Goal: Information Seeking & Learning: Learn about a topic

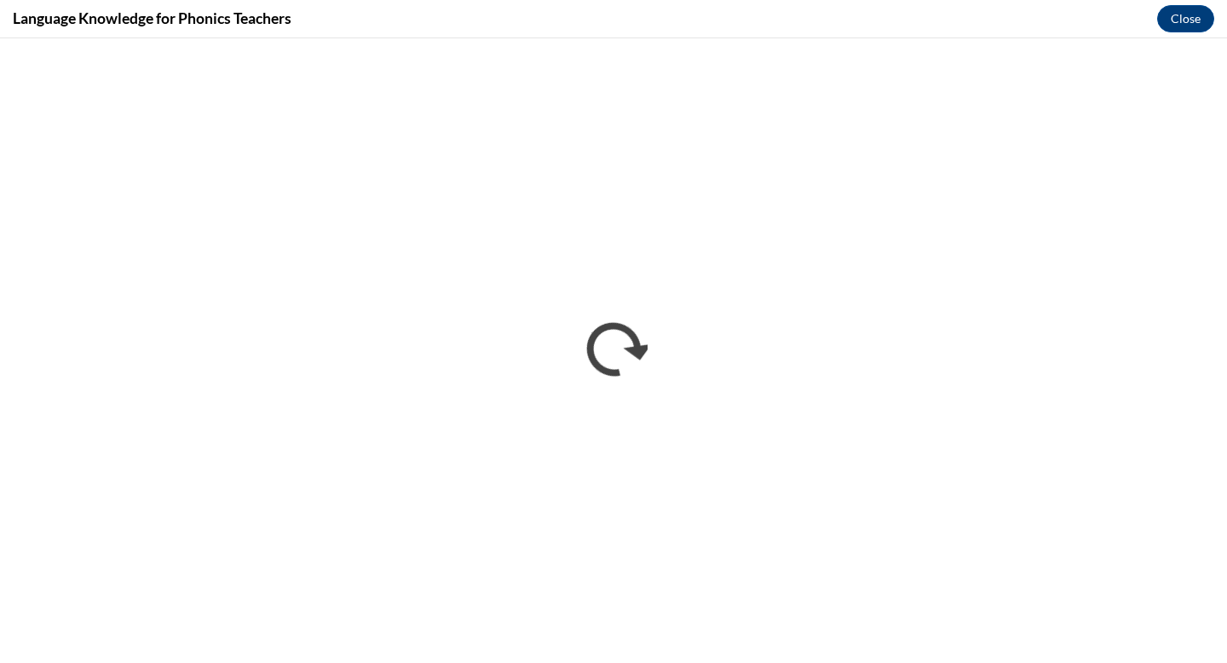
scroll to position [720, 0]
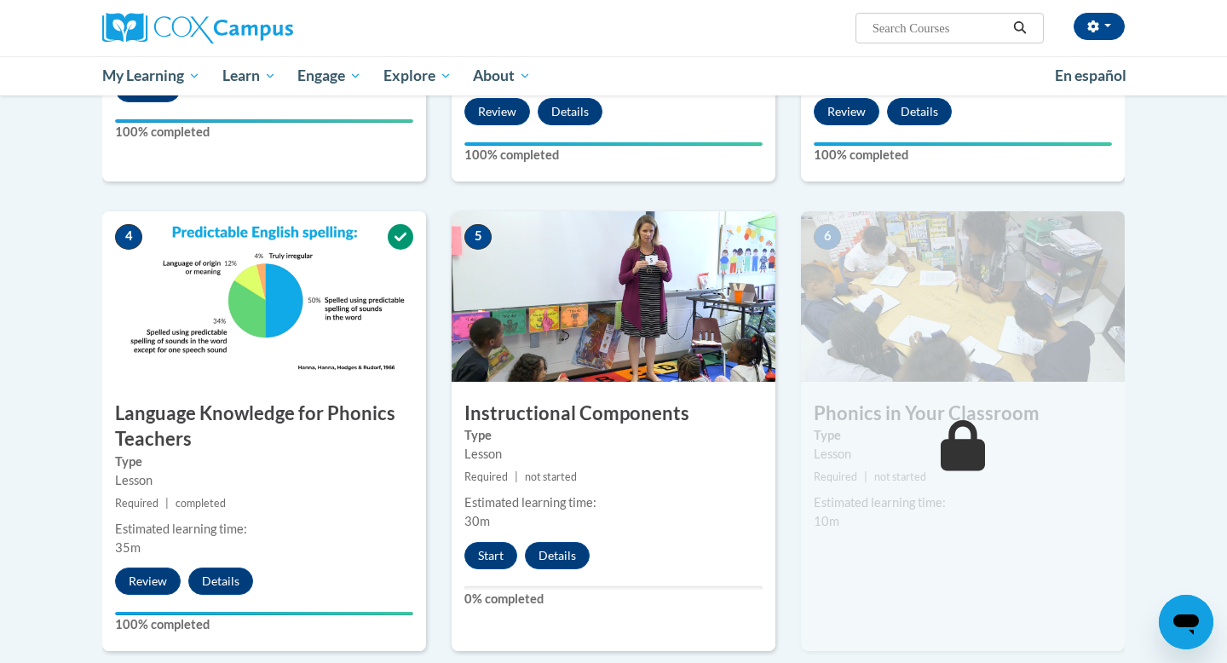
scroll to position [684, 0]
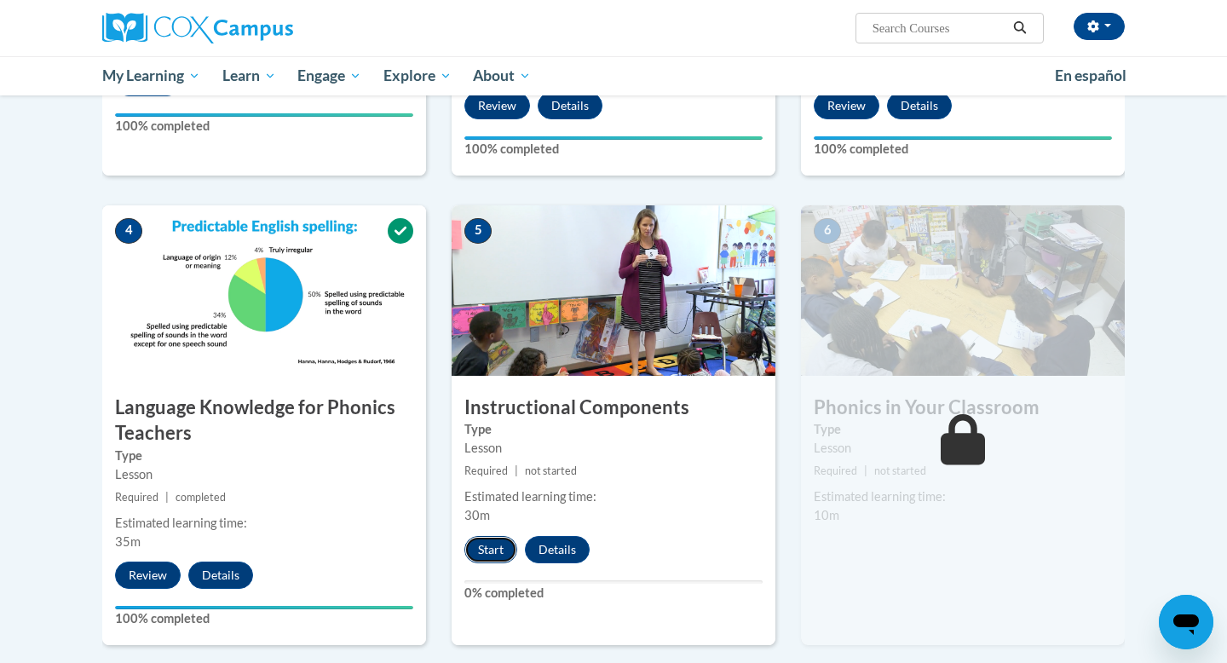
click at [479, 557] on button "Start" at bounding box center [490, 549] width 53 height 27
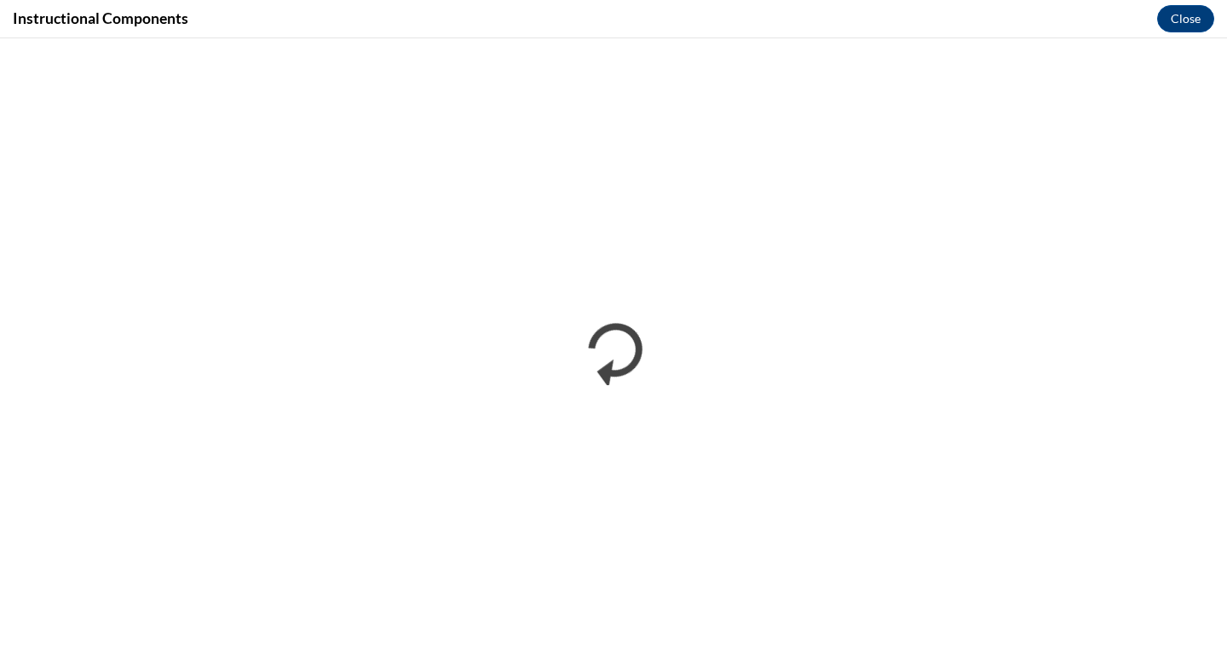
scroll to position [0, 0]
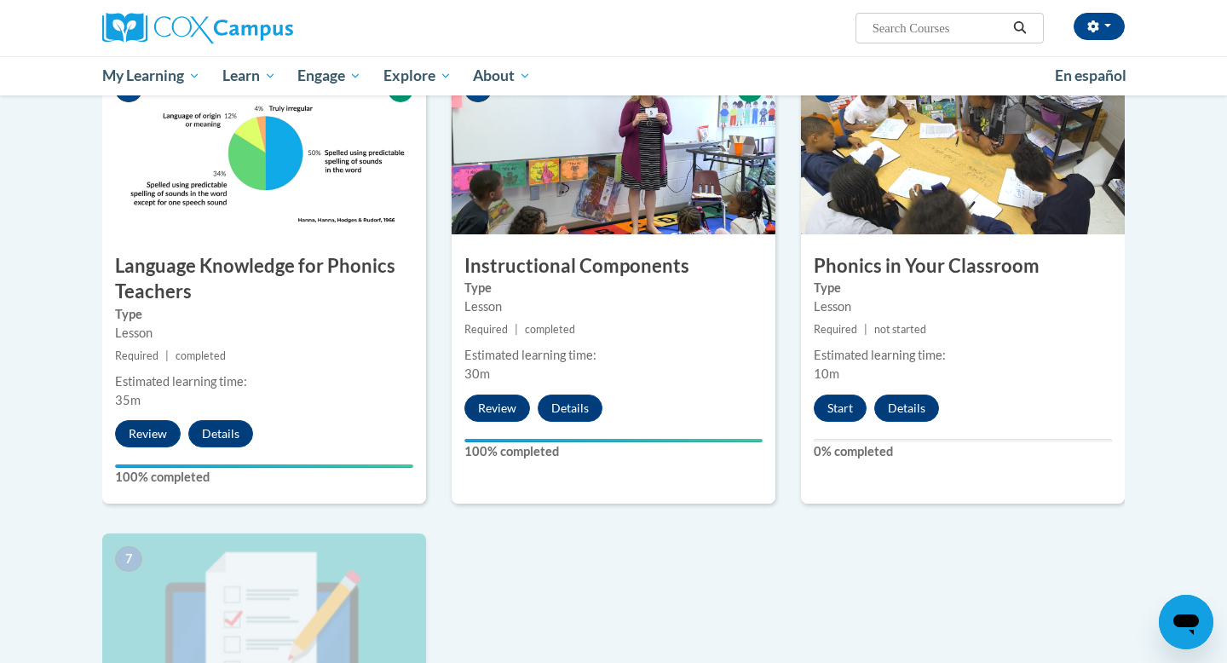
scroll to position [830, 0]
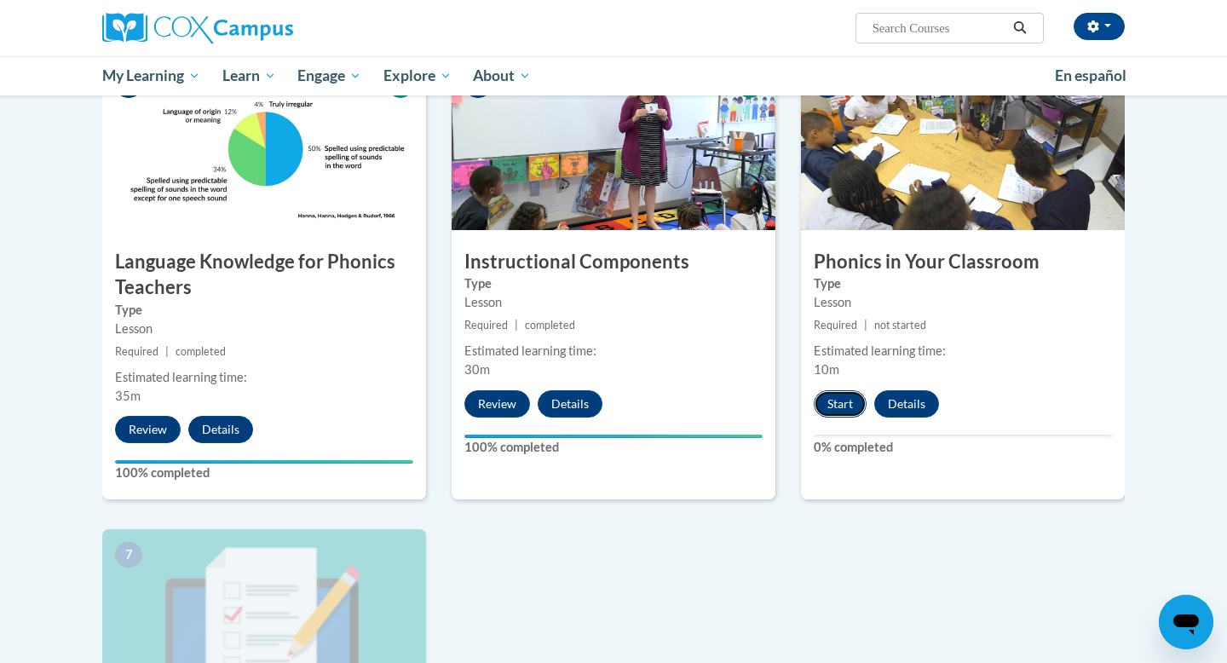
click at [844, 399] on button "Start" at bounding box center [840, 403] width 53 height 27
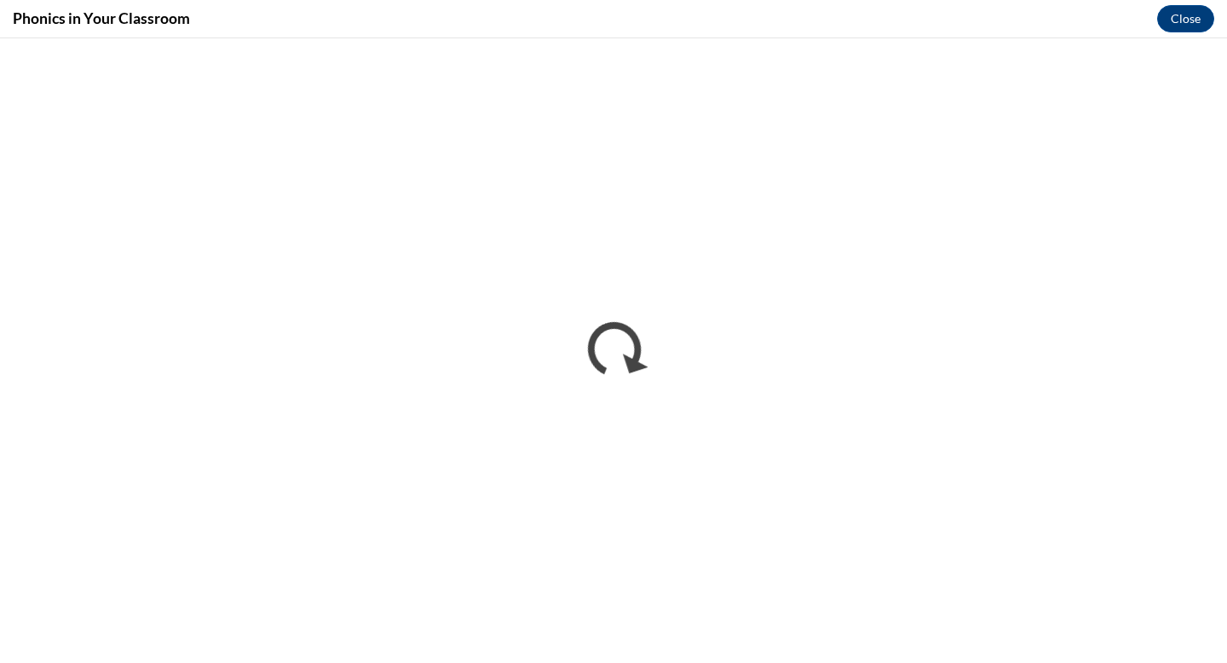
scroll to position [0, 0]
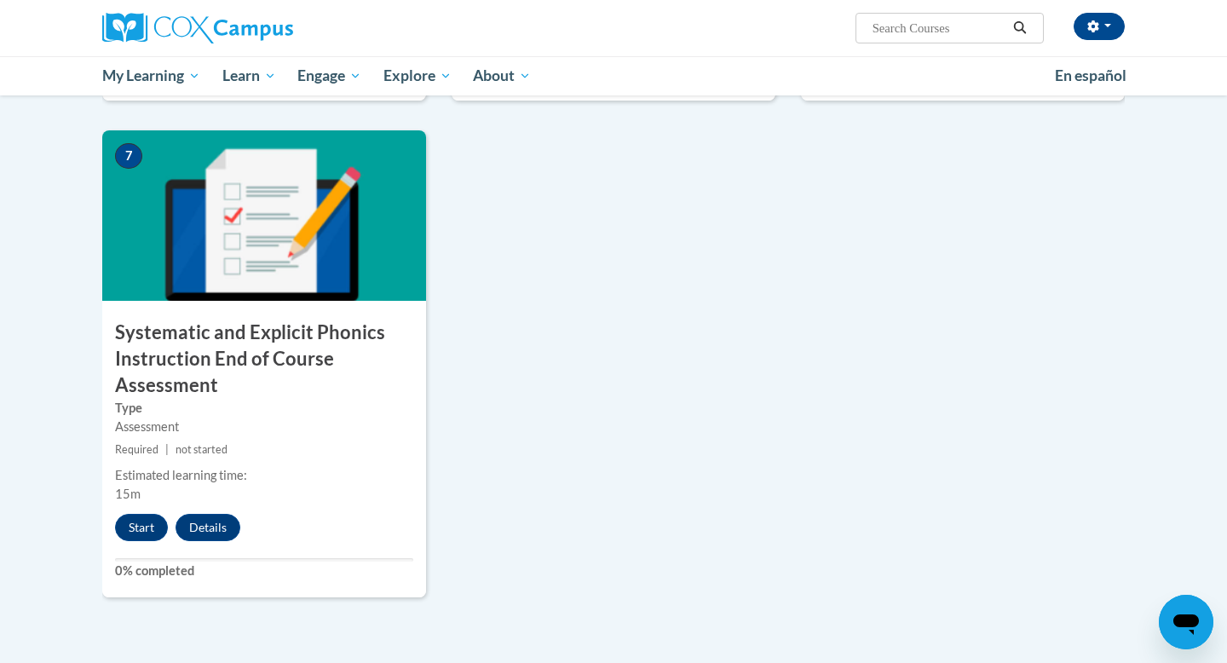
scroll to position [1230, 0]
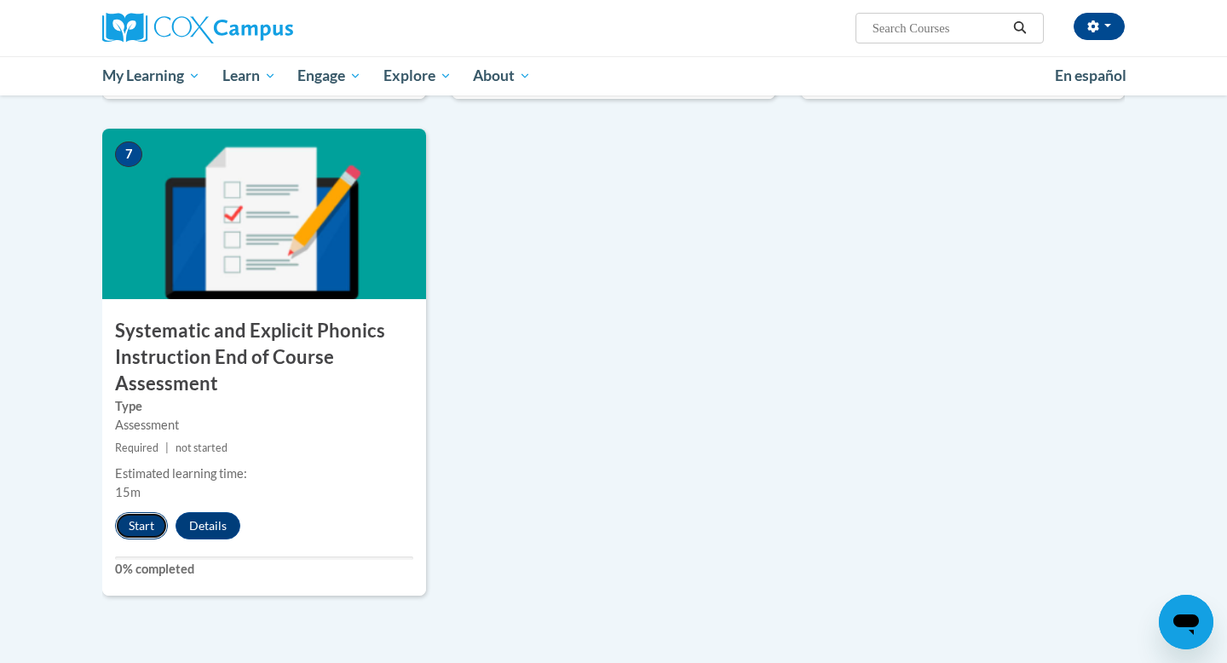
click at [150, 524] on button "Start" at bounding box center [141, 525] width 53 height 27
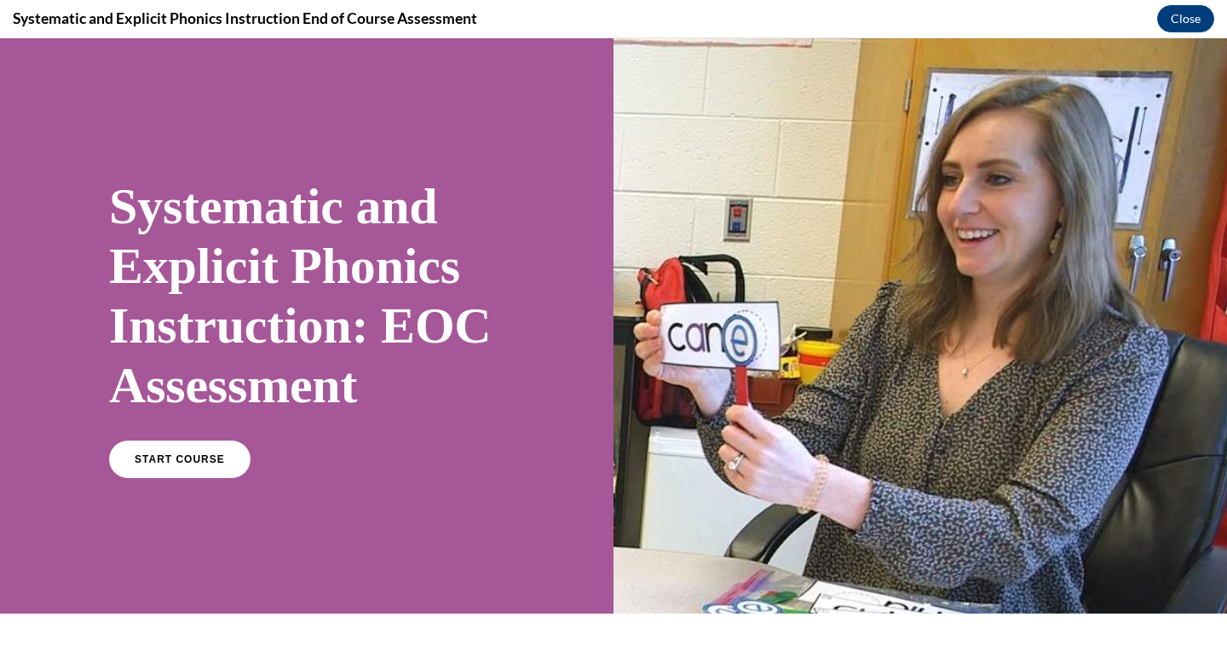
scroll to position [0, 0]
click at [158, 466] on link "START COURSE" at bounding box center [180, 459] width 148 height 39
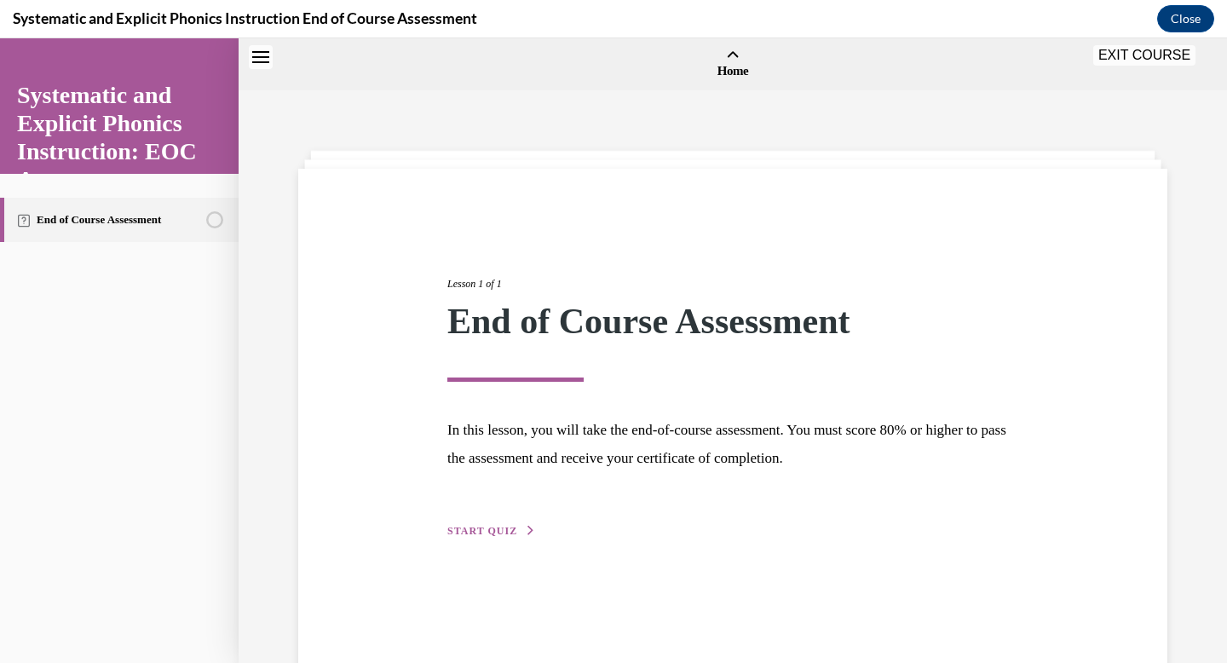
scroll to position [53, 0]
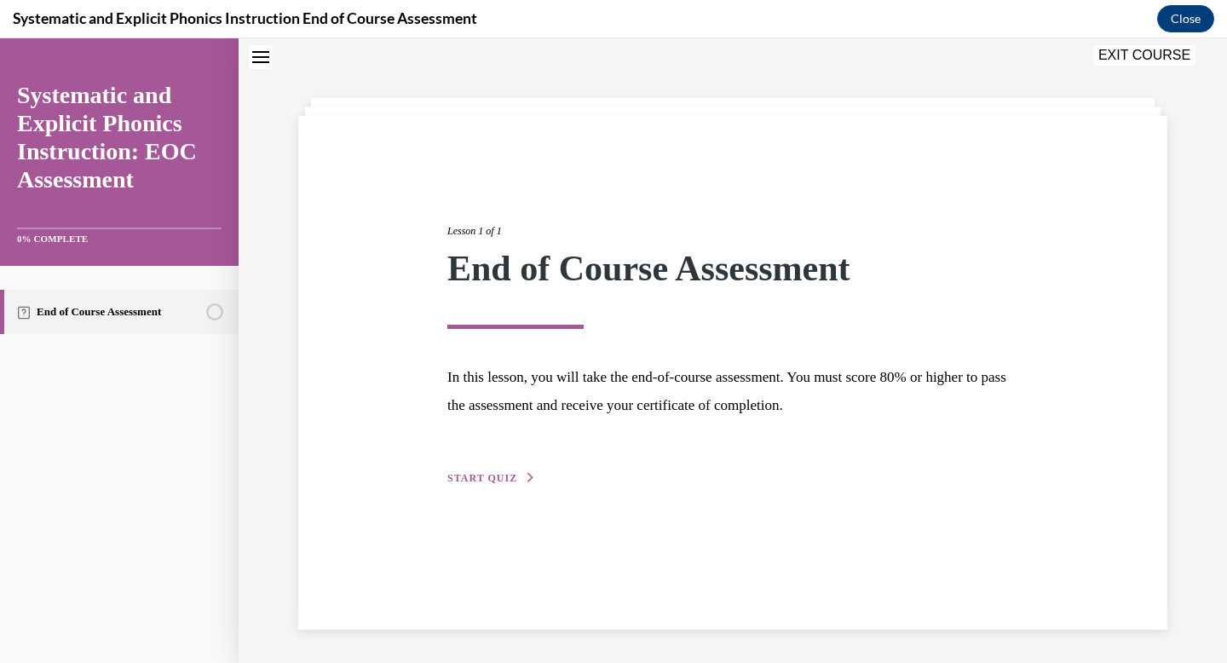
click at [467, 472] on span "START QUIZ" at bounding box center [482, 478] width 70 height 12
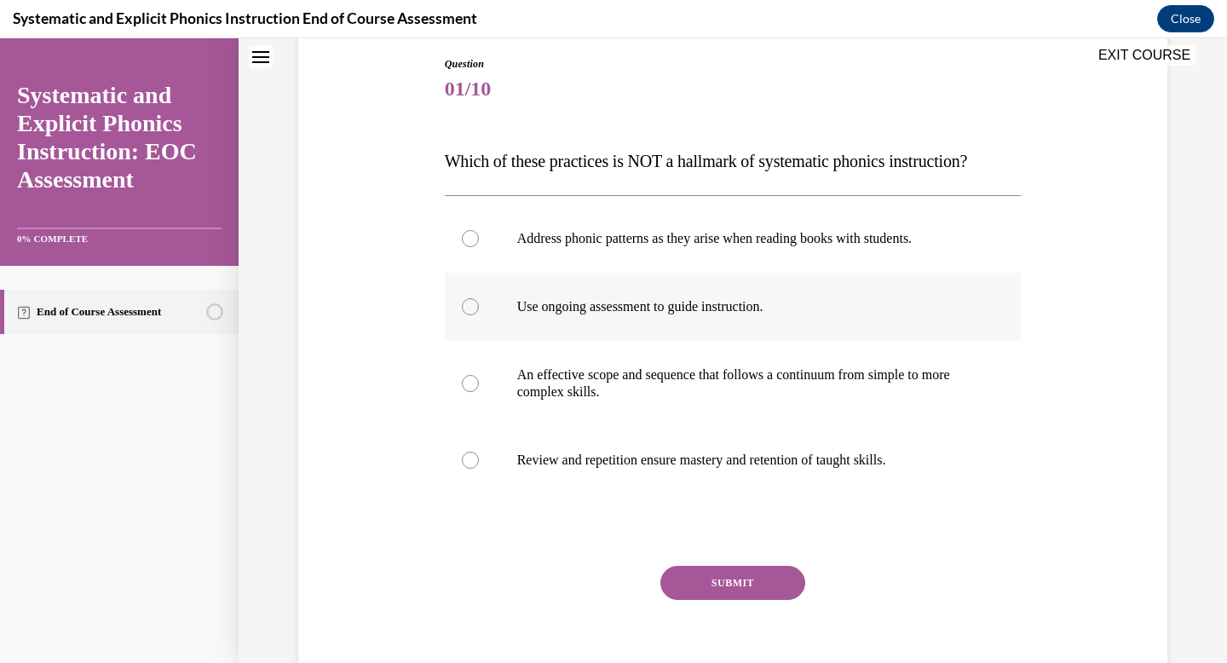
scroll to position [183, 0]
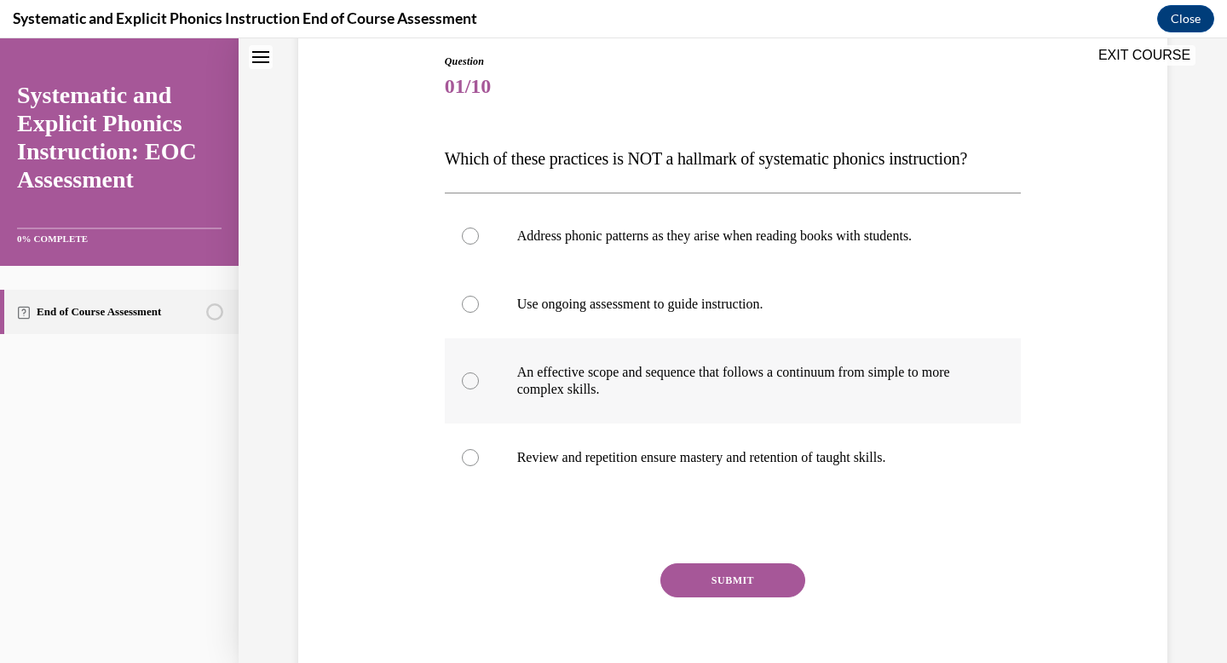
click at [697, 383] on p "An effective scope and sequence that follows a continuum from simple to more co…" at bounding box center [748, 381] width 462 height 34
click at [742, 321] on div at bounding box center [733, 304] width 577 height 68
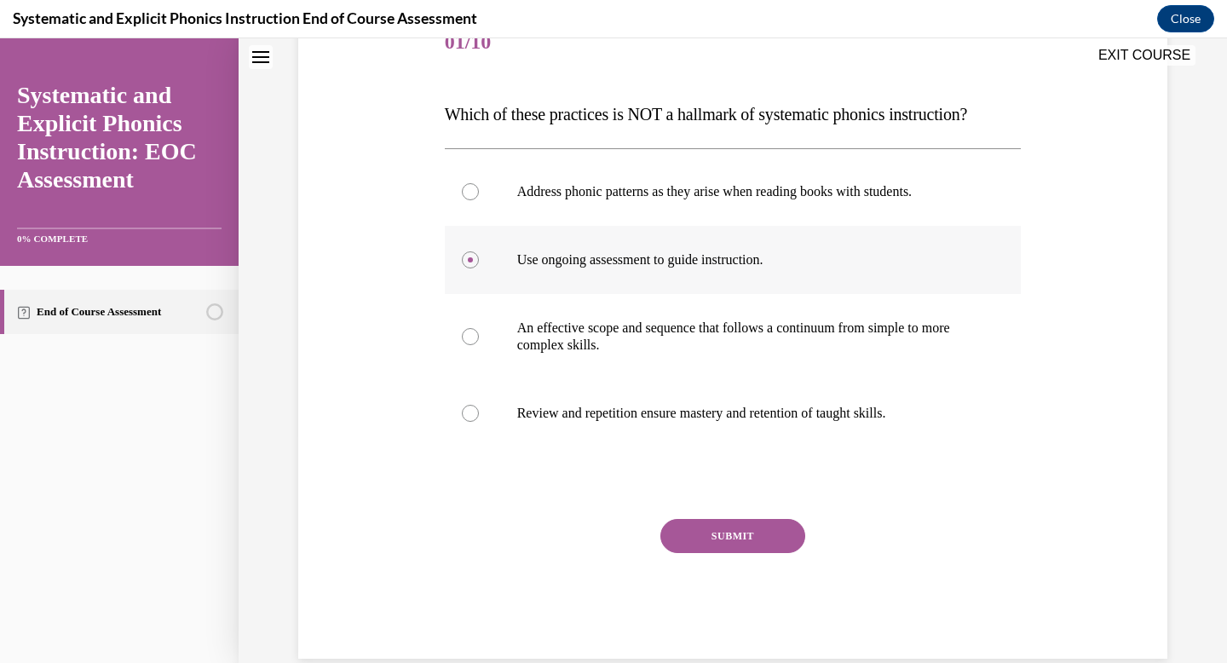
scroll to position [229, 0]
click at [694, 528] on button "SUBMIT" at bounding box center [732, 534] width 145 height 34
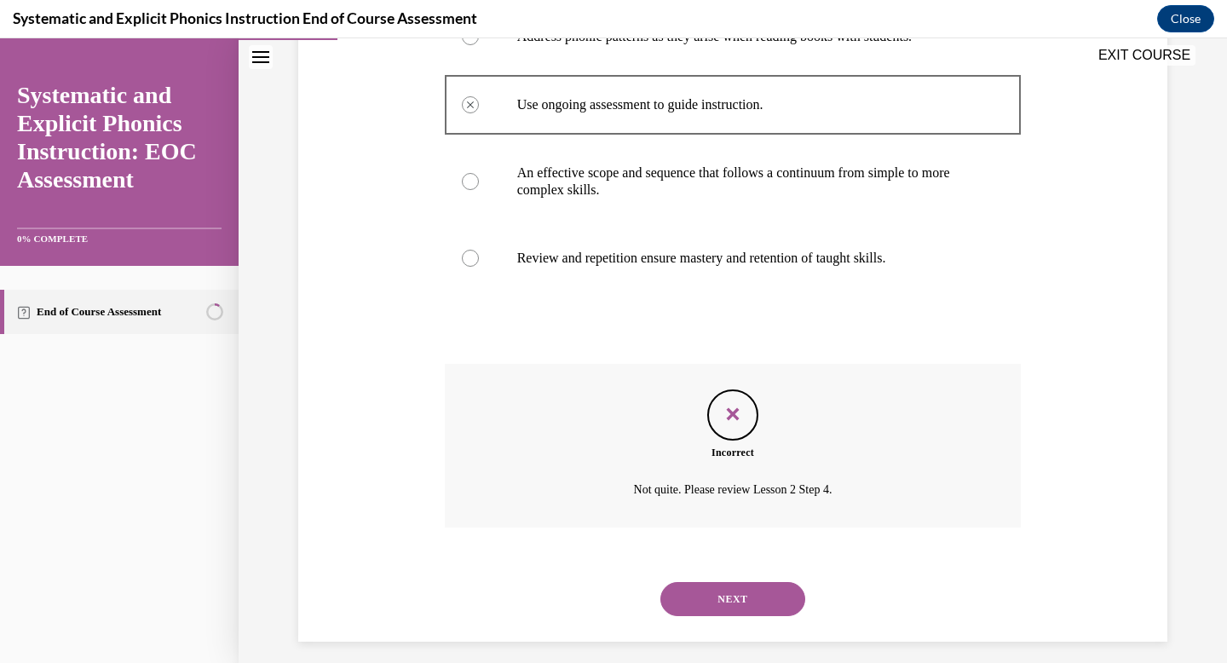
scroll to position [388, 0]
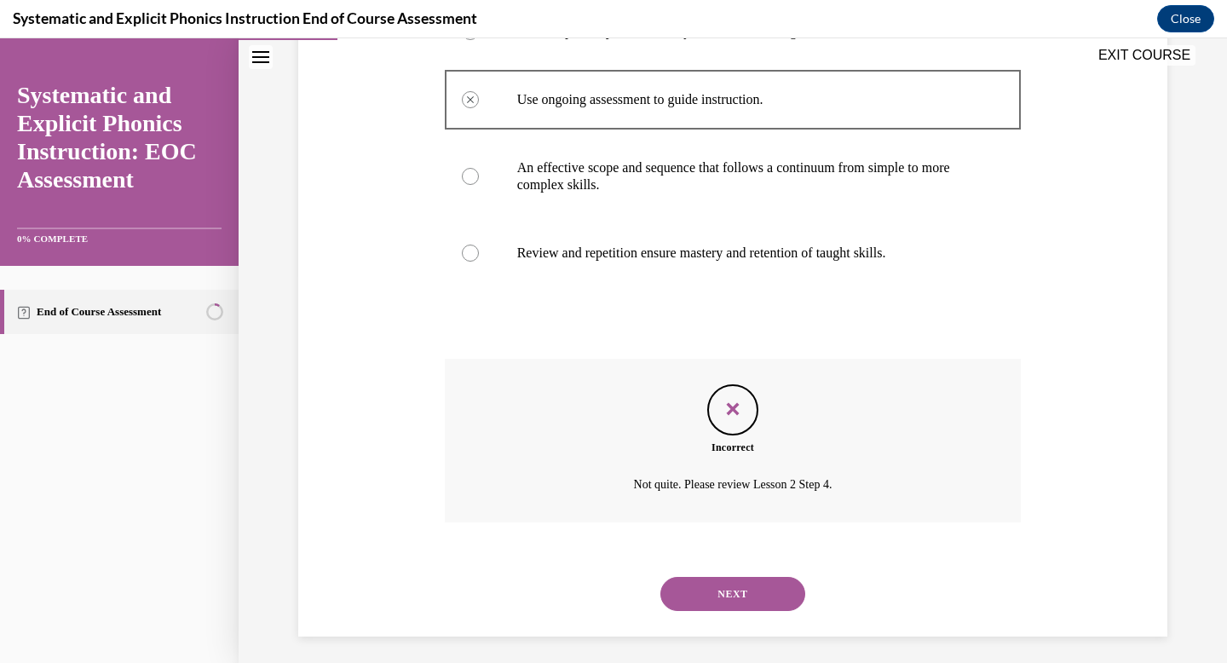
click at [705, 592] on button "NEXT" at bounding box center [732, 594] width 145 height 34
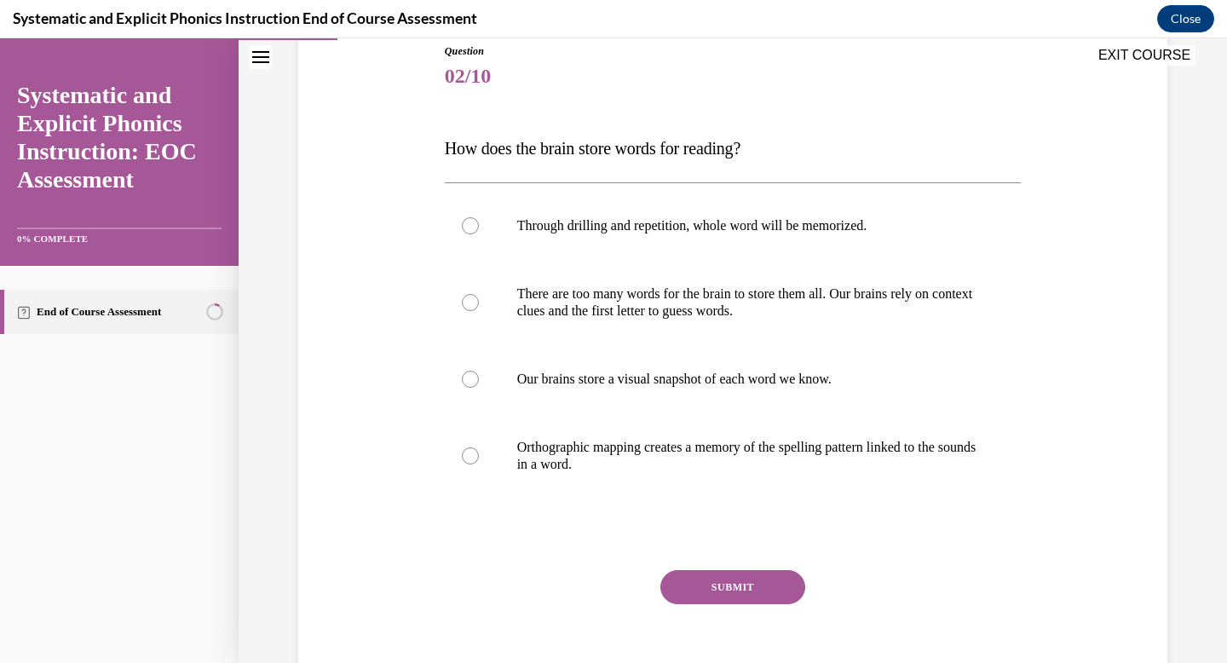
scroll to position [274, 0]
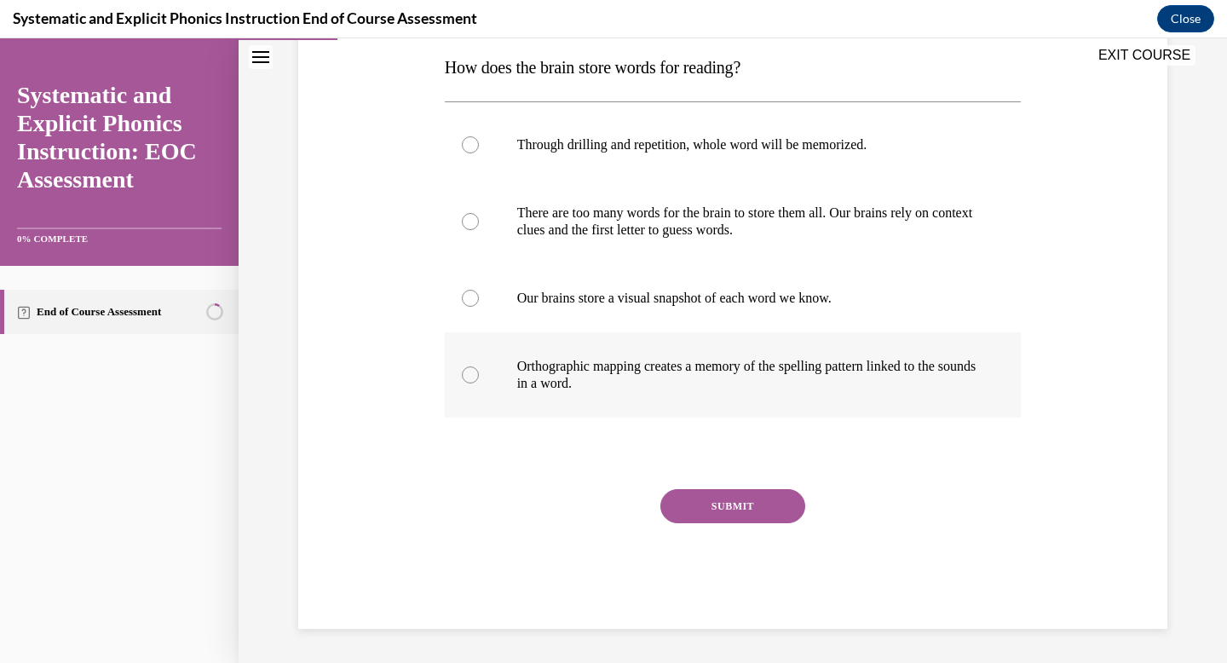
click at [866, 400] on div at bounding box center [733, 374] width 577 height 85
click at [736, 509] on button "SUBMIT" at bounding box center [732, 506] width 145 height 34
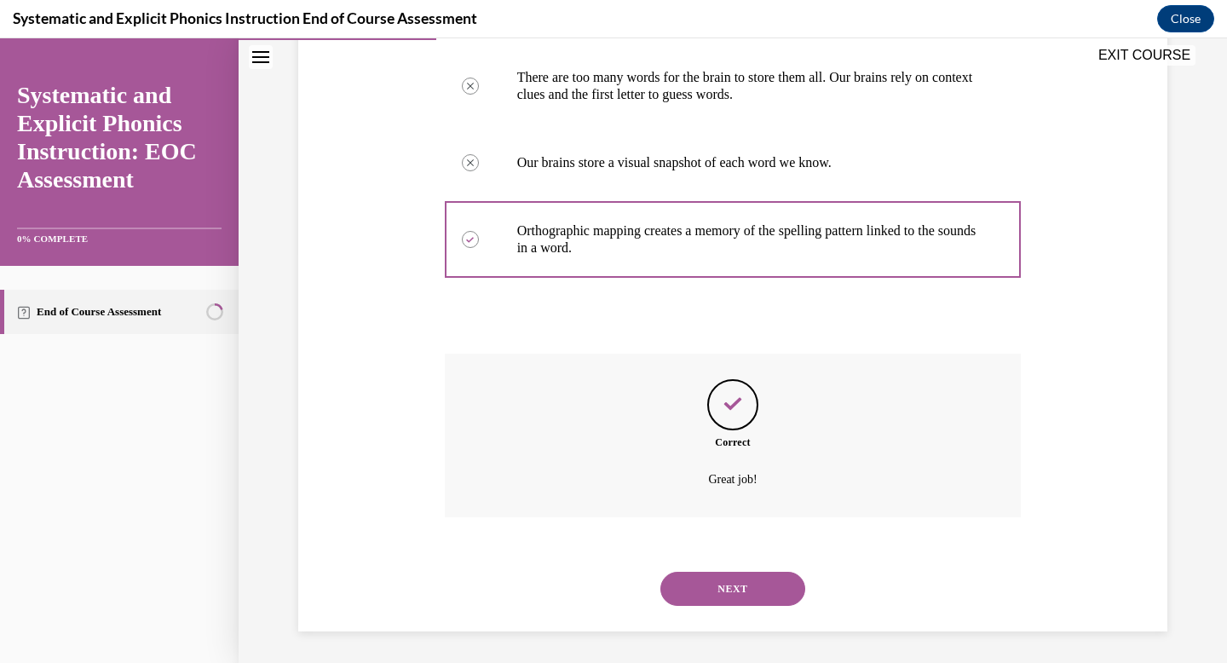
scroll to position [412, 0]
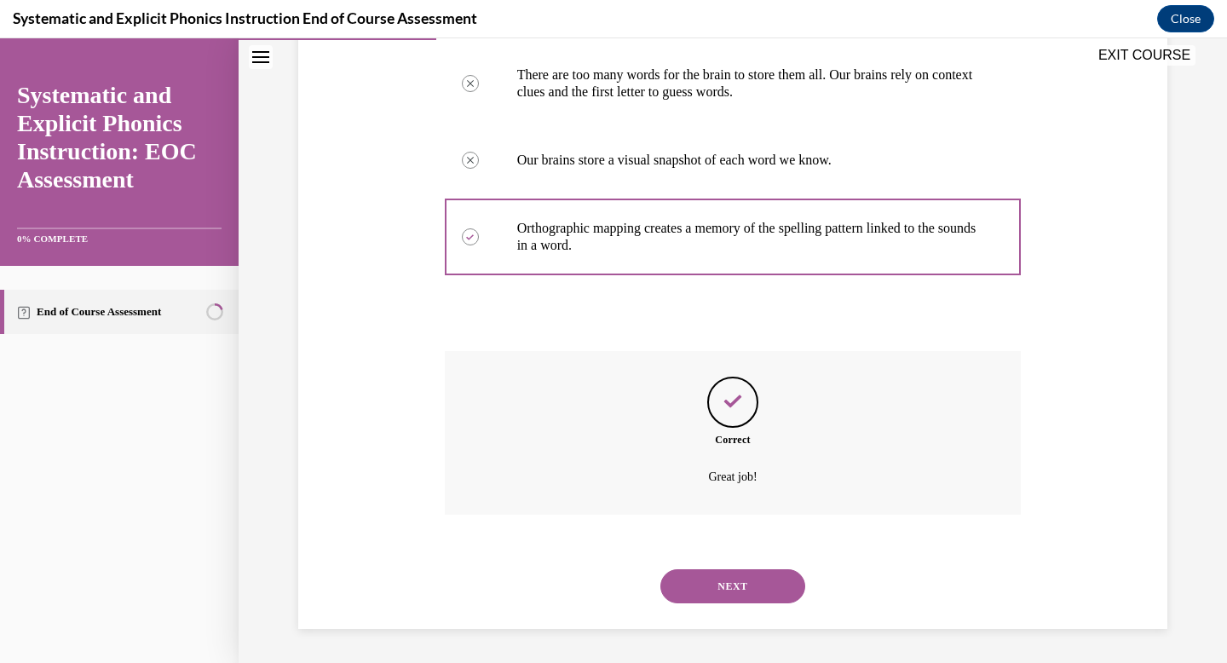
click at [737, 587] on button "NEXT" at bounding box center [732, 586] width 145 height 34
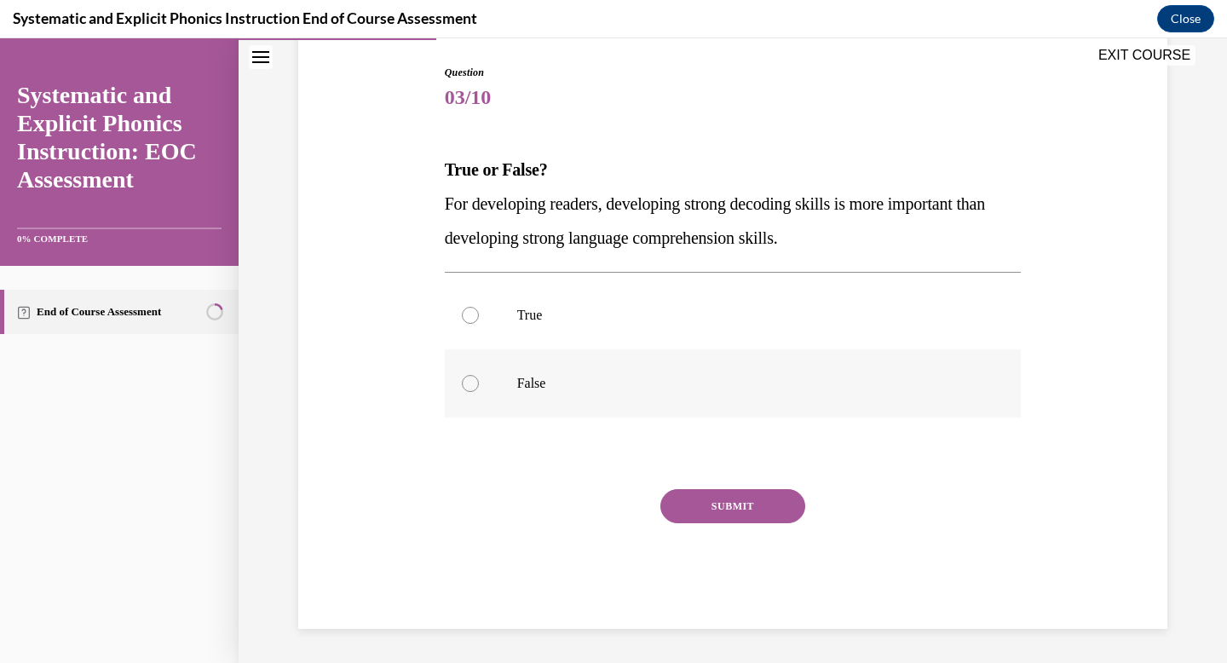
click at [729, 359] on div at bounding box center [733, 383] width 577 height 68
click at [735, 503] on button "SUBMIT" at bounding box center [732, 506] width 145 height 34
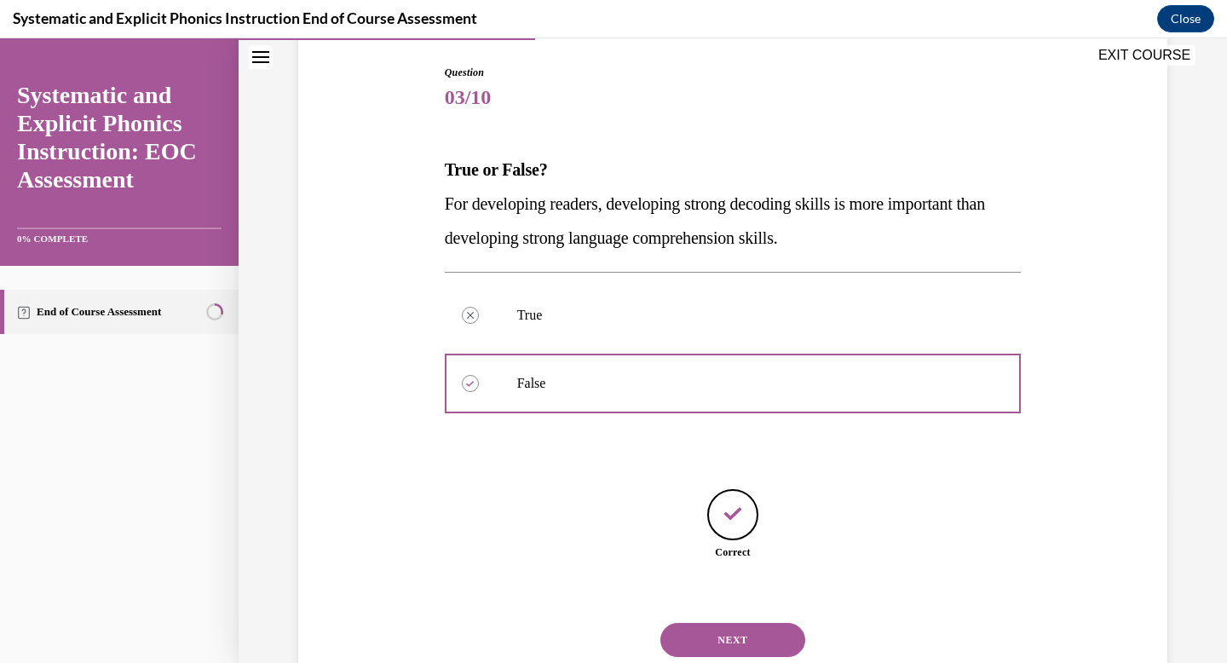
scroll to position [226, 0]
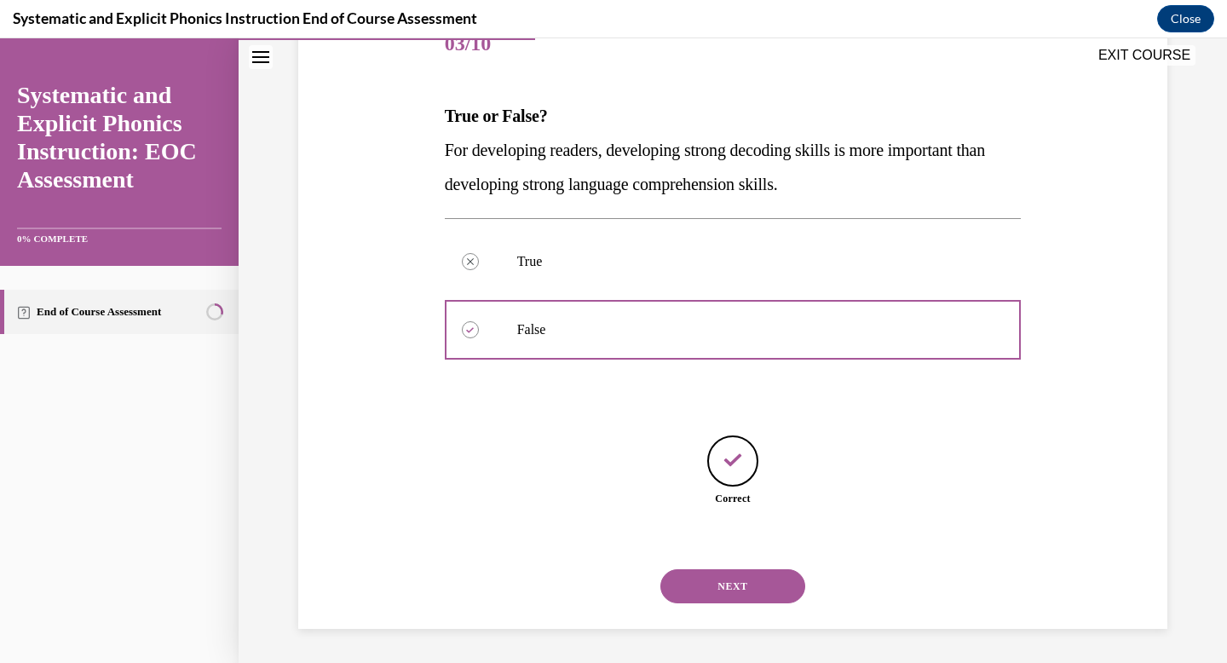
click at [720, 577] on button "NEXT" at bounding box center [732, 586] width 145 height 34
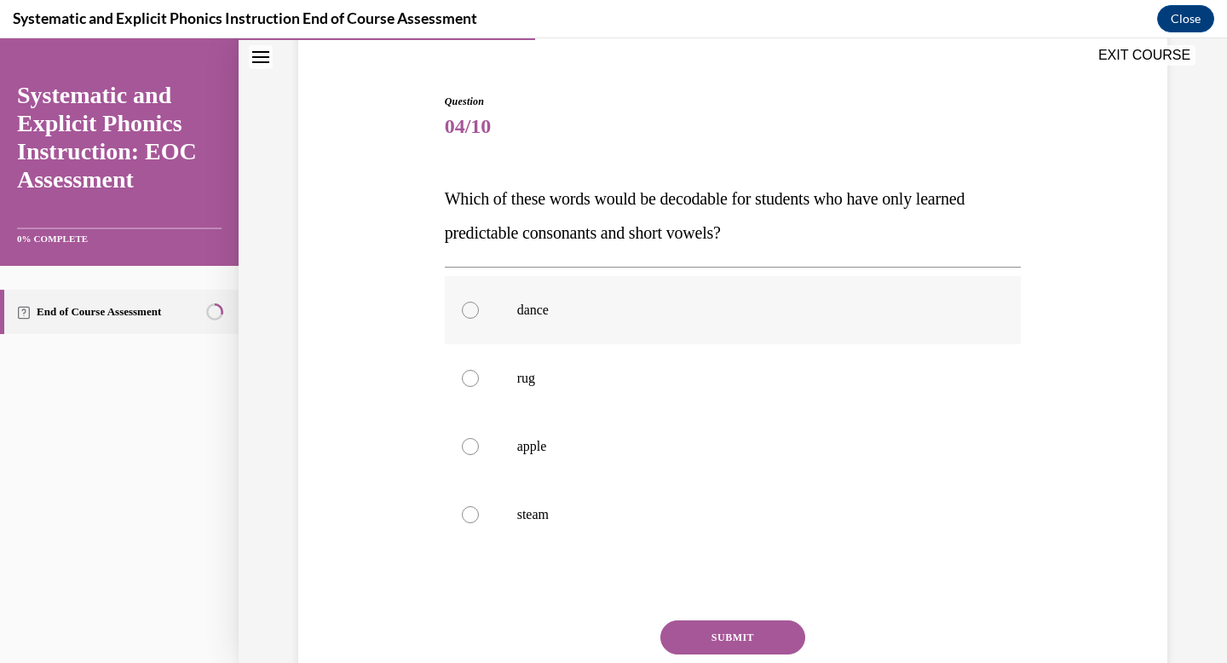
scroll to position [172, 0]
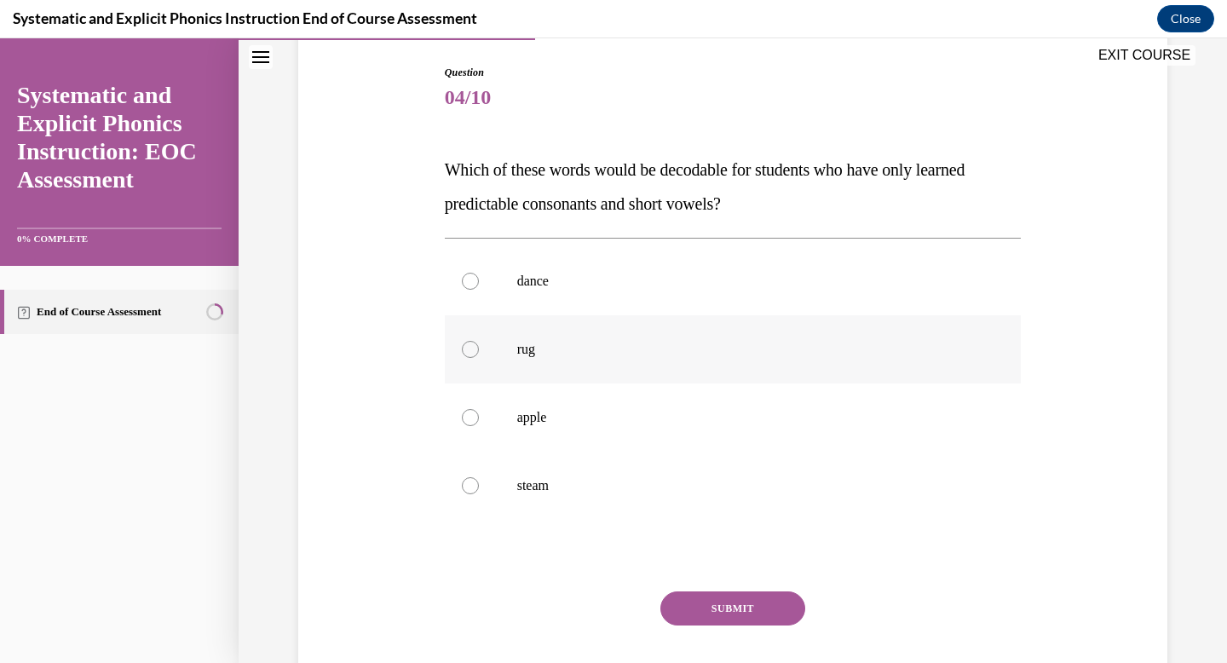
click at [720, 354] on p "rug" at bounding box center [748, 349] width 462 height 17
click at [681, 604] on button "SUBMIT" at bounding box center [732, 608] width 145 height 34
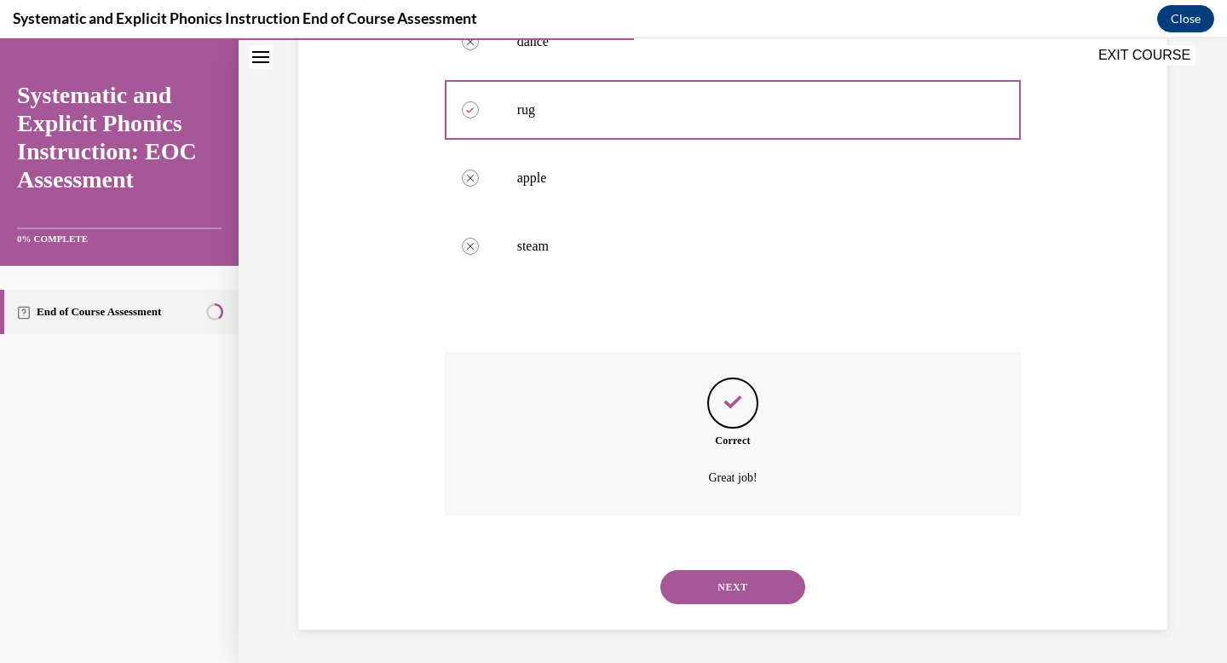
scroll to position [412, 0]
click at [717, 601] on button "NEXT" at bounding box center [732, 586] width 145 height 34
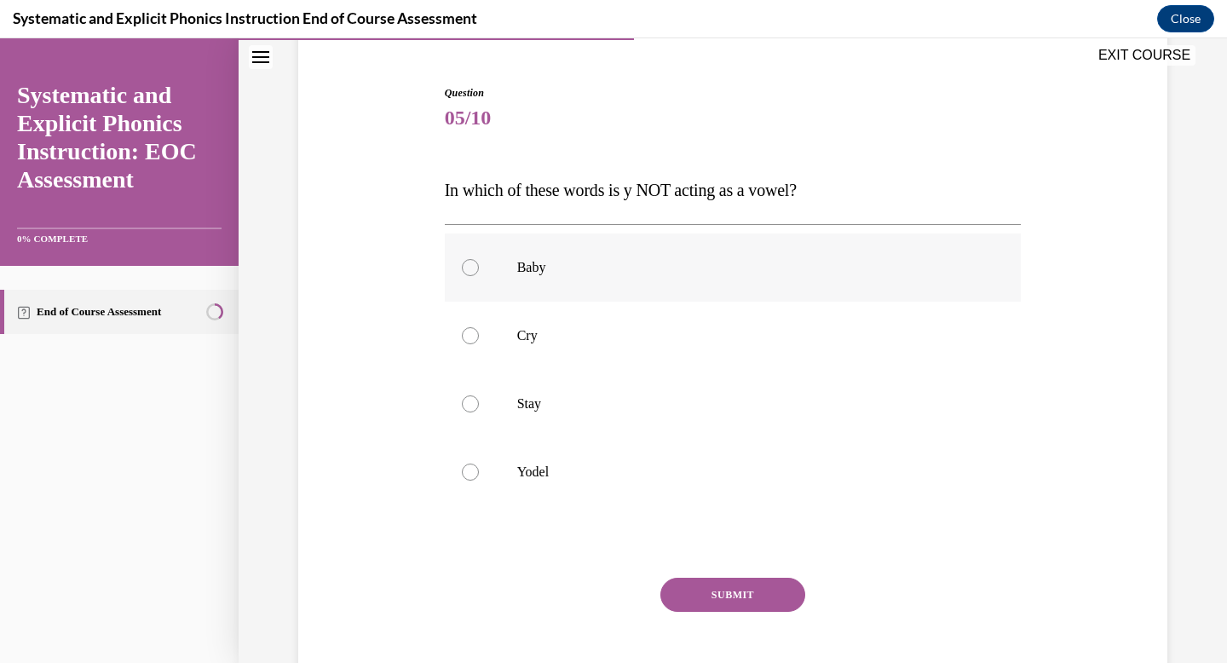
scroll to position [153, 0]
click at [744, 450] on div at bounding box center [733, 470] width 577 height 68
click at [740, 595] on button "SUBMIT" at bounding box center [732, 593] width 145 height 34
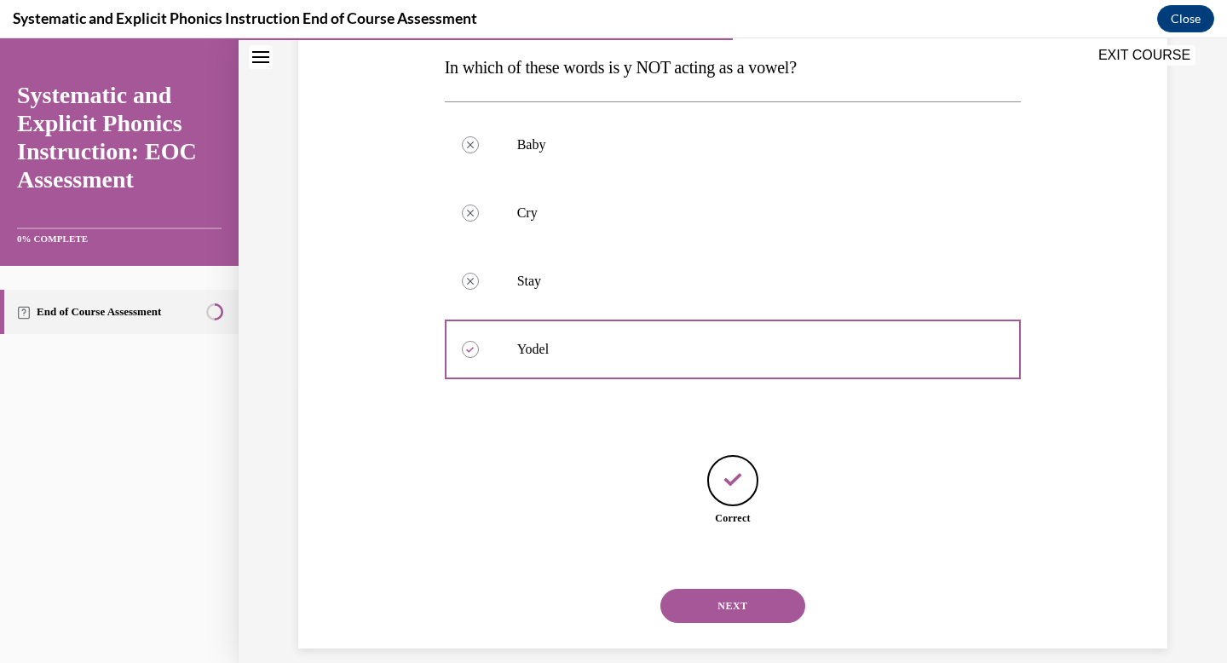
scroll to position [294, 0]
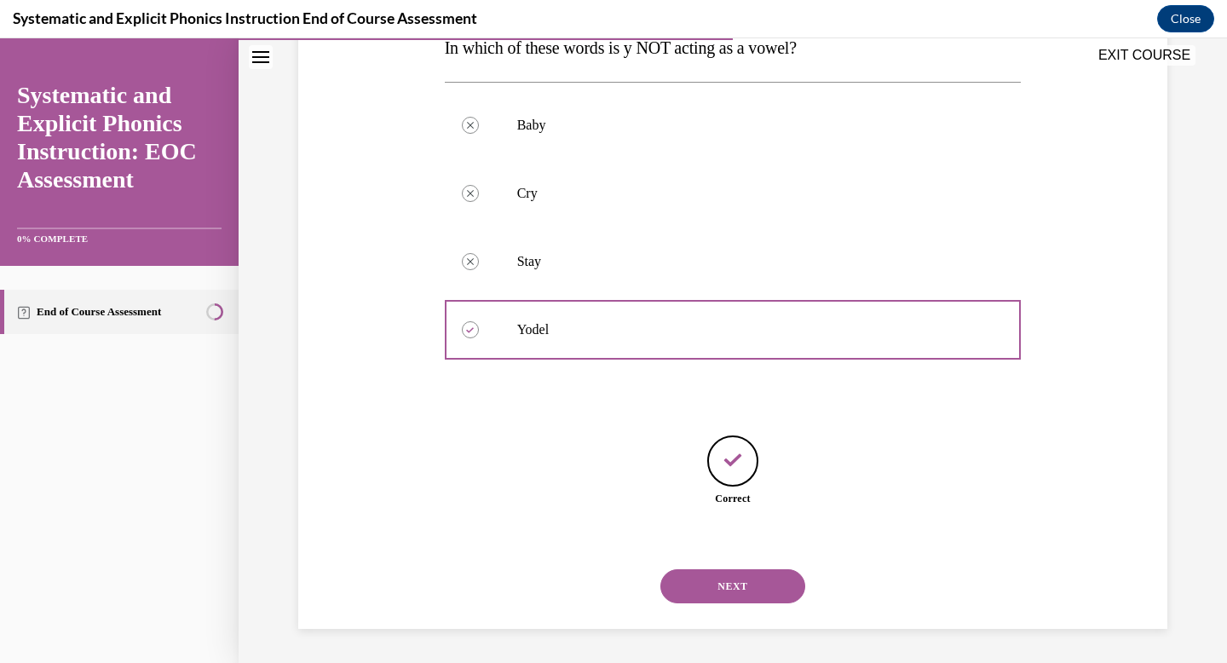
click at [740, 584] on button "NEXT" at bounding box center [732, 586] width 145 height 34
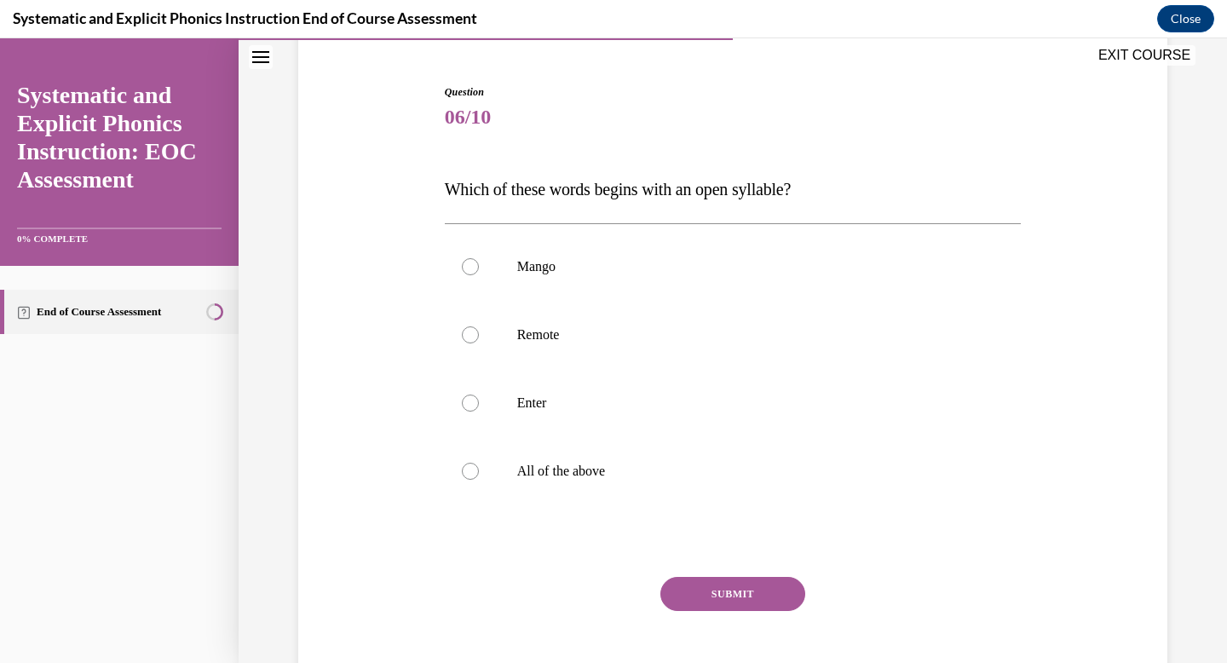
scroll to position [153, 0]
click at [660, 468] on p "All of the above" at bounding box center [748, 470] width 462 height 17
click at [740, 592] on button "SUBMIT" at bounding box center [732, 593] width 145 height 34
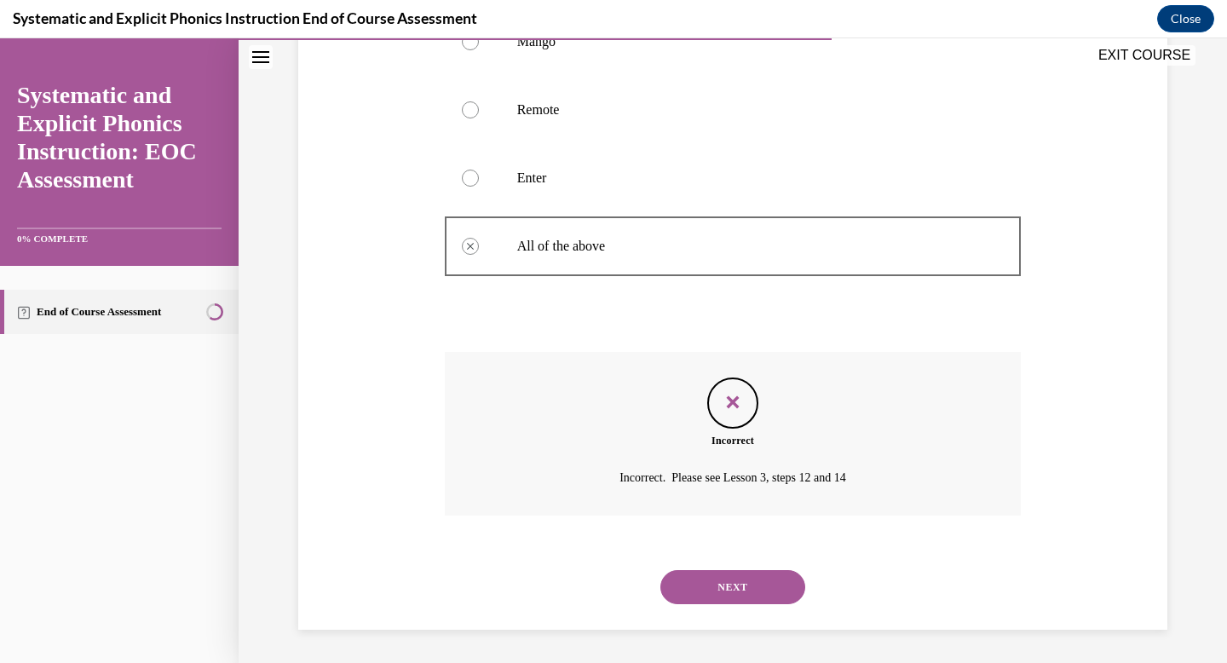
scroll to position [378, 0]
click at [743, 597] on button "NEXT" at bounding box center [732, 586] width 145 height 34
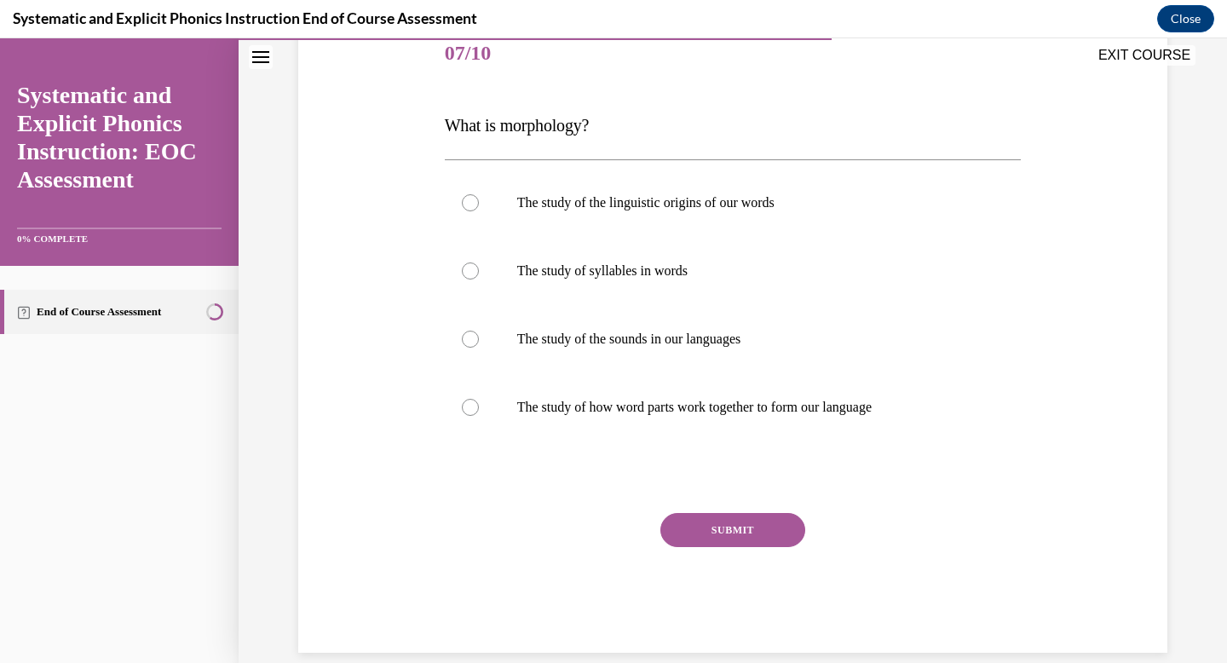
scroll to position [240, 0]
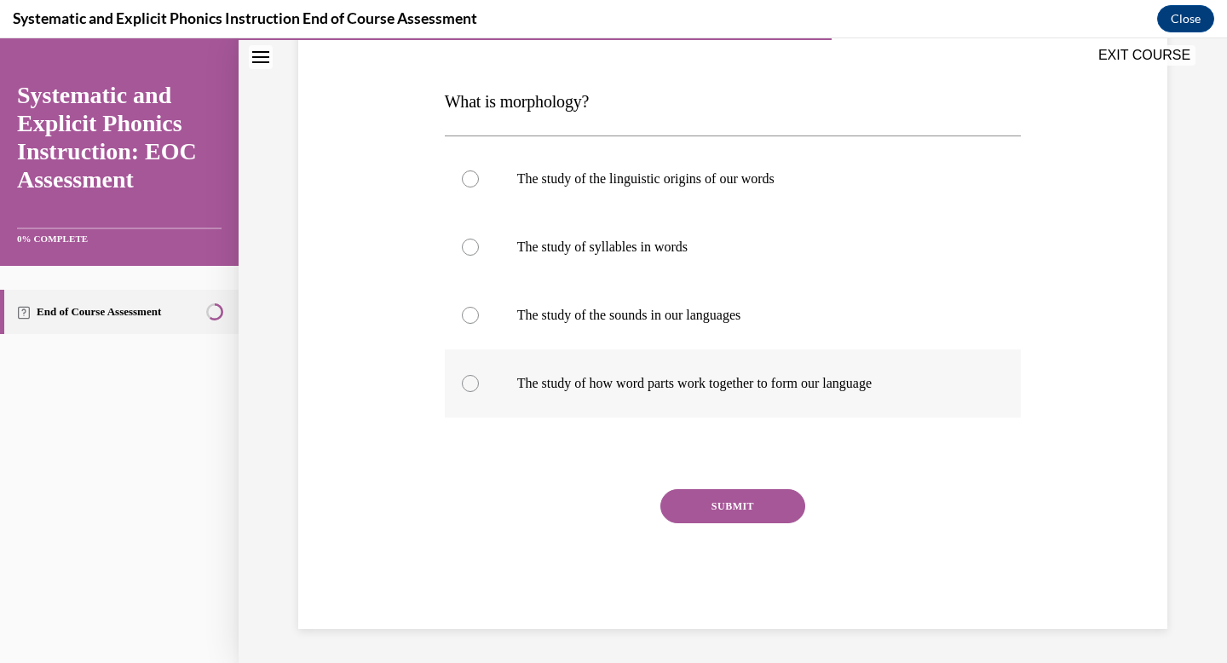
click at [816, 386] on p "The study of how word parts work together to form our language" at bounding box center [748, 383] width 462 height 17
click at [759, 499] on button "SUBMIT" at bounding box center [732, 506] width 145 height 34
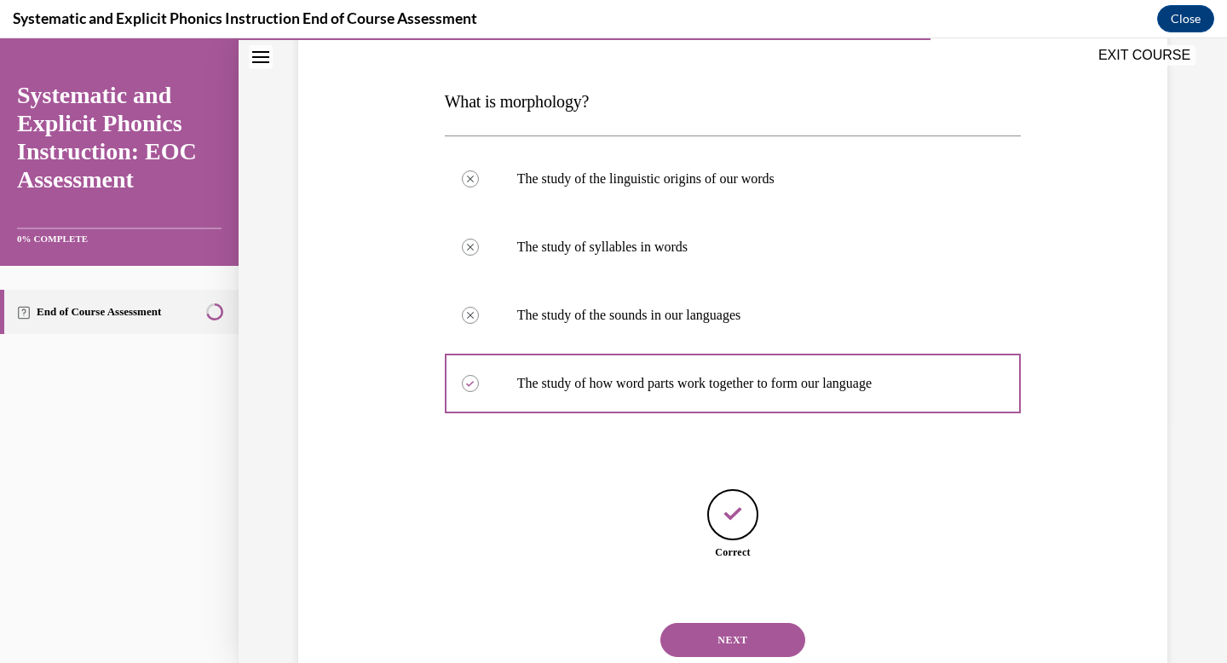
scroll to position [294, 0]
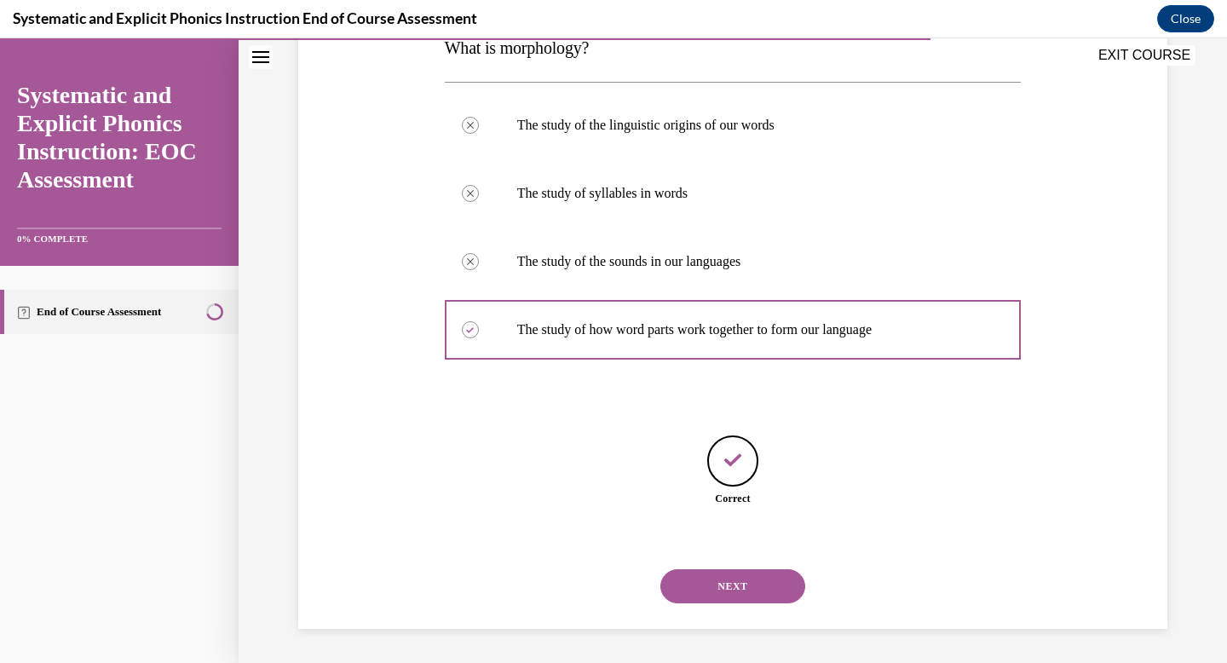
click at [743, 590] on button "NEXT" at bounding box center [732, 586] width 145 height 34
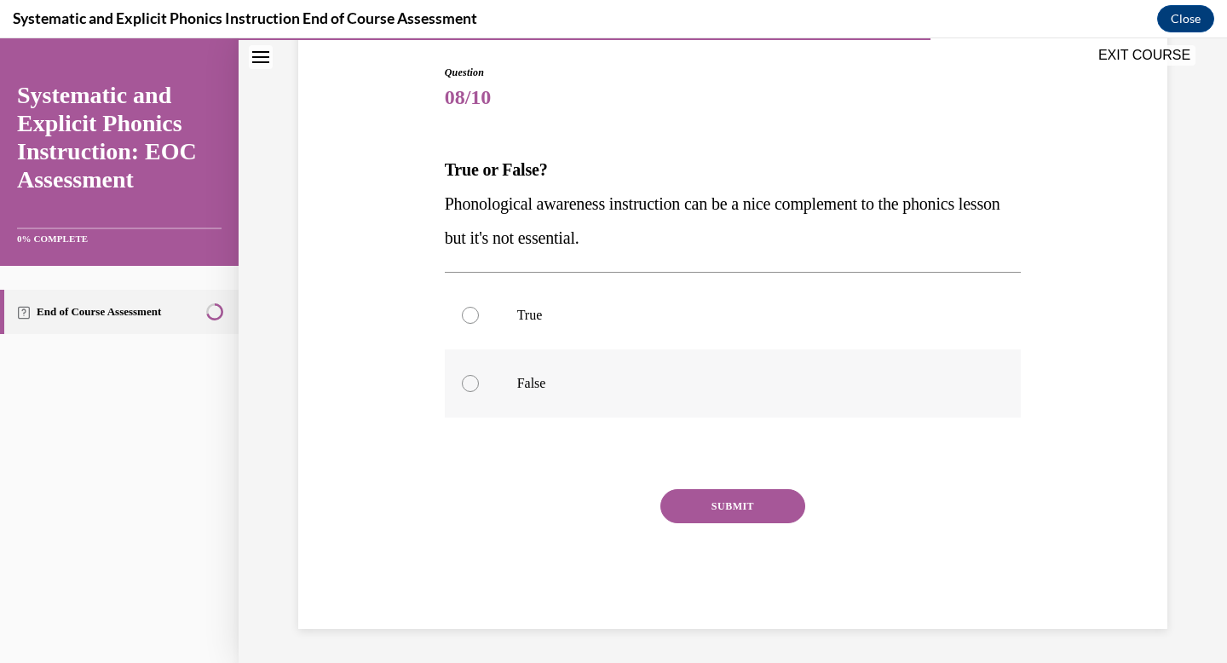
click at [711, 383] on p "False" at bounding box center [748, 383] width 462 height 17
click at [718, 506] on button "SUBMIT" at bounding box center [732, 506] width 145 height 34
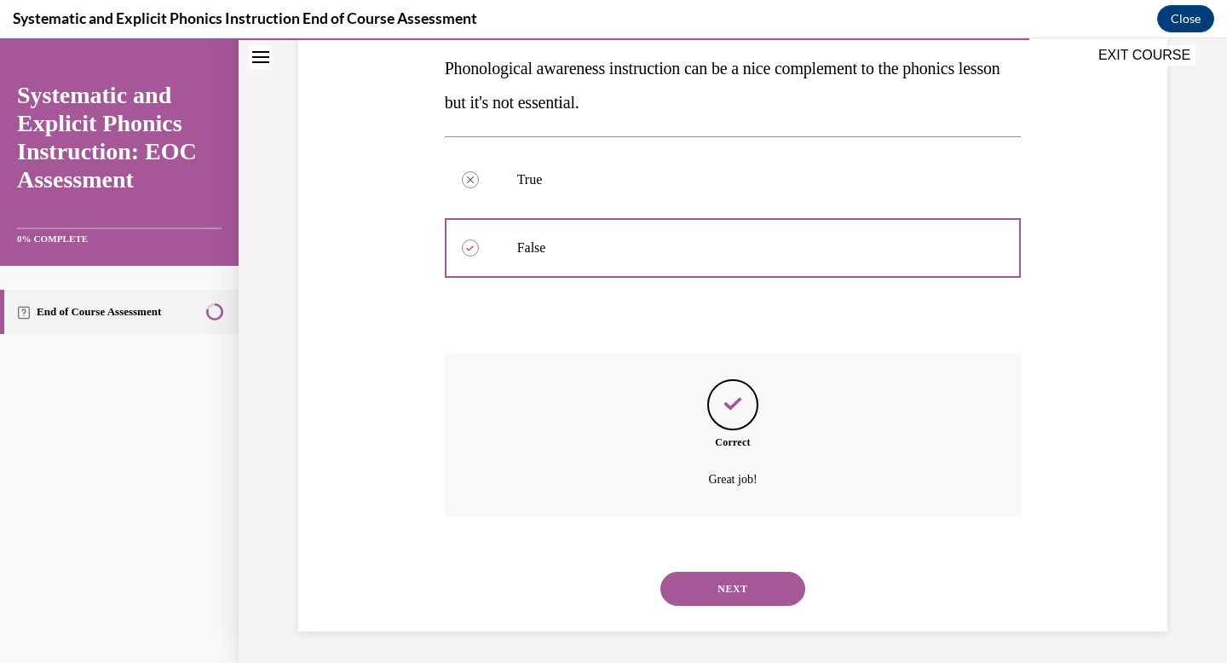
scroll to position [310, 0]
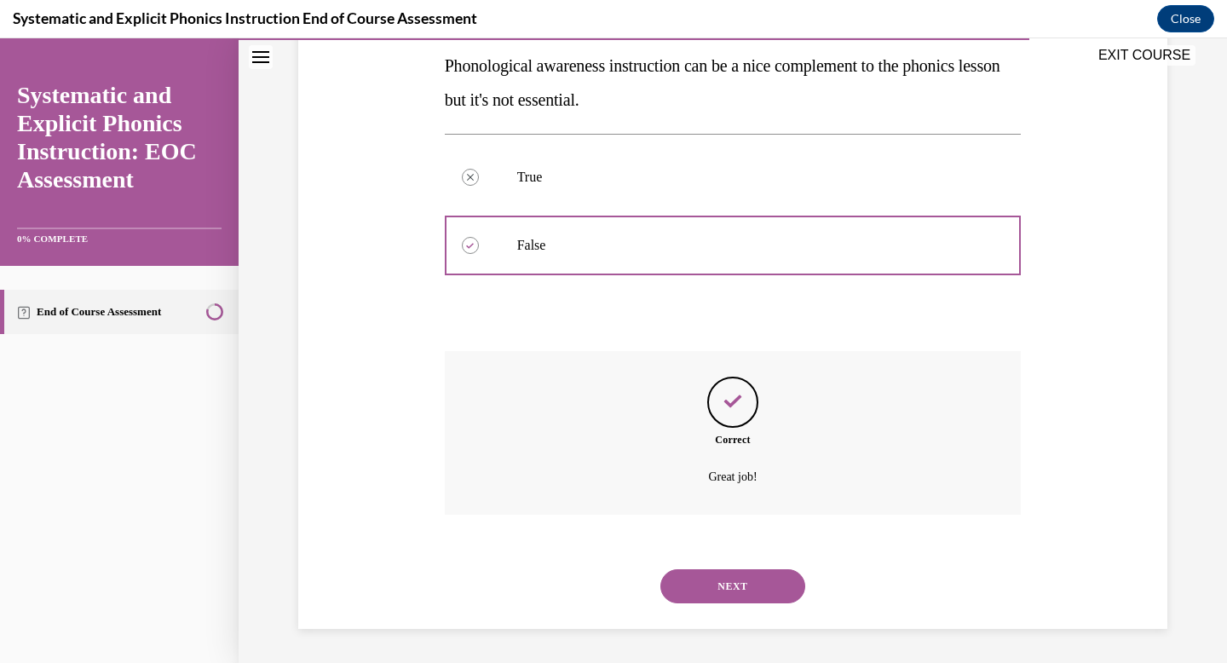
click at [725, 580] on button "NEXT" at bounding box center [732, 586] width 145 height 34
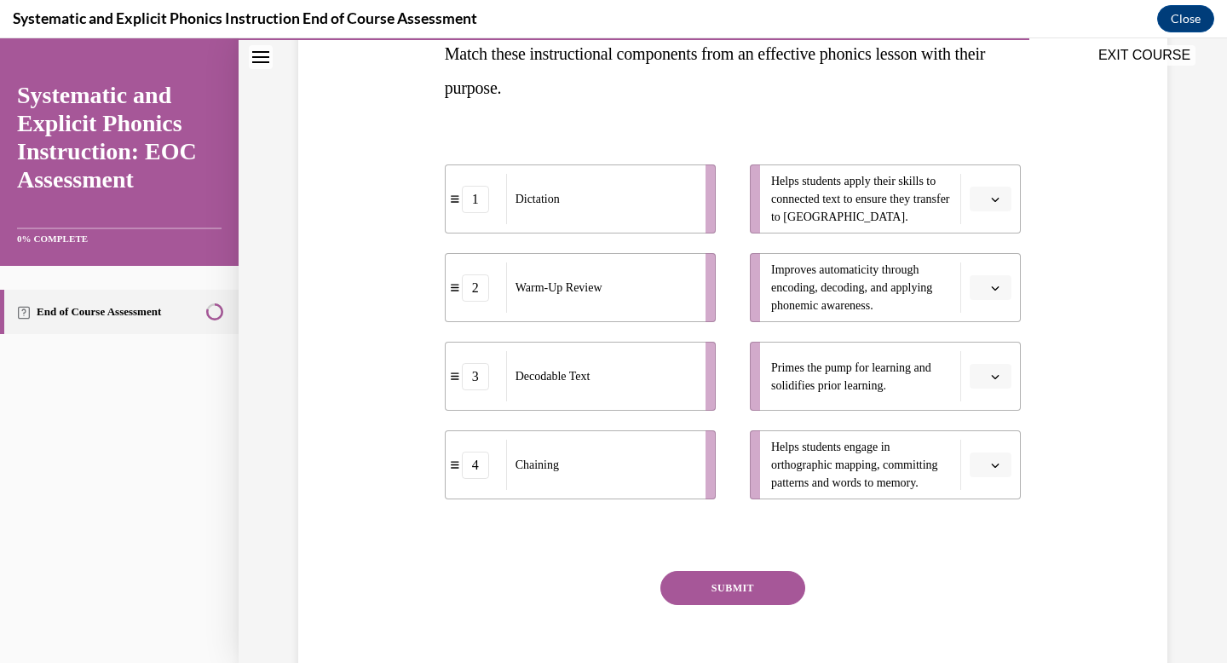
scroll to position [298, 0]
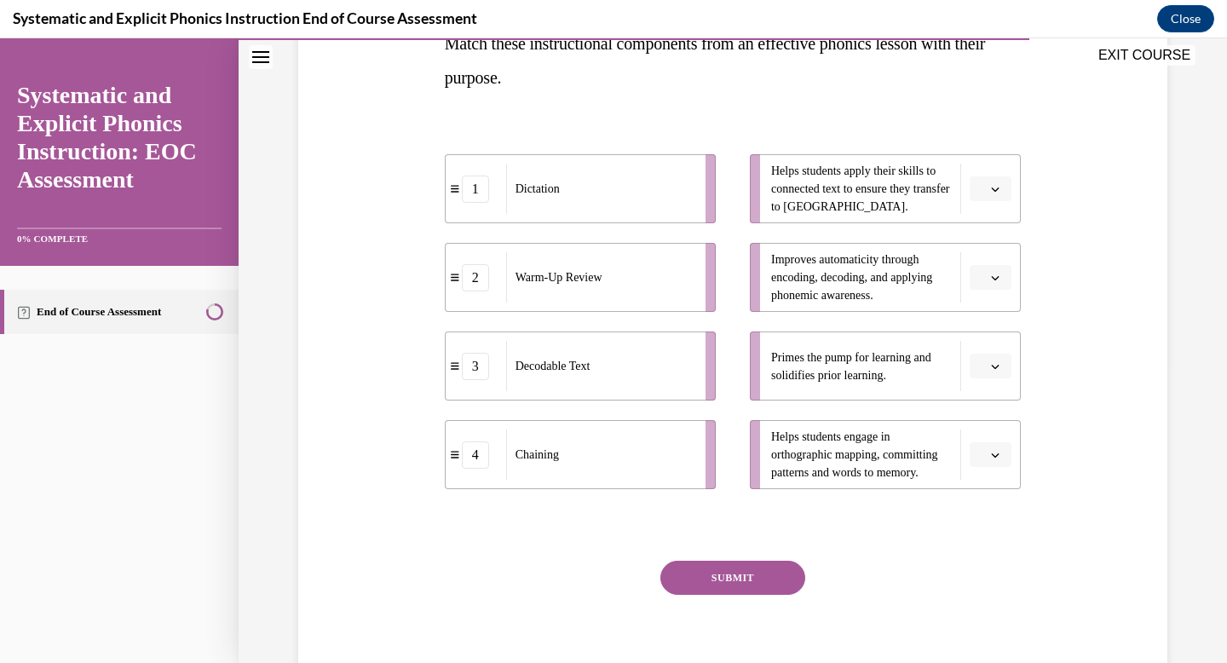
click at [996, 183] on span "button" at bounding box center [995, 189] width 12 height 12
click at [996, 320] on div "3" at bounding box center [988, 329] width 43 height 34
click at [999, 279] on span "button" at bounding box center [995, 278] width 12 height 12
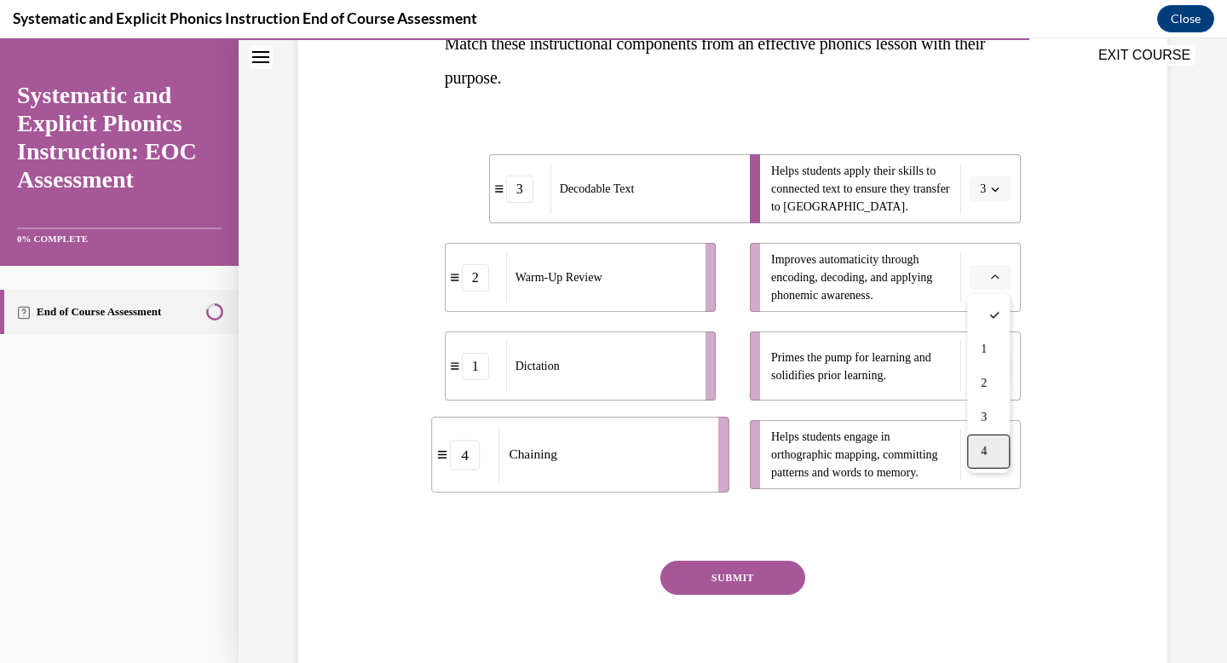
click at [988, 443] on div "4" at bounding box center [988, 452] width 43 height 34
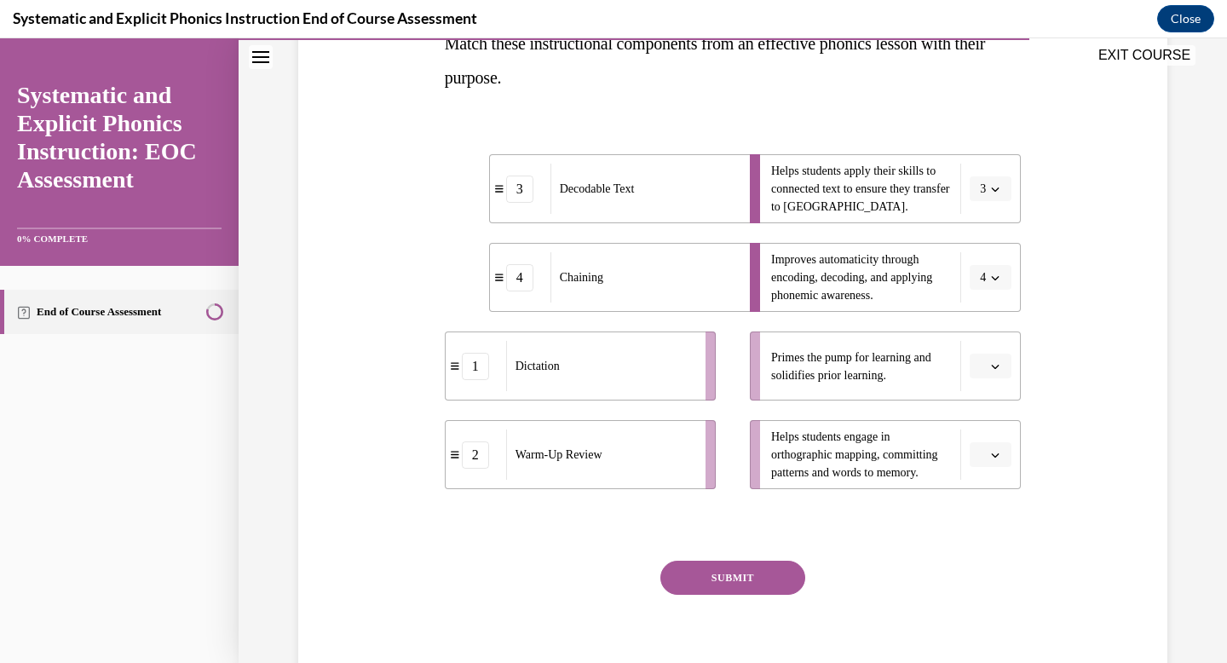
click at [999, 368] on icon "button" at bounding box center [995, 366] width 9 height 9
click at [999, 464] on div "2" at bounding box center [988, 472] width 43 height 34
click at [1000, 464] on button "button" at bounding box center [991, 455] width 42 height 26
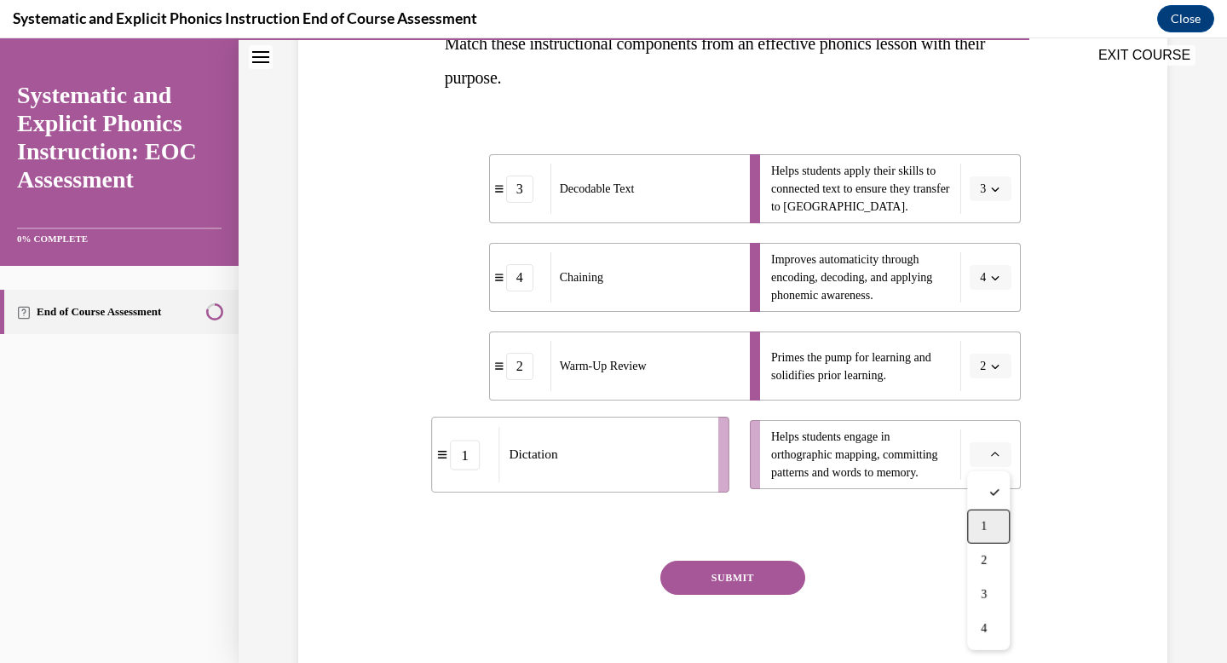
click at [994, 523] on div "1" at bounding box center [988, 527] width 43 height 34
click at [775, 584] on button "SUBMIT" at bounding box center [732, 578] width 145 height 34
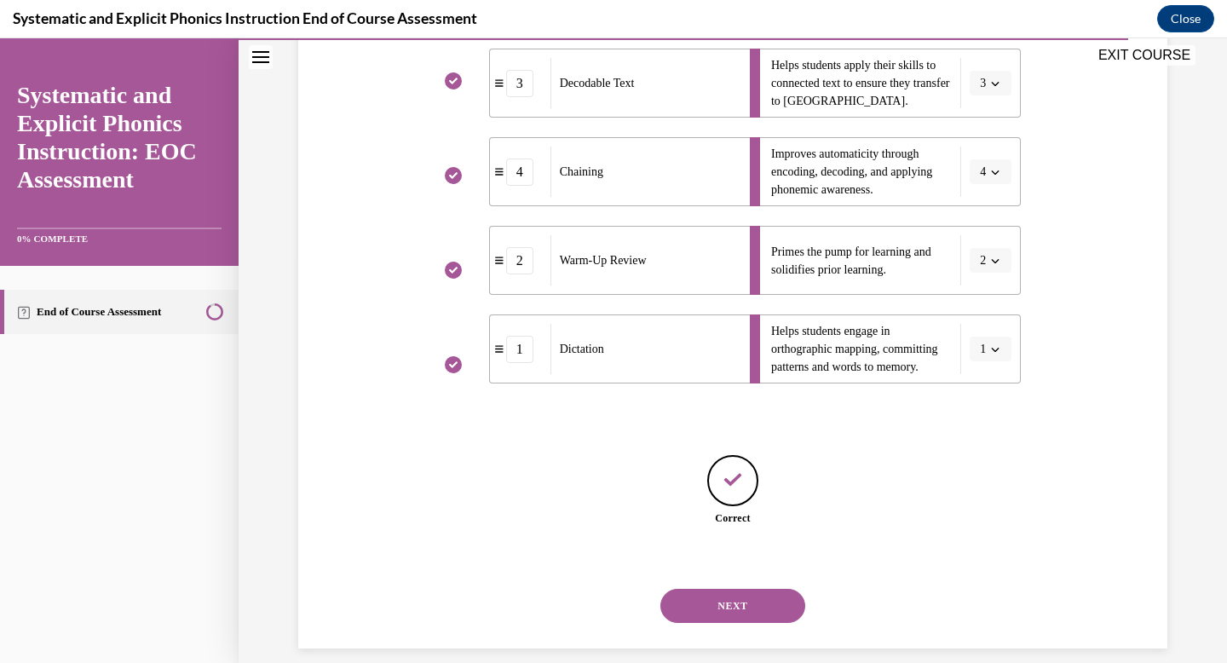
scroll to position [423, 0]
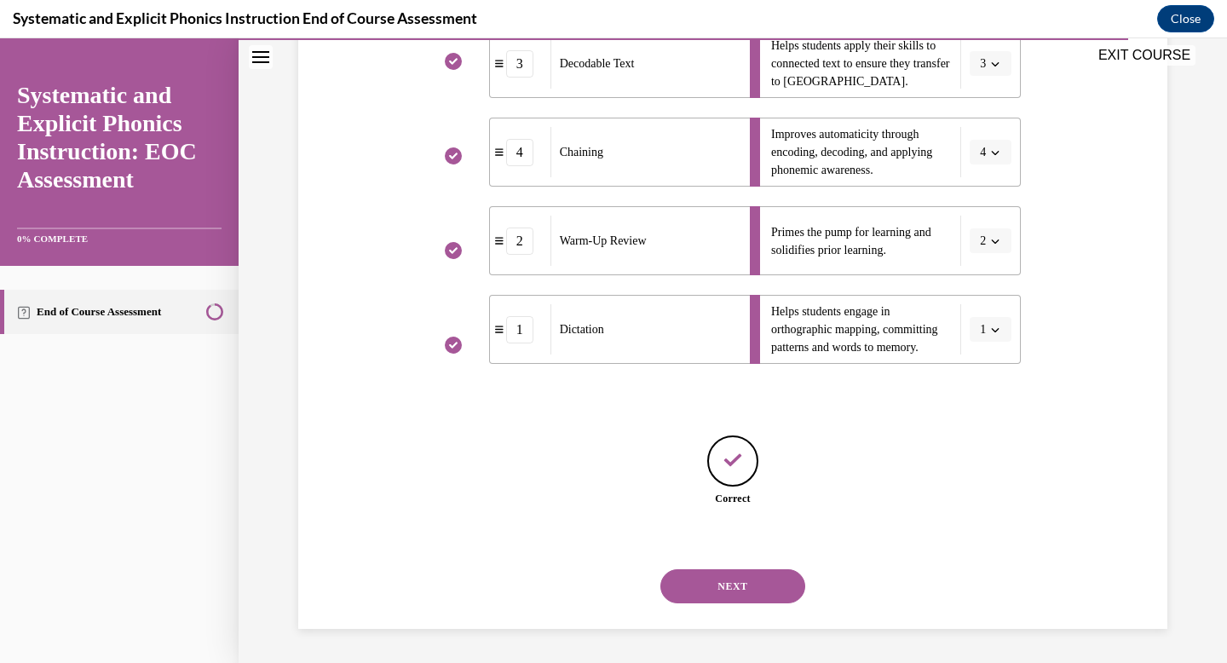
click at [775, 587] on button "NEXT" at bounding box center [732, 586] width 145 height 34
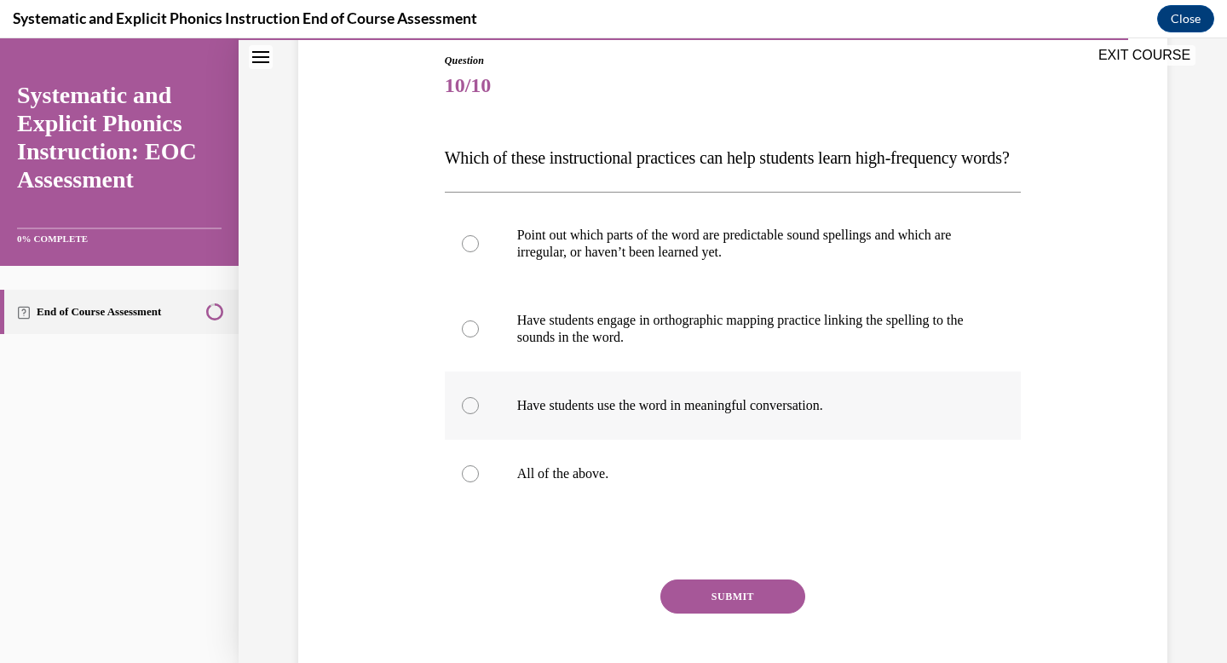
scroll to position [187, 0]
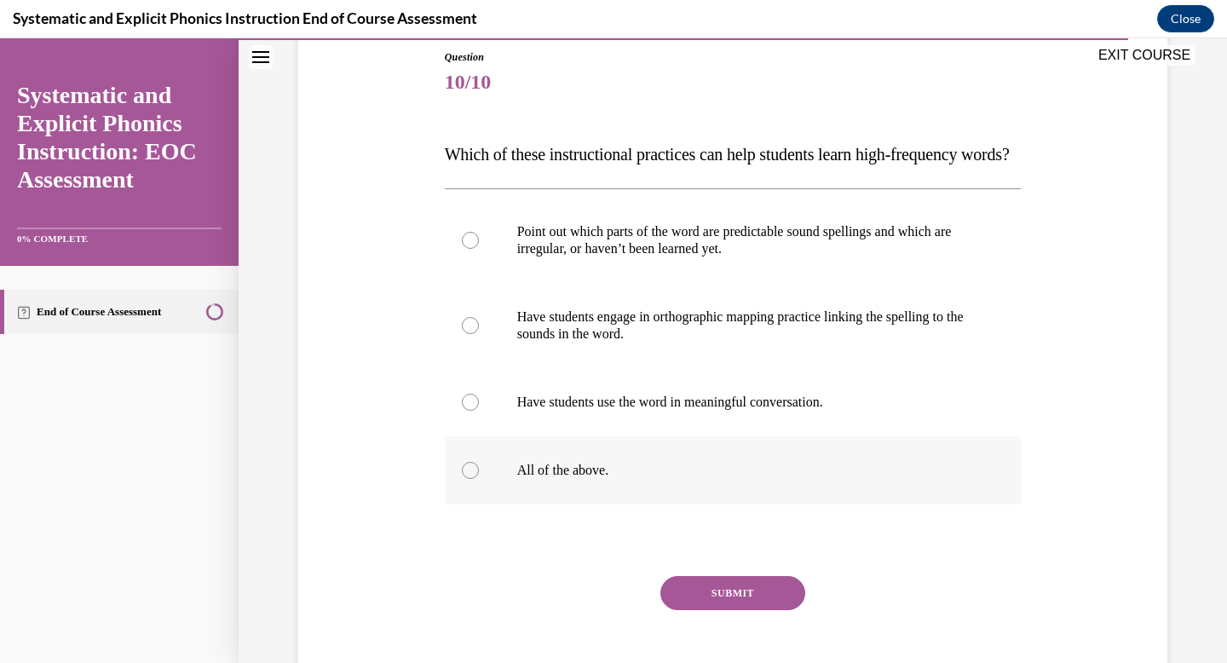
click at [807, 479] on p "All of the above." at bounding box center [748, 470] width 462 height 17
click at [768, 610] on button "SUBMIT" at bounding box center [732, 593] width 145 height 34
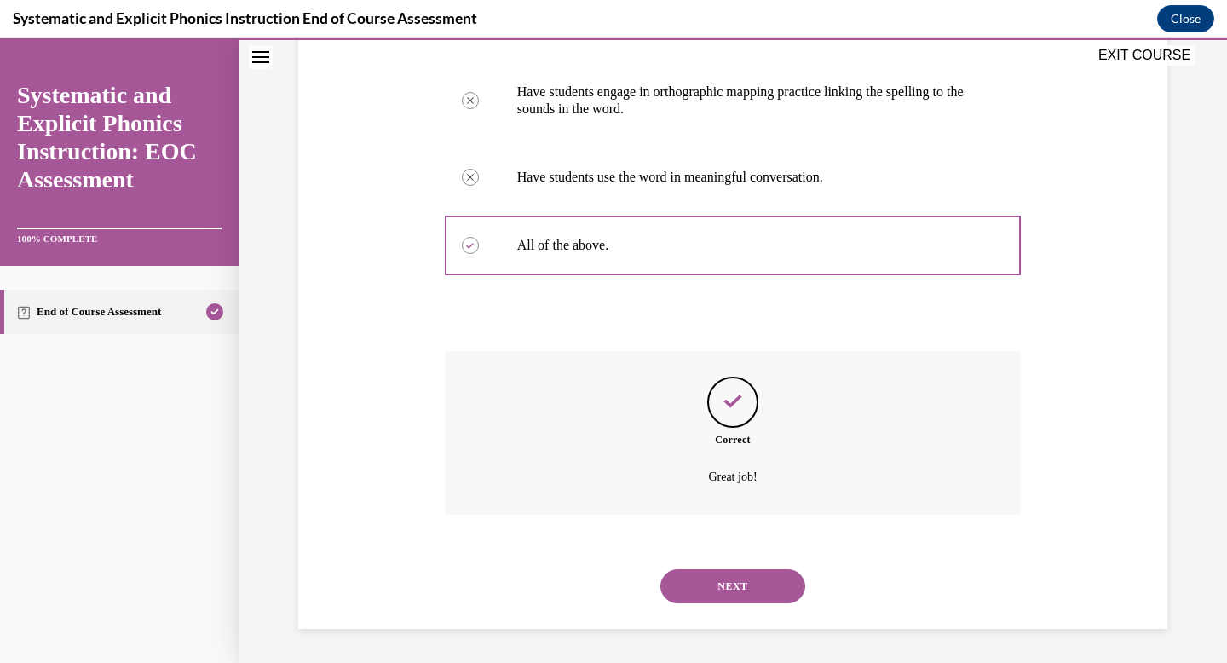
scroll to position [446, 0]
click at [766, 582] on button "NEXT" at bounding box center [732, 586] width 145 height 34
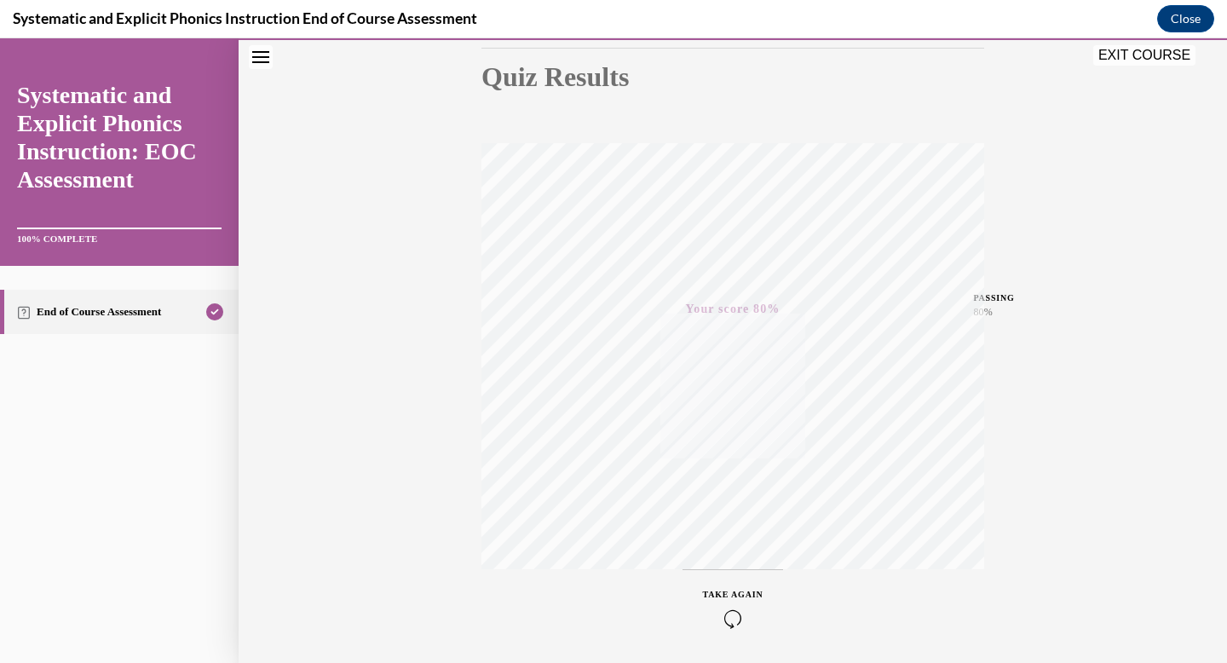
scroll to position [249, 0]
click at [1159, 52] on button "EXIT COURSE" at bounding box center [1144, 55] width 102 height 20
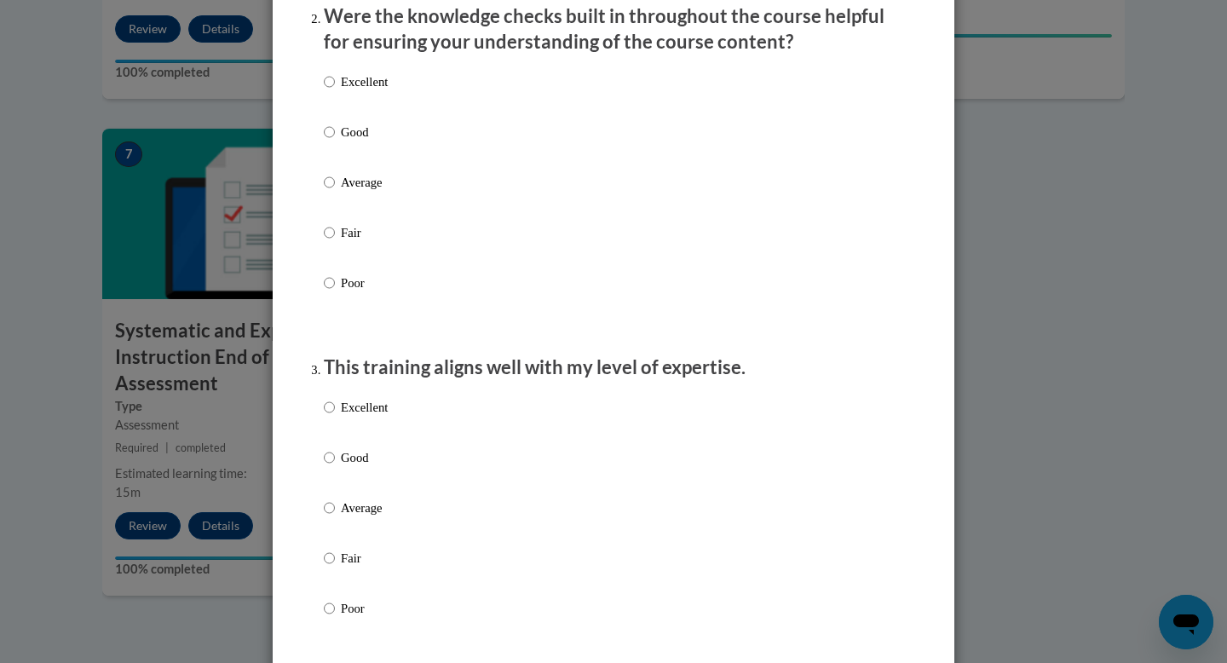
scroll to position [0, 0]
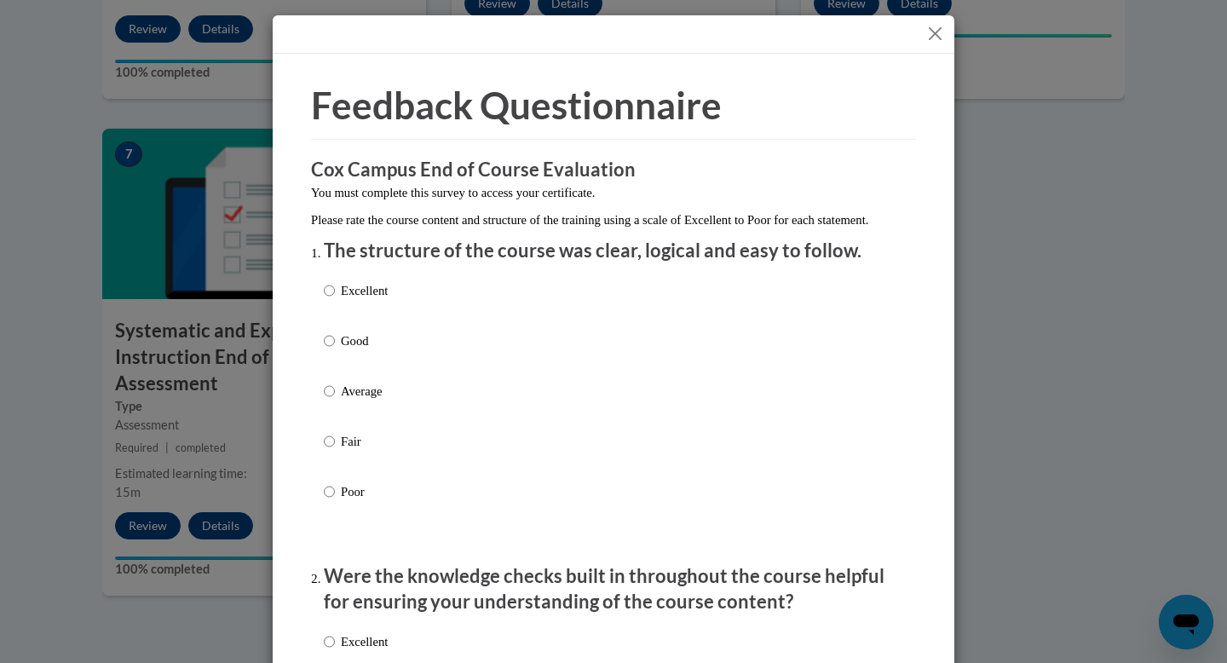
click at [934, 30] on button "Close" at bounding box center [934, 33] width 21 height 21
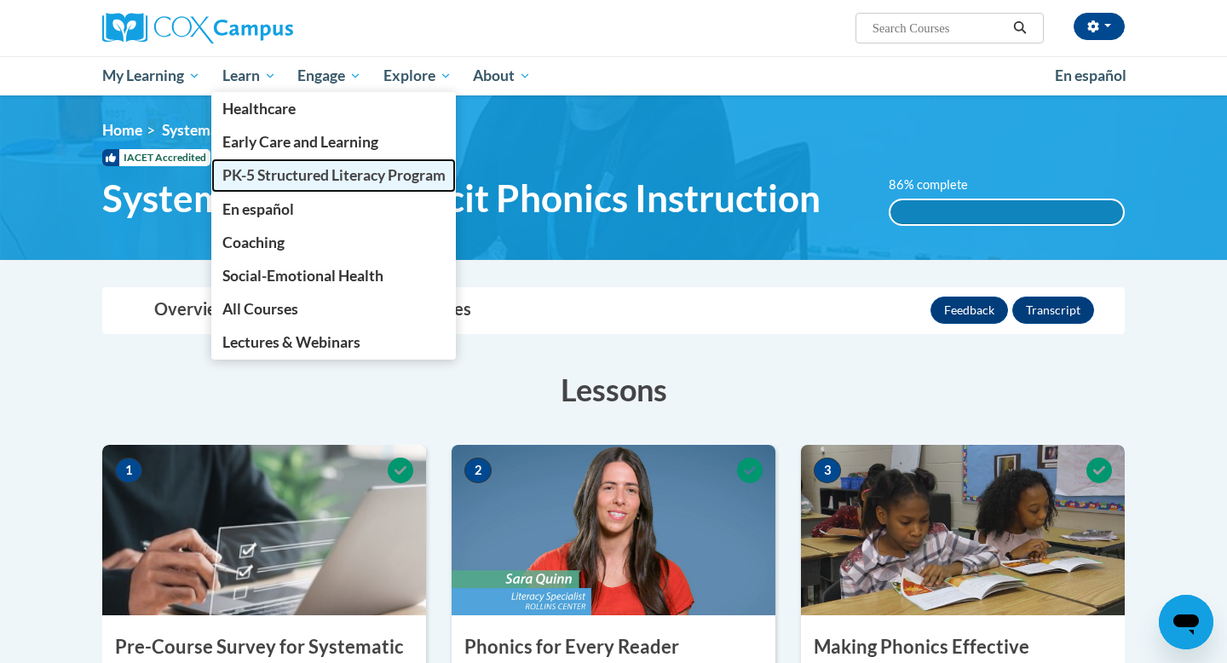
click at [283, 175] on span "PK-5 Structured Literacy Program" at bounding box center [333, 175] width 223 height 18
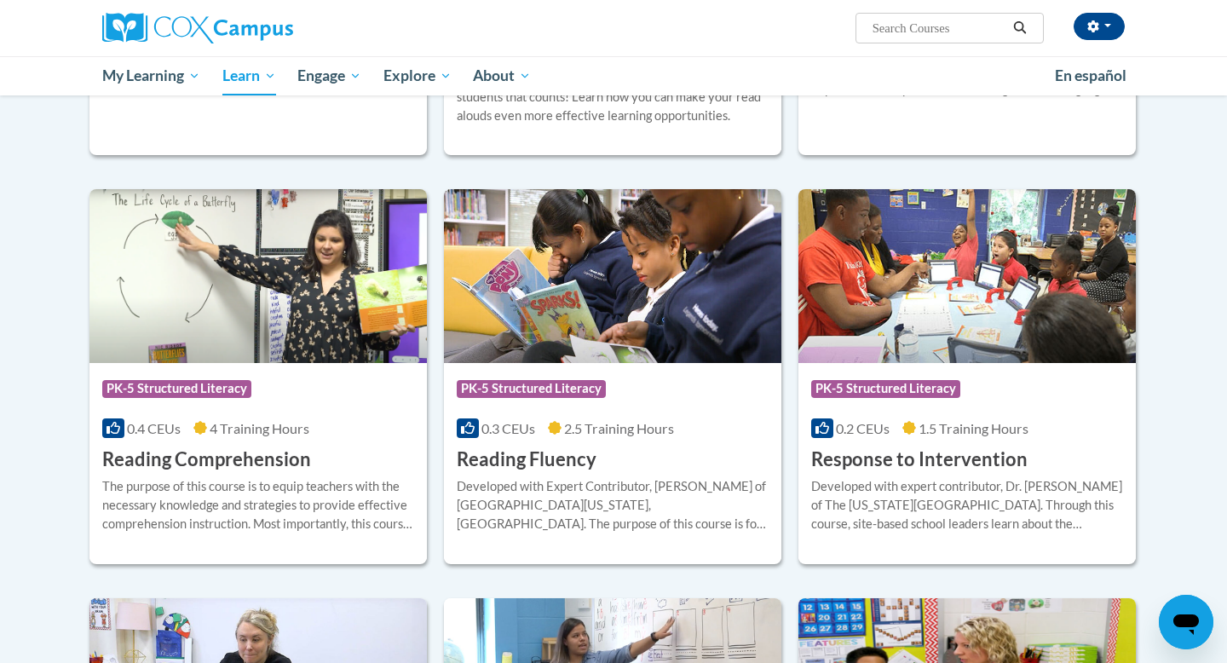
scroll to position [1339, 0]
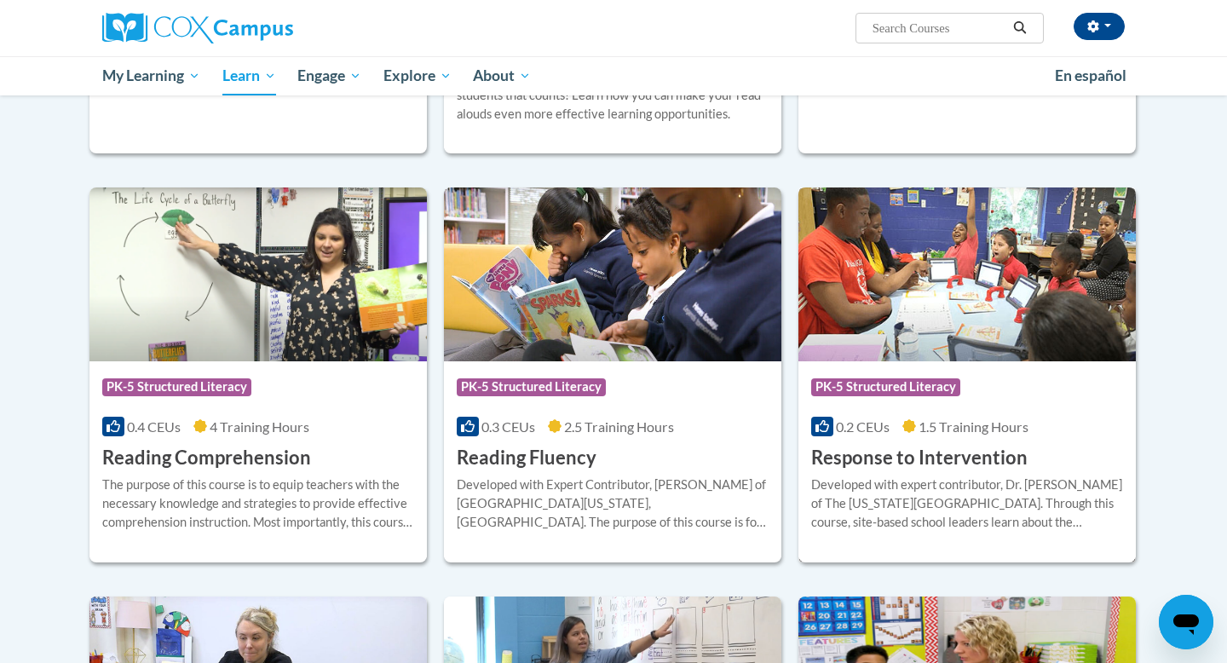
click at [1070, 306] on img at bounding box center [966, 274] width 337 height 174
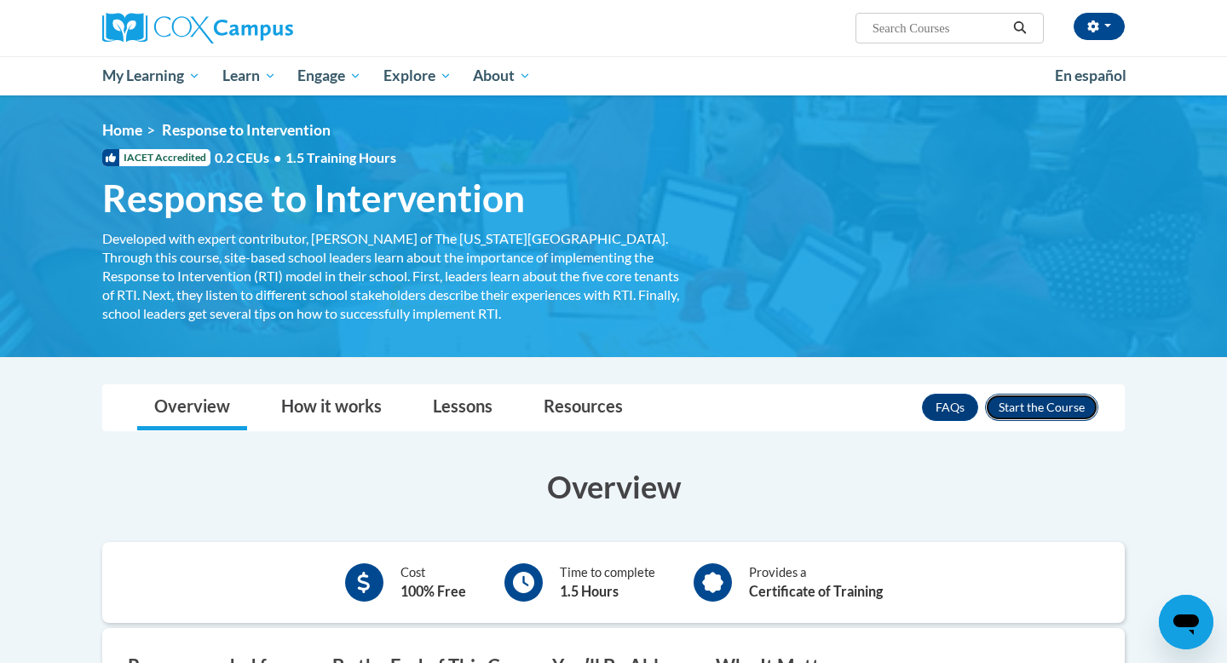
click at [1052, 411] on button "Enroll" at bounding box center [1041, 407] width 113 height 27
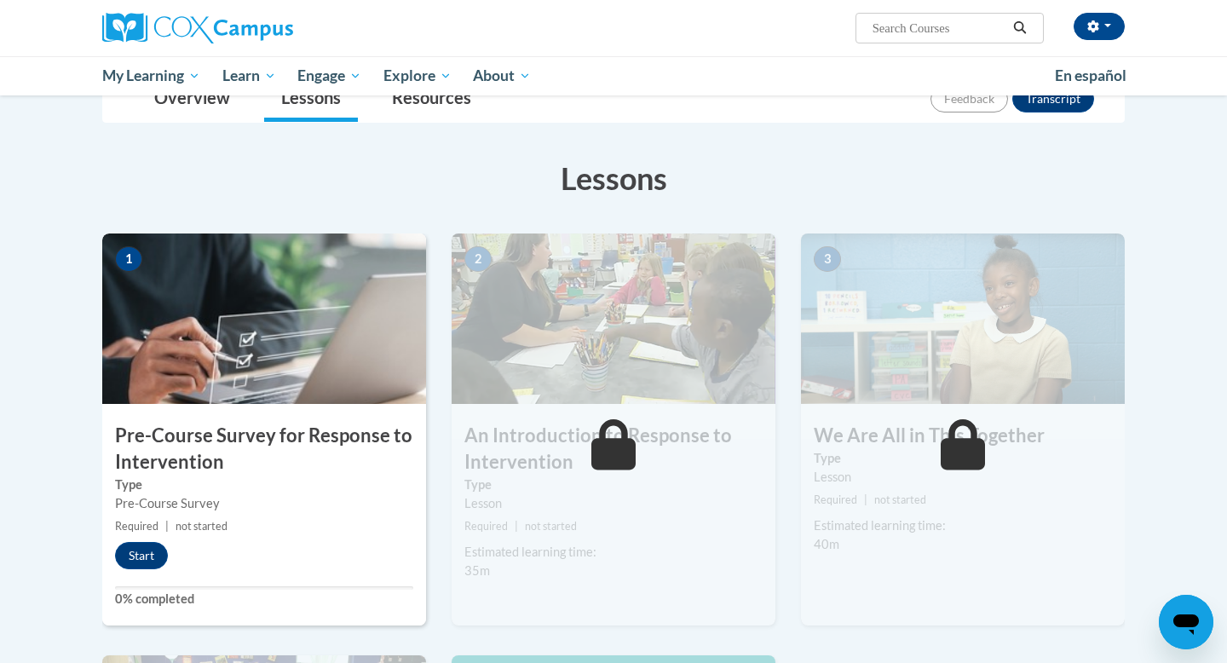
scroll to position [213, 0]
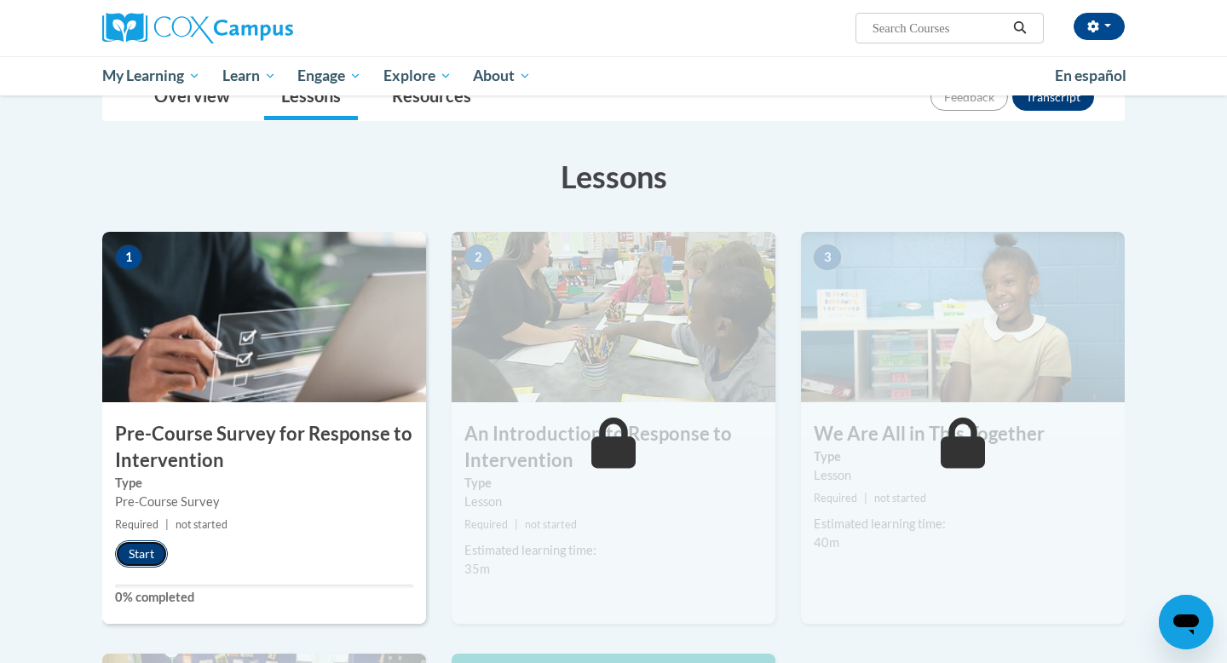
click at [156, 561] on button "Start" at bounding box center [141, 553] width 53 height 27
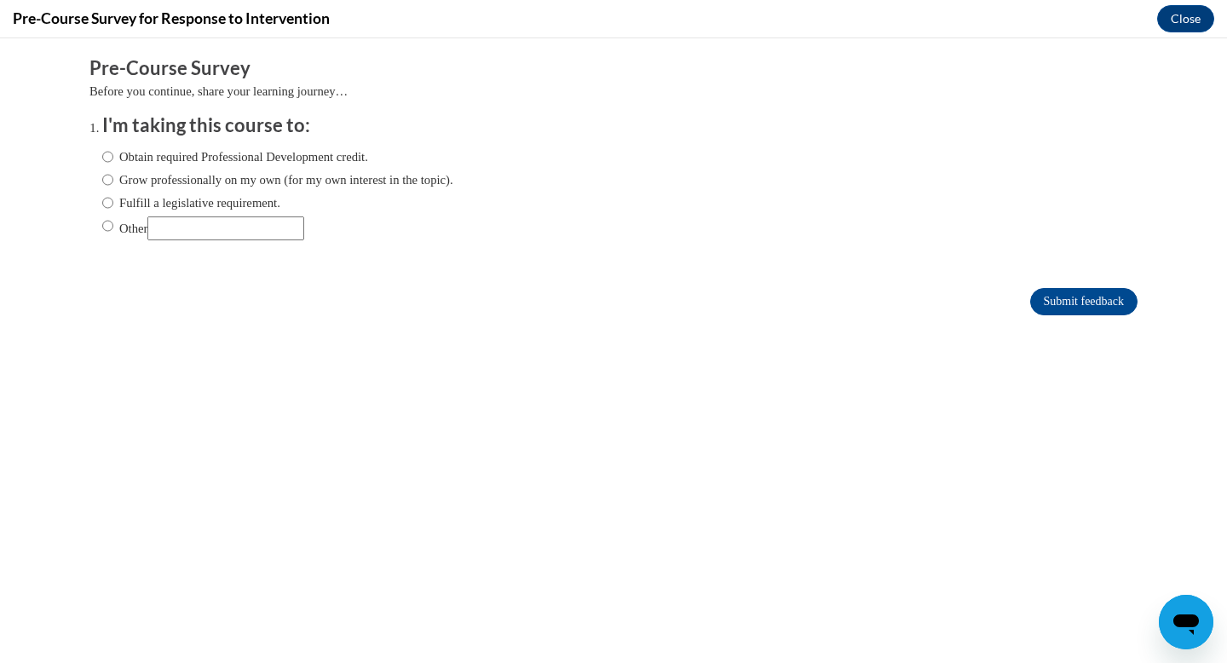
scroll to position [0, 0]
click at [173, 207] on label "Fulfill a legislative requirement." at bounding box center [191, 202] width 178 height 19
click at [113, 207] on input "Fulfill a legislative requirement." at bounding box center [107, 202] width 11 height 19
radio input "true"
click at [1051, 297] on input "Submit feedback" at bounding box center [1083, 301] width 107 height 27
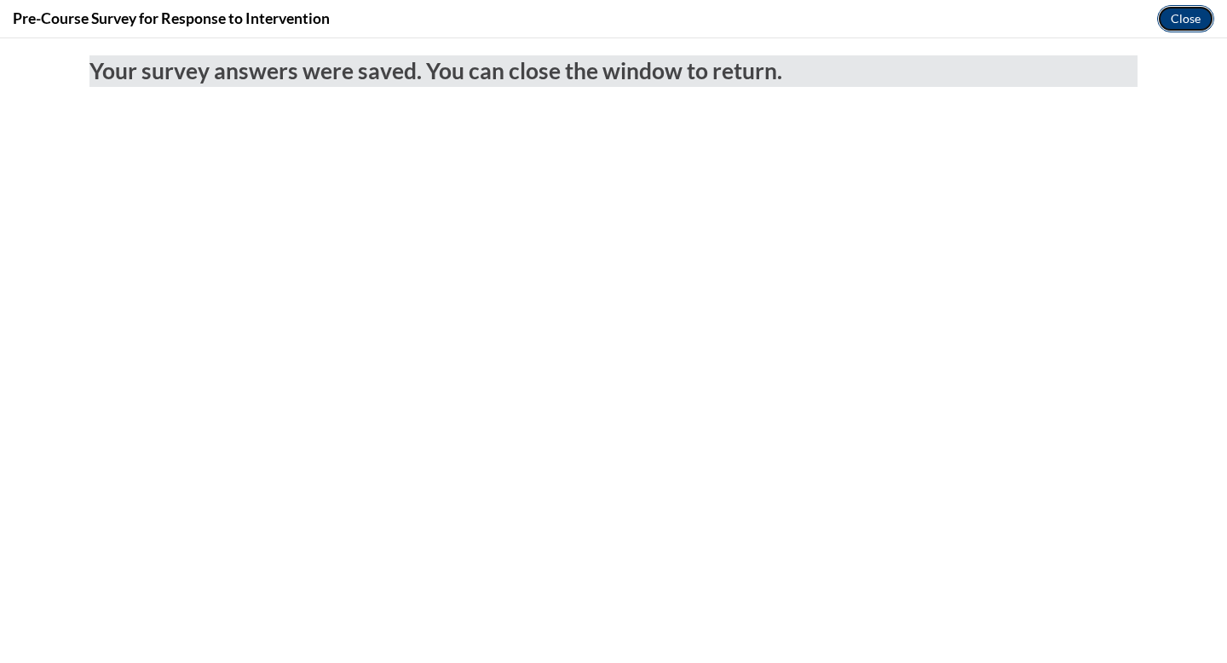
click at [1172, 29] on button "Close" at bounding box center [1185, 18] width 57 height 27
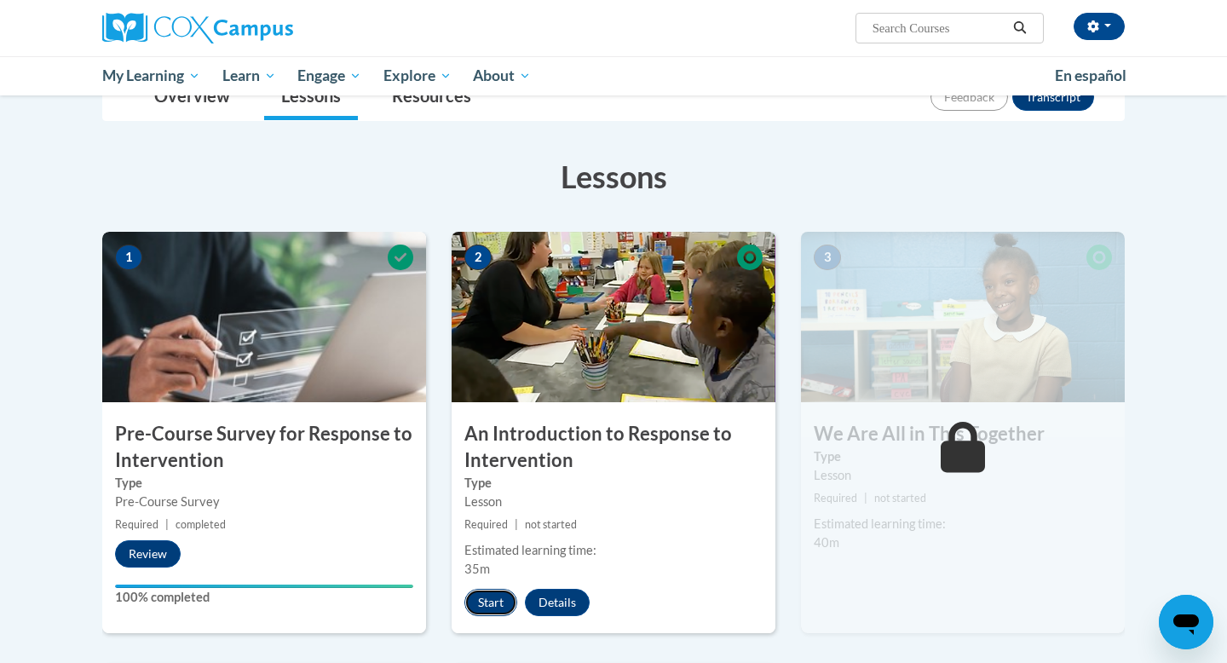
click at [501, 601] on button "Start" at bounding box center [490, 602] width 53 height 27
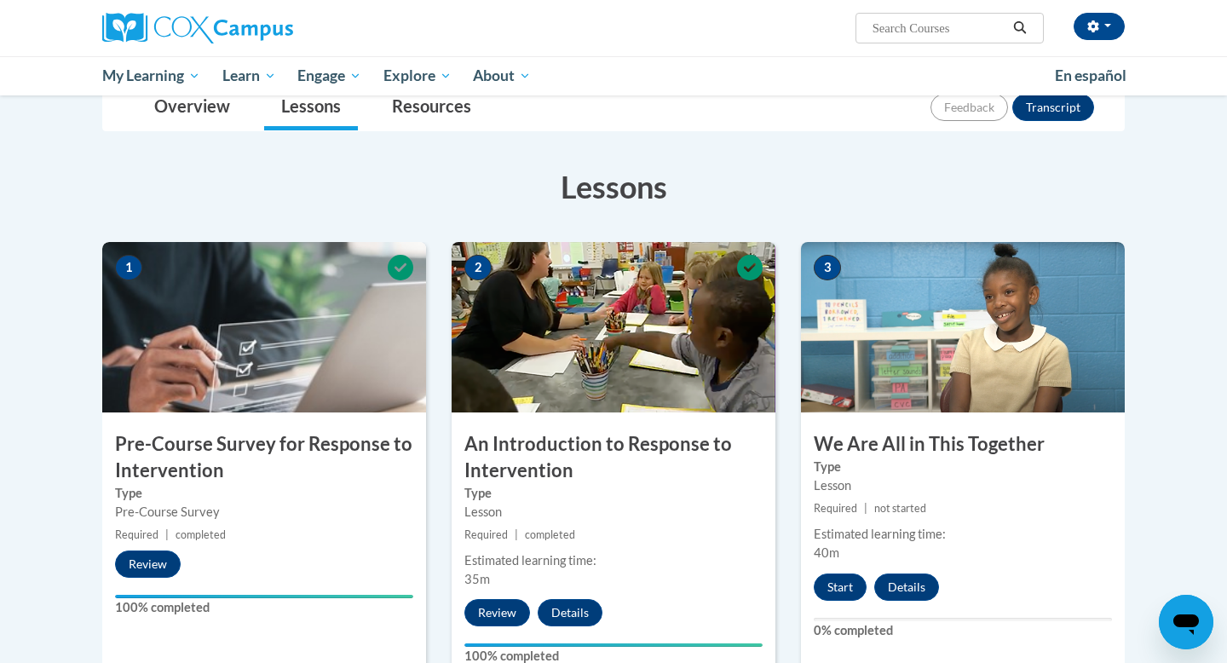
scroll to position [205, 0]
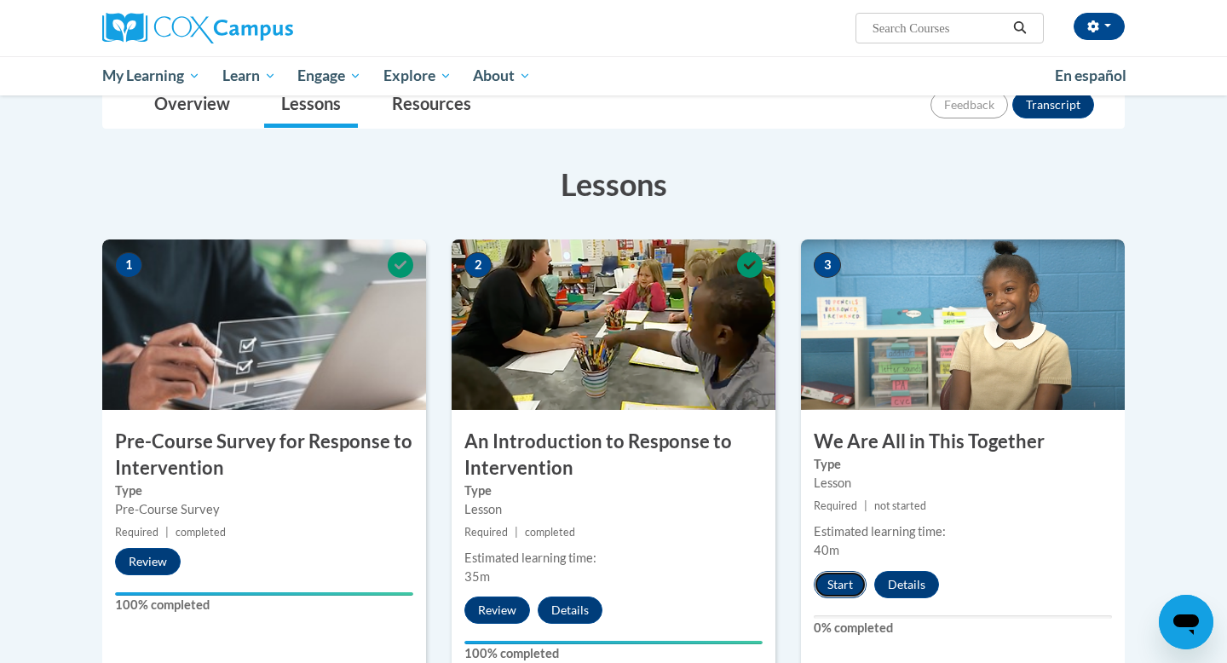
click at [837, 585] on button "Start" at bounding box center [840, 584] width 53 height 27
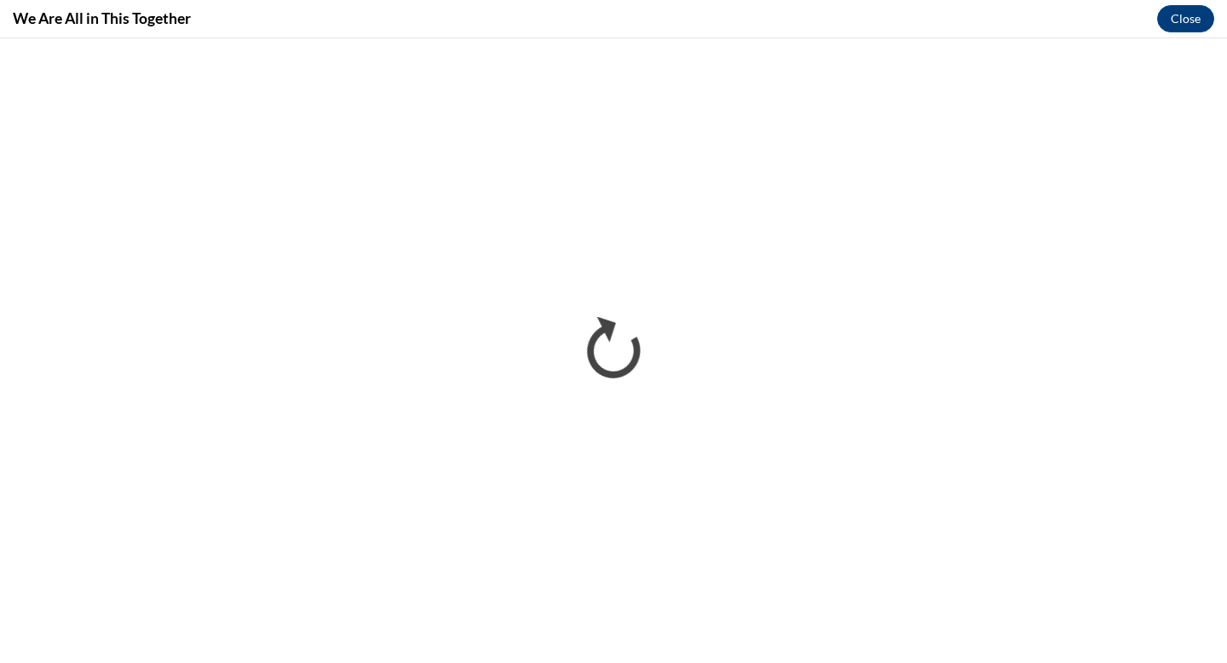
scroll to position [0, 0]
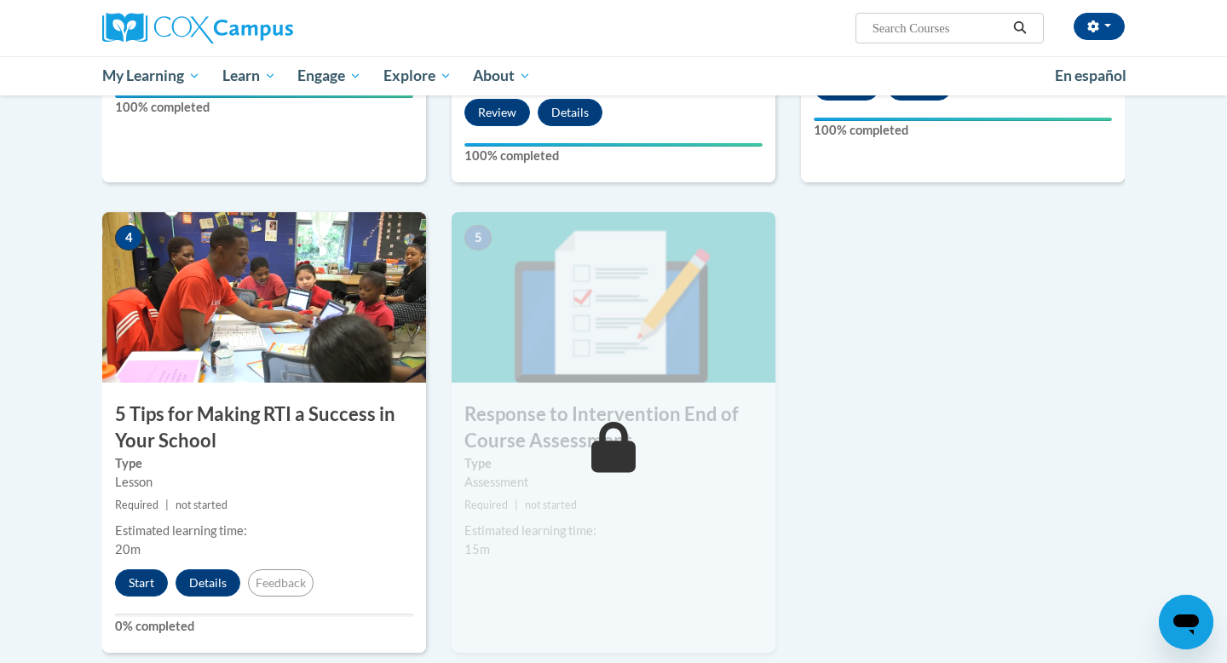
scroll to position [705, 0]
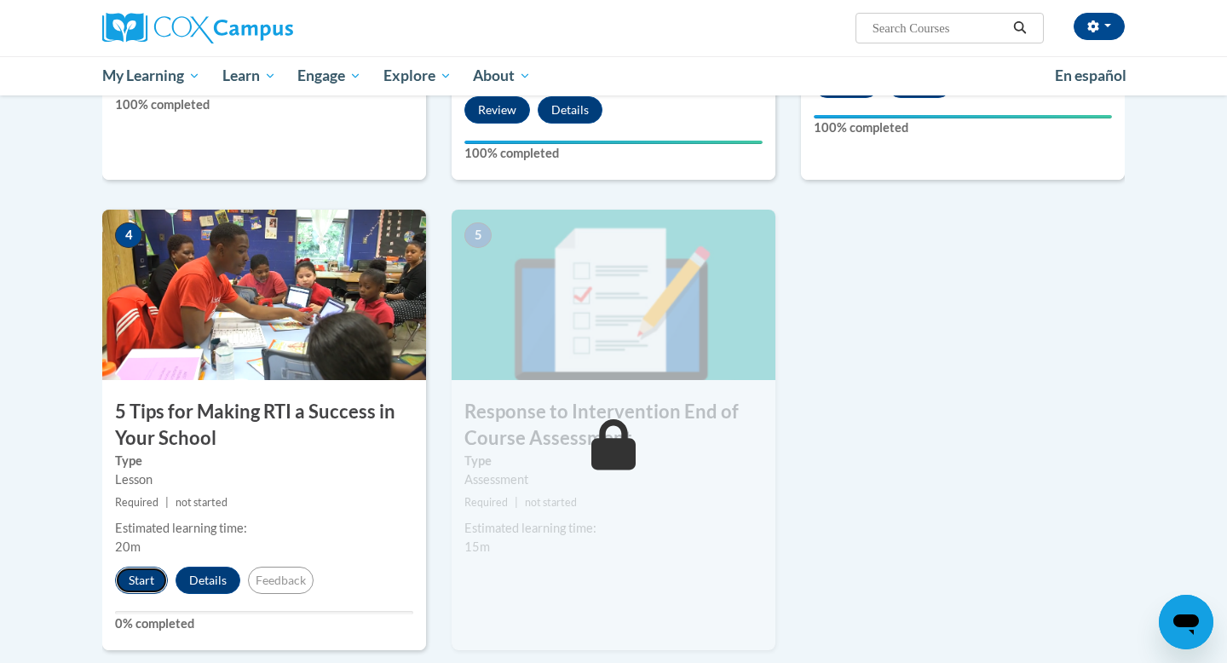
click at [149, 585] on button "Start" at bounding box center [141, 580] width 53 height 27
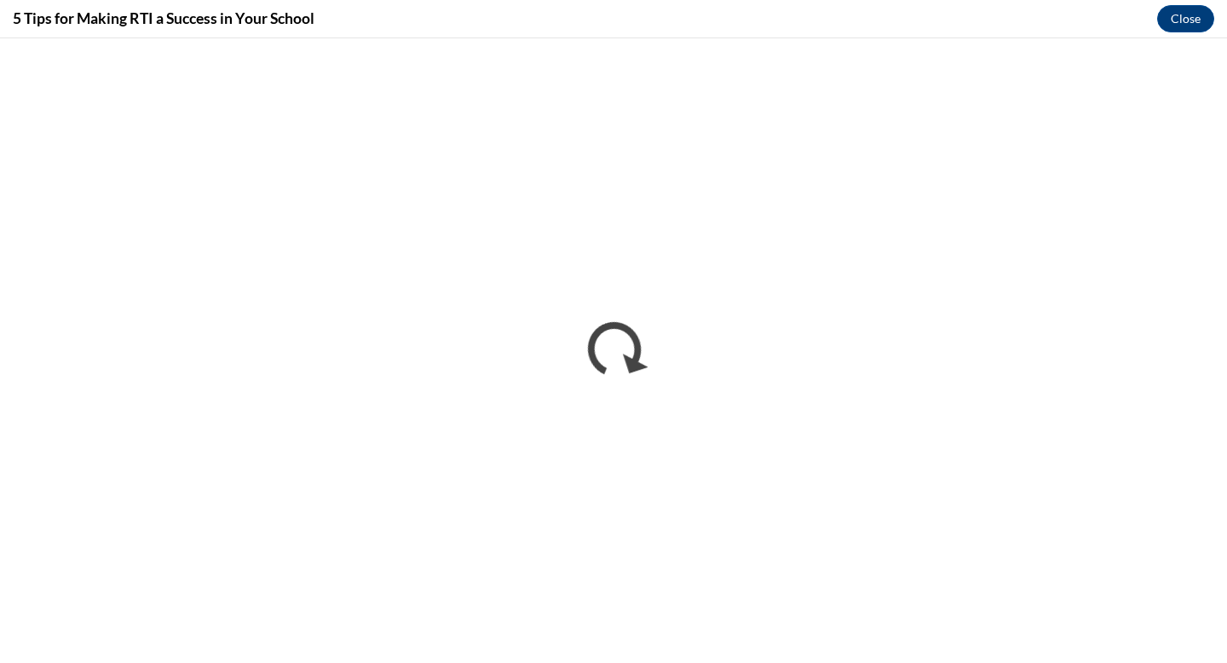
scroll to position [0, 0]
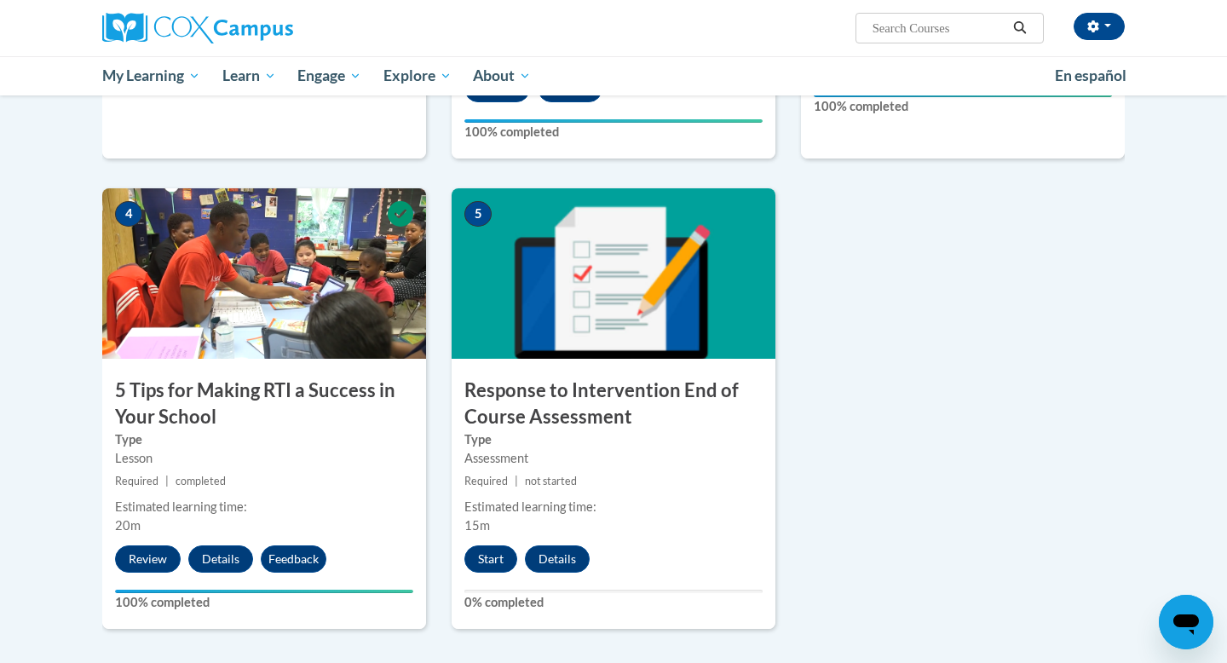
scroll to position [729, 0]
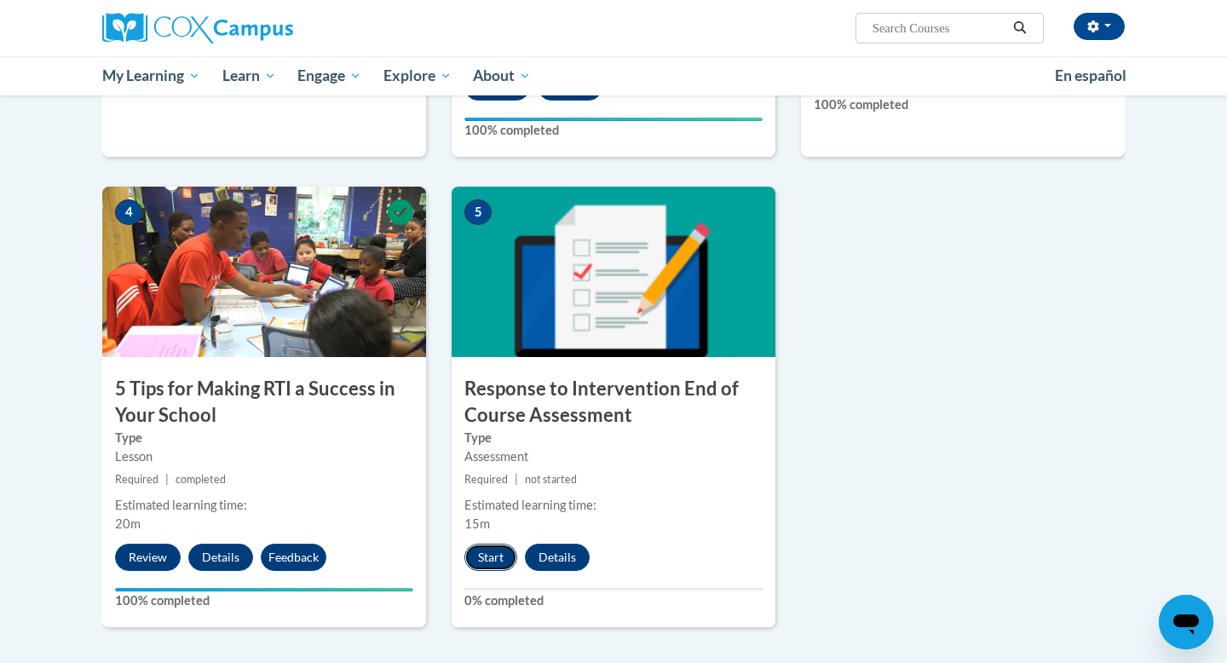
click at [498, 552] on button "Start" at bounding box center [490, 557] width 53 height 27
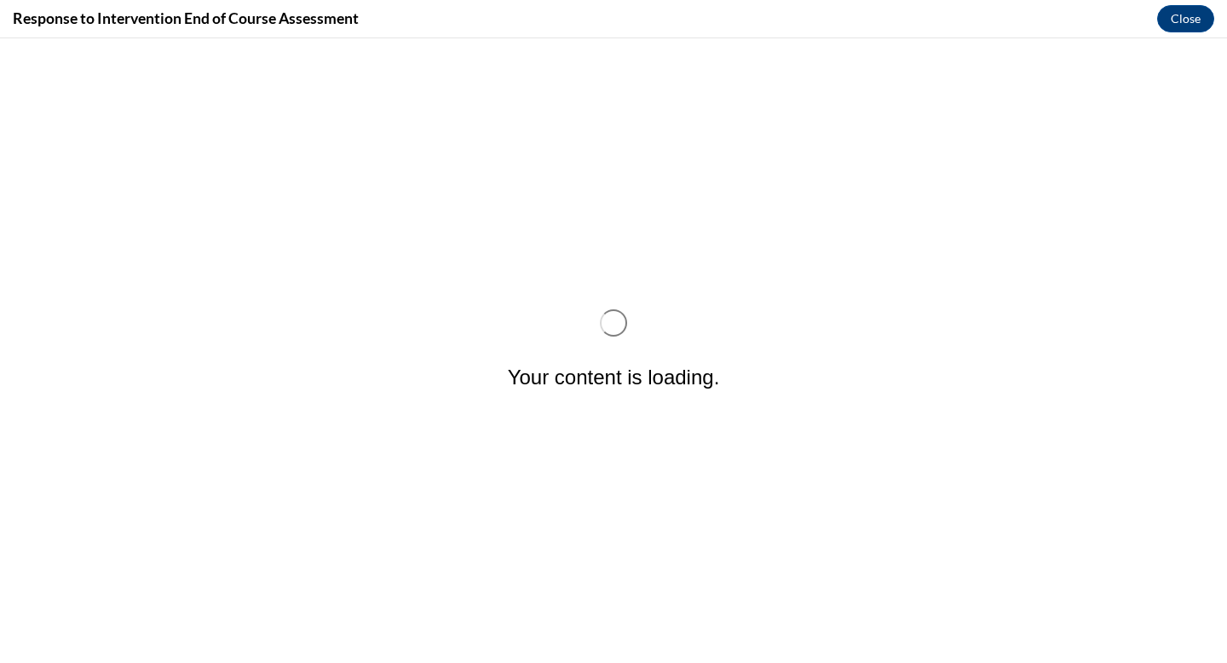
scroll to position [0, 0]
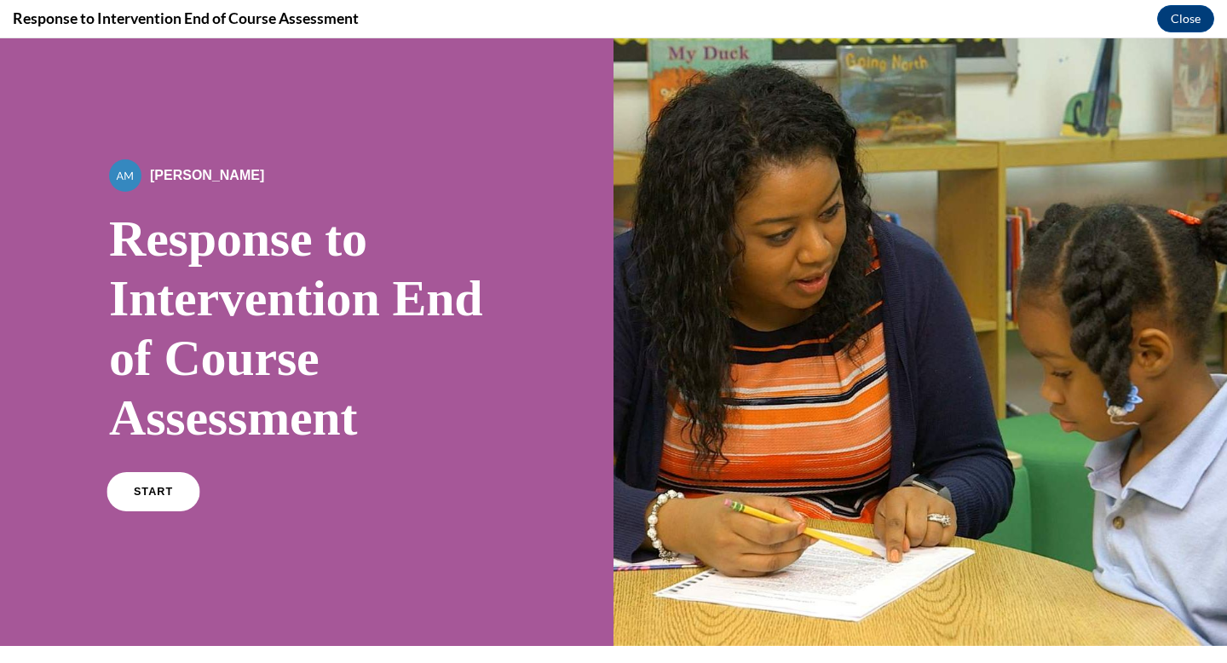
click at [135, 487] on span "START" at bounding box center [153, 492] width 39 height 13
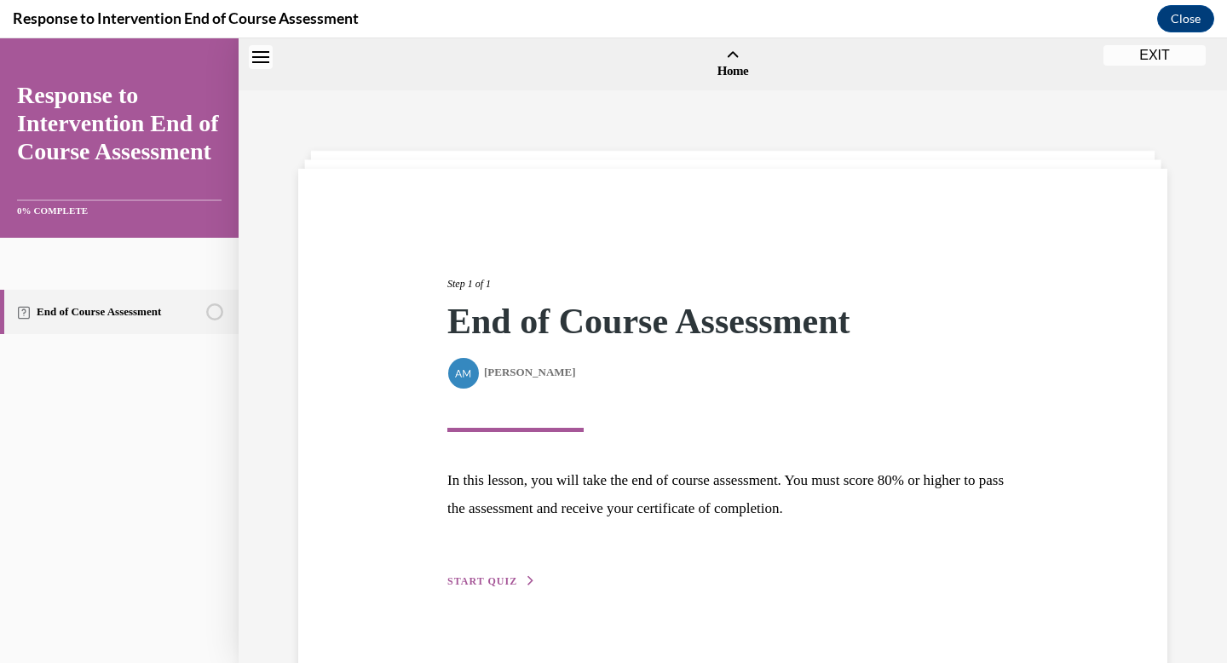
scroll to position [53, 0]
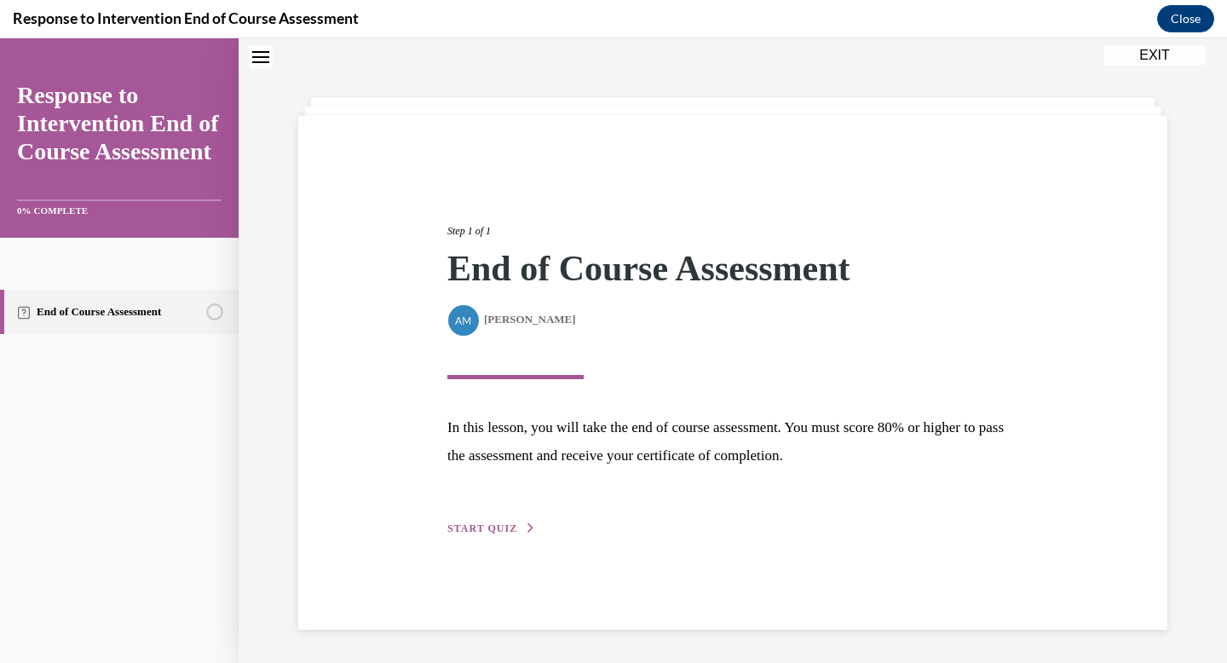
click at [487, 532] on span "START QUIZ" at bounding box center [482, 528] width 70 height 12
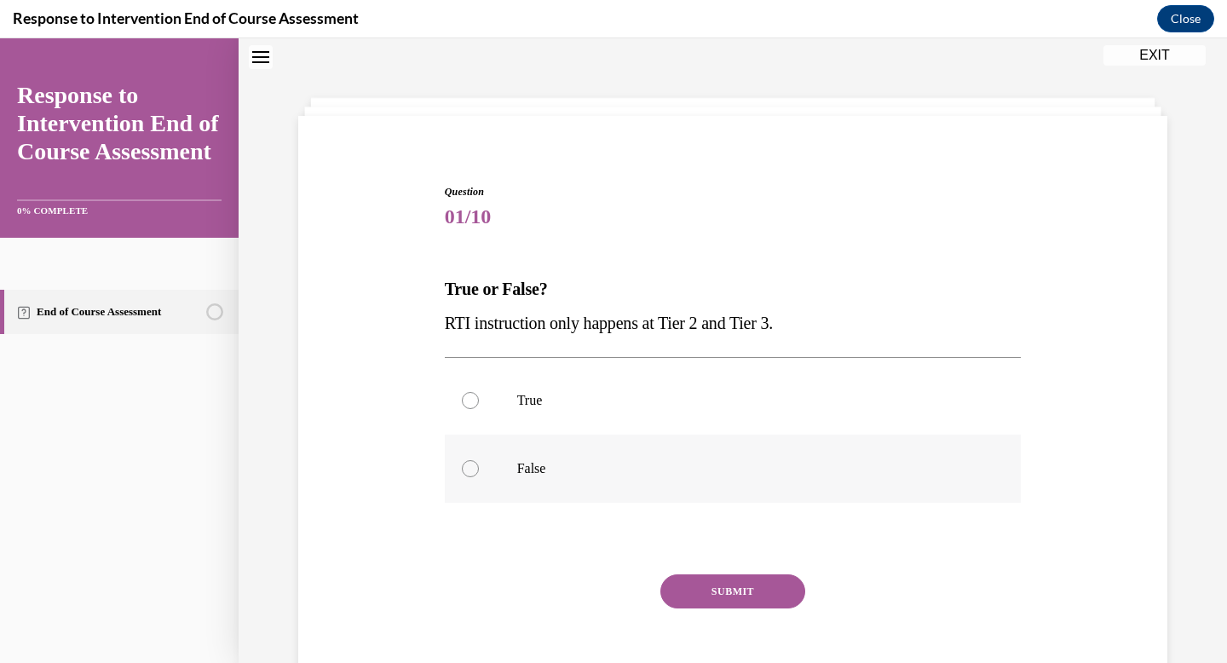
click at [550, 466] on p "False" at bounding box center [748, 468] width 462 height 17
click at [479, 466] on input "False" at bounding box center [470, 468] width 17 height 17
radio input "true"
click at [718, 586] on button "SUBMIT" at bounding box center [732, 591] width 145 height 34
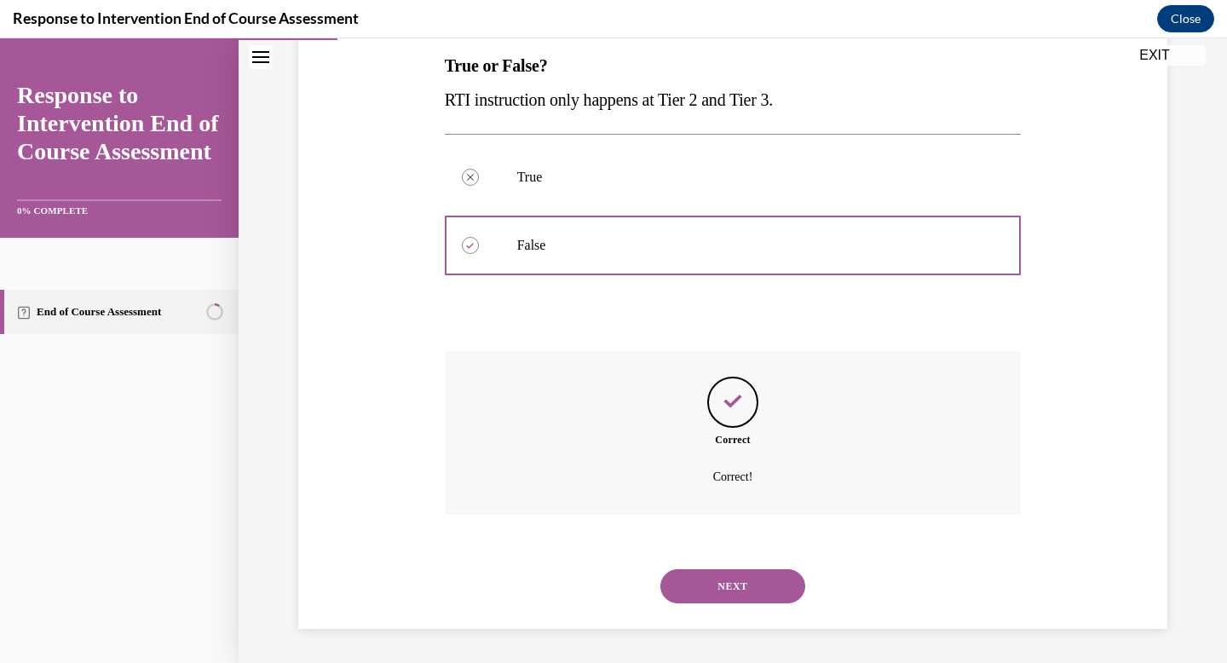
click at [722, 589] on button "NEXT" at bounding box center [732, 586] width 145 height 34
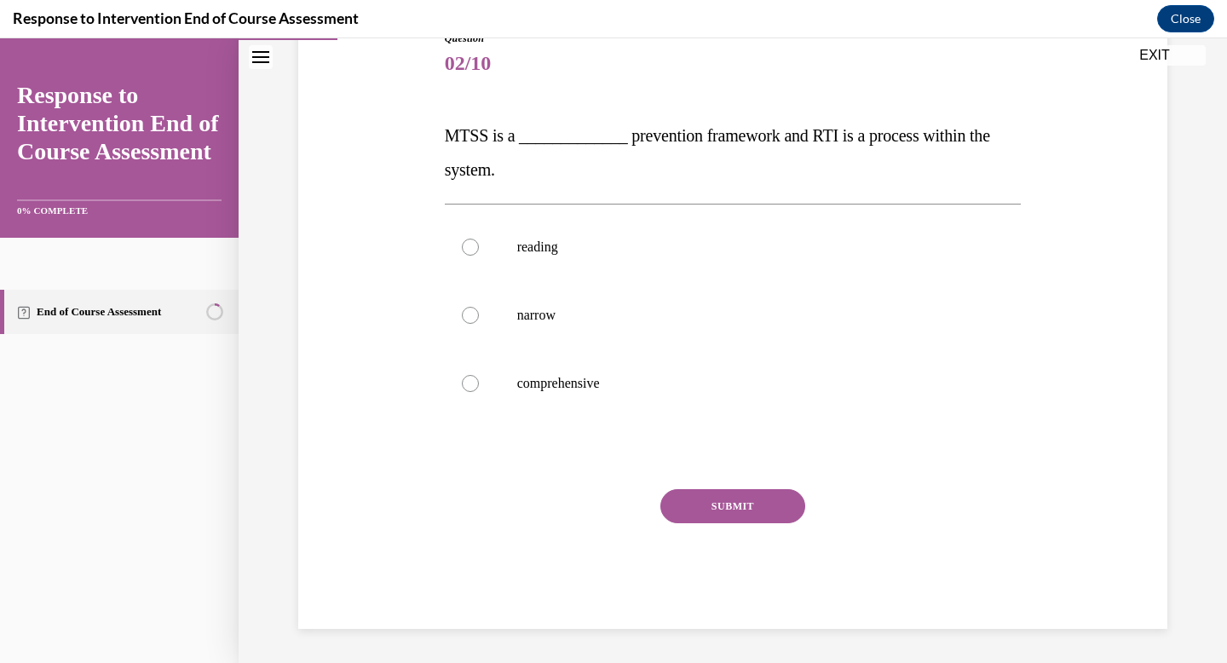
scroll to position [189, 0]
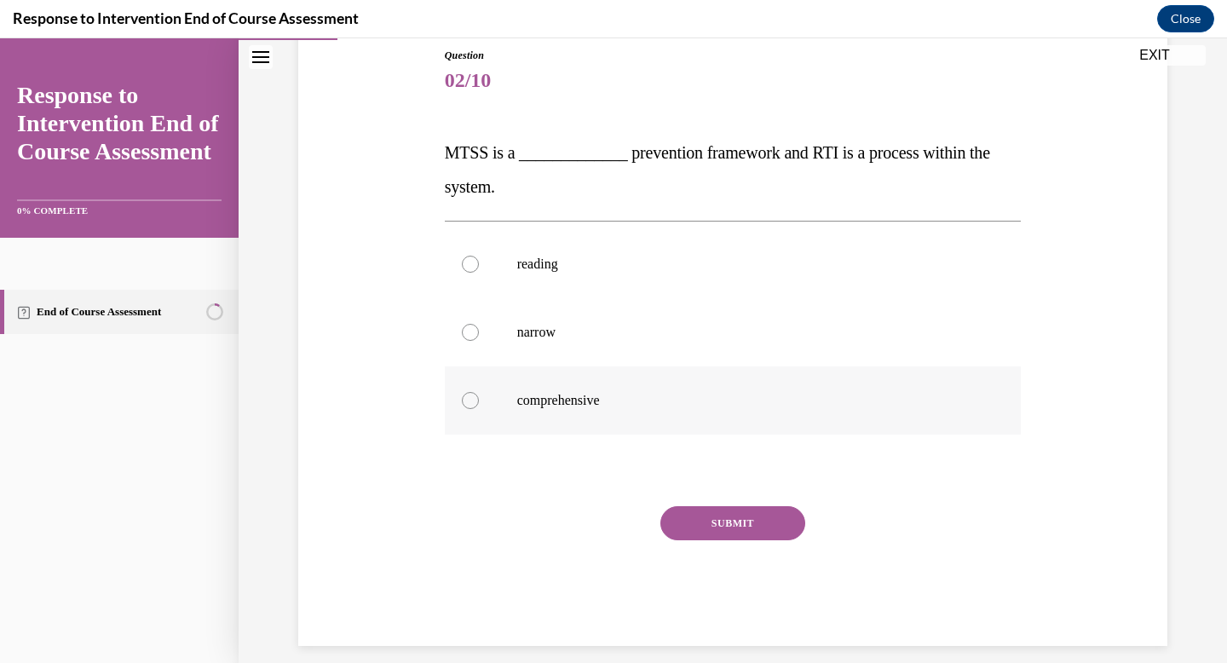
click at [673, 392] on p "comprehensive" at bounding box center [748, 400] width 462 height 17
click at [479, 392] on input "comprehensive" at bounding box center [470, 400] width 17 height 17
radio input "true"
click at [687, 527] on button "SUBMIT" at bounding box center [732, 523] width 145 height 34
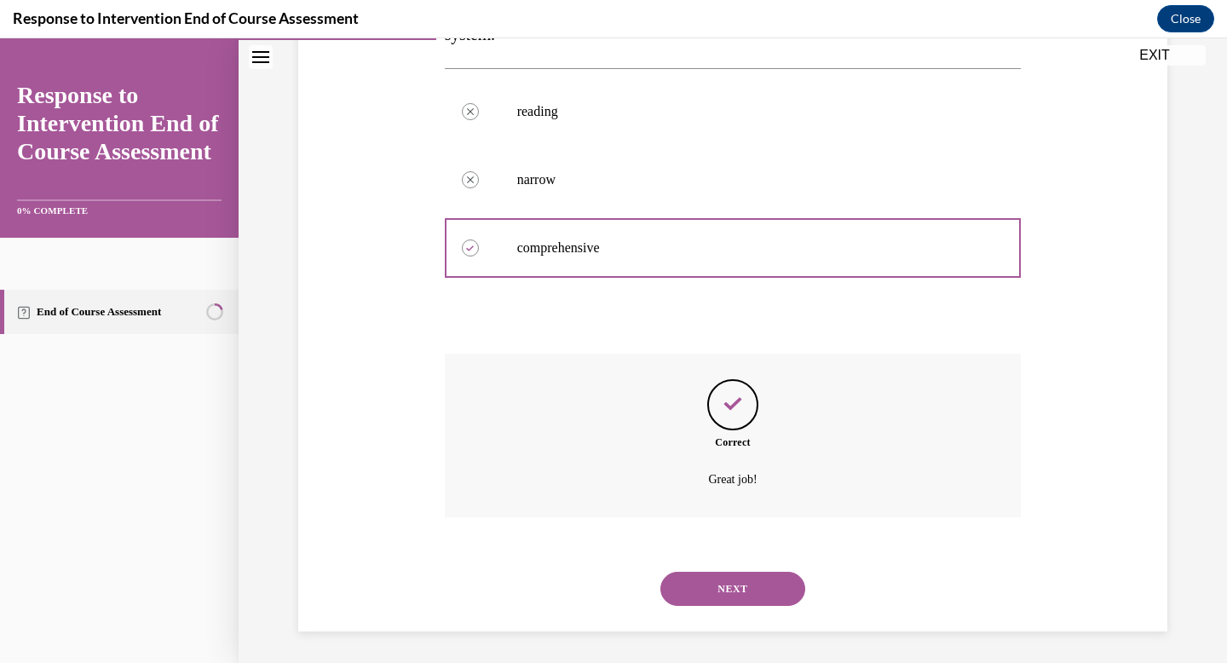
scroll to position [344, 0]
click at [703, 585] on button "NEXT" at bounding box center [732, 586] width 145 height 34
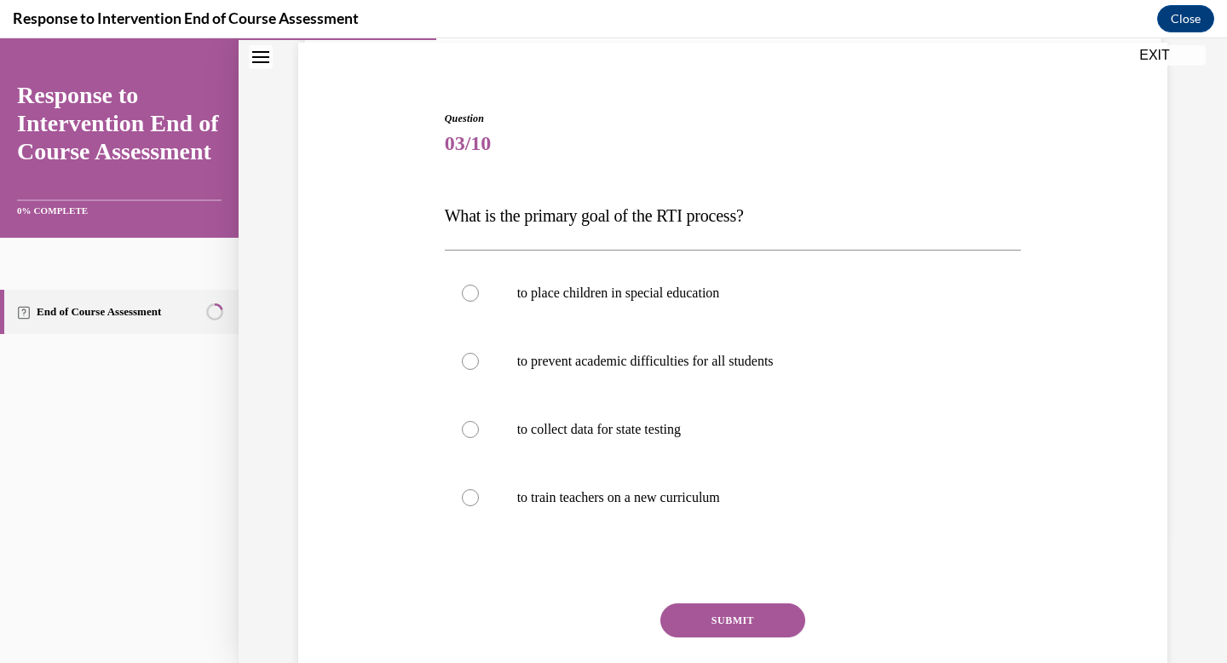
scroll to position [132, 0]
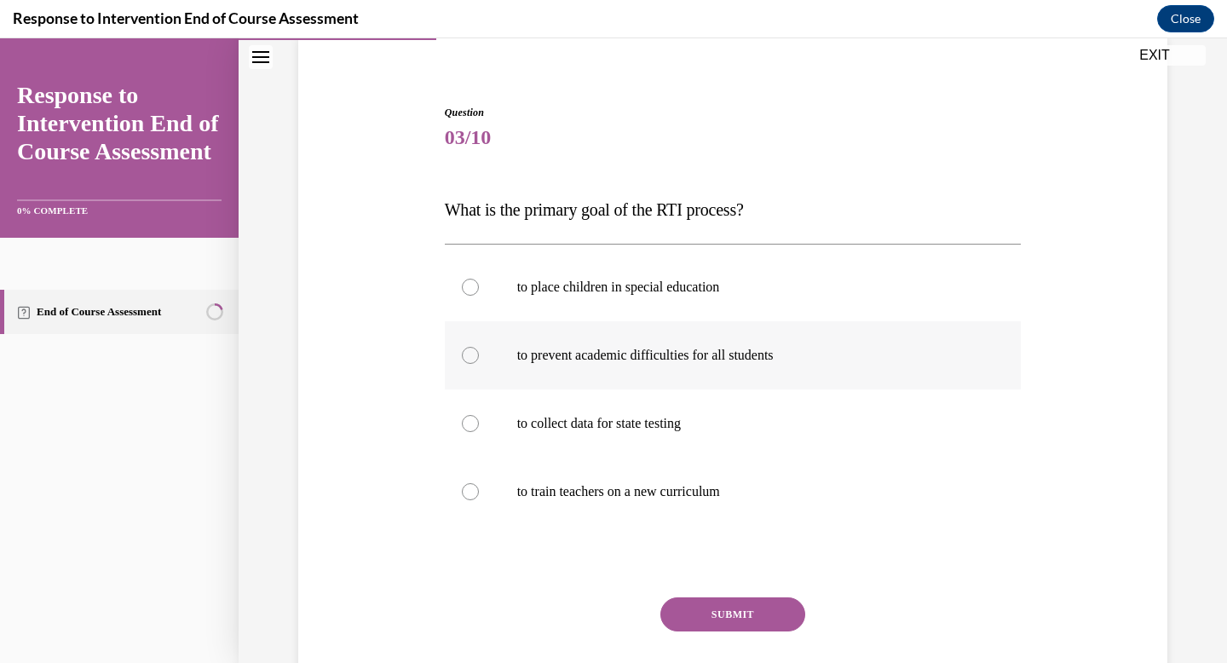
click at [680, 356] on p "to prevent academic difficulties for all students" at bounding box center [748, 355] width 462 height 17
click at [479, 356] on input "to prevent academic difficulties for all students" at bounding box center [470, 355] width 17 height 17
radio input "true"
click at [696, 623] on button "SUBMIT" at bounding box center [732, 614] width 145 height 34
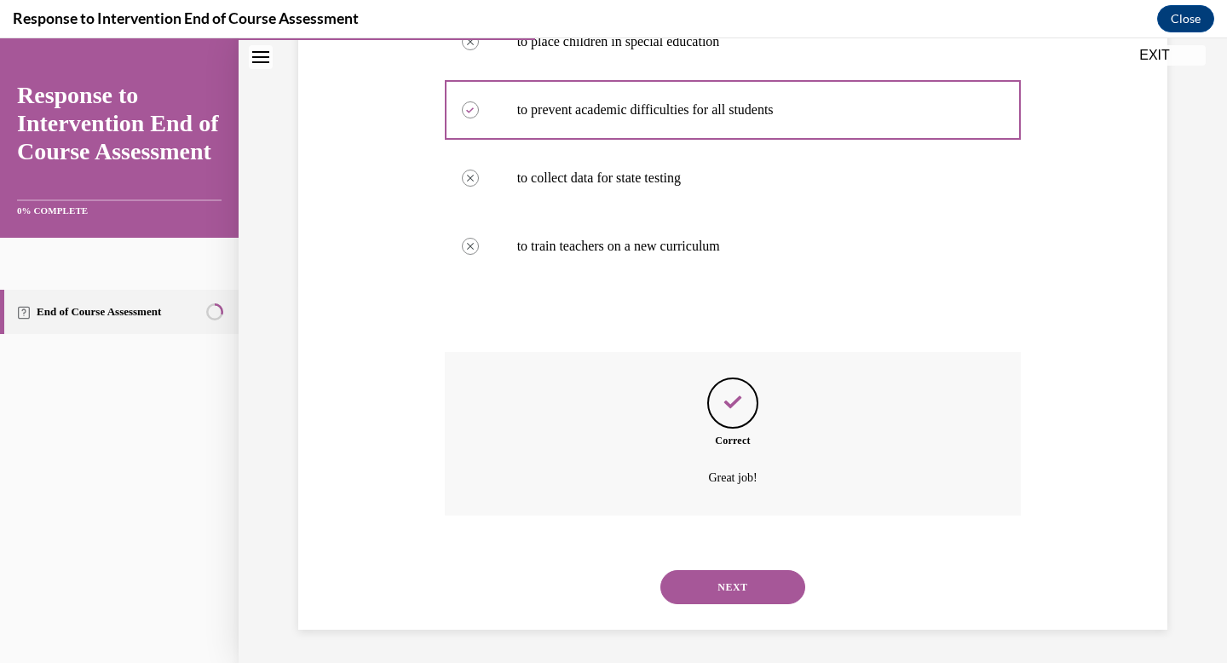
scroll to position [378, 0]
click at [706, 602] on div "NEXT" at bounding box center [733, 586] width 577 height 68
click at [708, 587] on button "NEXT" at bounding box center [732, 586] width 145 height 34
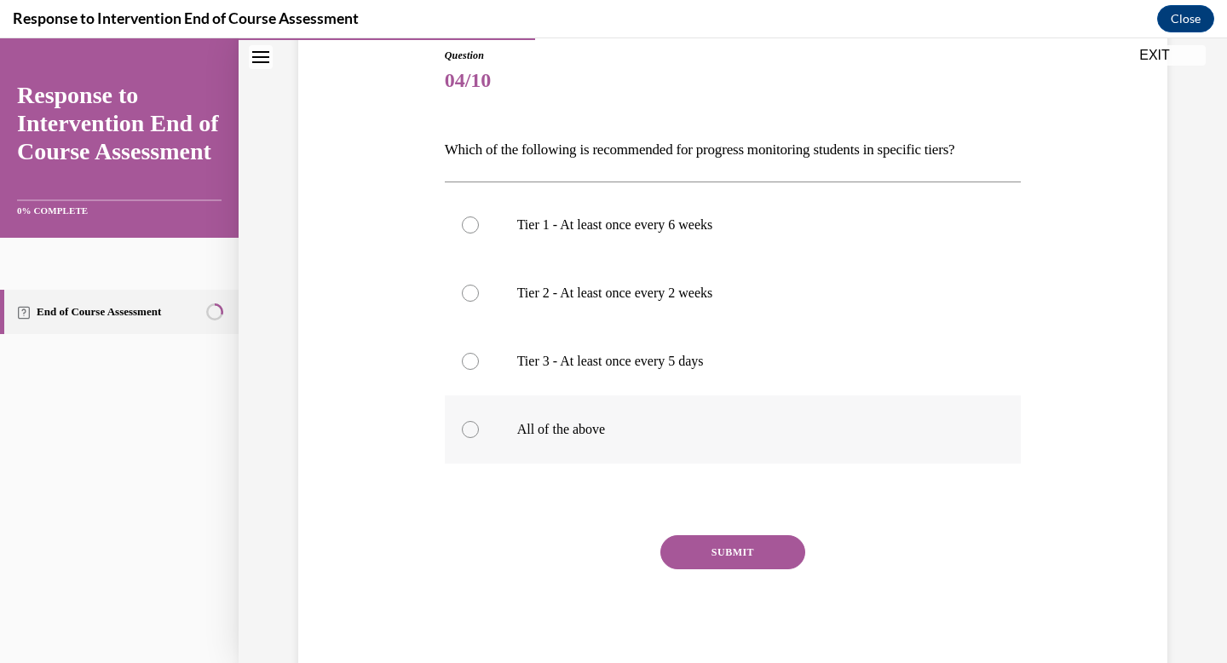
click at [637, 431] on p "All of the above" at bounding box center [748, 429] width 462 height 17
click at [479, 431] on input "All of the above" at bounding box center [470, 429] width 17 height 17
radio input "true"
click at [681, 544] on button "SUBMIT" at bounding box center [732, 552] width 145 height 34
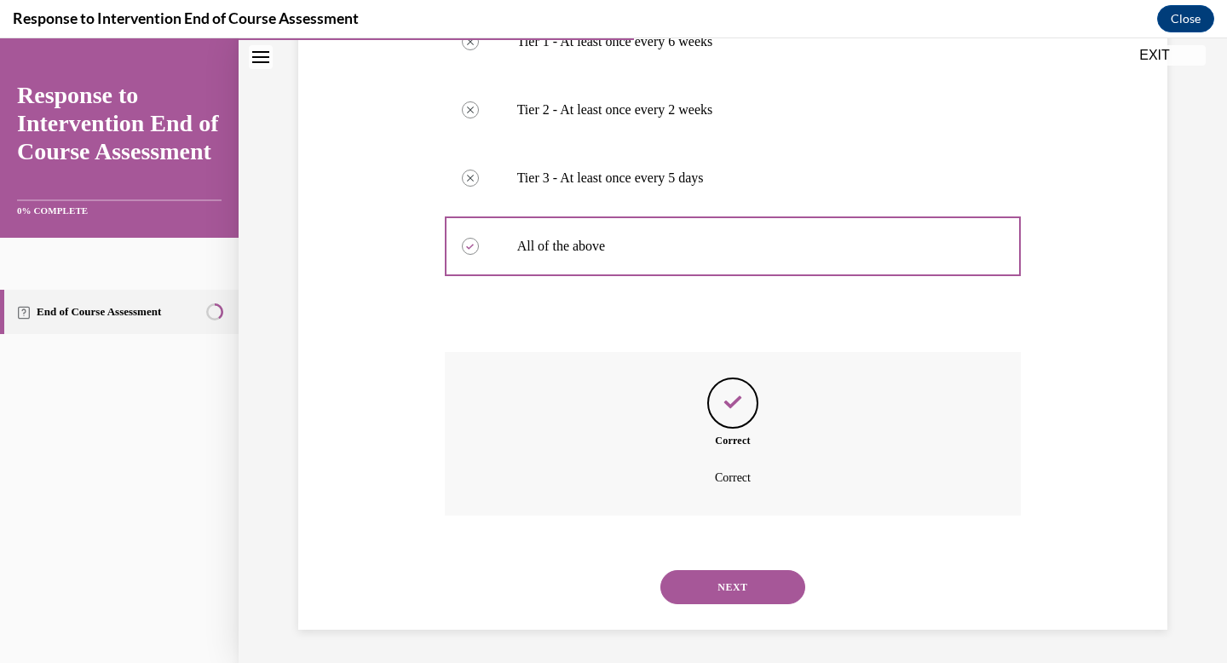
scroll to position [373, 0]
click at [693, 588] on button "NEXT" at bounding box center [732, 586] width 145 height 34
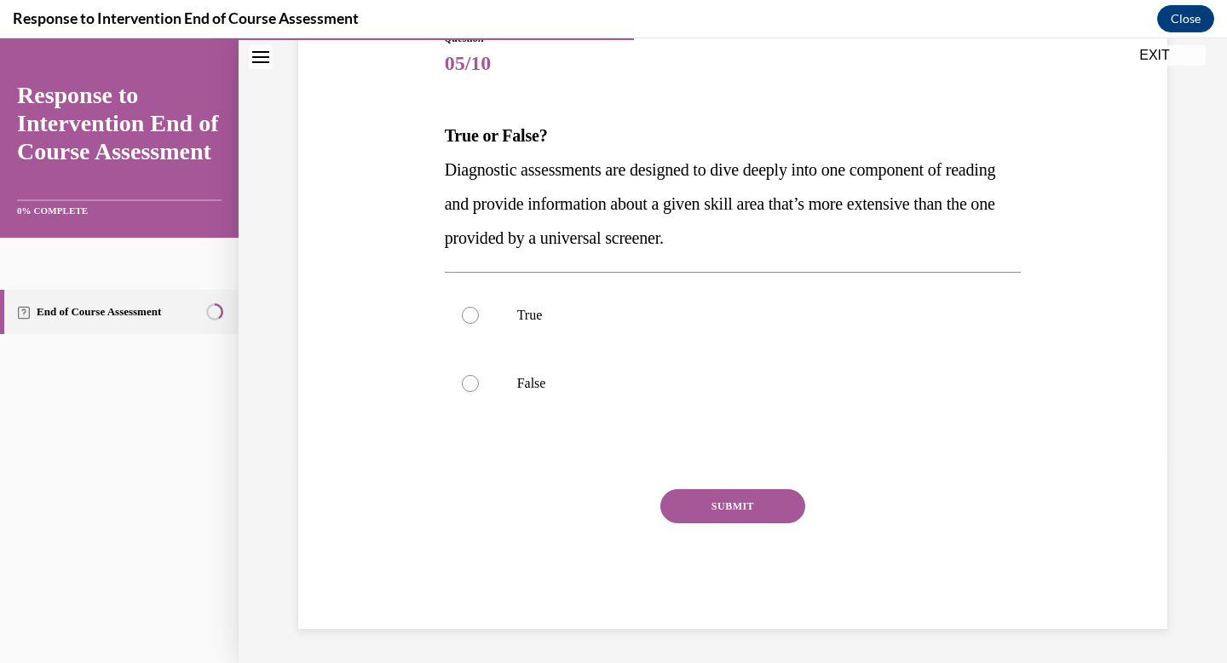
scroll to position [189, 0]
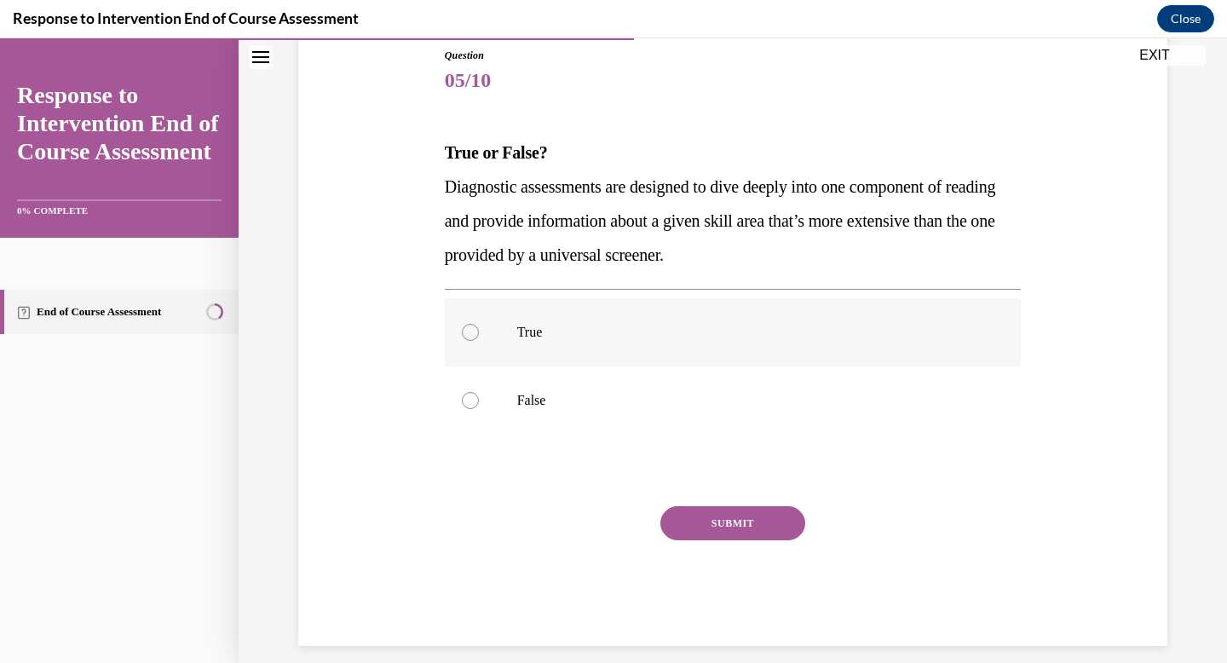
click at [652, 355] on label "True" at bounding box center [733, 332] width 577 height 68
click at [479, 341] on input "True" at bounding box center [470, 332] width 17 height 17
radio input "true"
click at [682, 515] on button "SUBMIT" at bounding box center [732, 523] width 145 height 34
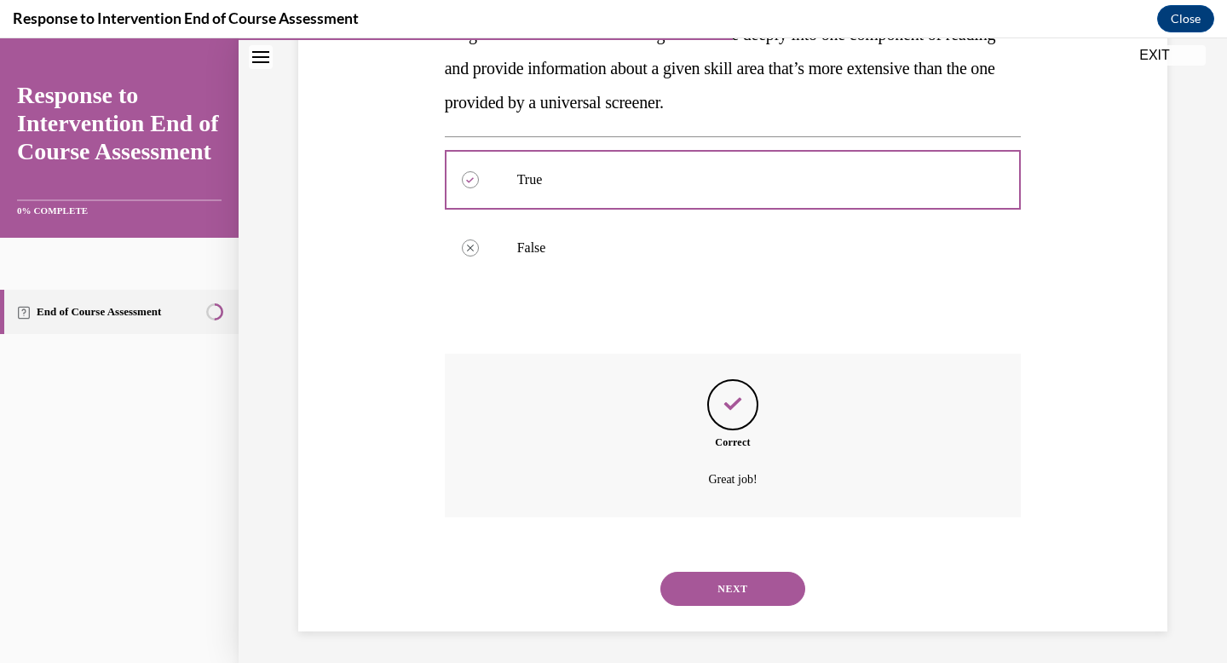
scroll to position [344, 0]
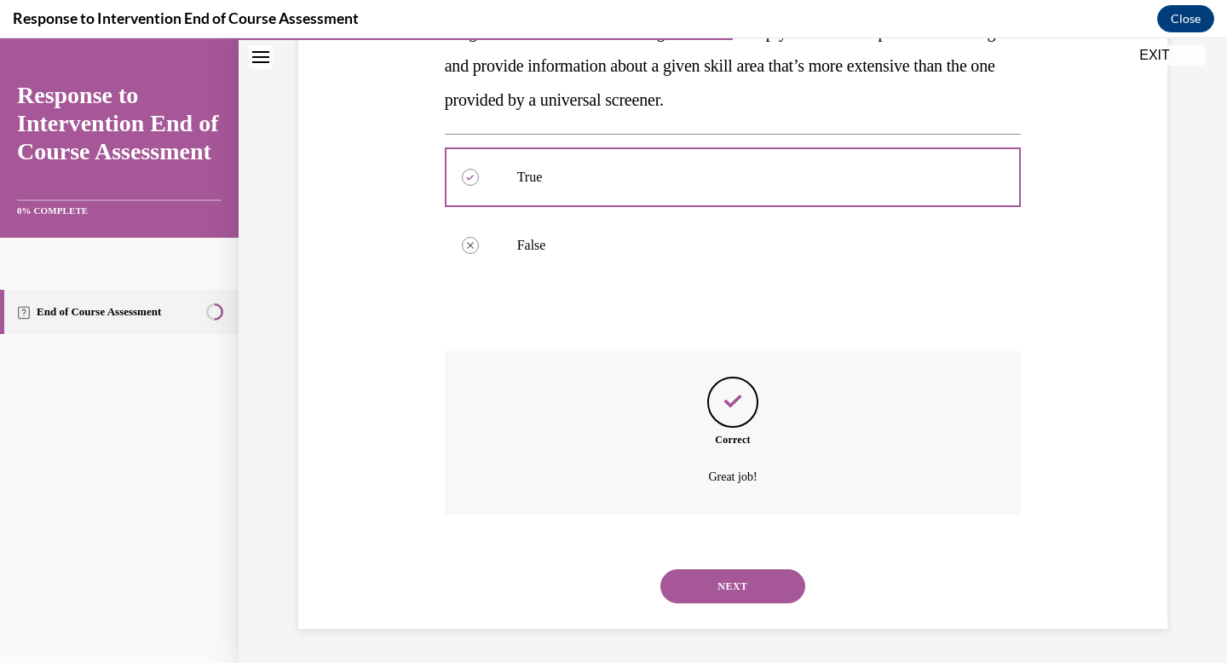
click at [697, 577] on button "NEXT" at bounding box center [732, 586] width 145 height 34
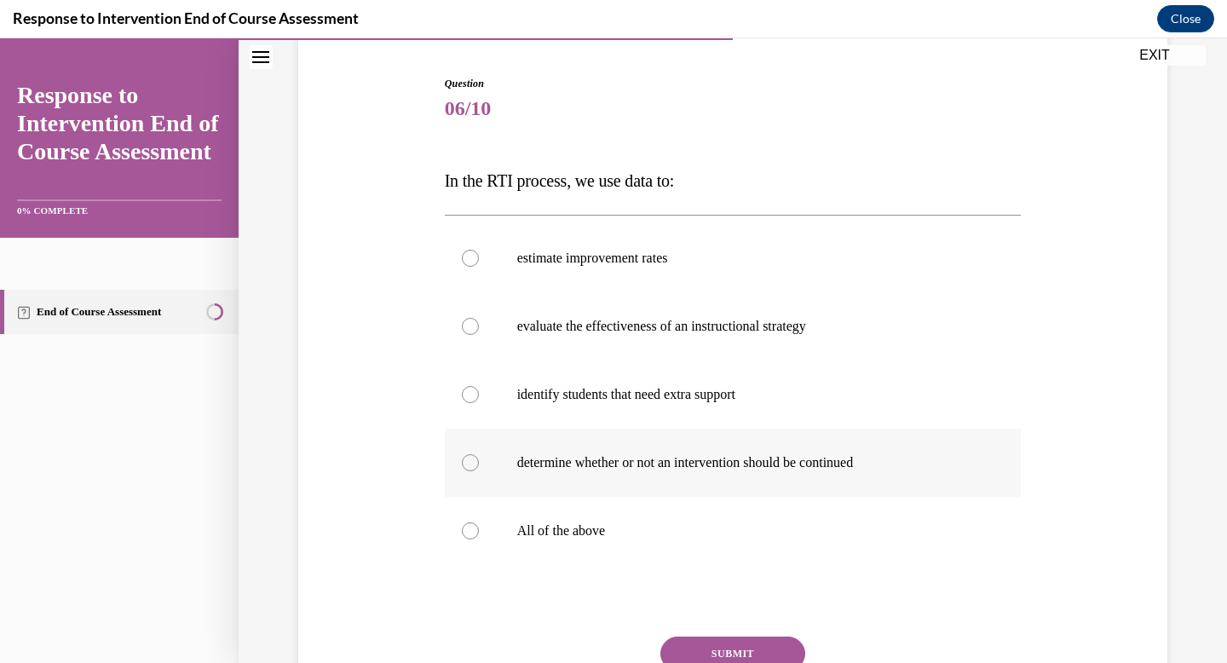
scroll to position [164, 0]
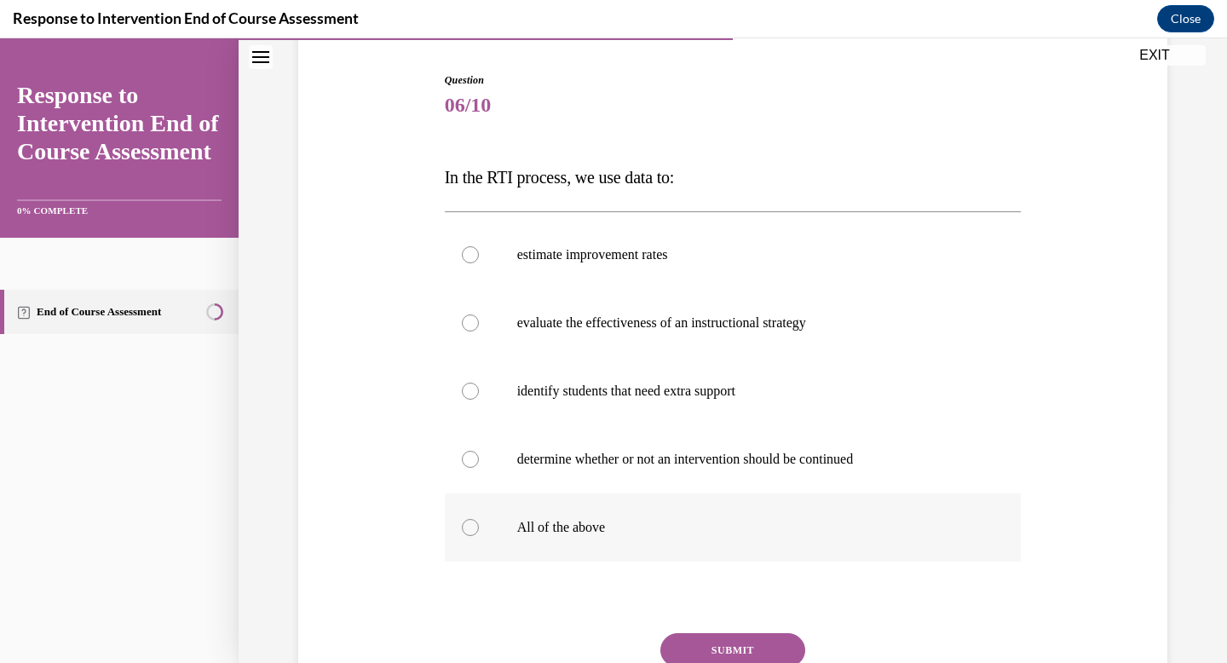
click at [778, 524] on p "All of the above" at bounding box center [748, 527] width 462 height 17
click at [479, 524] on input "All of the above" at bounding box center [470, 527] width 17 height 17
radio input "true"
click at [748, 645] on button "SUBMIT" at bounding box center [732, 650] width 145 height 34
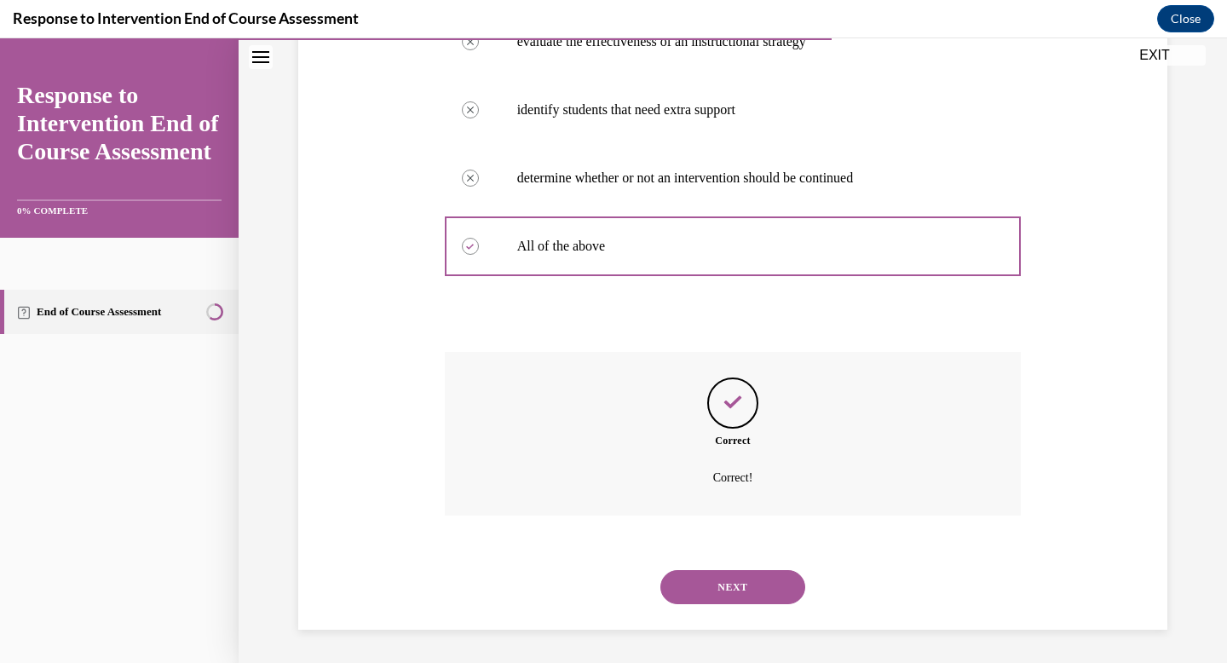
scroll to position [446, 0]
click at [750, 584] on button "NEXT" at bounding box center [732, 586] width 145 height 34
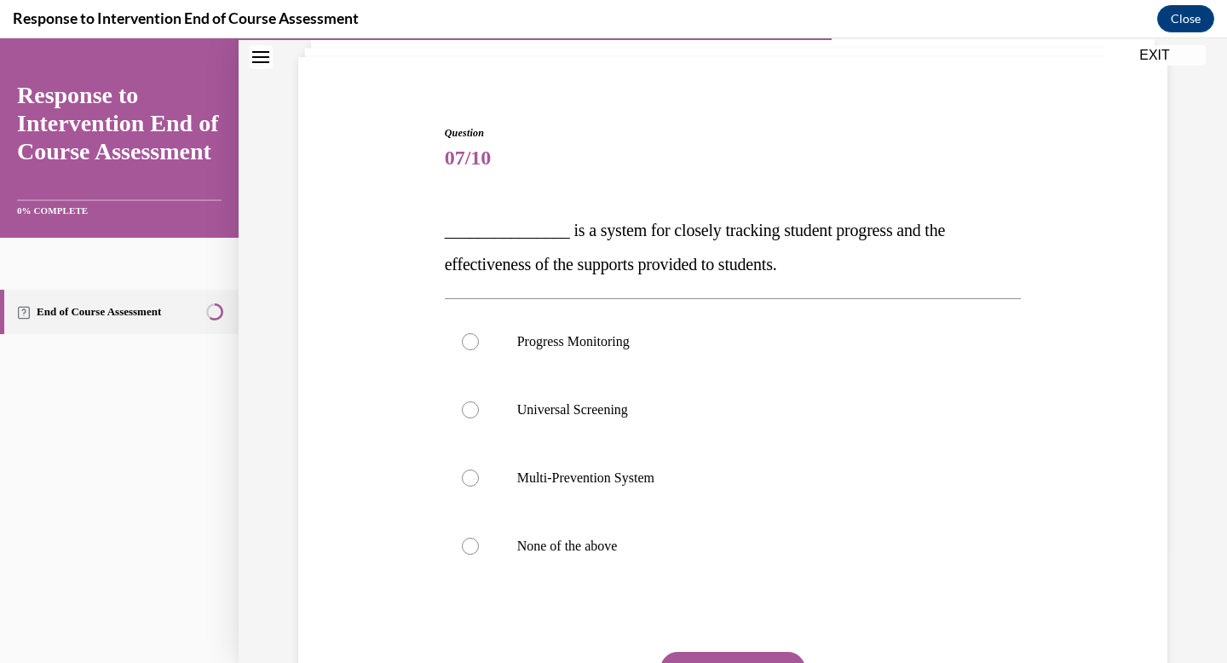
scroll to position [118, 0]
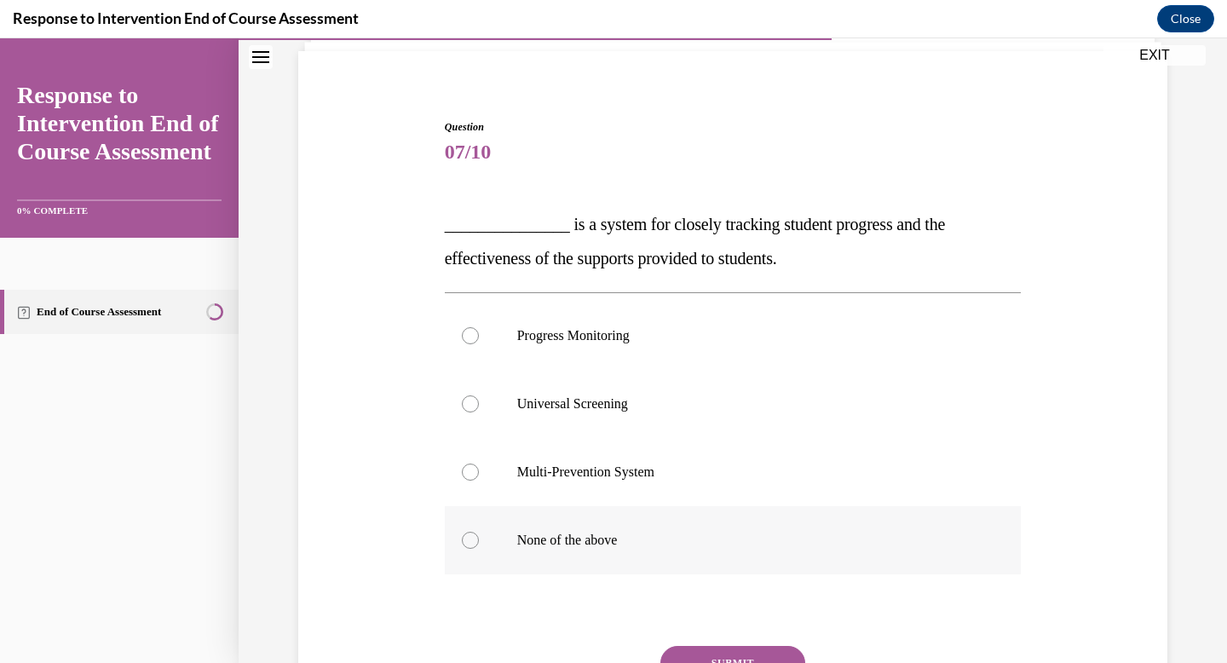
click at [751, 559] on label "None of the above" at bounding box center [733, 540] width 577 height 68
click at [479, 549] on input "None of the above" at bounding box center [470, 540] width 17 height 17
radio input "true"
click at [743, 655] on button "SUBMIT" at bounding box center [732, 663] width 145 height 34
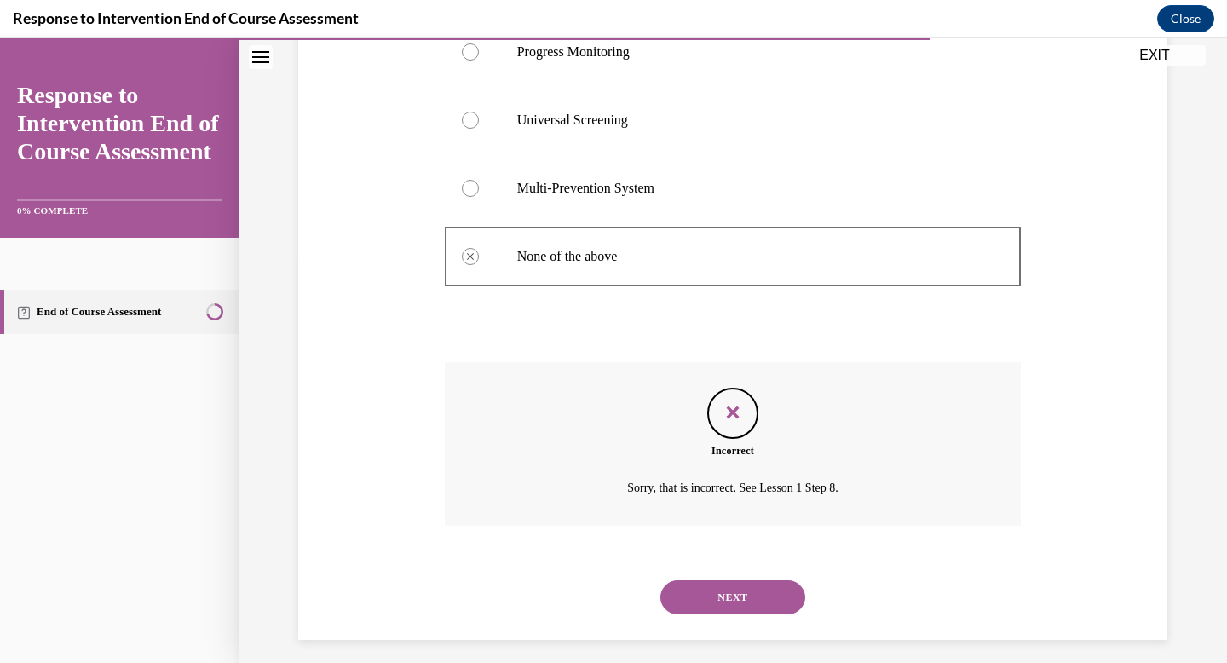
scroll to position [404, 0]
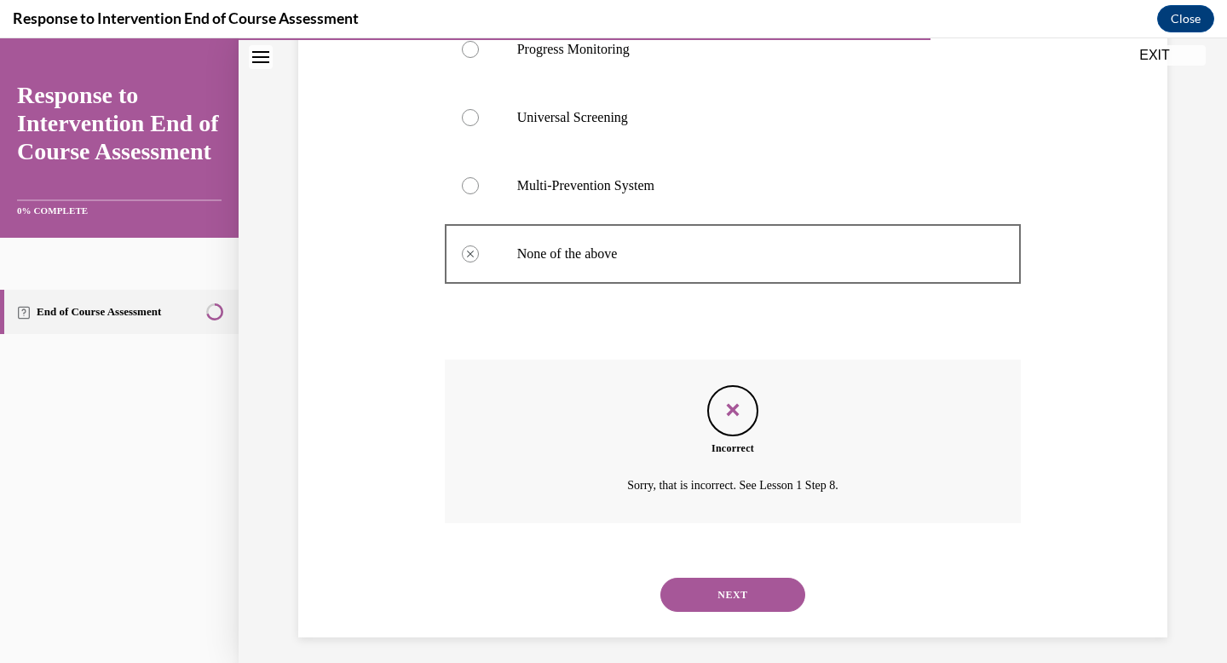
click at [744, 592] on button "NEXT" at bounding box center [732, 595] width 145 height 34
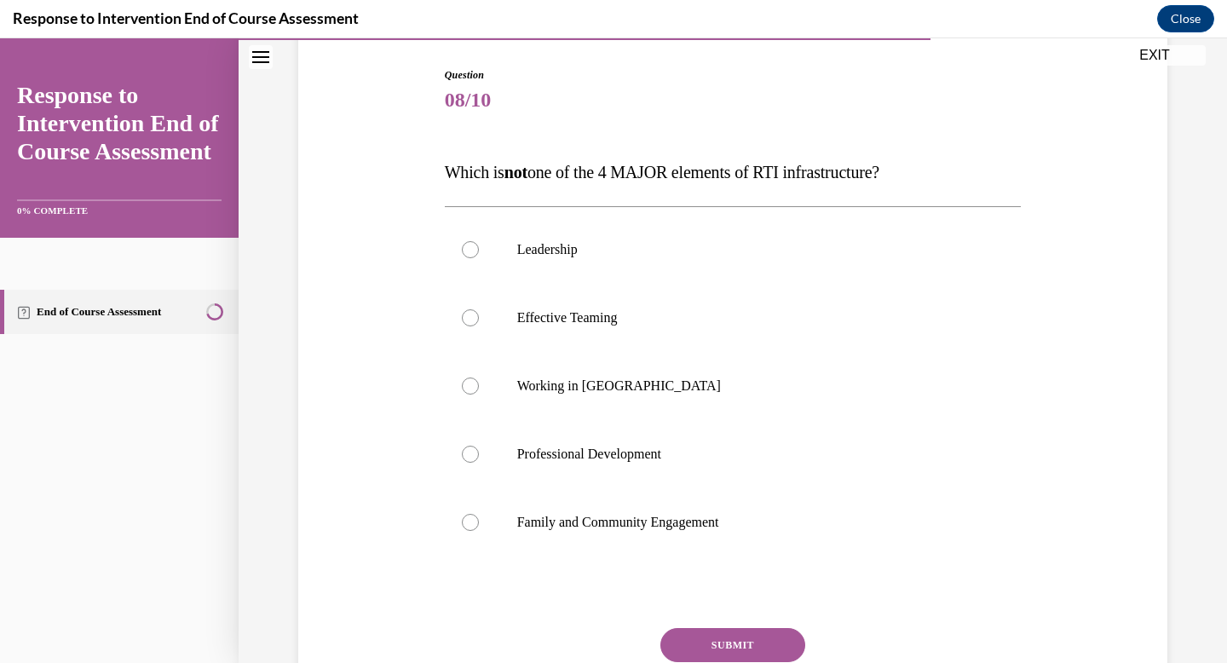
scroll to position [179, 0]
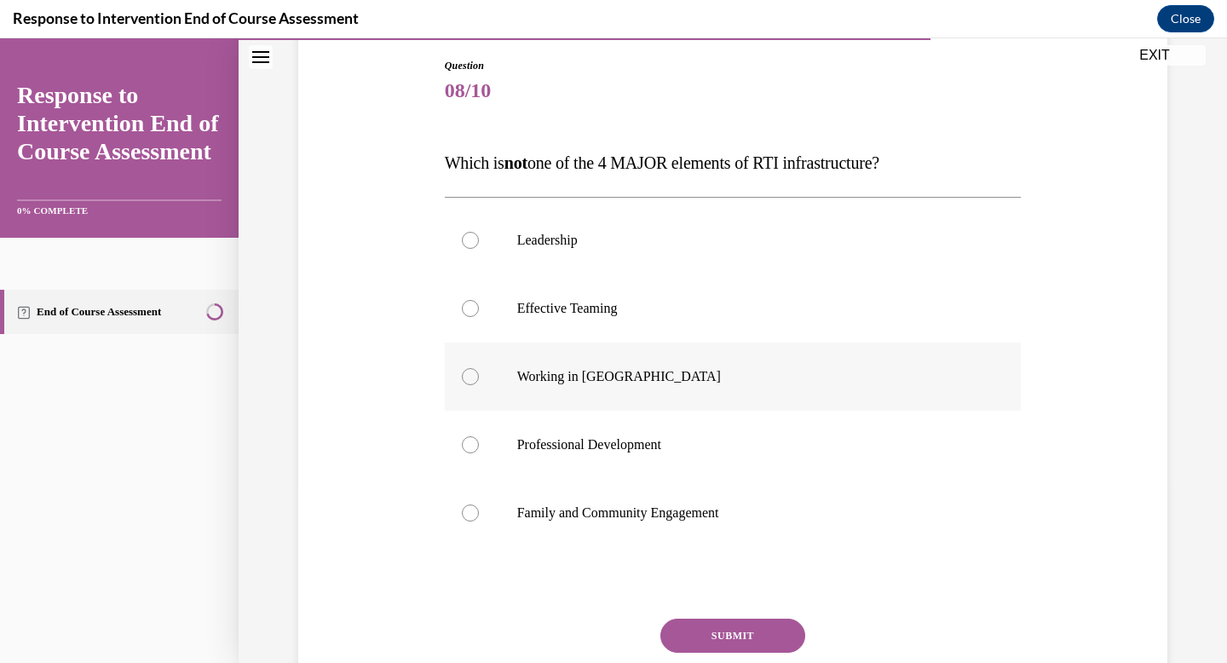
click at [723, 403] on label "Working in Silos" at bounding box center [733, 377] width 577 height 68
click at [479, 385] on input "Working in Silos" at bounding box center [470, 376] width 17 height 17
radio input "true"
click at [722, 635] on button "SUBMIT" at bounding box center [732, 636] width 145 height 34
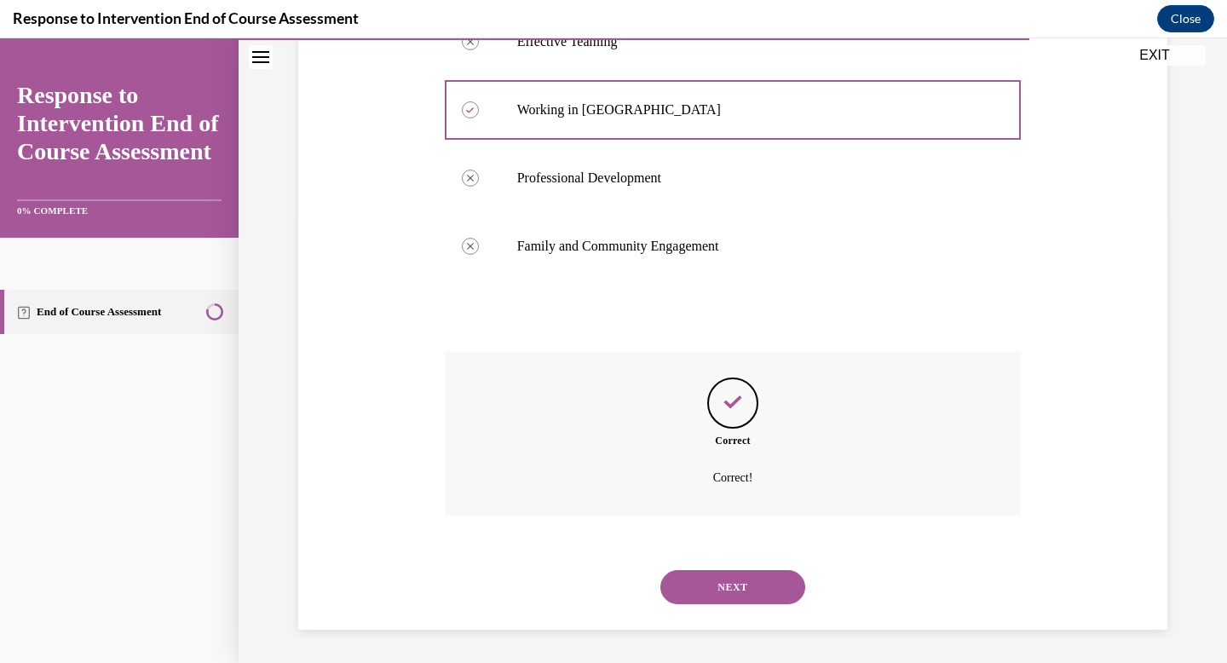
scroll to position [446, 0]
click at [729, 590] on button "NEXT" at bounding box center [732, 586] width 145 height 34
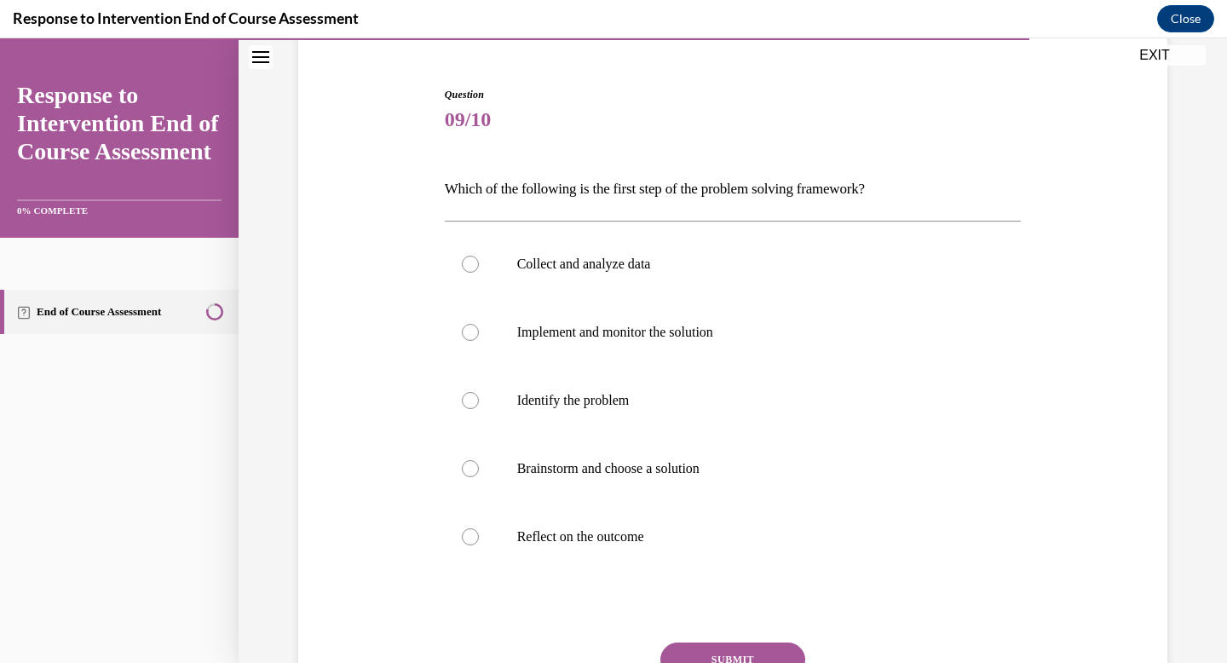
scroll to position [161, 0]
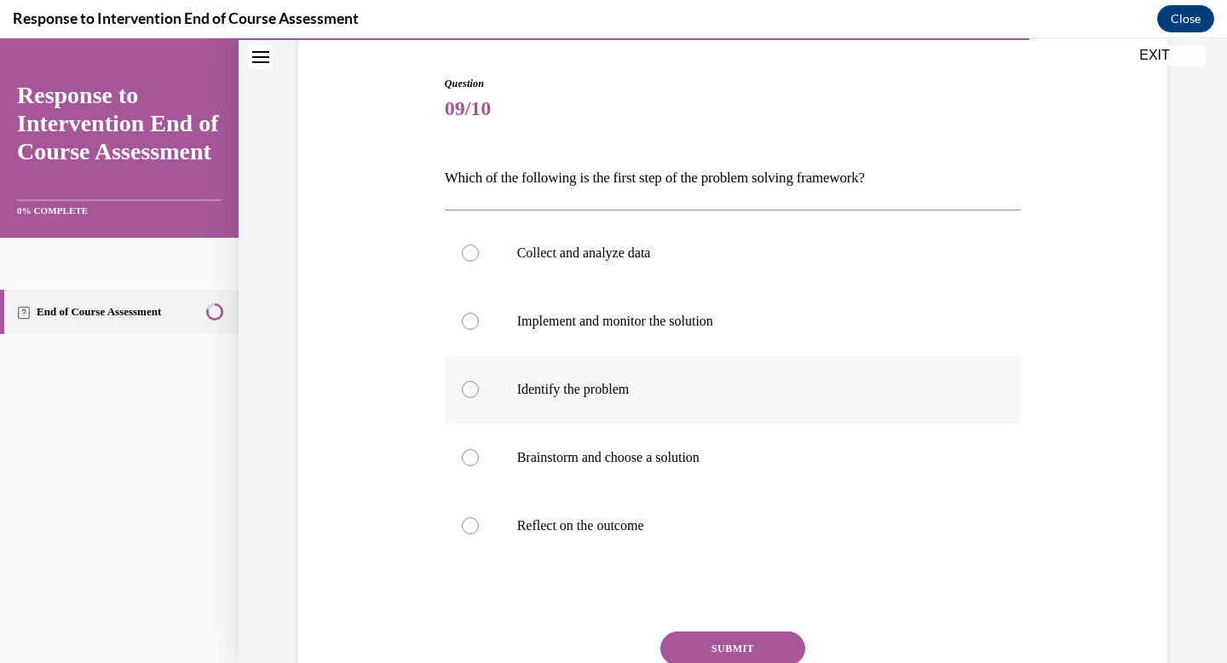
click at [735, 413] on label "Identify the problem" at bounding box center [733, 389] width 577 height 68
click at [479, 398] on input "Identify the problem" at bounding box center [470, 389] width 17 height 17
radio input "true"
click at [716, 644] on button "SUBMIT" at bounding box center [732, 648] width 145 height 34
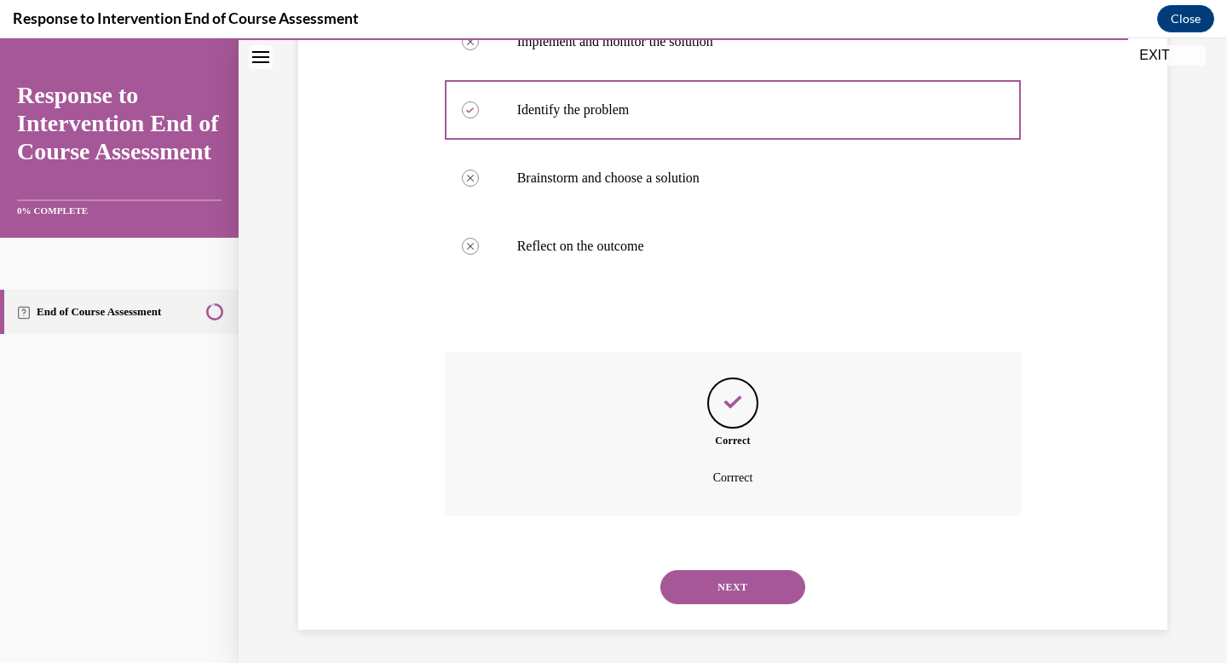
scroll to position [441, 0]
click at [727, 589] on button "NEXT" at bounding box center [732, 586] width 145 height 34
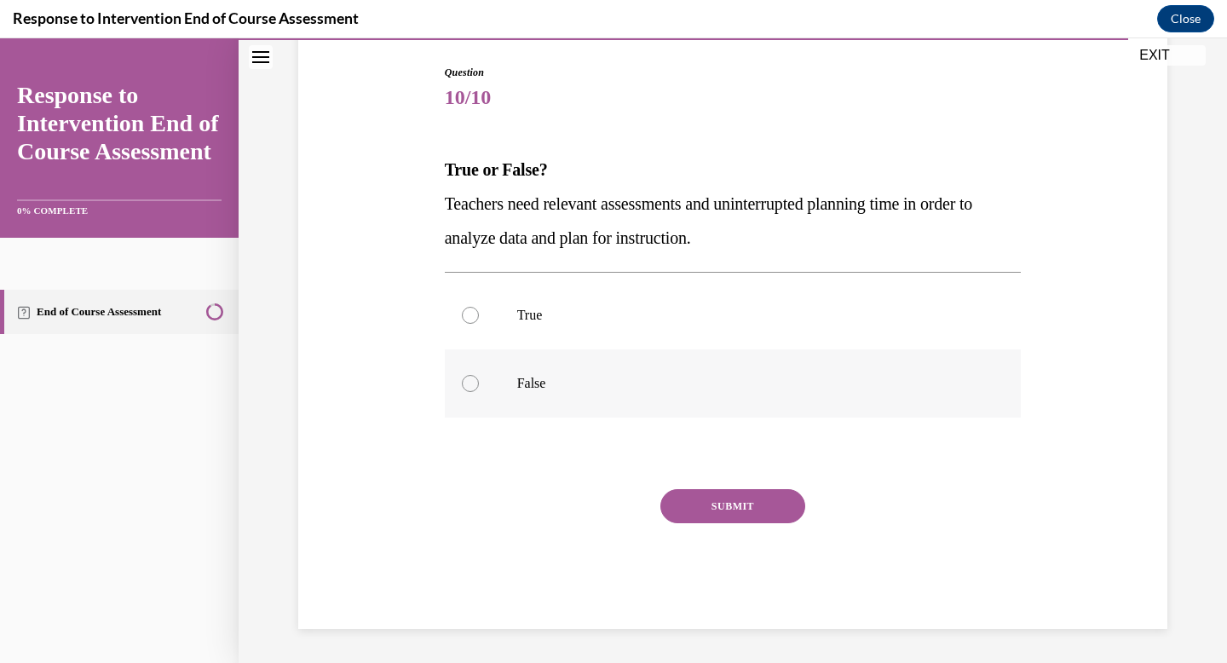
click at [704, 399] on label "False" at bounding box center [733, 383] width 577 height 68
click at [479, 392] on input "False" at bounding box center [470, 383] width 17 height 17
radio input "true"
click at [726, 503] on button "SUBMIT" at bounding box center [732, 506] width 145 height 34
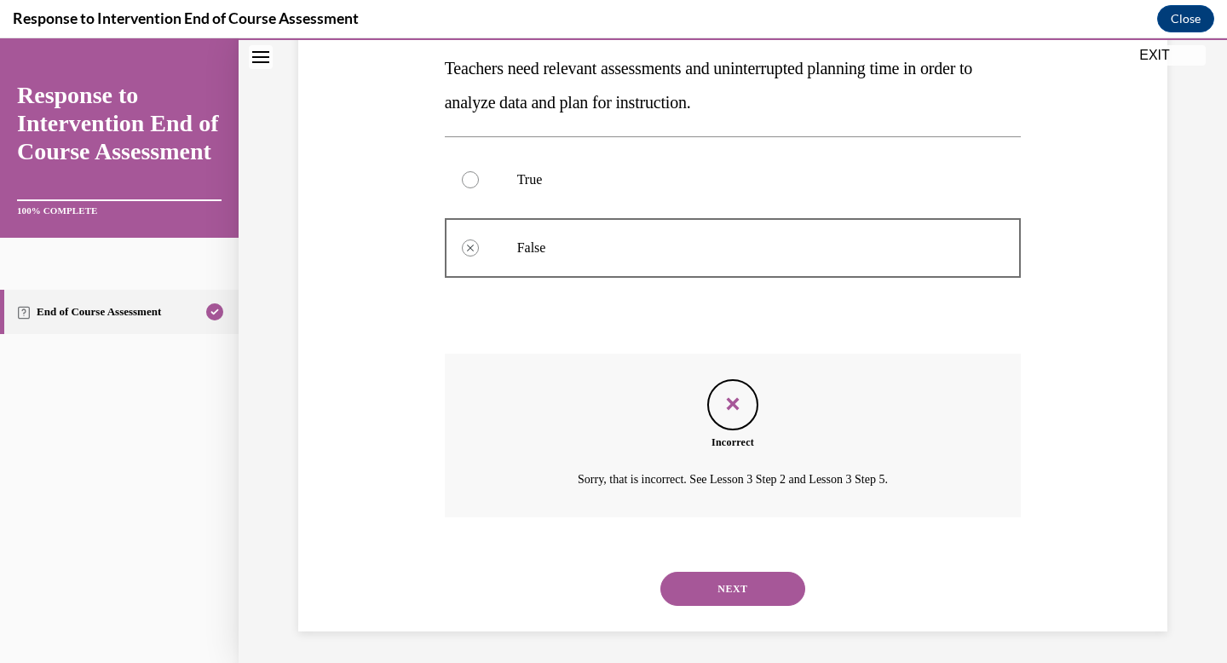
scroll to position [310, 0]
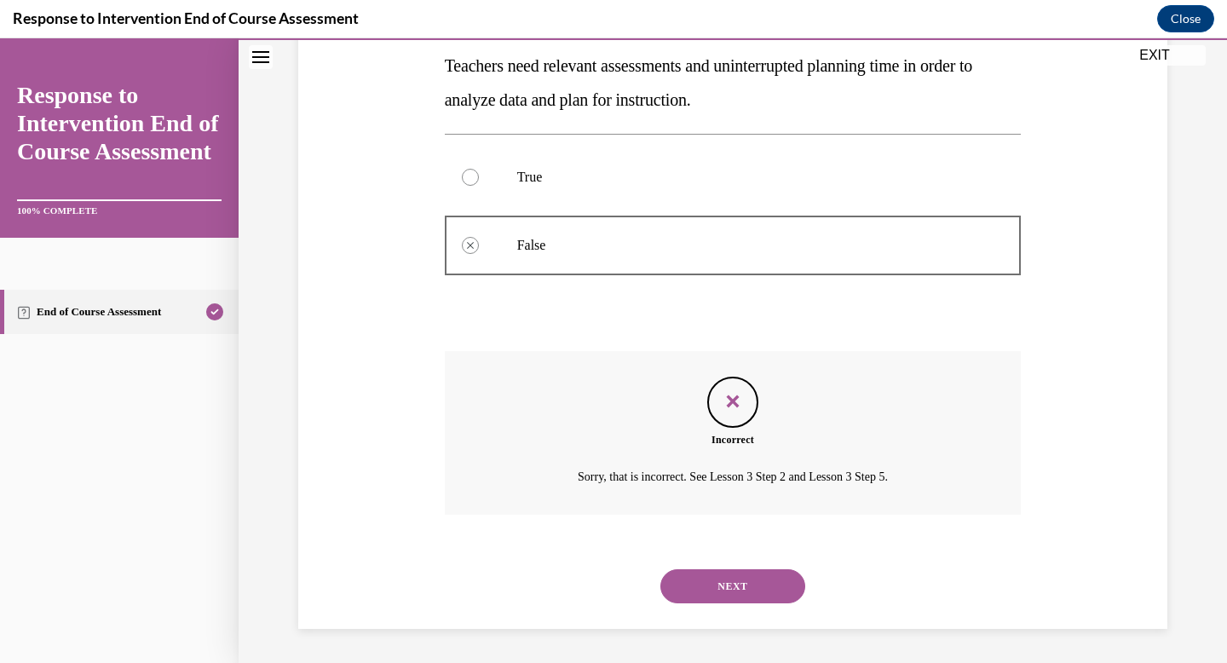
click at [717, 586] on button "NEXT" at bounding box center [732, 586] width 145 height 34
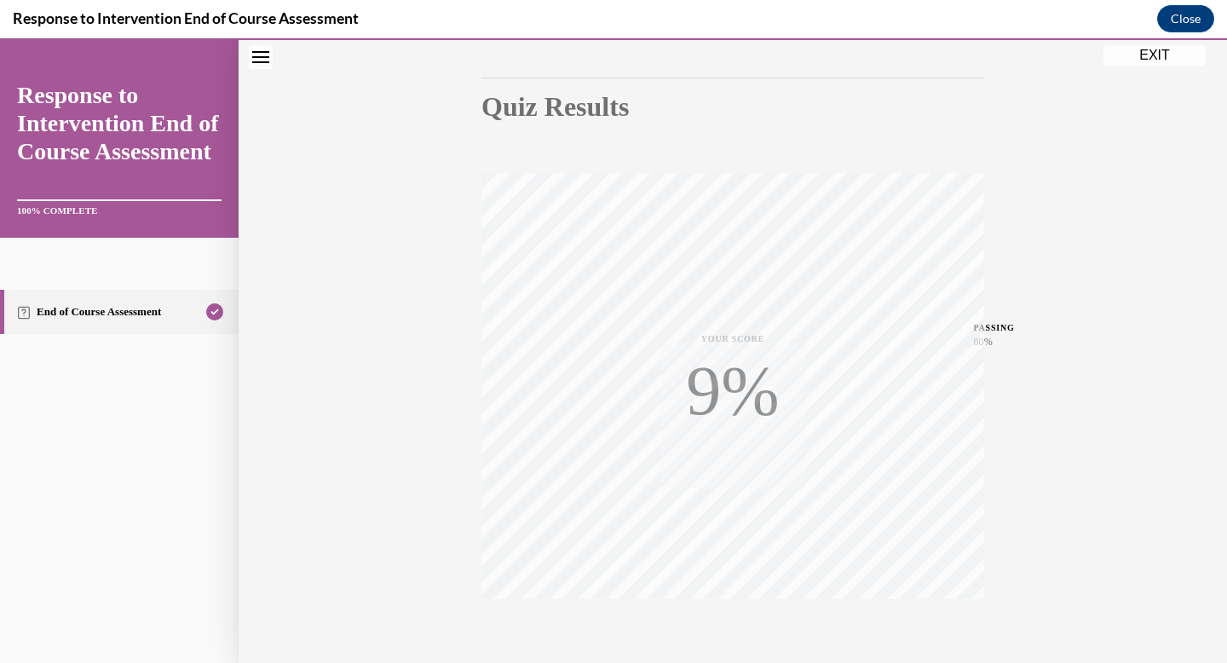
scroll to position [249, 0]
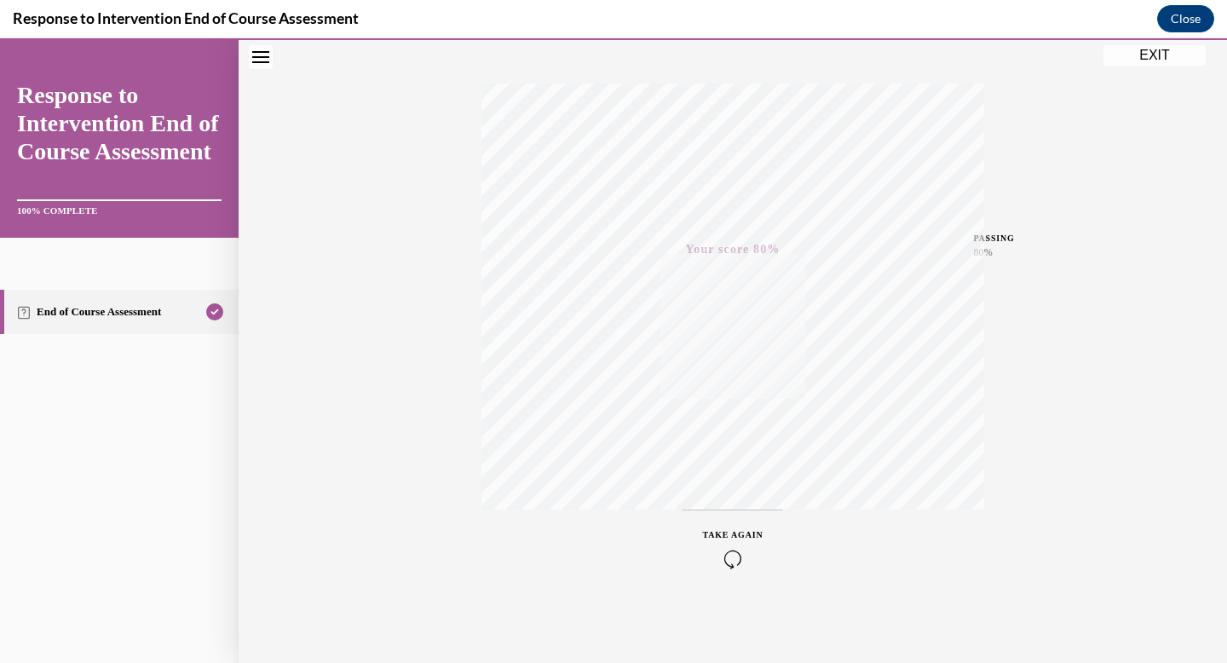
click at [1156, 56] on button "EXIT" at bounding box center [1154, 55] width 102 height 20
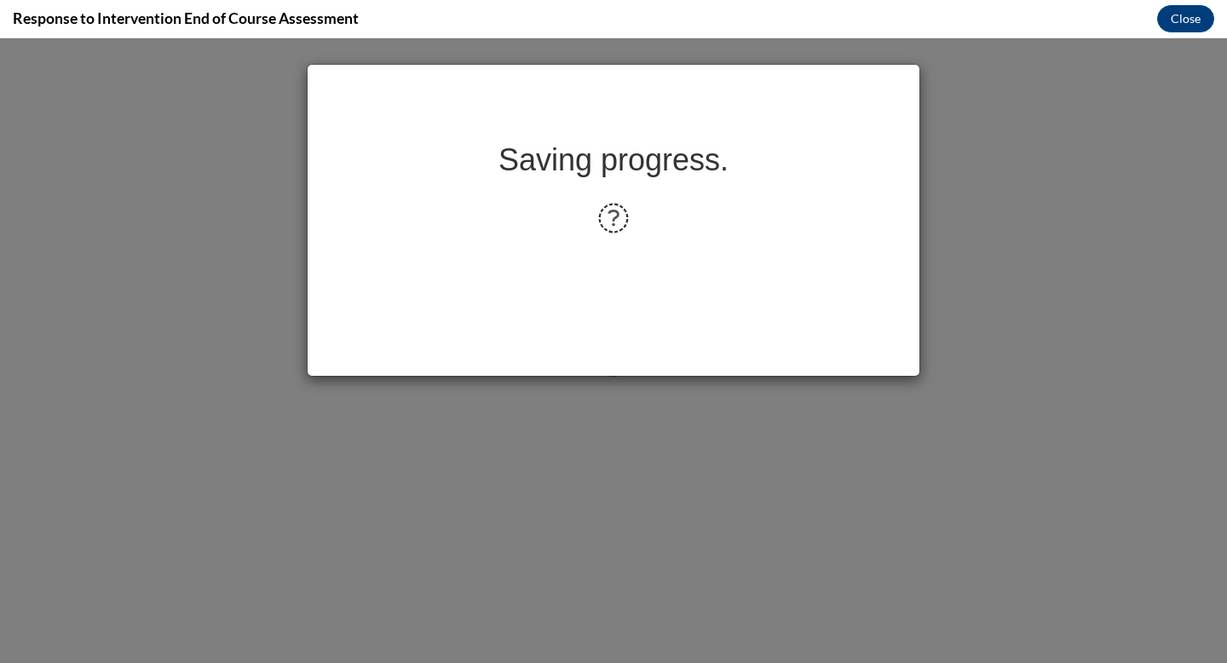
scroll to position [0, 0]
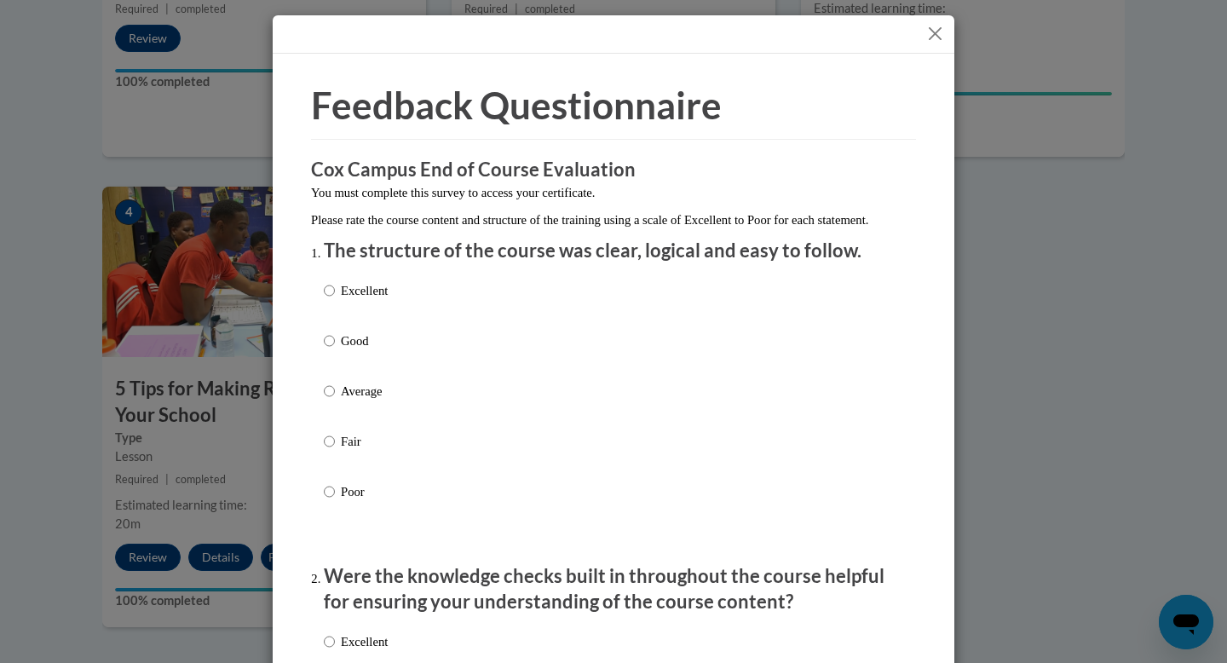
click at [933, 36] on button "Close" at bounding box center [934, 33] width 21 height 21
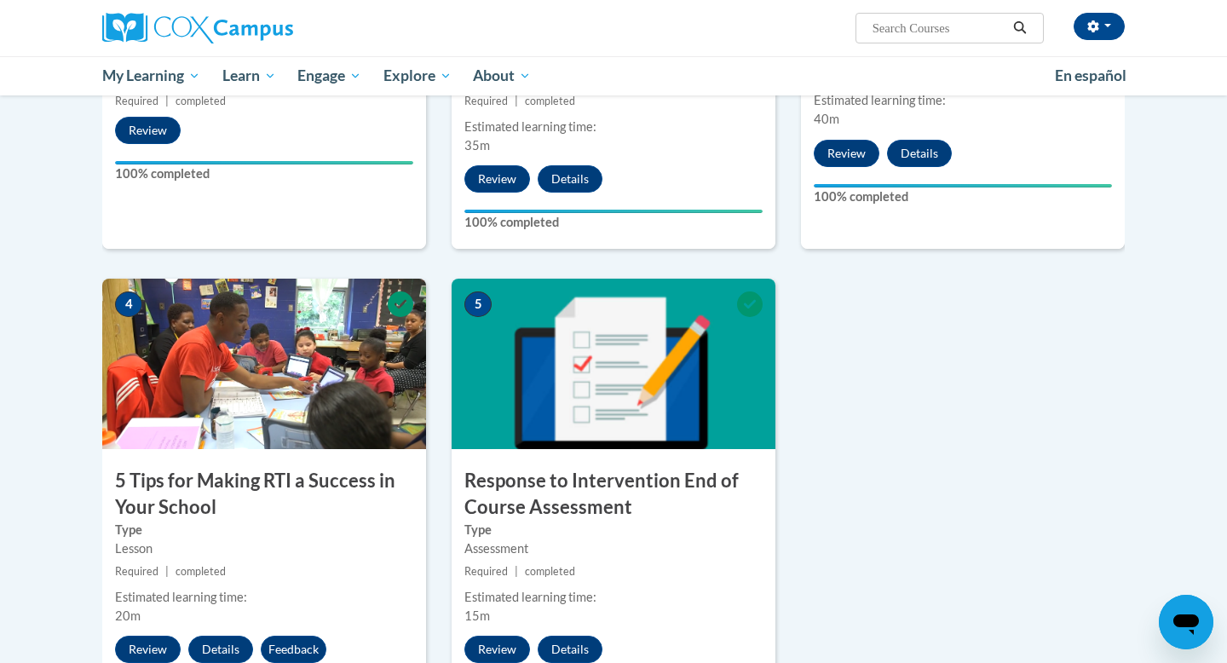
scroll to position [641, 0]
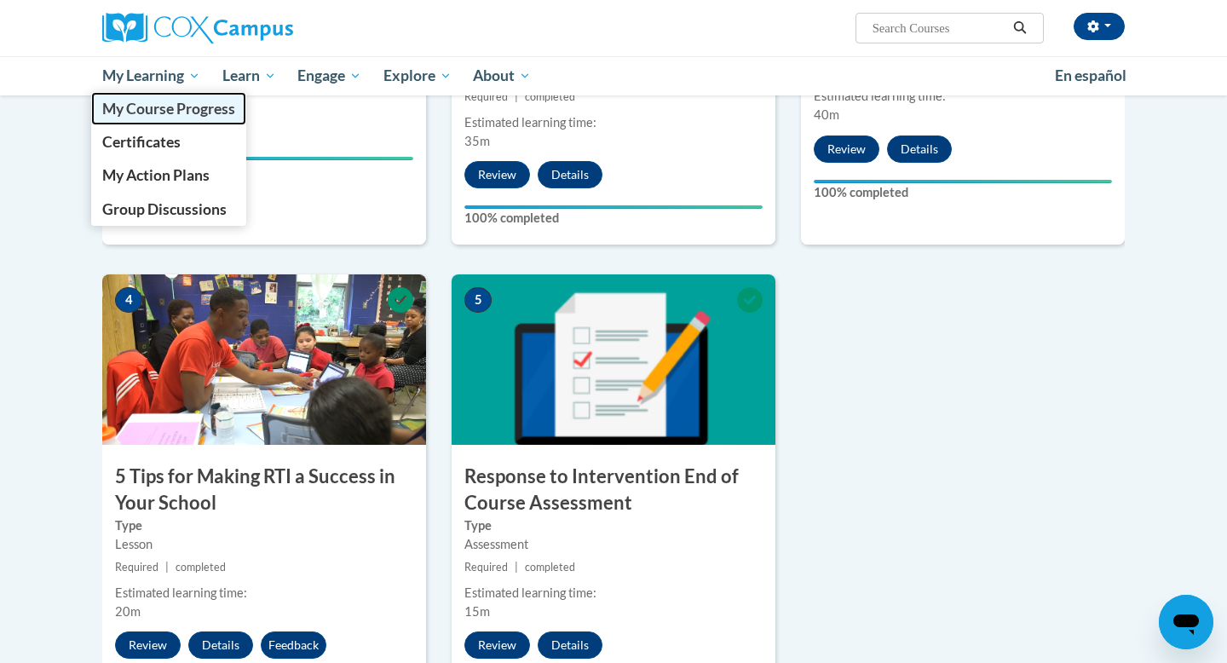
click at [187, 110] on span "My Course Progress" at bounding box center [168, 109] width 133 height 18
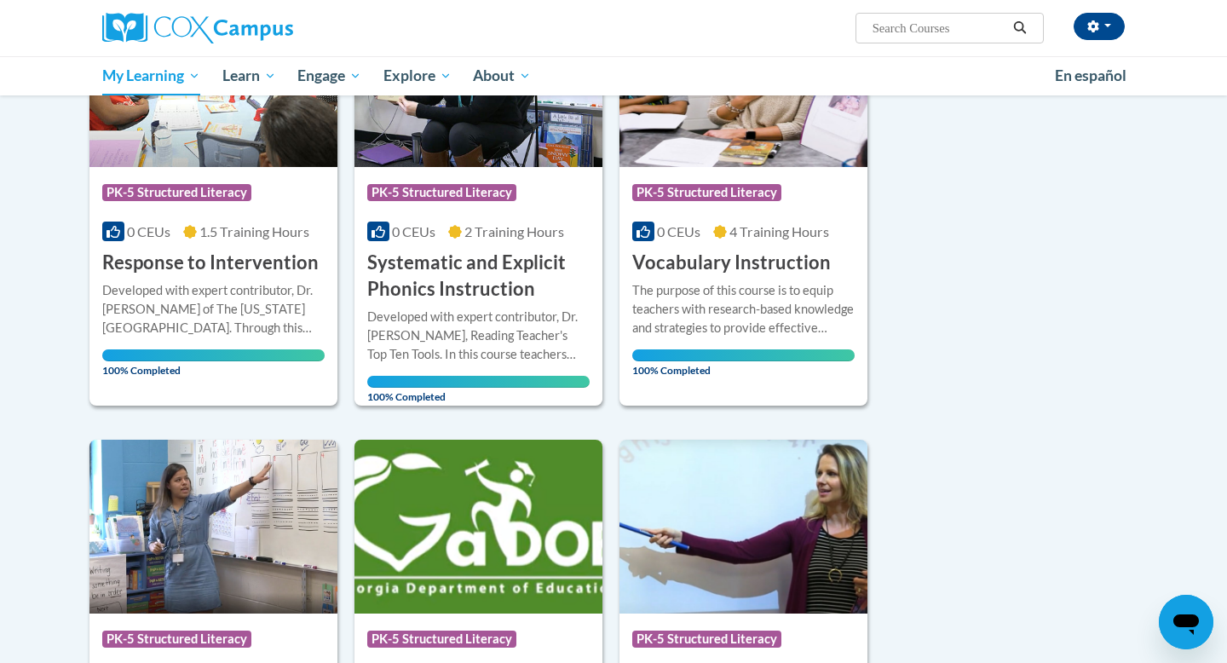
scroll to position [322, 0]
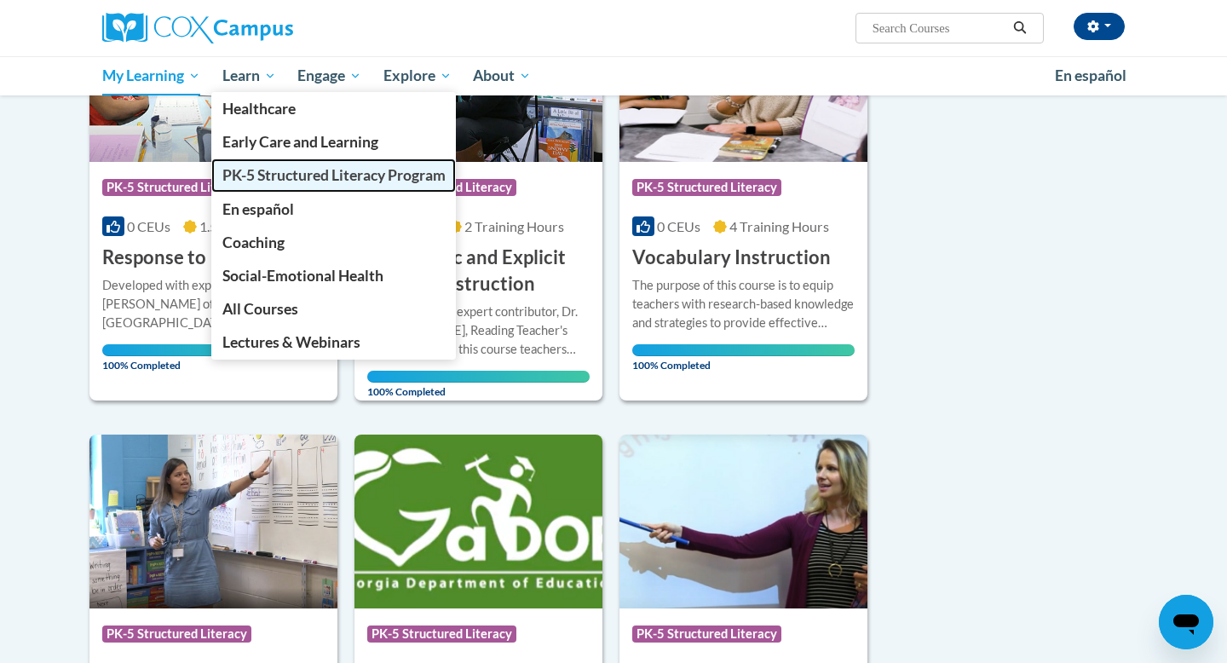
click at [251, 180] on span "PK-5 Structured Literacy Program" at bounding box center [333, 175] width 223 height 18
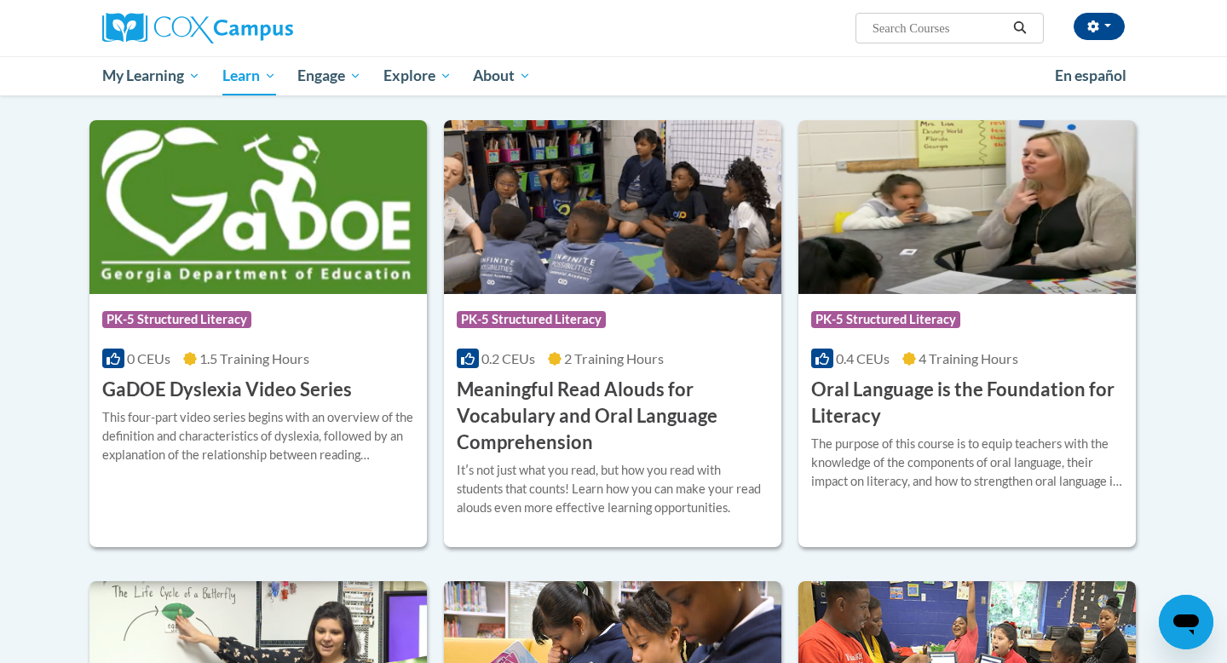
scroll to position [945, 0]
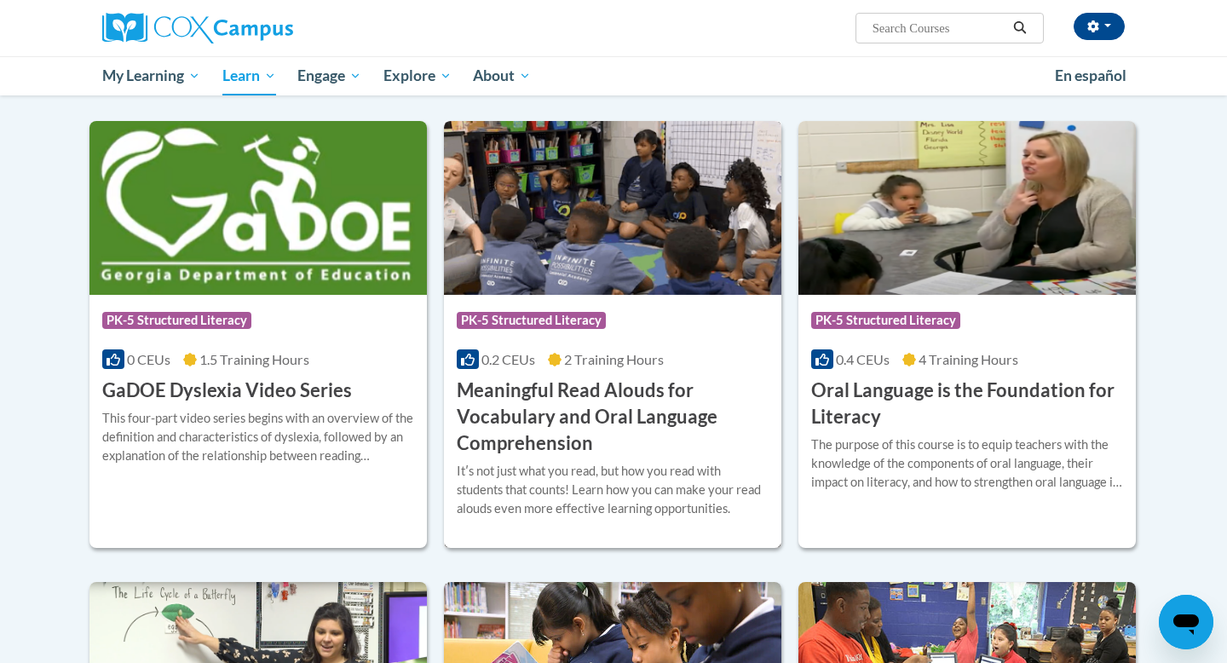
click at [711, 367] on div "0.2 CEUs 2 Training Hours" at bounding box center [613, 359] width 312 height 19
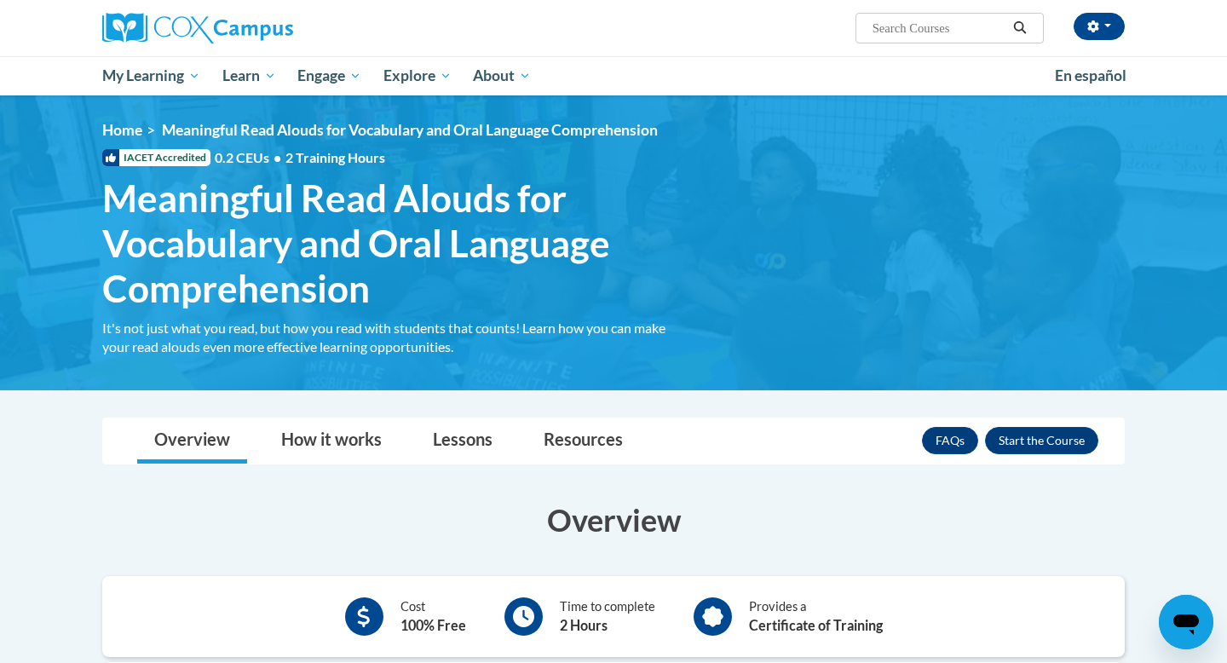
scroll to position [166, 0]
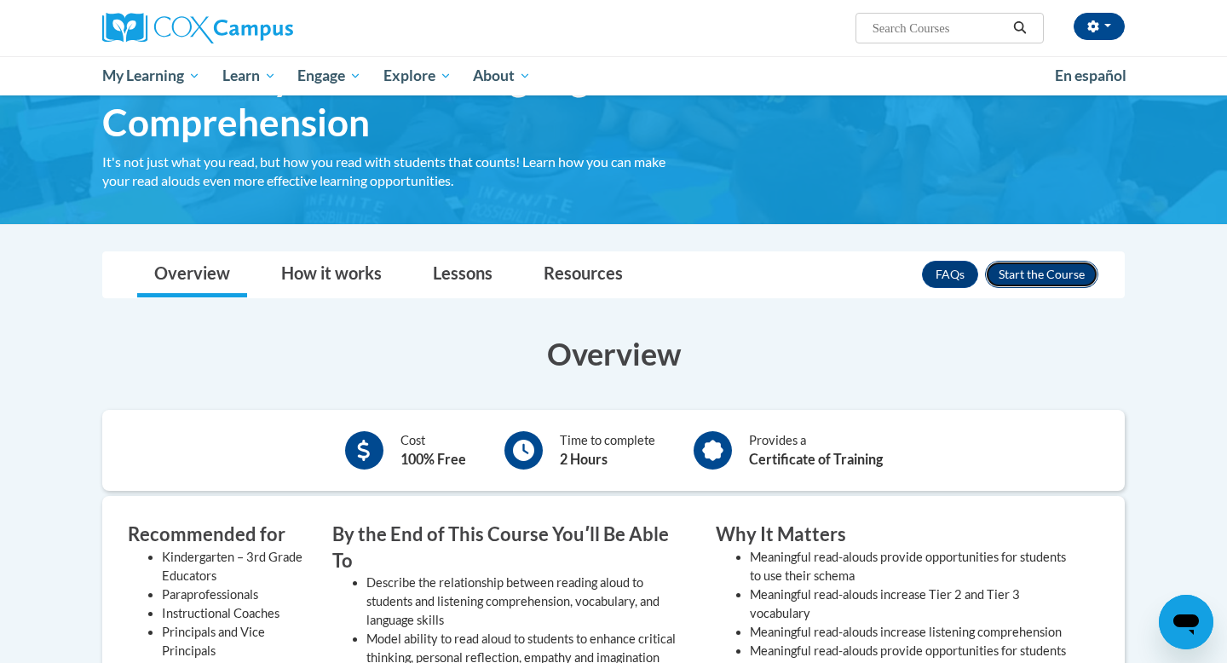
click at [1066, 277] on button "Enroll" at bounding box center [1041, 274] width 113 height 27
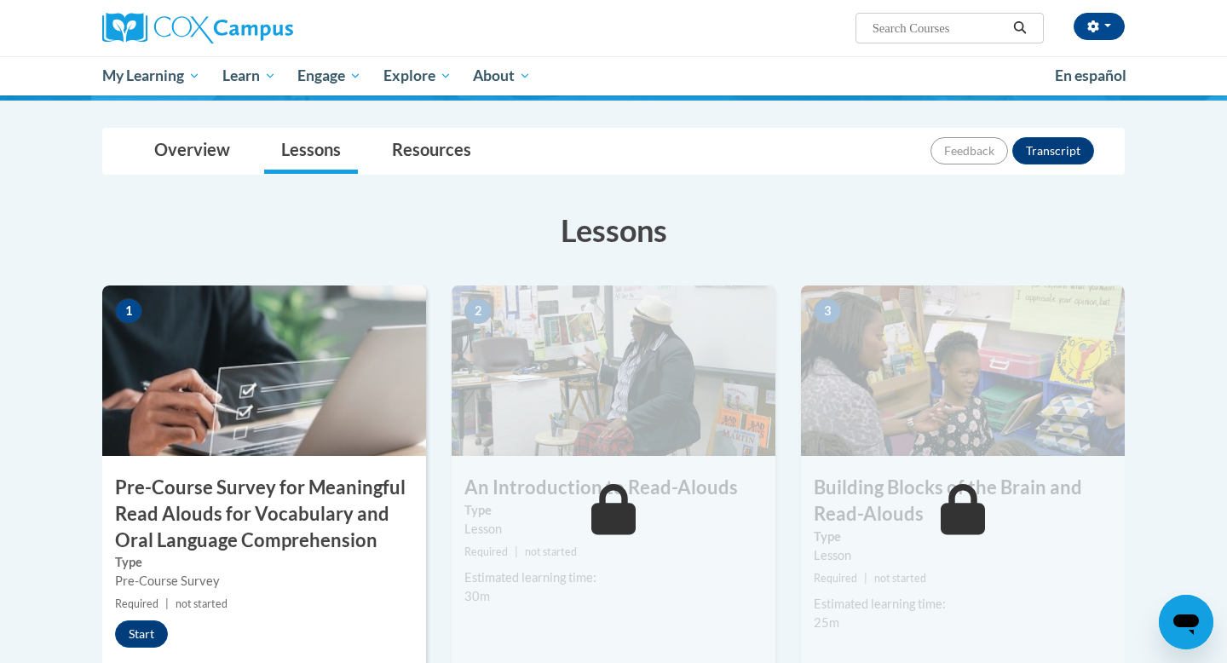
scroll to position [205, 0]
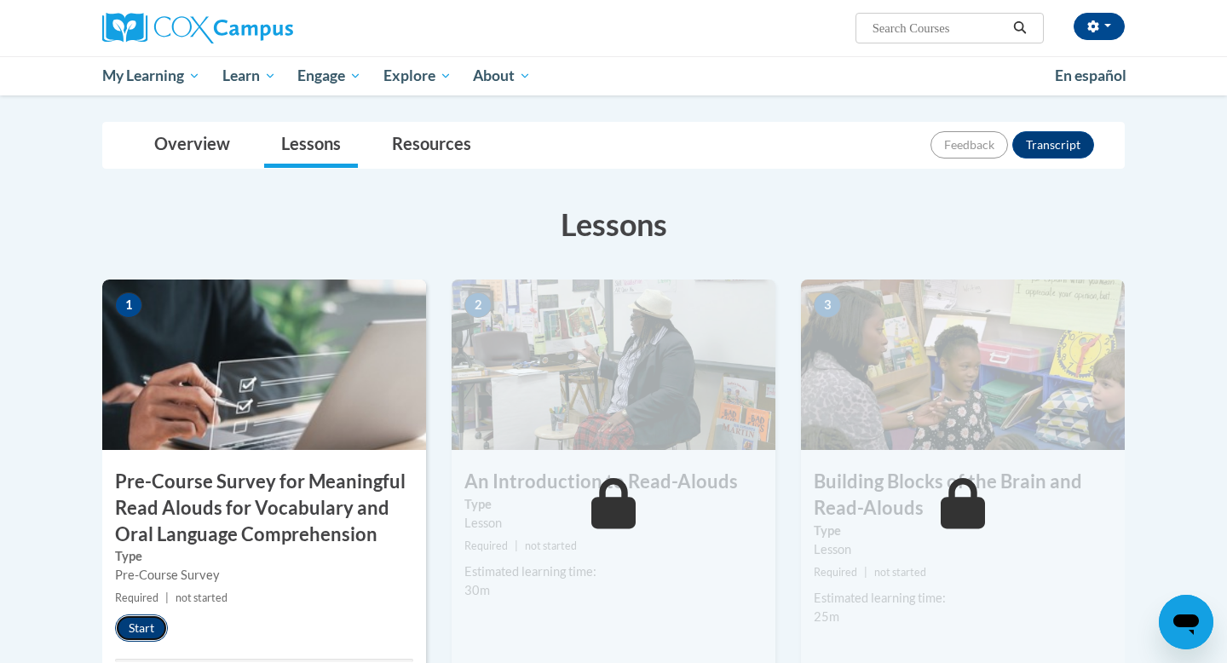
click at [156, 630] on button "Start" at bounding box center [141, 627] width 53 height 27
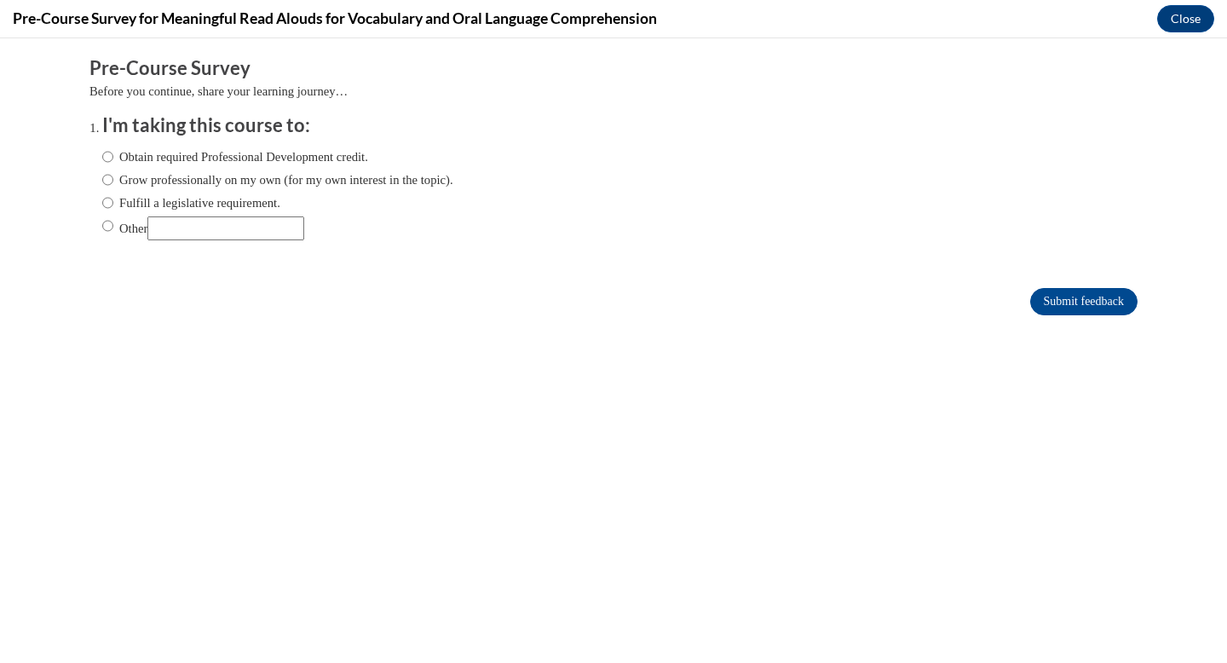
scroll to position [0, 0]
click at [244, 202] on label "Fulfill a legislative requirement." at bounding box center [191, 202] width 178 height 19
click at [113, 202] on input "Fulfill a legislative requirement." at bounding box center [107, 202] width 11 height 19
radio input "true"
click at [1089, 302] on input "Submit feedback" at bounding box center [1083, 301] width 107 height 27
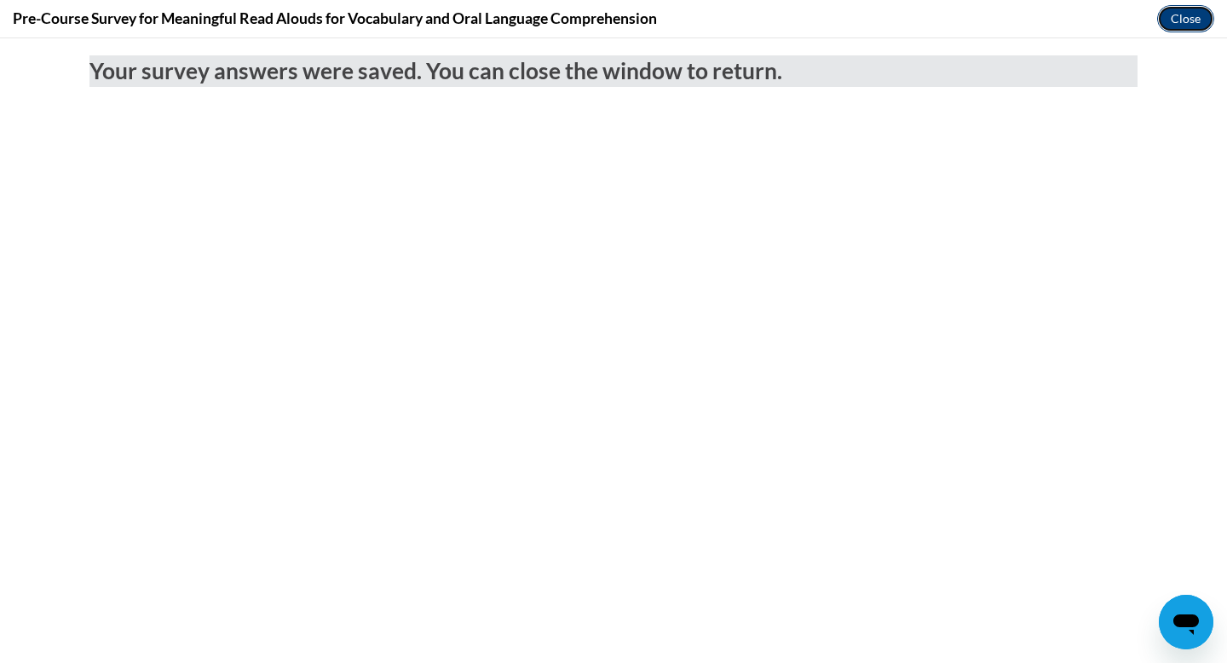
click at [1180, 25] on button "Close" at bounding box center [1185, 18] width 57 height 27
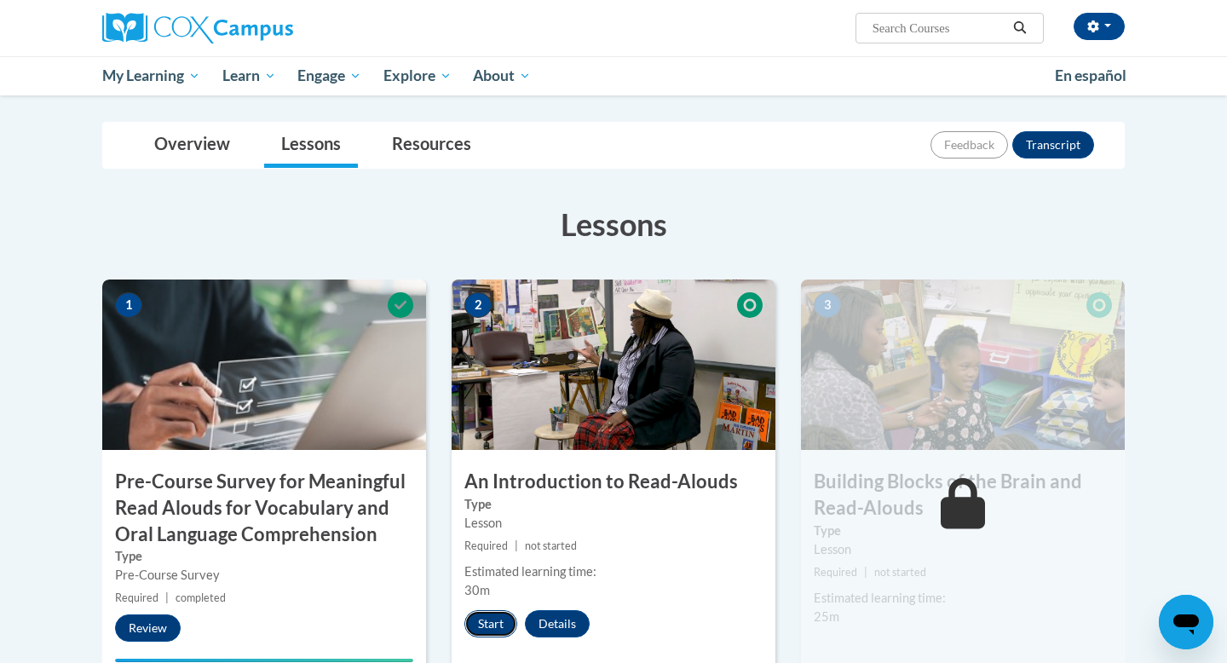
click at [495, 617] on button "Start" at bounding box center [490, 623] width 53 height 27
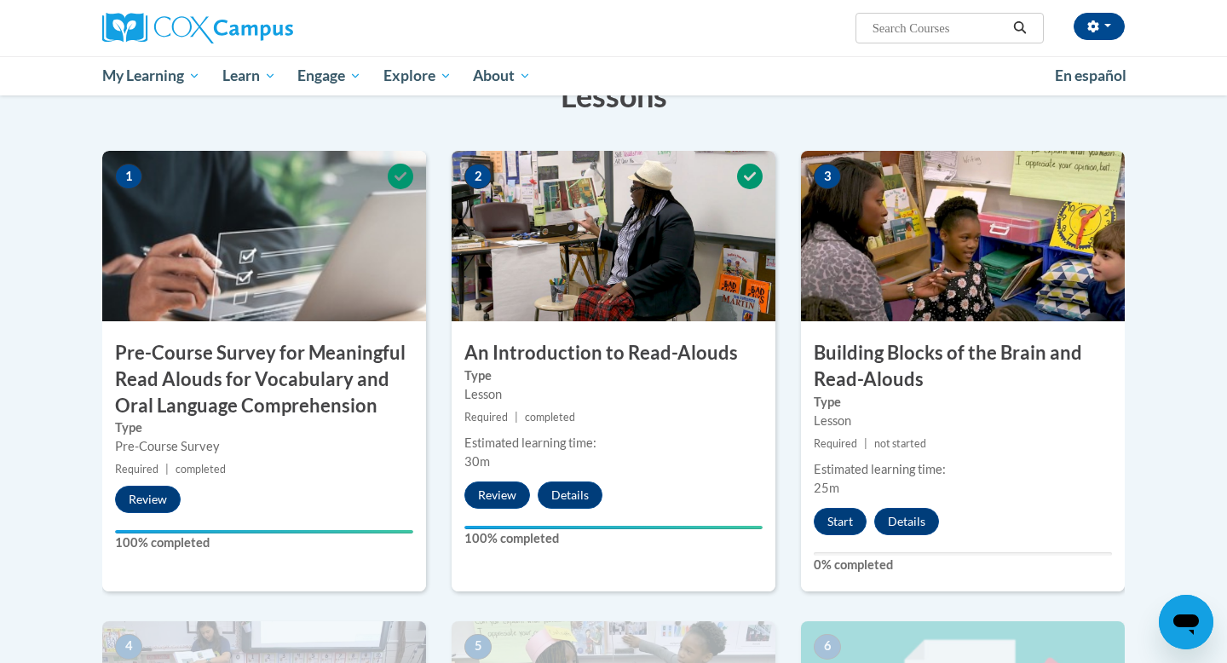
scroll to position [345, 0]
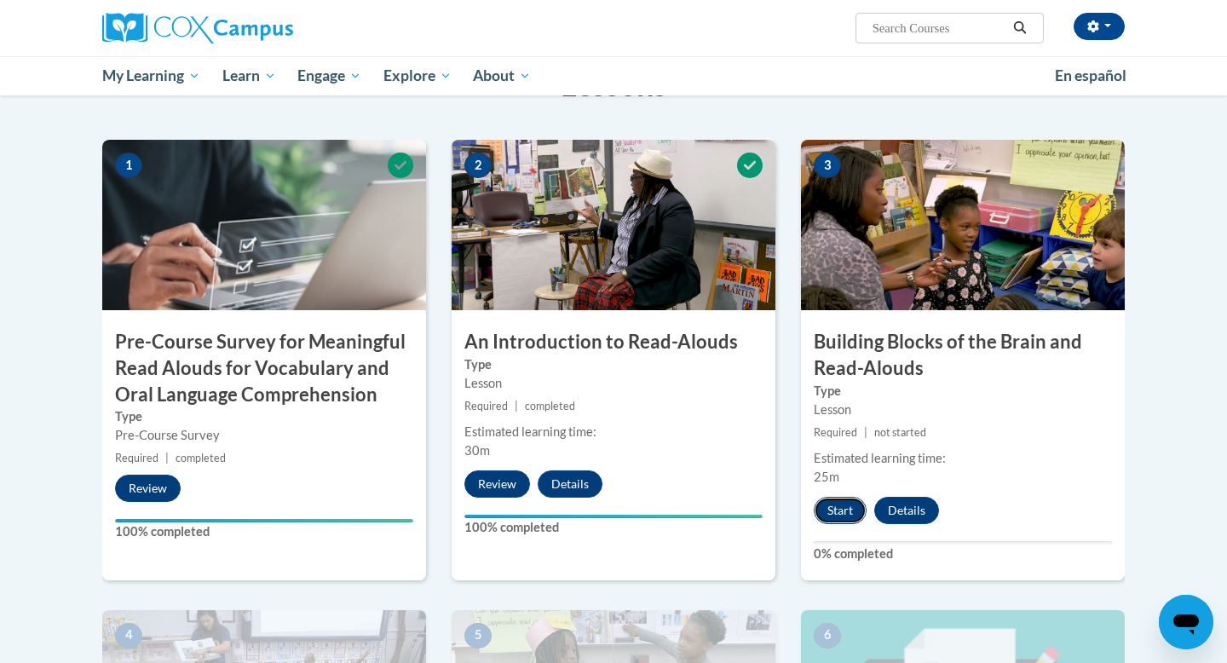
click at [835, 511] on button "Start" at bounding box center [840, 510] width 53 height 27
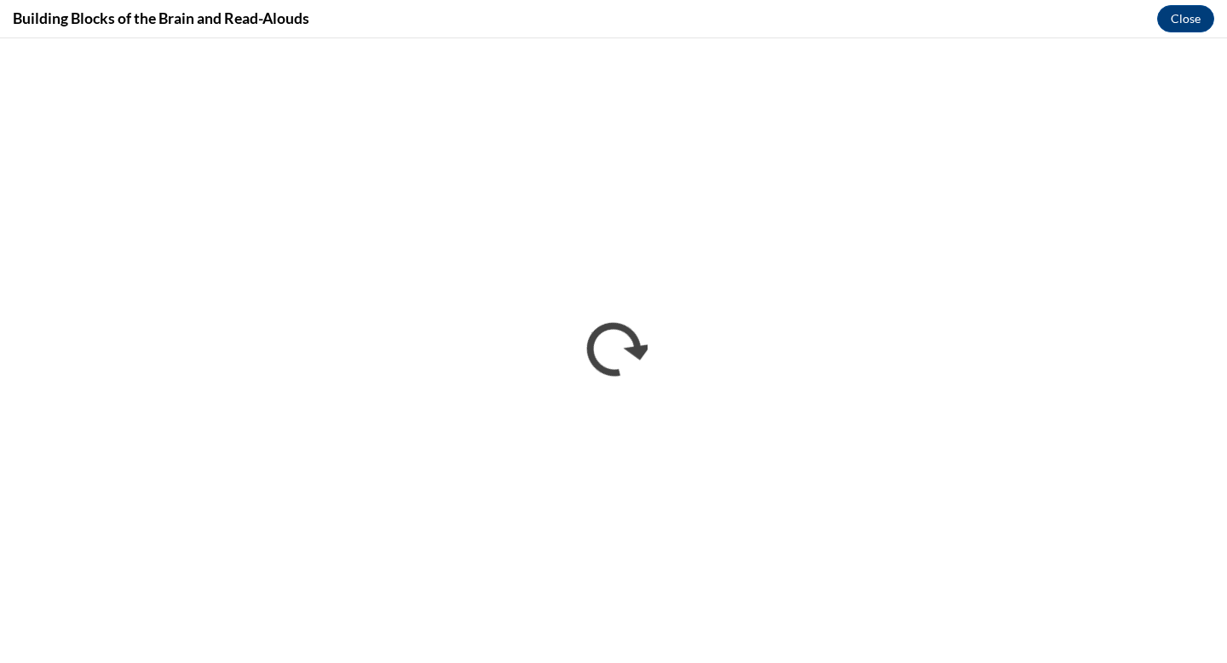
scroll to position [0, 0]
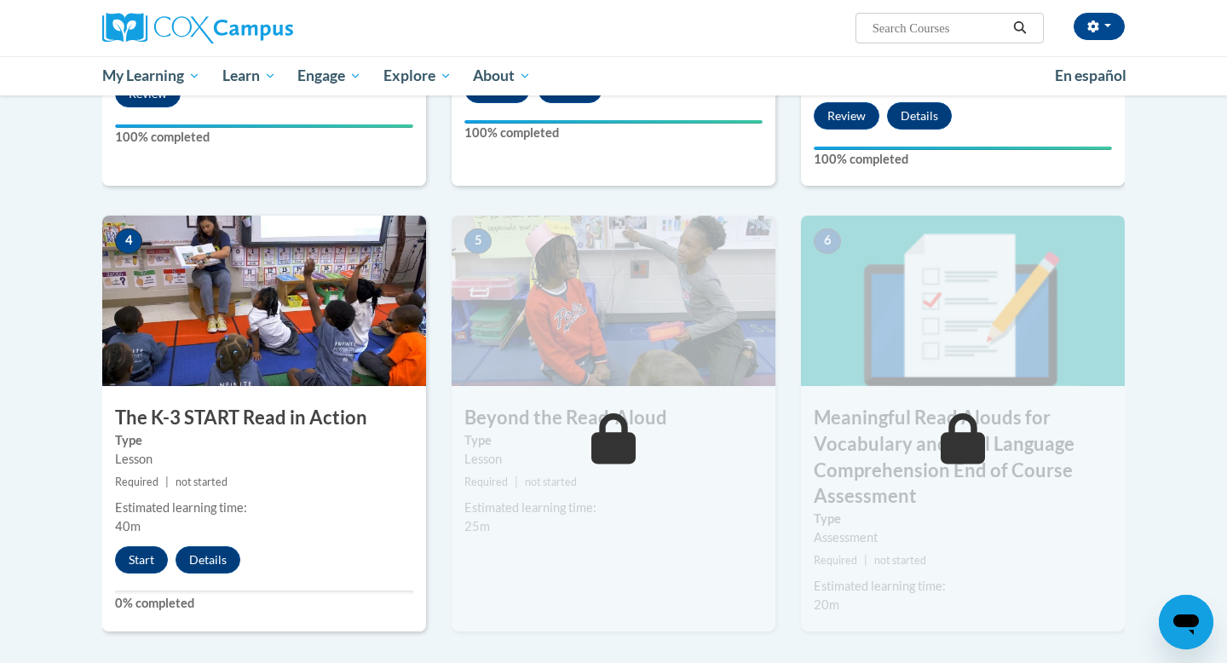
scroll to position [753, 0]
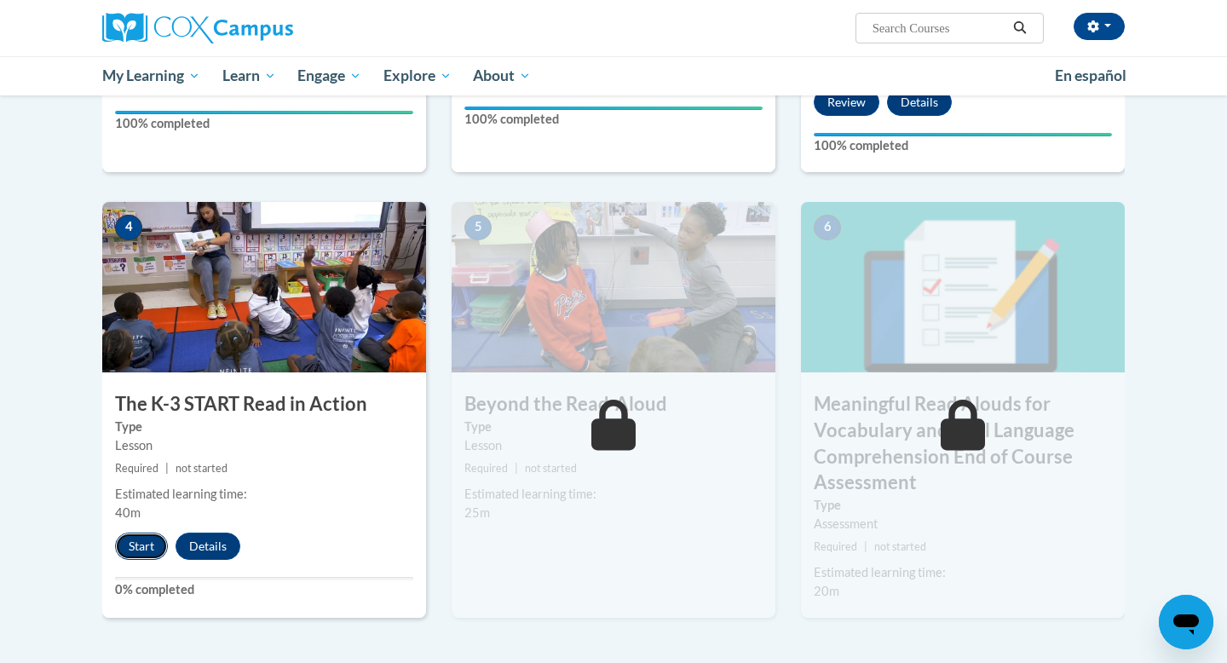
click at [152, 542] on button "Start" at bounding box center [141, 546] width 53 height 27
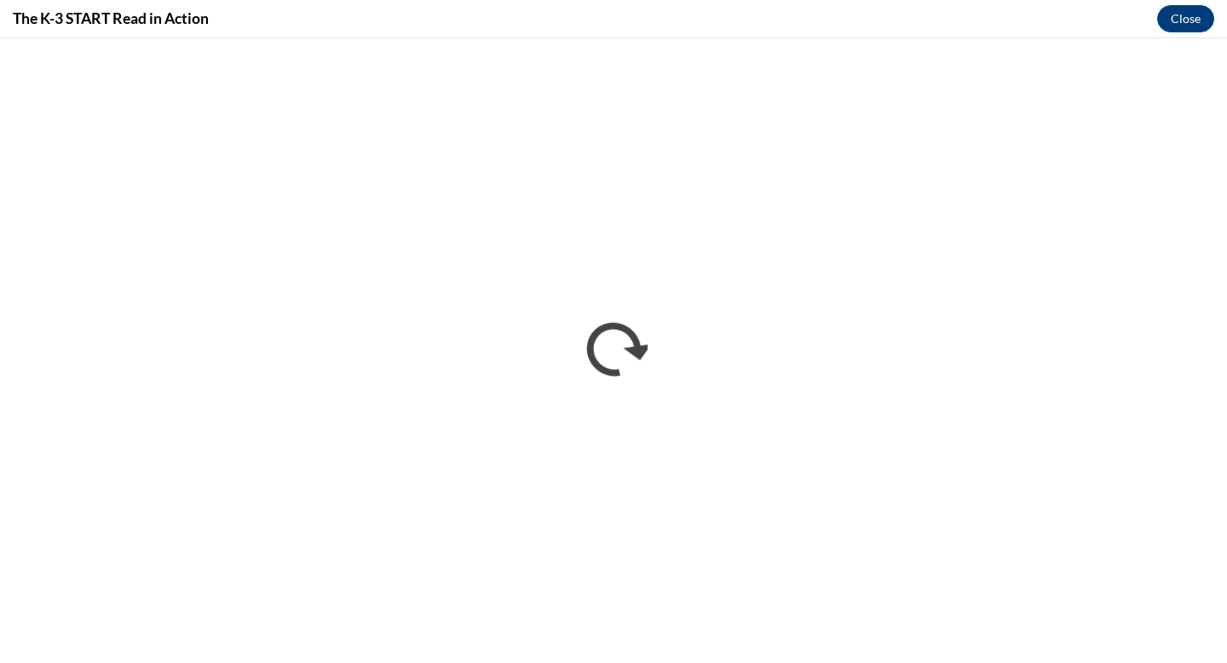
scroll to position [0, 0]
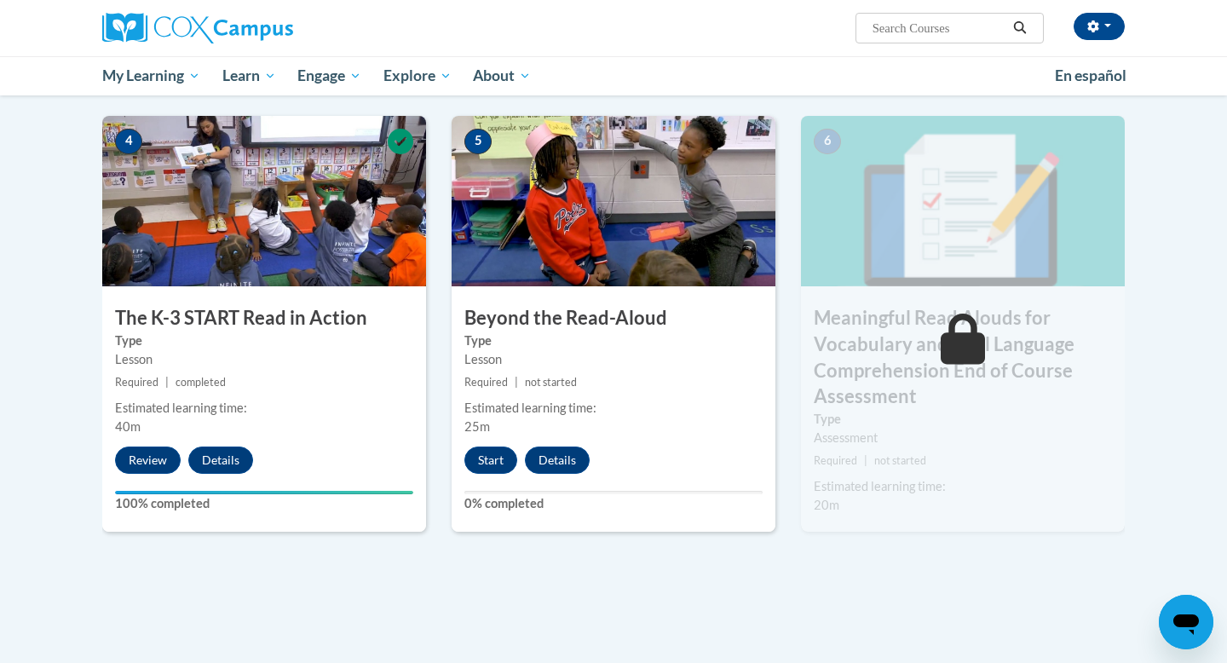
scroll to position [840, 0]
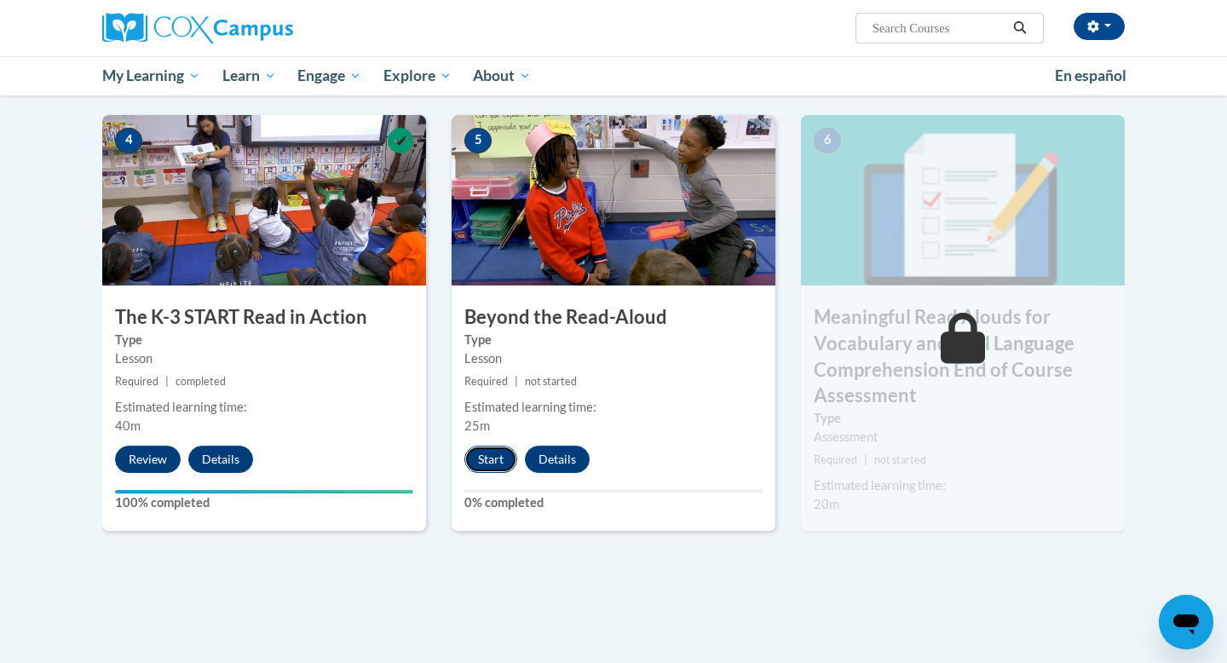
click at [498, 459] on button "Start" at bounding box center [490, 459] width 53 height 27
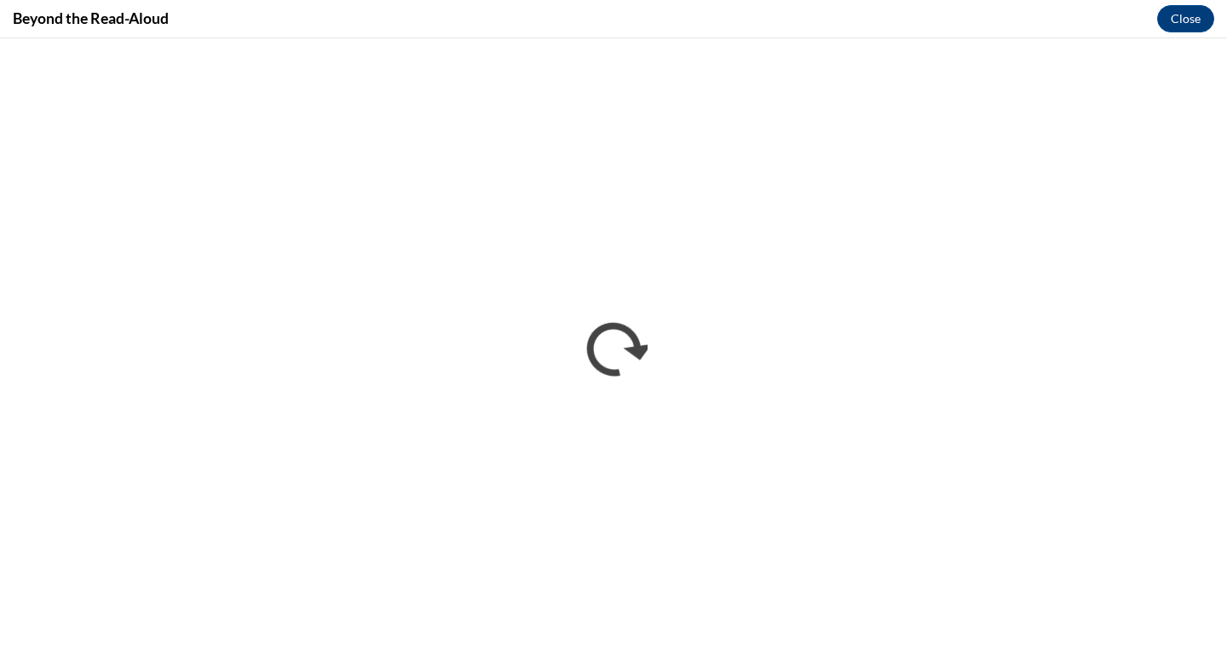
scroll to position [0, 0]
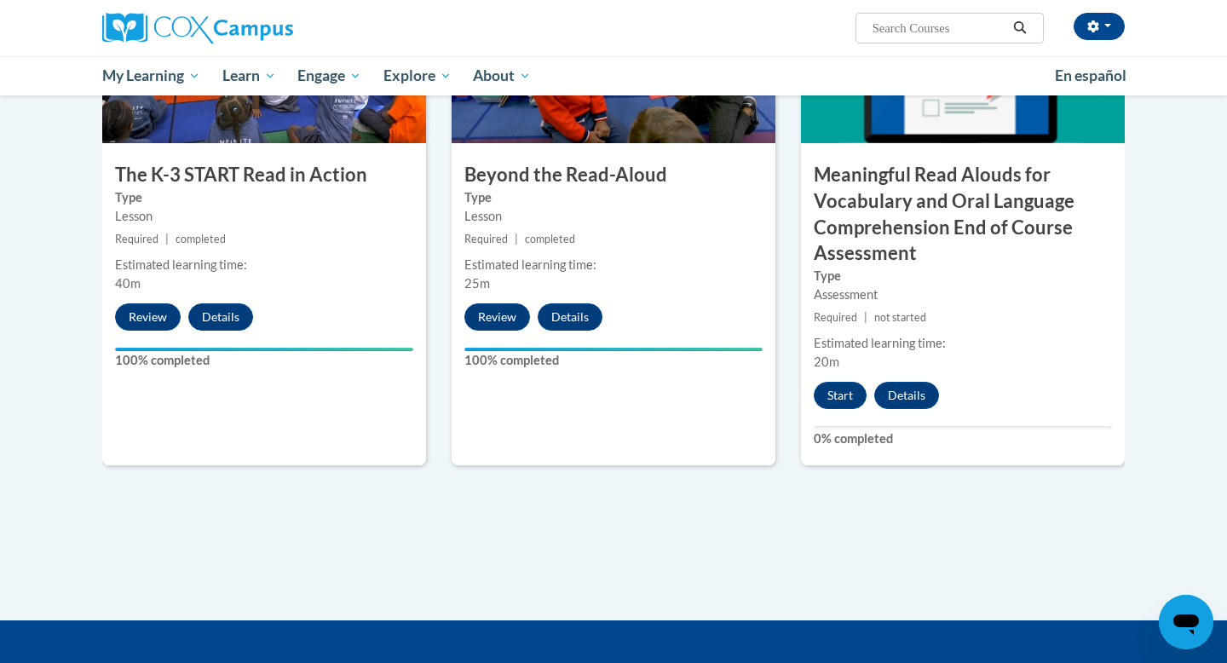
scroll to position [985, 0]
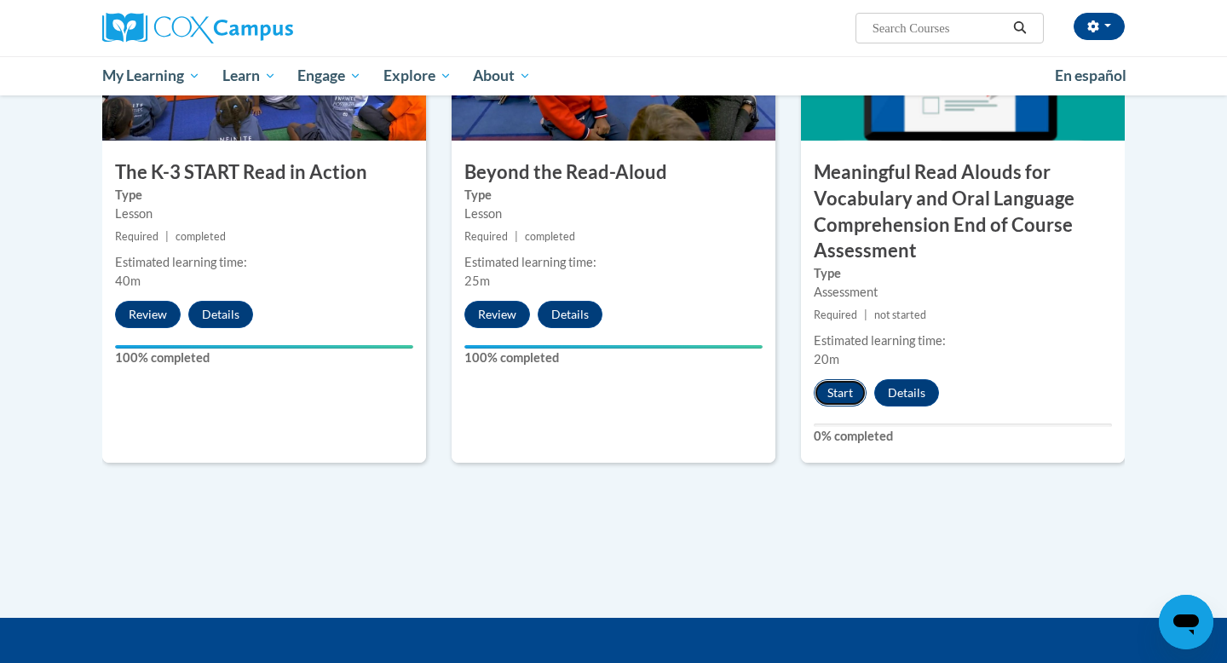
click at [852, 403] on button "Start" at bounding box center [840, 392] width 53 height 27
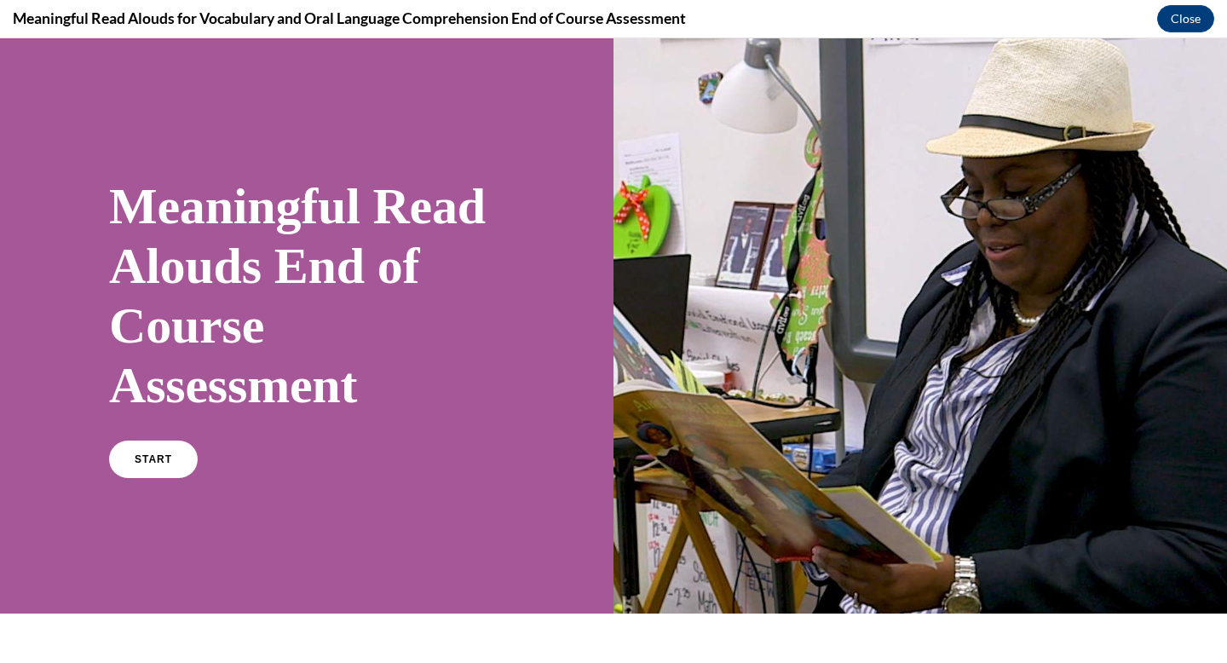
scroll to position [0, 0]
click at [179, 462] on link "START" at bounding box center [153, 459] width 93 height 39
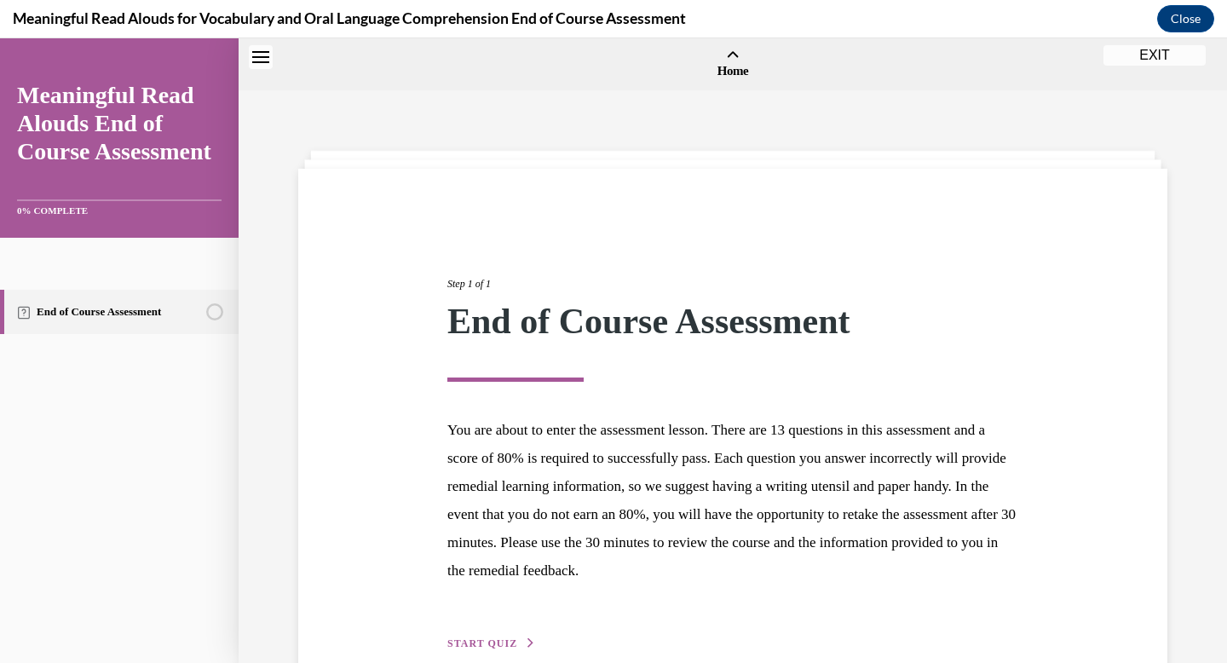
scroll to position [53, 0]
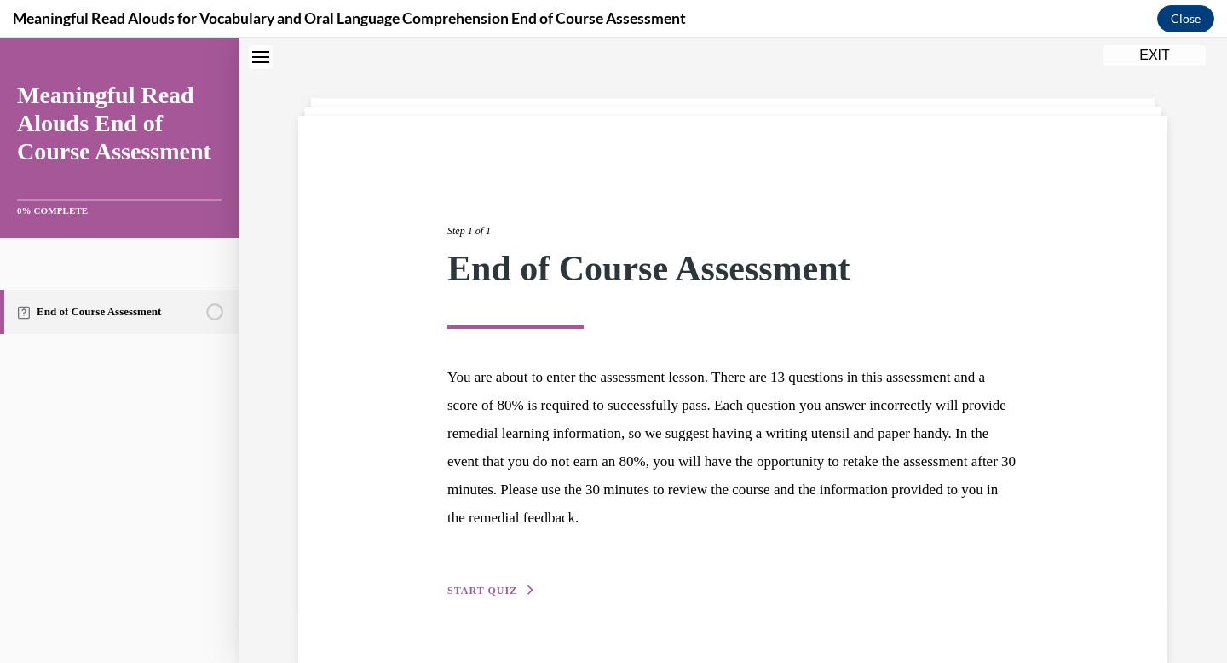
click at [457, 593] on span "START QUIZ" at bounding box center [482, 591] width 70 height 12
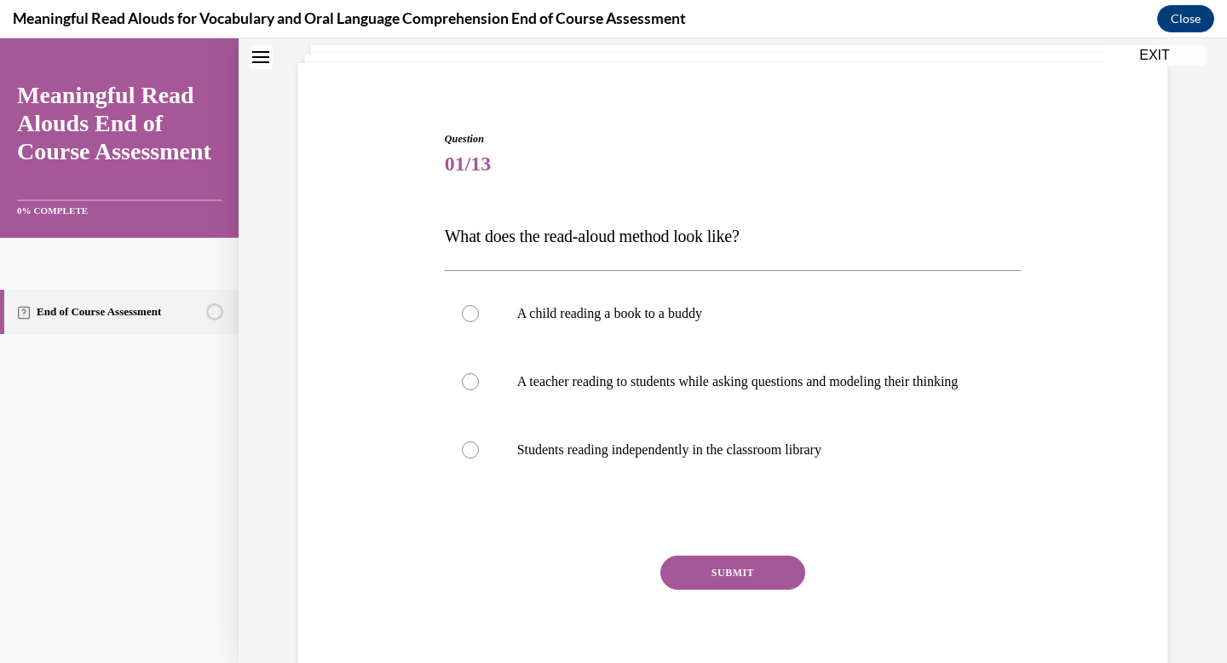
scroll to position [117, 0]
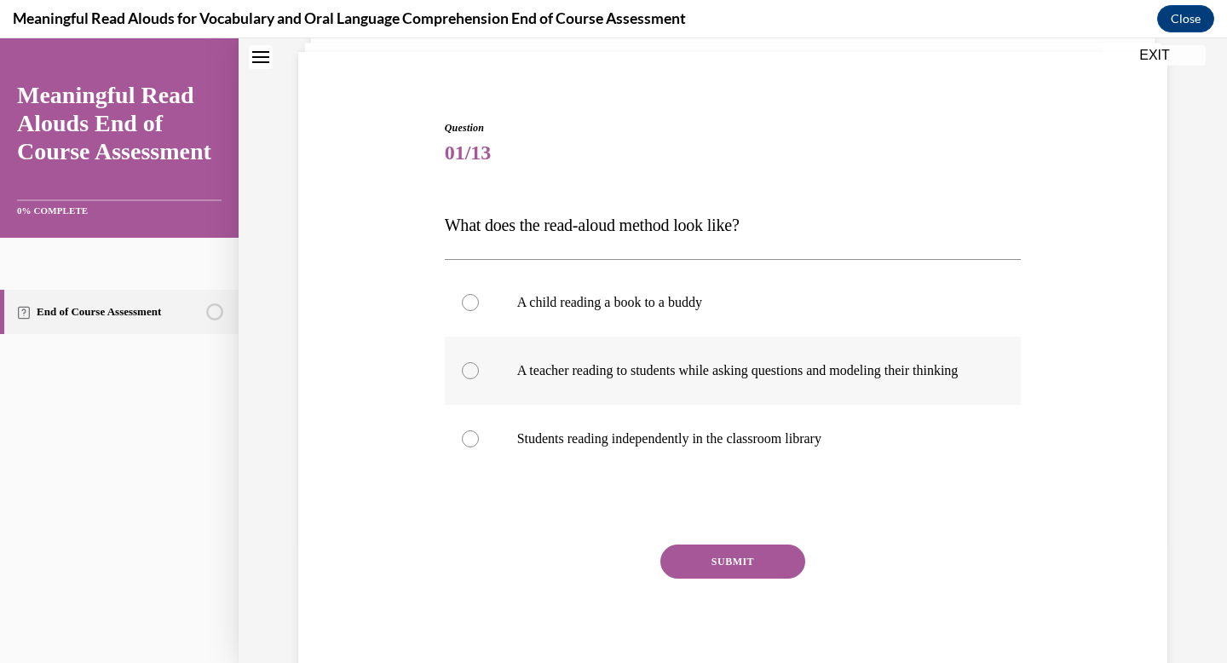
click at [937, 379] on p "A teacher reading to students while asking questions and modeling their thinking" at bounding box center [748, 370] width 462 height 17
click at [479, 379] on input "A teacher reading to students while asking questions and modeling their thinking" at bounding box center [470, 370] width 17 height 17
radio input "true"
click at [768, 602] on div "SUBMIT" at bounding box center [733, 586] width 577 height 85
click at [768, 579] on button "SUBMIT" at bounding box center [732, 561] width 145 height 34
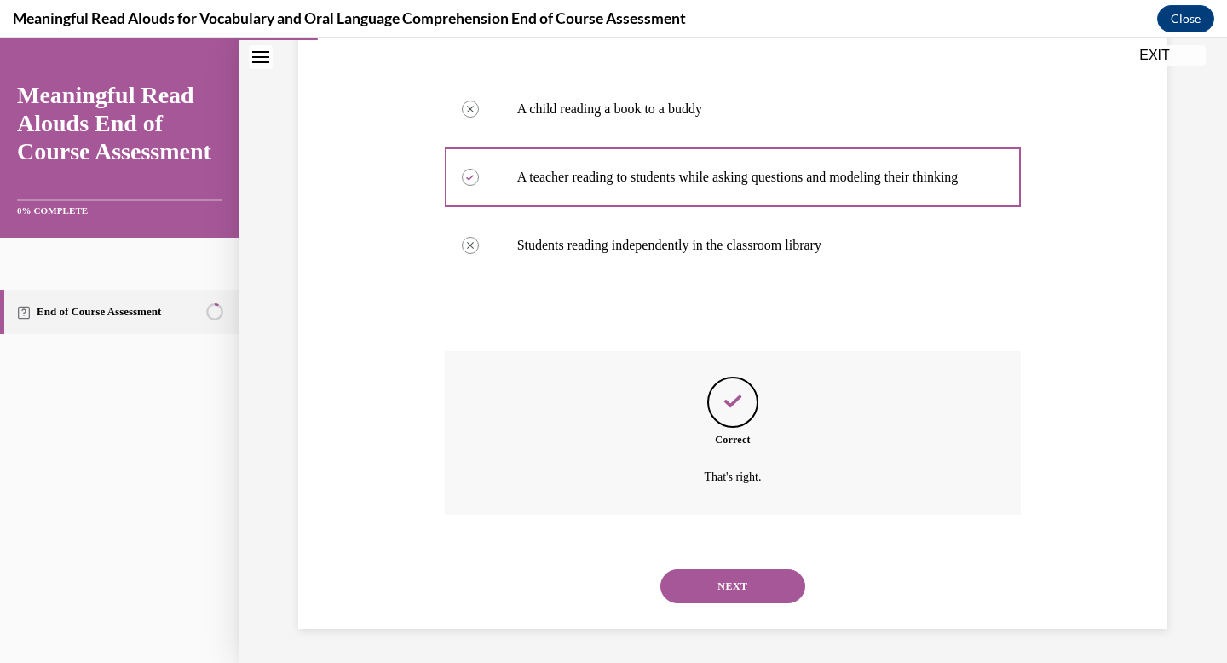
scroll to position [327, 0]
click at [769, 605] on div "NEXT" at bounding box center [733, 586] width 577 height 68
click at [778, 583] on button "NEXT" at bounding box center [732, 586] width 145 height 34
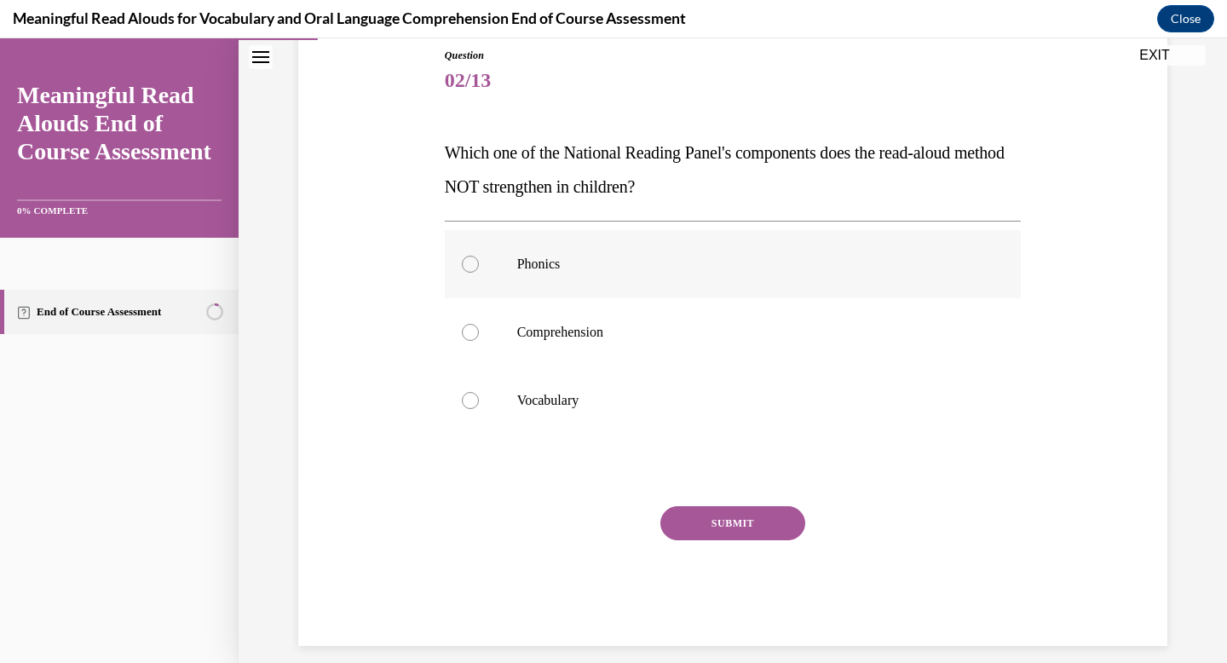
click at [884, 268] on p "Phonics" at bounding box center [748, 264] width 462 height 17
click at [479, 268] on input "Phonics" at bounding box center [470, 264] width 17 height 17
radio input "true"
click at [773, 530] on button "SUBMIT" at bounding box center [732, 523] width 145 height 34
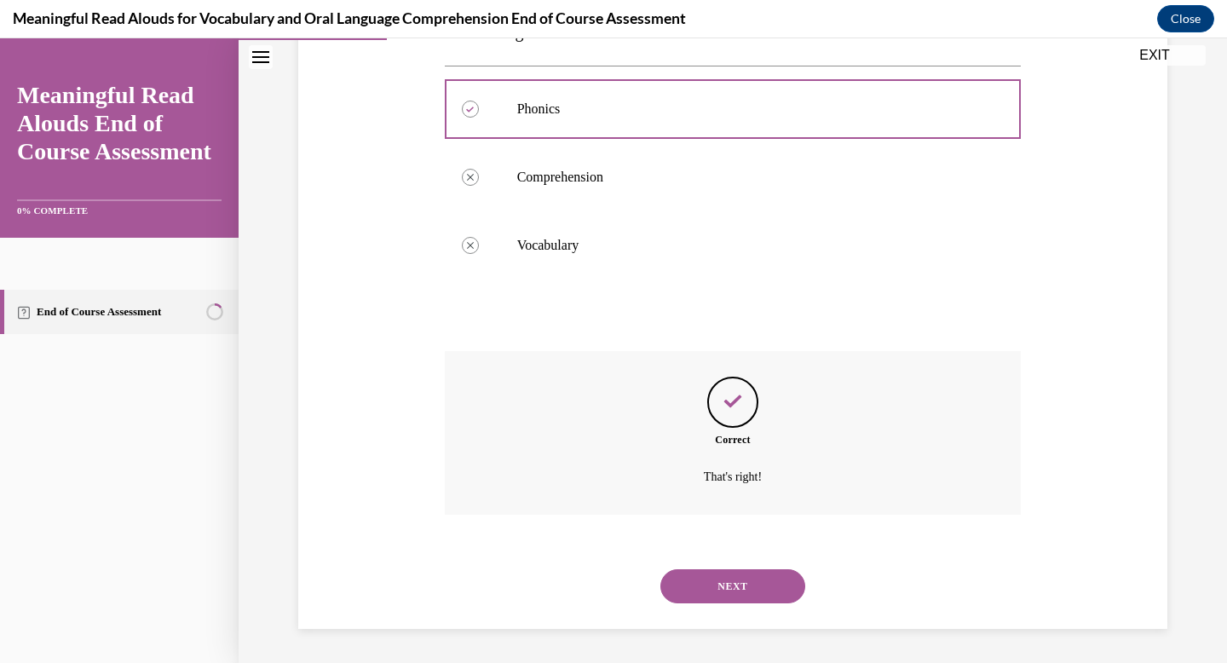
click at [762, 583] on button "NEXT" at bounding box center [732, 586] width 145 height 34
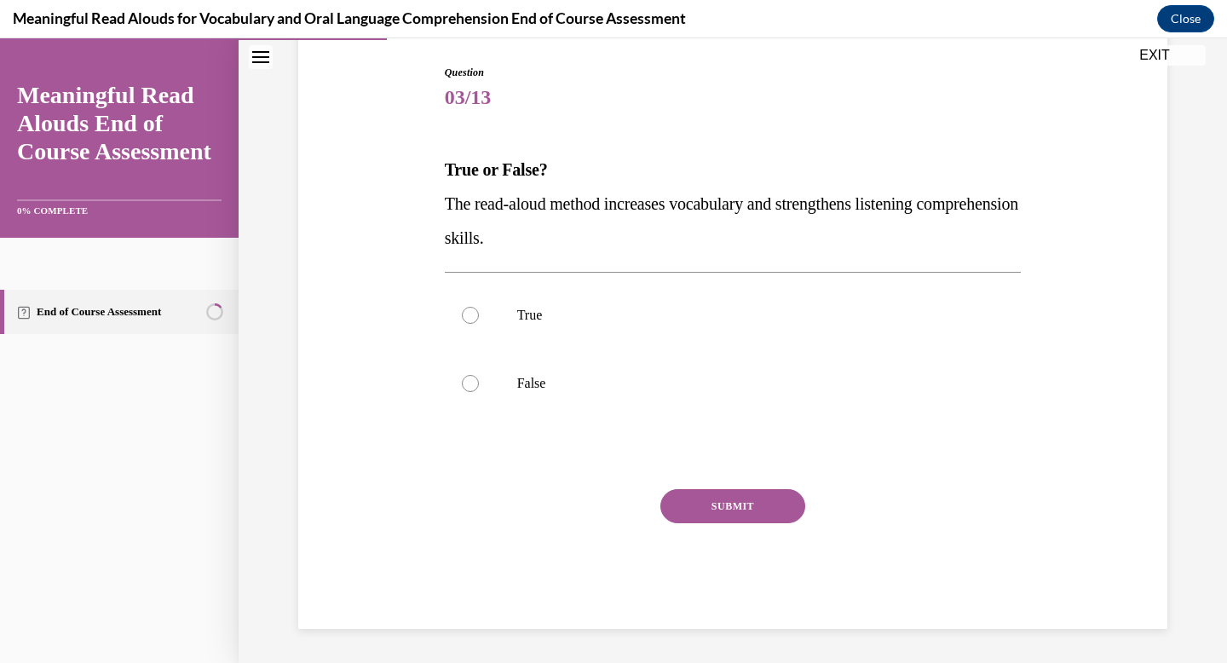
scroll to position [172, 0]
click at [775, 315] on p "True" at bounding box center [748, 315] width 462 height 17
click at [479, 315] on input "True" at bounding box center [470, 315] width 17 height 17
radio input "true"
click at [719, 503] on button "SUBMIT" at bounding box center [732, 506] width 145 height 34
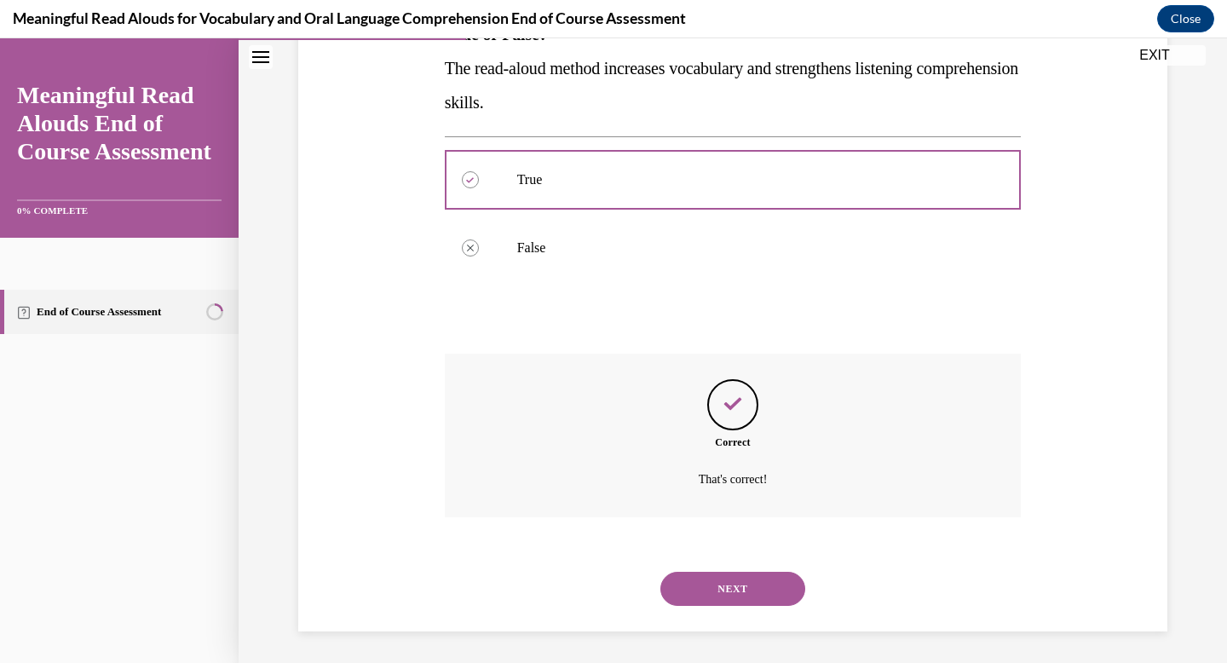
scroll to position [310, 0]
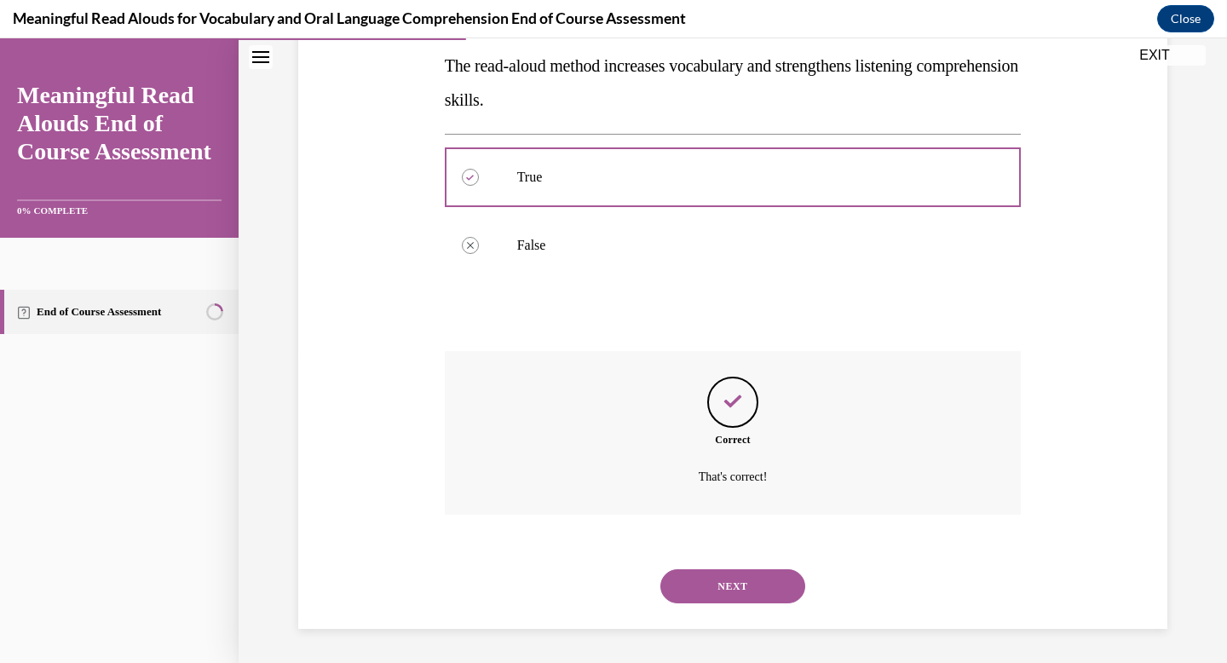
click at [717, 576] on button "NEXT" at bounding box center [732, 586] width 145 height 34
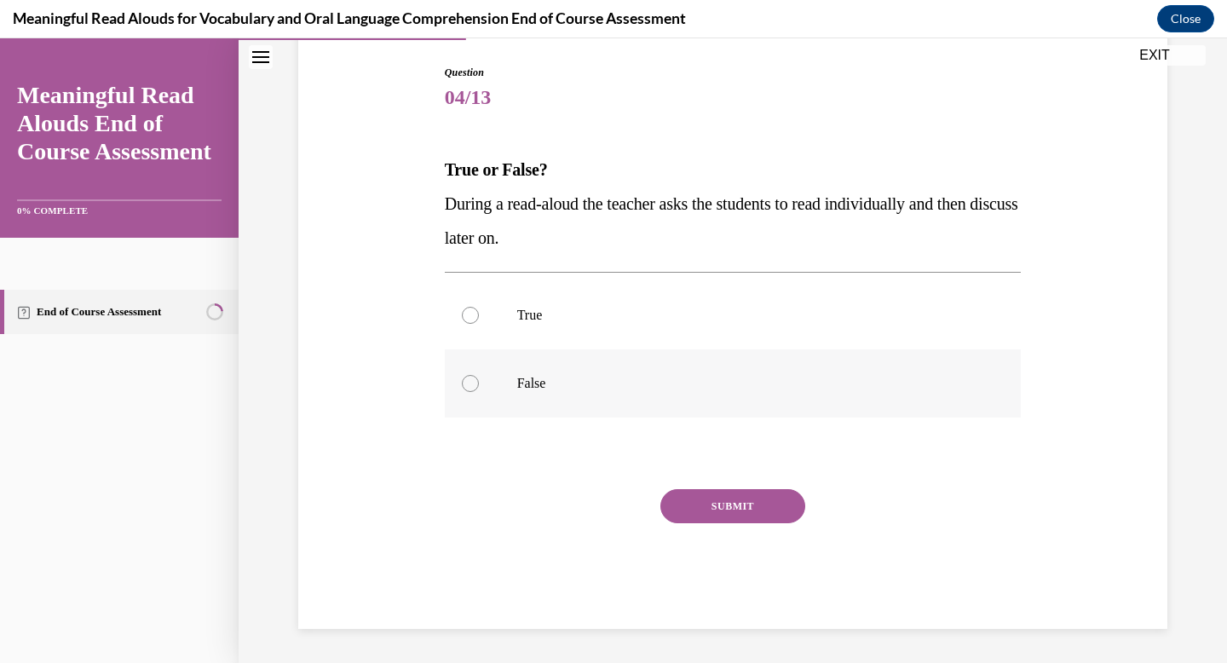
click at [702, 369] on label "False" at bounding box center [733, 383] width 577 height 68
click at [479, 375] on input "False" at bounding box center [470, 383] width 17 height 17
radio input "true"
click at [683, 510] on button "SUBMIT" at bounding box center [732, 506] width 145 height 34
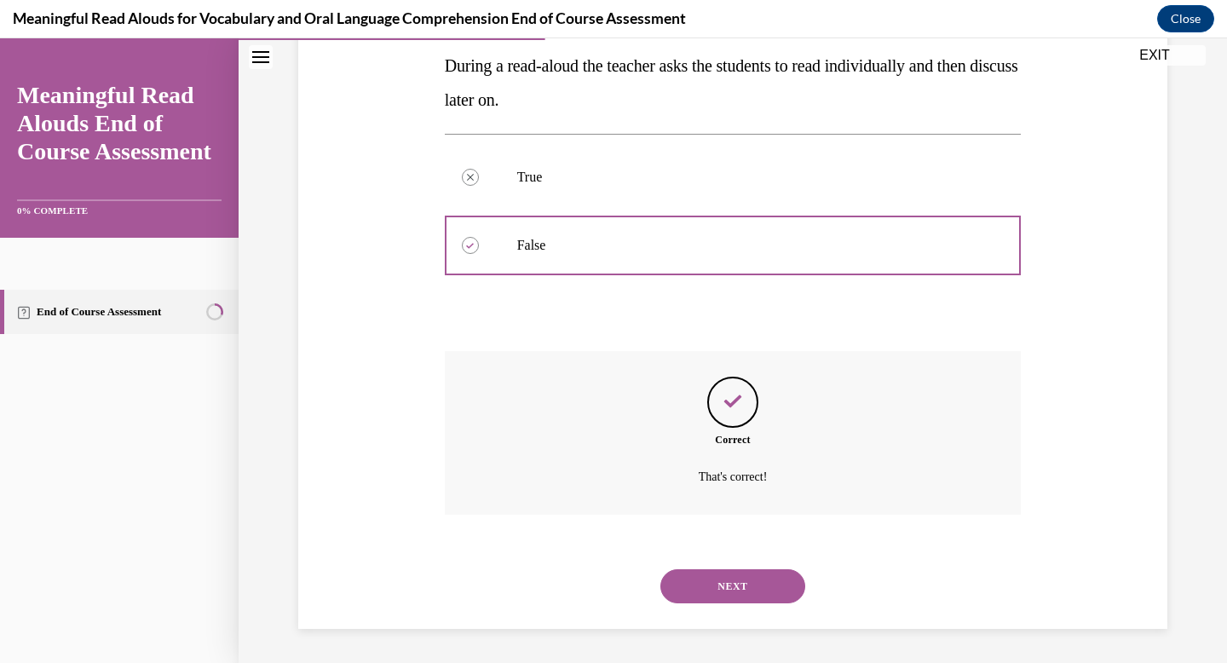
click at [698, 575] on button "NEXT" at bounding box center [732, 586] width 145 height 34
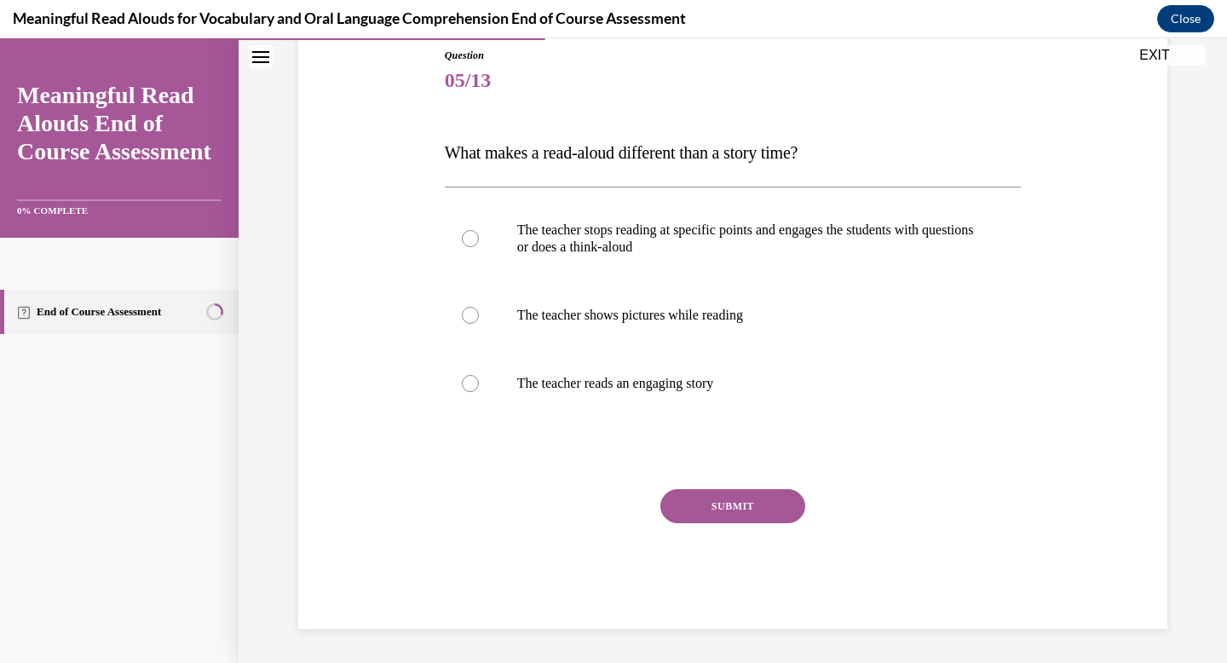
scroll to position [189, 0]
click at [763, 262] on label "The teacher stops reading at specific points and engages the students with ques…" at bounding box center [733, 238] width 577 height 85
click at [479, 247] on input "The teacher stops reading at specific points and engages the students with ques…" at bounding box center [470, 238] width 17 height 17
radio input "true"
click at [740, 500] on button "SUBMIT" at bounding box center [732, 506] width 145 height 34
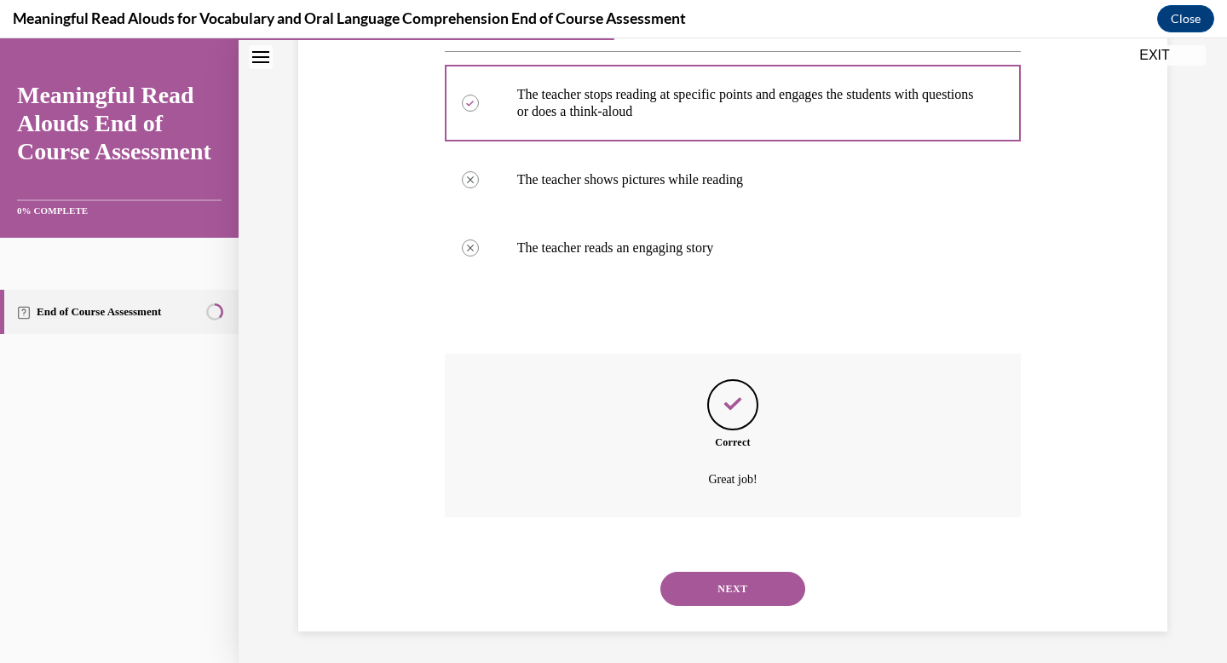
scroll to position [327, 0]
click at [736, 590] on button "NEXT" at bounding box center [732, 586] width 145 height 34
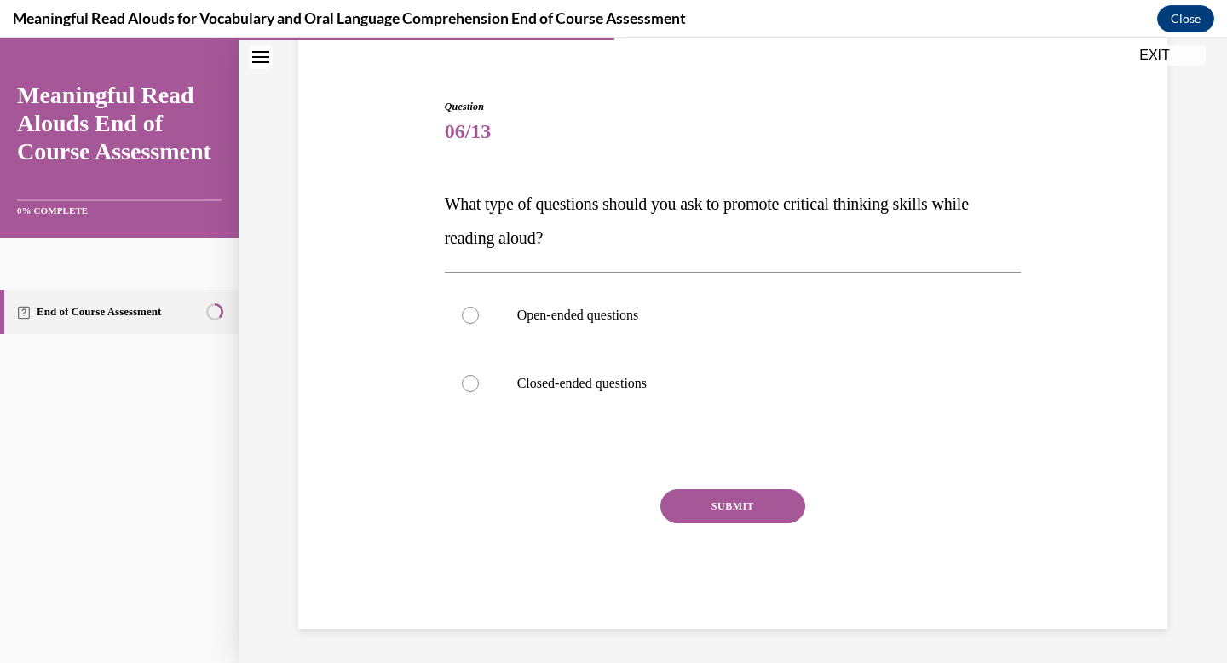
scroll to position [138, 0]
click at [790, 324] on label "Open-ended questions" at bounding box center [733, 315] width 577 height 68
click at [479, 324] on input "Open-ended questions" at bounding box center [470, 315] width 17 height 17
radio input "true"
click at [751, 514] on button "SUBMIT" at bounding box center [732, 506] width 145 height 34
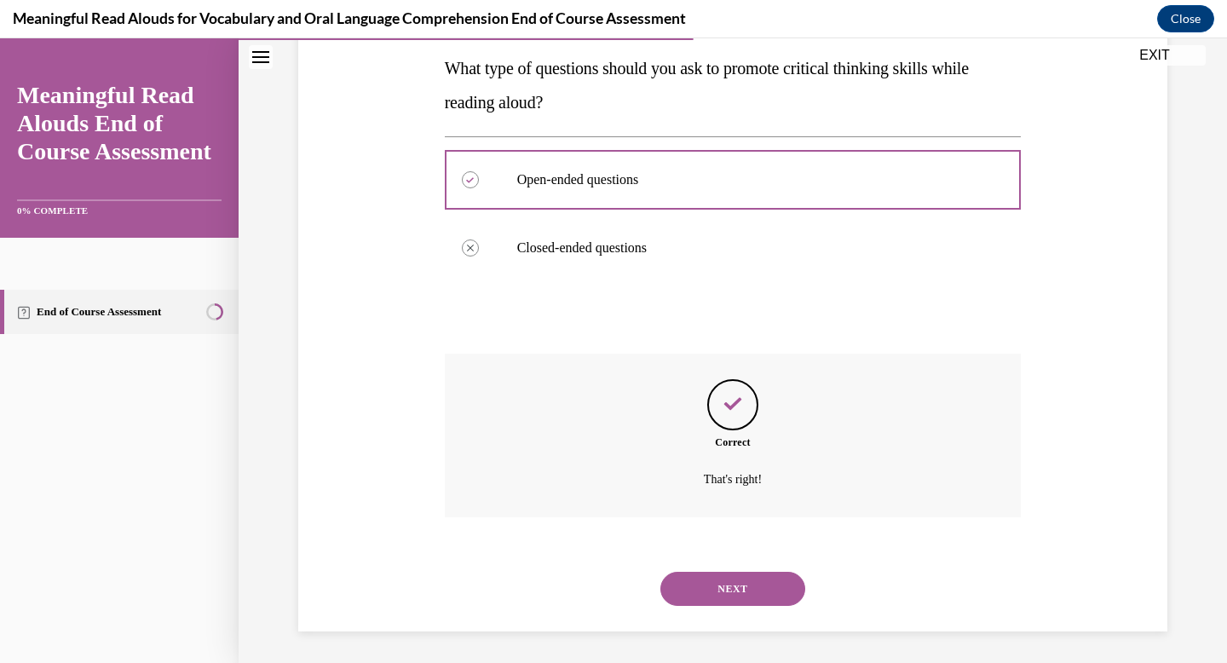
scroll to position [276, 0]
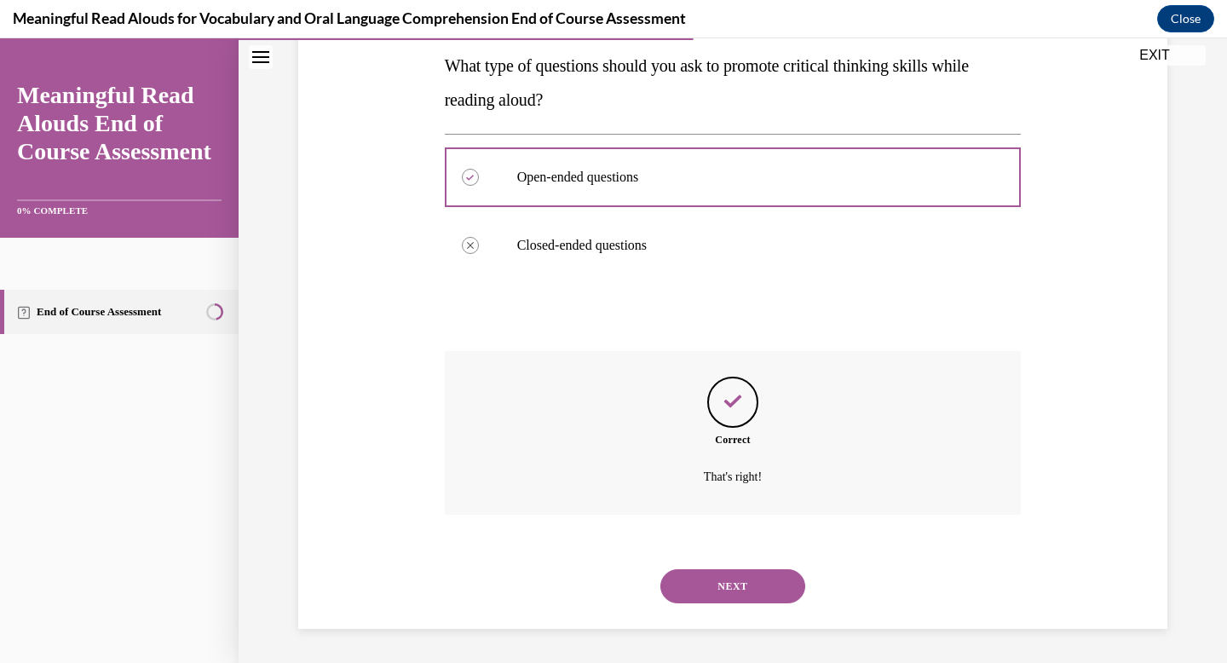
click at [746, 584] on button "NEXT" at bounding box center [732, 586] width 145 height 34
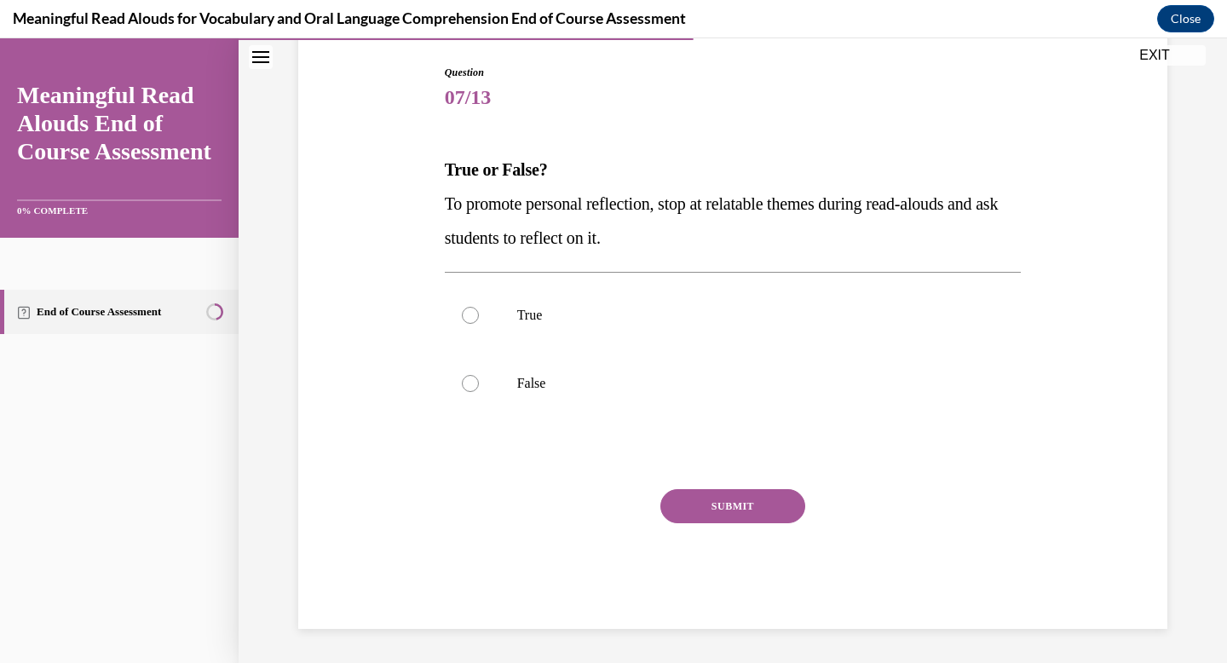
scroll to position [172, 0]
click at [723, 324] on label "True" at bounding box center [733, 315] width 577 height 68
click at [479, 324] on input "True" at bounding box center [470, 315] width 17 height 17
radio input "true"
click at [696, 510] on button "SUBMIT" at bounding box center [732, 506] width 145 height 34
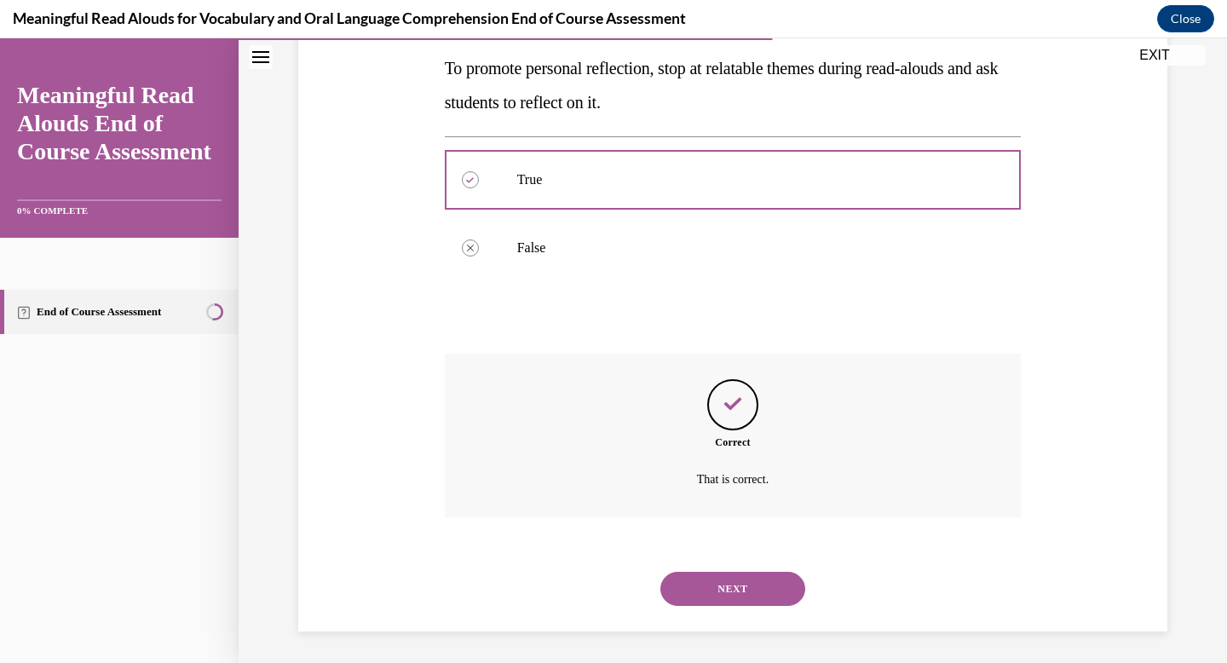
scroll to position [310, 0]
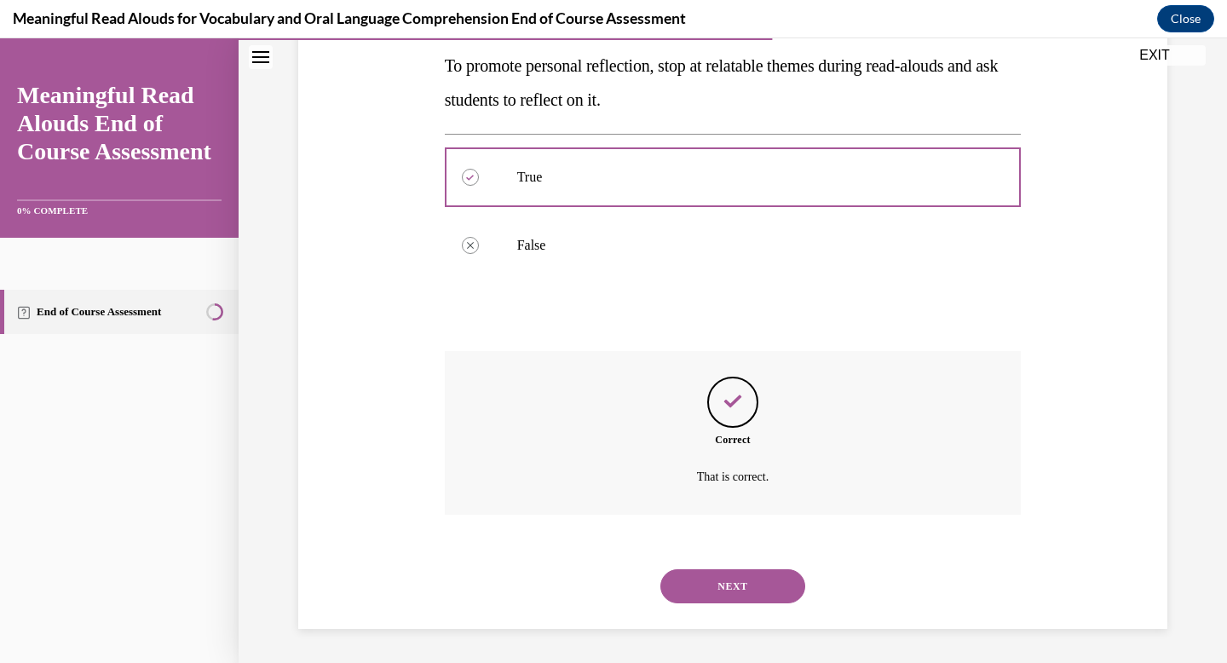
click at [705, 582] on button "NEXT" at bounding box center [732, 586] width 145 height 34
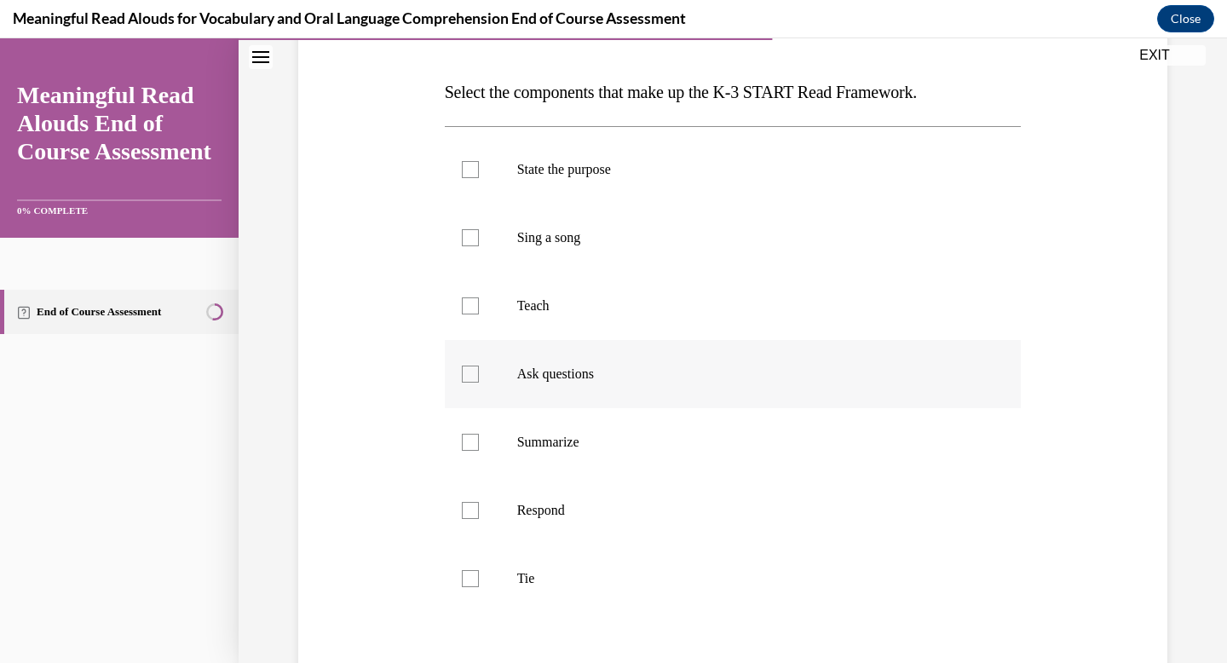
scroll to position [249, 0]
click at [636, 183] on label "State the purpose" at bounding box center [733, 170] width 577 height 68
click at [479, 179] on input "State the purpose" at bounding box center [470, 170] width 17 height 17
checkbox input "true"
click at [606, 312] on p "Teach" at bounding box center [748, 306] width 462 height 17
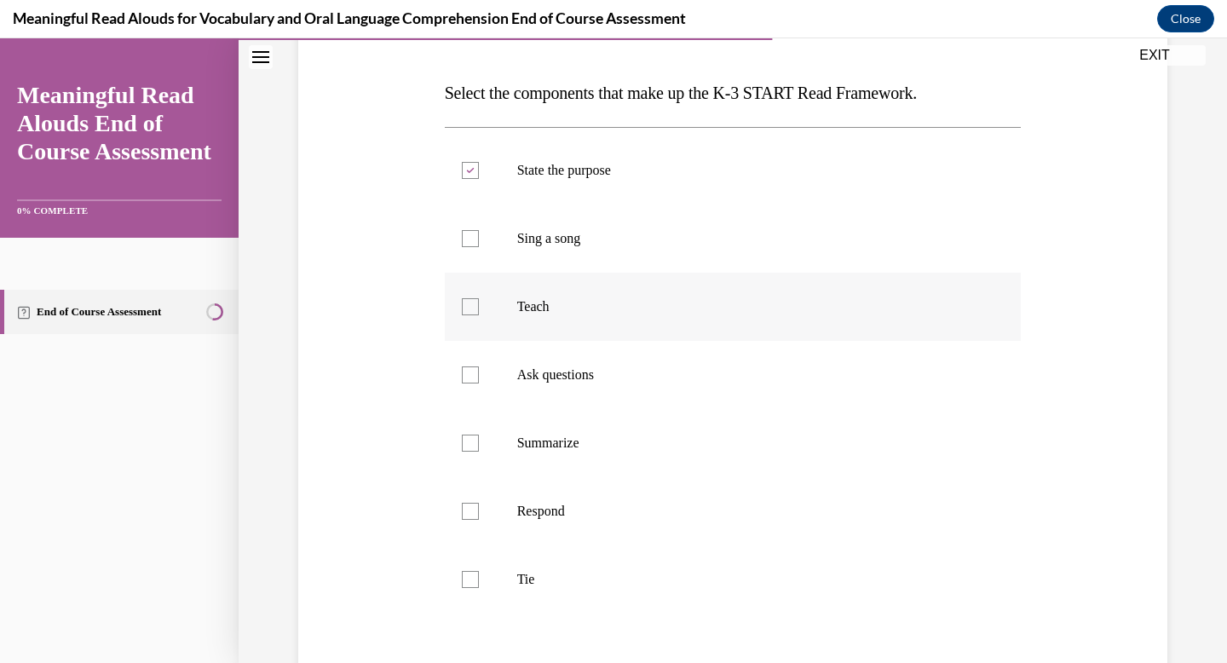
click at [479, 312] on input "Teach" at bounding box center [470, 306] width 17 height 17
checkbox input "true"
click at [596, 371] on p "Ask questions" at bounding box center [748, 374] width 462 height 17
click at [479, 371] on input "Ask questions" at bounding box center [470, 374] width 17 height 17
checkbox input "true"
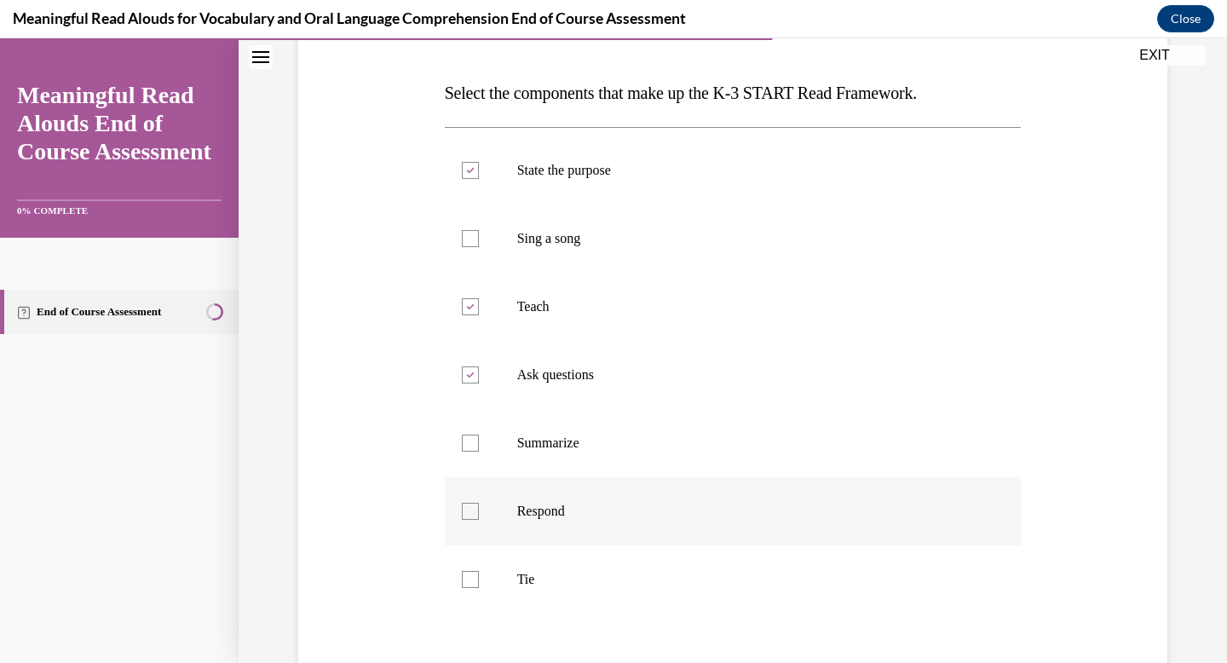
click at [593, 494] on label "Respond" at bounding box center [733, 511] width 577 height 68
click at [479, 503] on input "Respond" at bounding box center [470, 511] width 17 height 17
checkbox input "true"
click at [583, 584] on p "Tie" at bounding box center [748, 579] width 462 height 17
click at [479, 584] on input "Tie" at bounding box center [470, 579] width 17 height 17
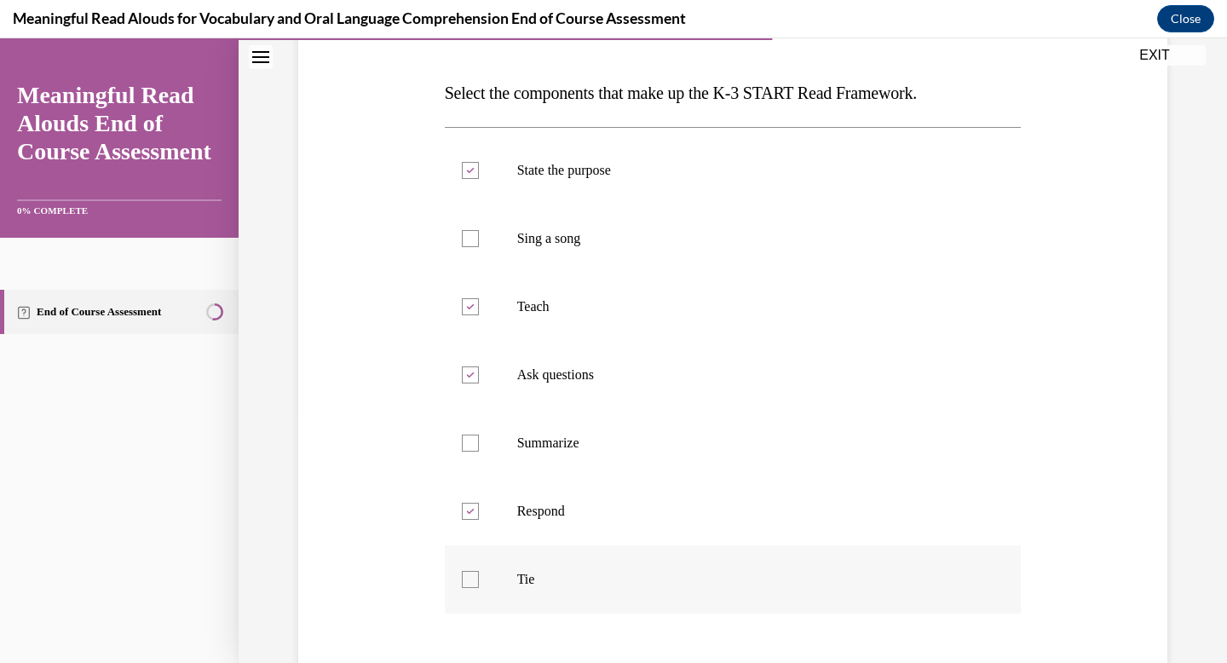
checkbox input "true"
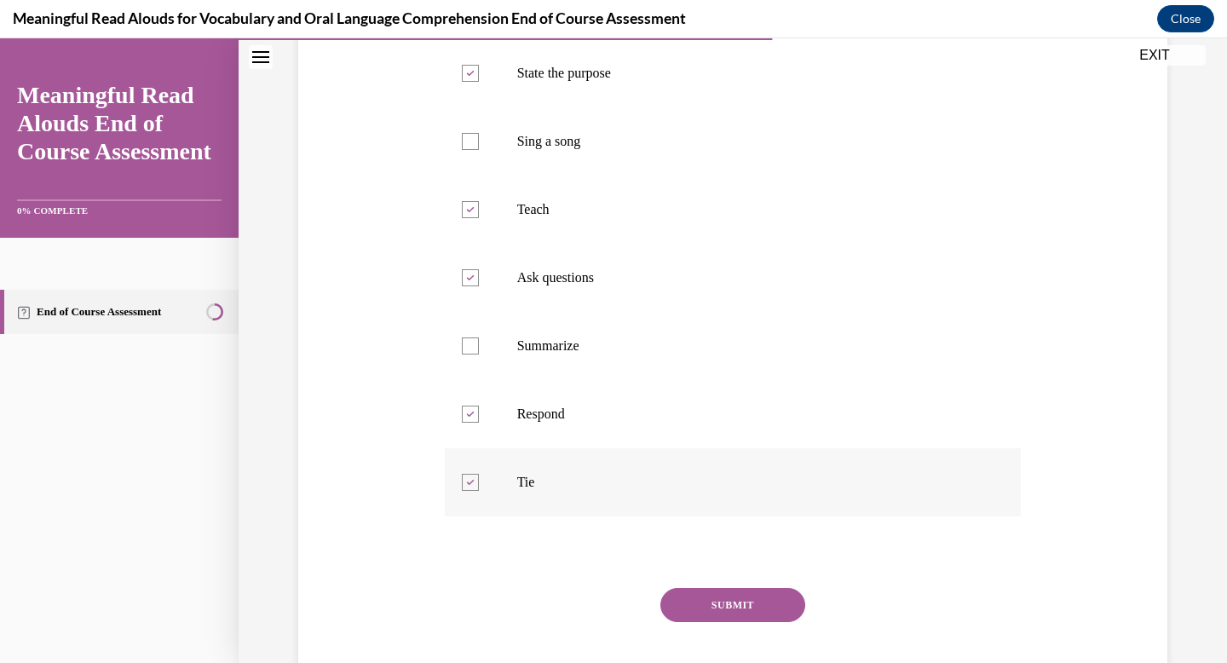
scroll to position [349, 0]
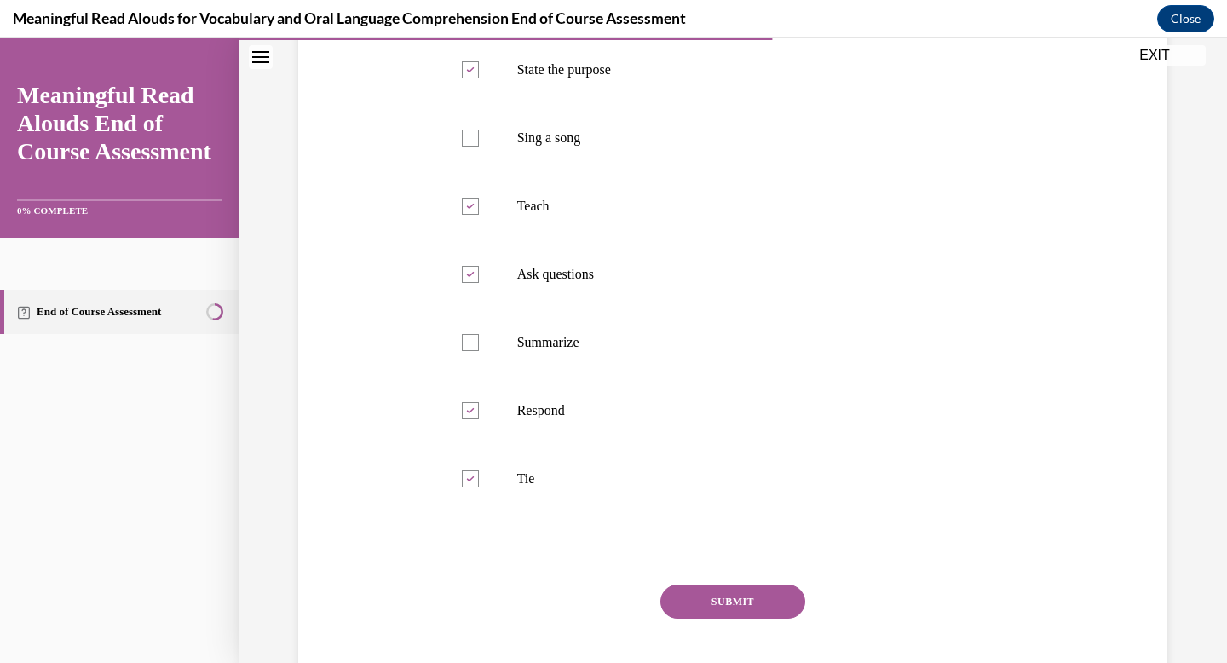
click at [696, 594] on button "SUBMIT" at bounding box center [732, 602] width 145 height 34
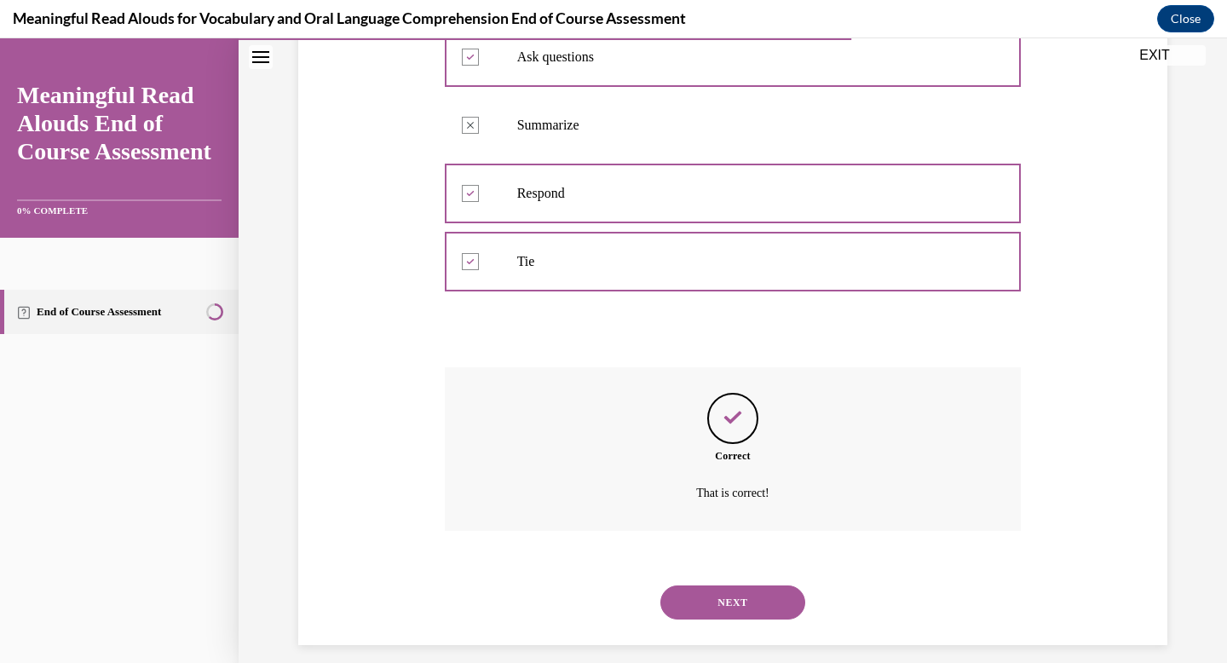
scroll to position [568, 0]
click at [707, 614] on button "NEXT" at bounding box center [732, 601] width 145 height 34
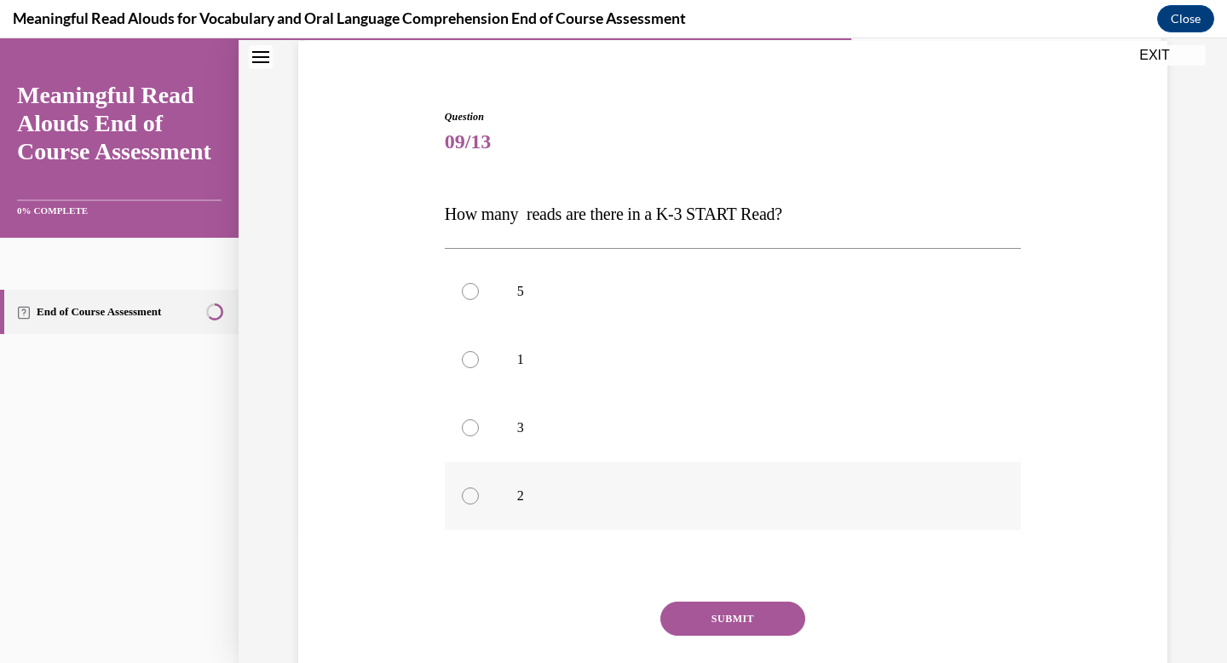
scroll to position [129, 0]
click at [664, 510] on label "2" at bounding box center [733, 495] width 577 height 68
click at [479, 504] on input "2" at bounding box center [470, 495] width 17 height 17
radio input "true"
click at [703, 632] on button "SUBMIT" at bounding box center [732, 618] width 145 height 34
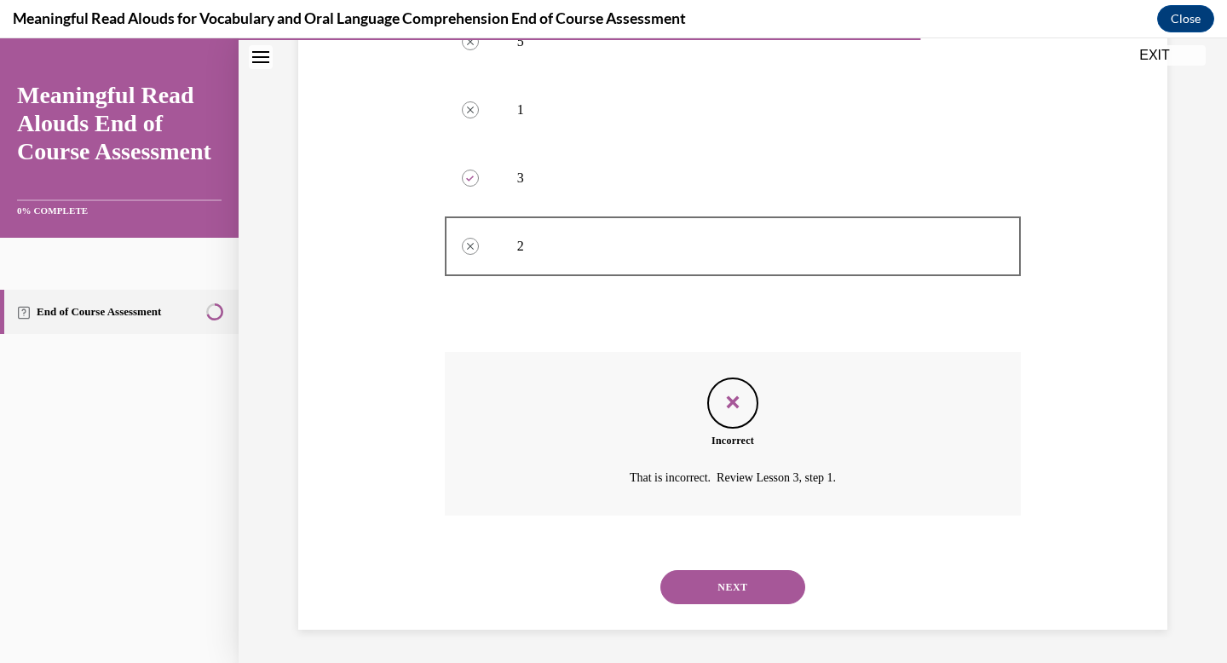
scroll to position [378, 0]
click at [705, 579] on button "NEXT" at bounding box center [732, 586] width 145 height 34
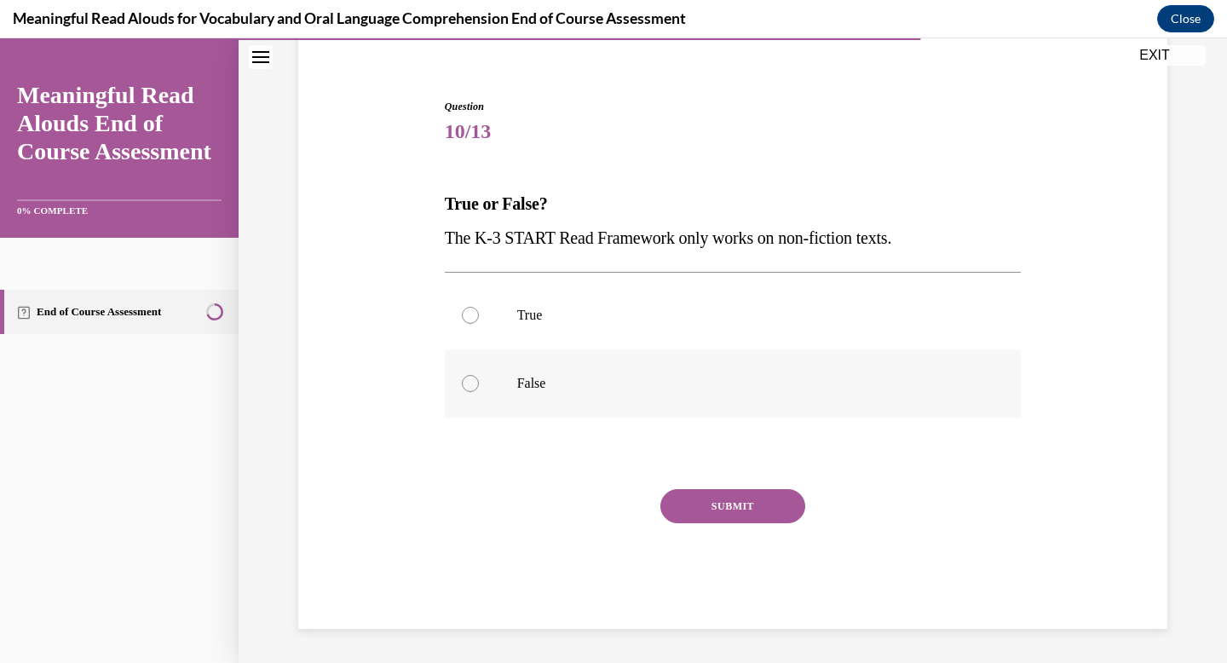
click at [671, 390] on p "False" at bounding box center [748, 383] width 462 height 17
click at [479, 390] on input "False" at bounding box center [470, 383] width 17 height 17
radio input "true"
click at [711, 504] on button "SUBMIT" at bounding box center [732, 506] width 145 height 34
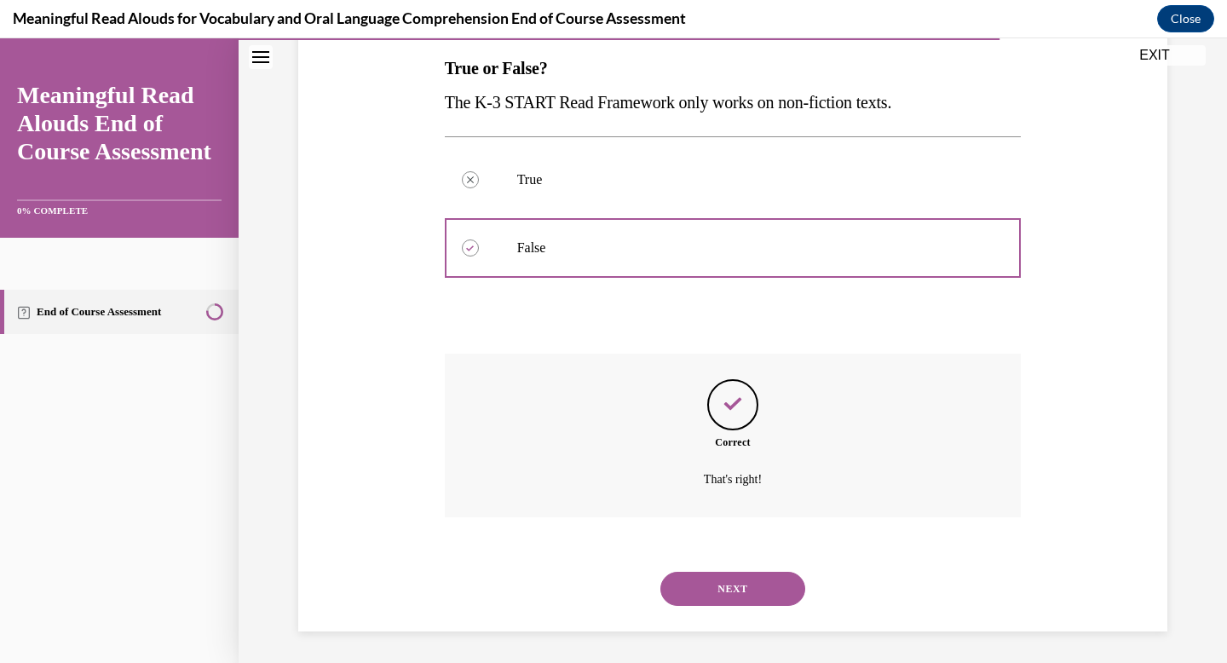
scroll to position [276, 0]
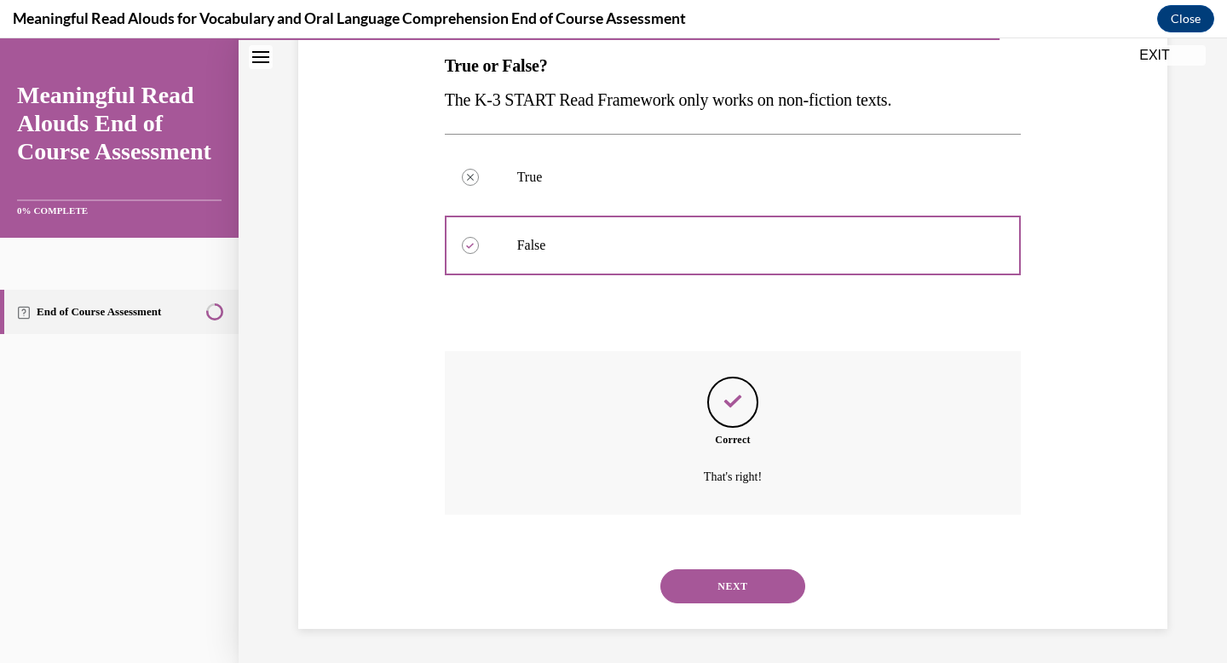
click at [712, 575] on button "NEXT" at bounding box center [732, 586] width 145 height 34
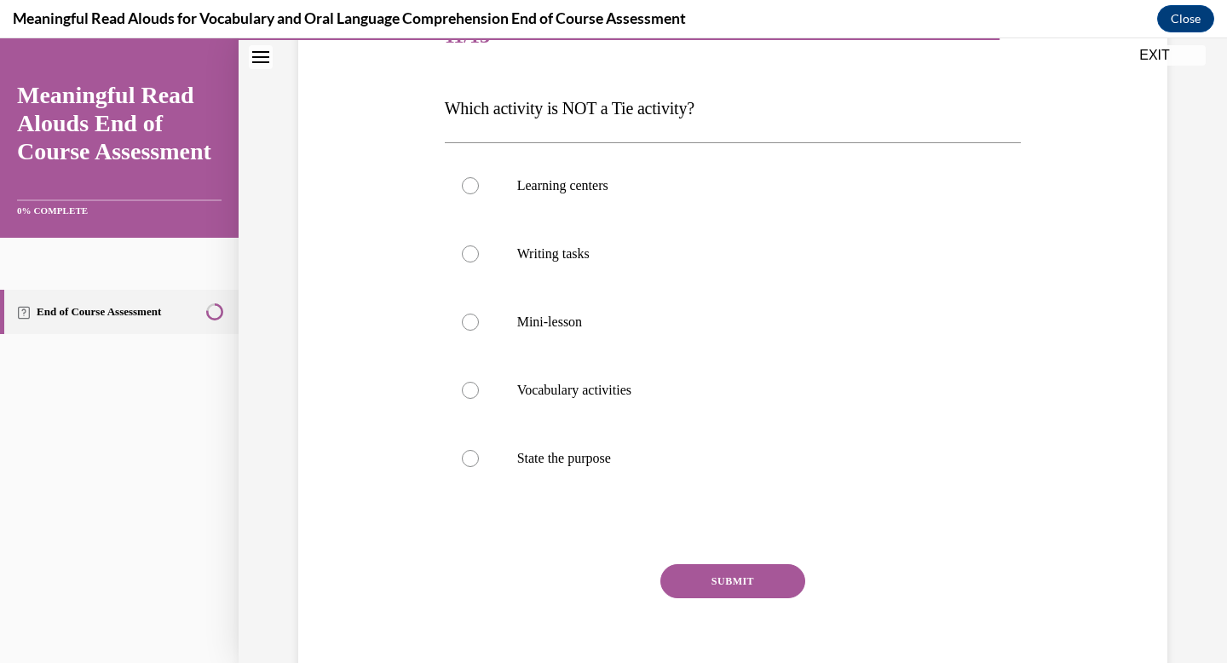
scroll to position [235, 0]
click at [676, 469] on label "State the purpose" at bounding box center [733, 457] width 577 height 68
click at [479, 465] on input "State the purpose" at bounding box center [470, 456] width 17 height 17
radio input "true"
click at [684, 574] on button "SUBMIT" at bounding box center [732, 579] width 145 height 34
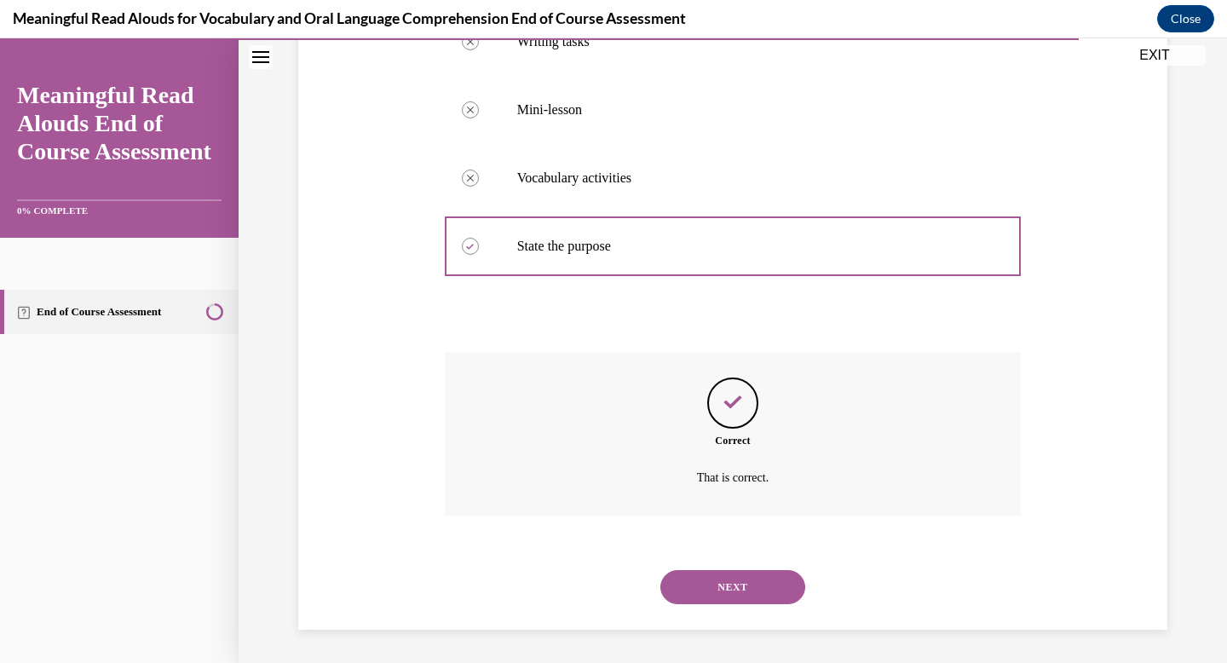
scroll to position [446, 0]
click at [689, 600] on button "NEXT" at bounding box center [732, 586] width 145 height 34
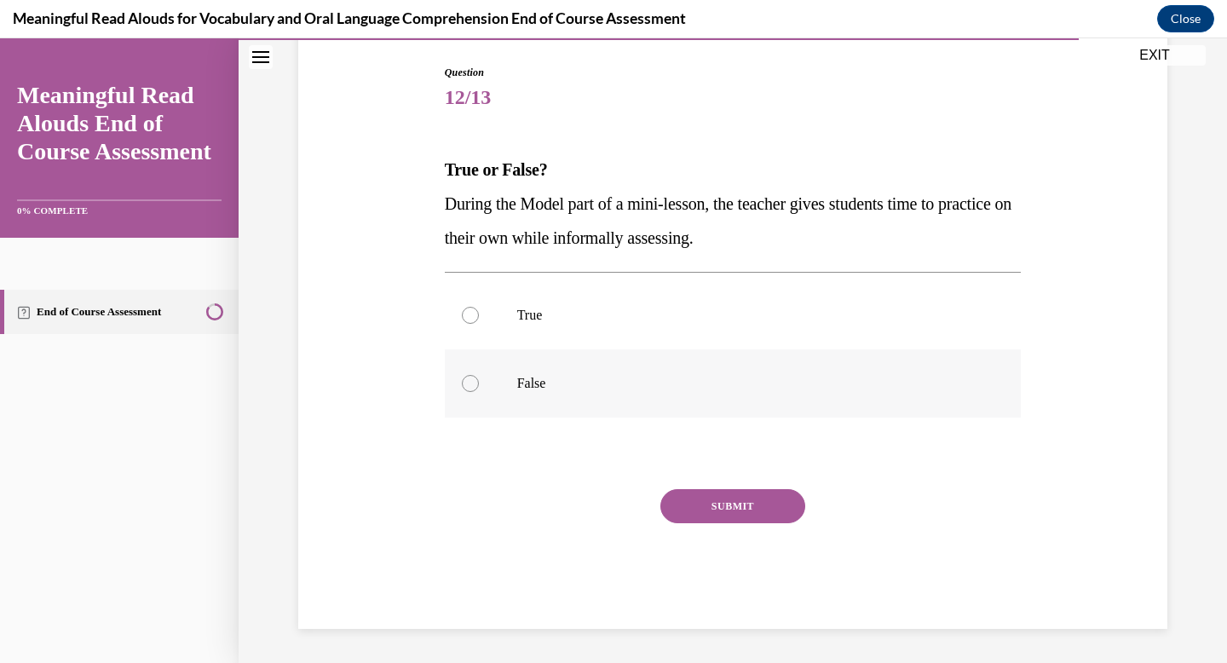
click at [668, 386] on p "False" at bounding box center [748, 383] width 462 height 17
click at [479, 386] on input "False" at bounding box center [470, 383] width 17 height 17
radio input "true"
click at [679, 511] on button "SUBMIT" at bounding box center [732, 506] width 145 height 34
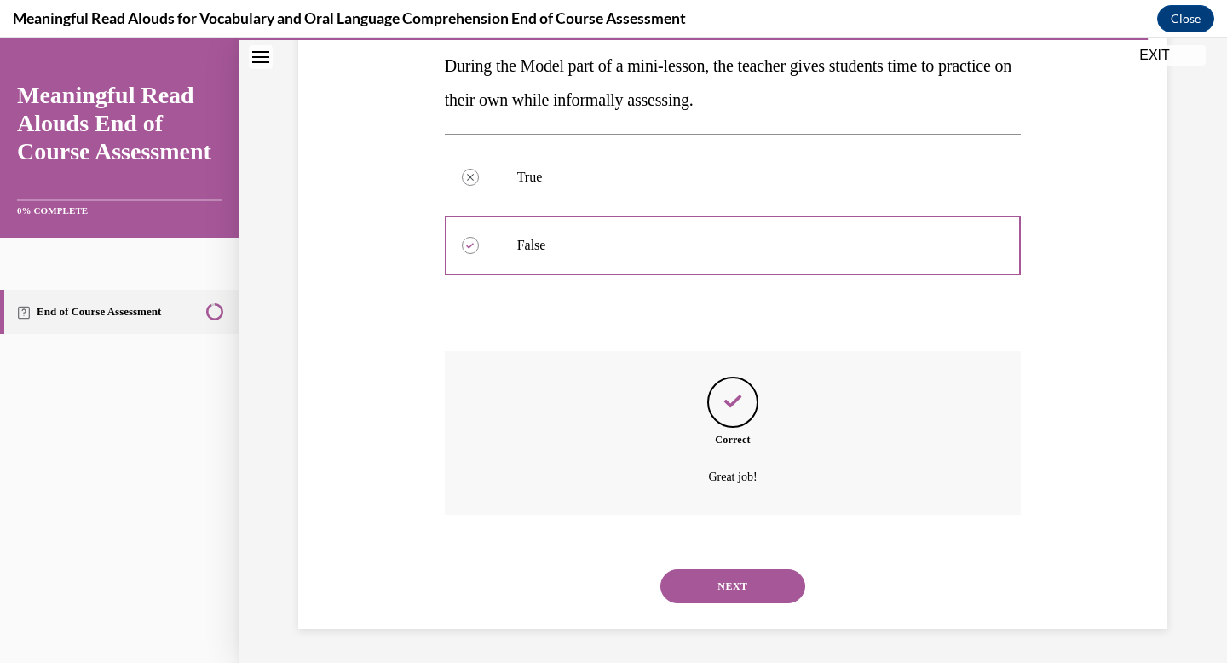
click at [694, 582] on button "NEXT" at bounding box center [732, 586] width 145 height 34
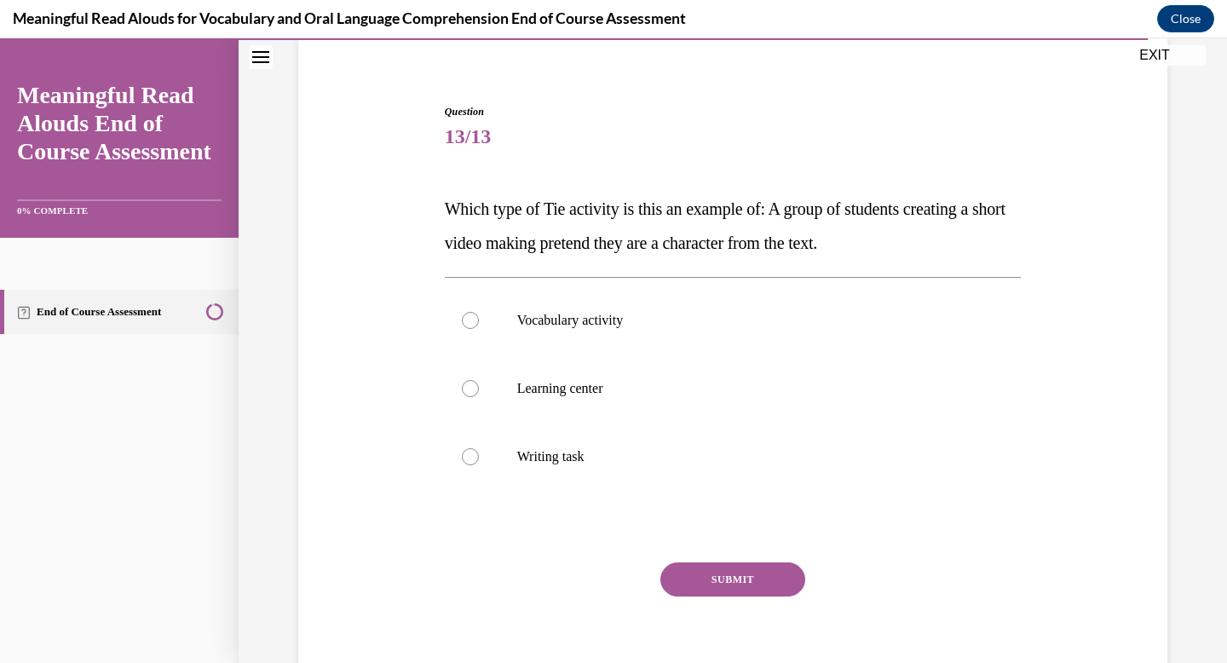
scroll to position [142, 0]
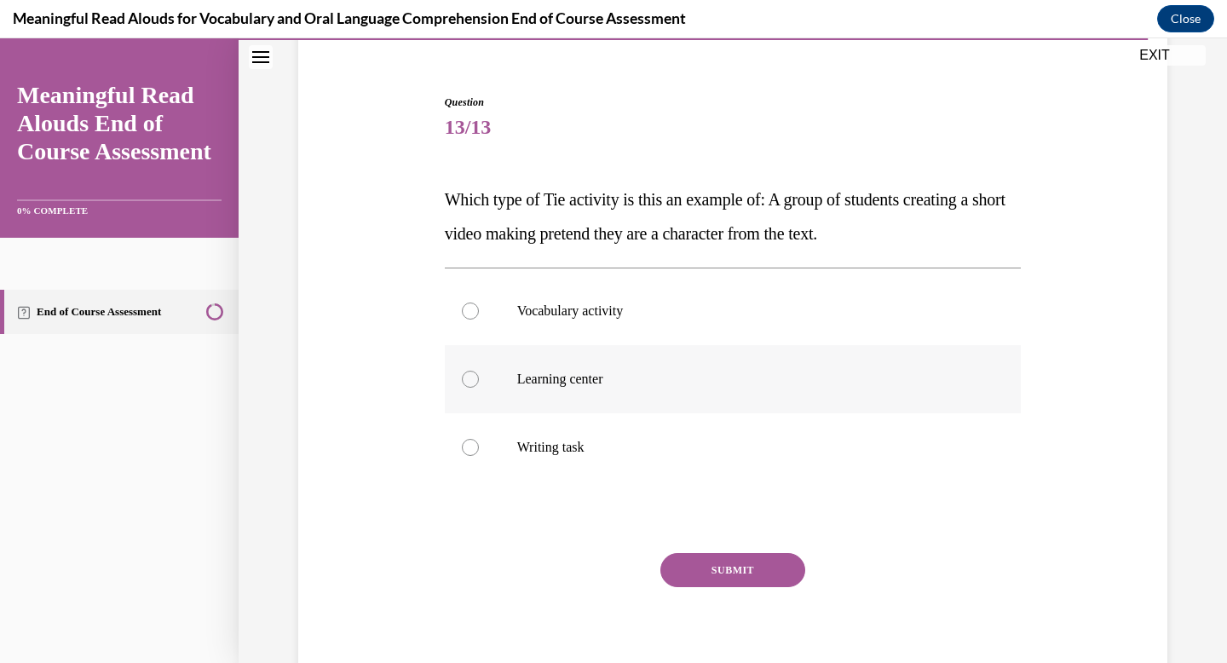
click at [754, 378] on p "Learning center" at bounding box center [748, 379] width 462 height 17
click at [479, 378] on input "Learning center" at bounding box center [470, 379] width 17 height 17
radio input "true"
click at [716, 578] on button "SUBMIT" at bounding box center [732, 570] width 145 height 34
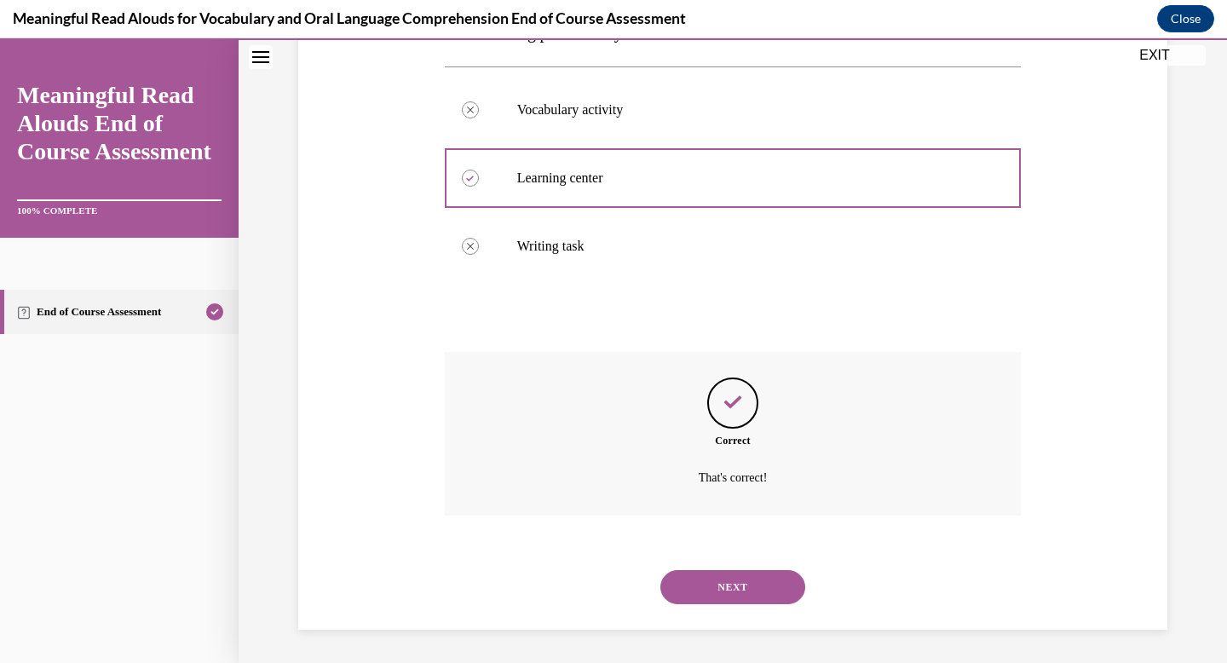
scroll to position [344, 0]
click at [718, 586] on button "NEXT" at bounding box center [732, 586] width 145 height 34
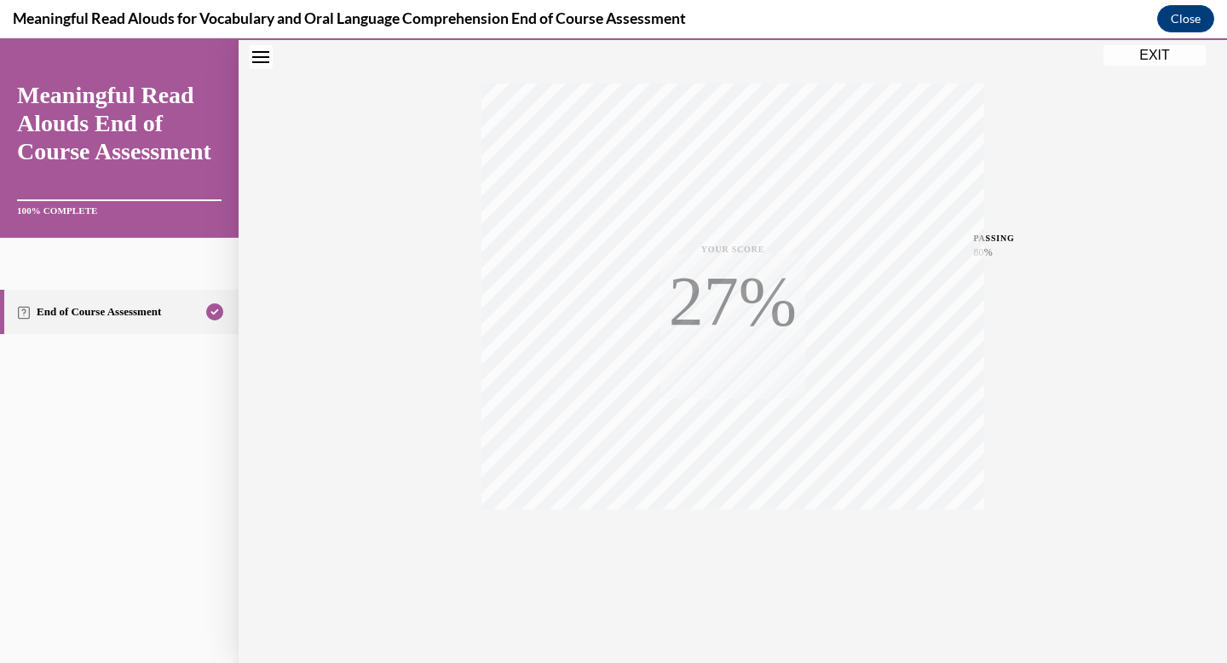
scroll to position [249, 0]
click at [1155, 58] on button "EXIT" at bounding box center [1154, 55] width 102 height 20
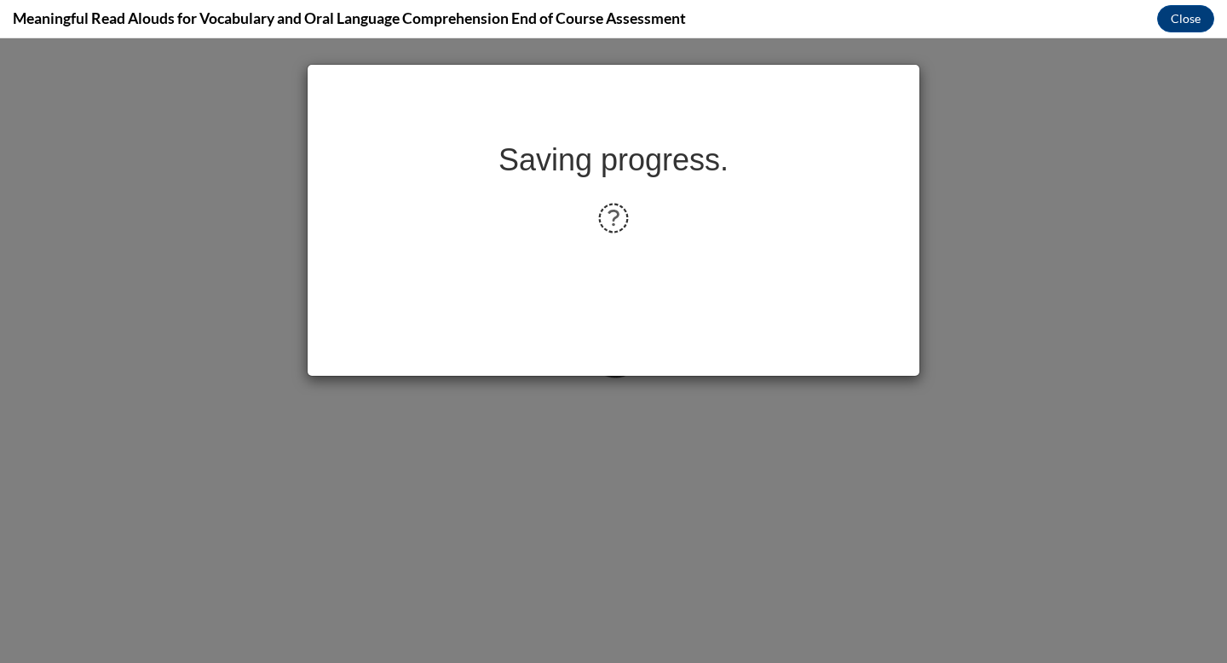
scroll to position [0, 0]
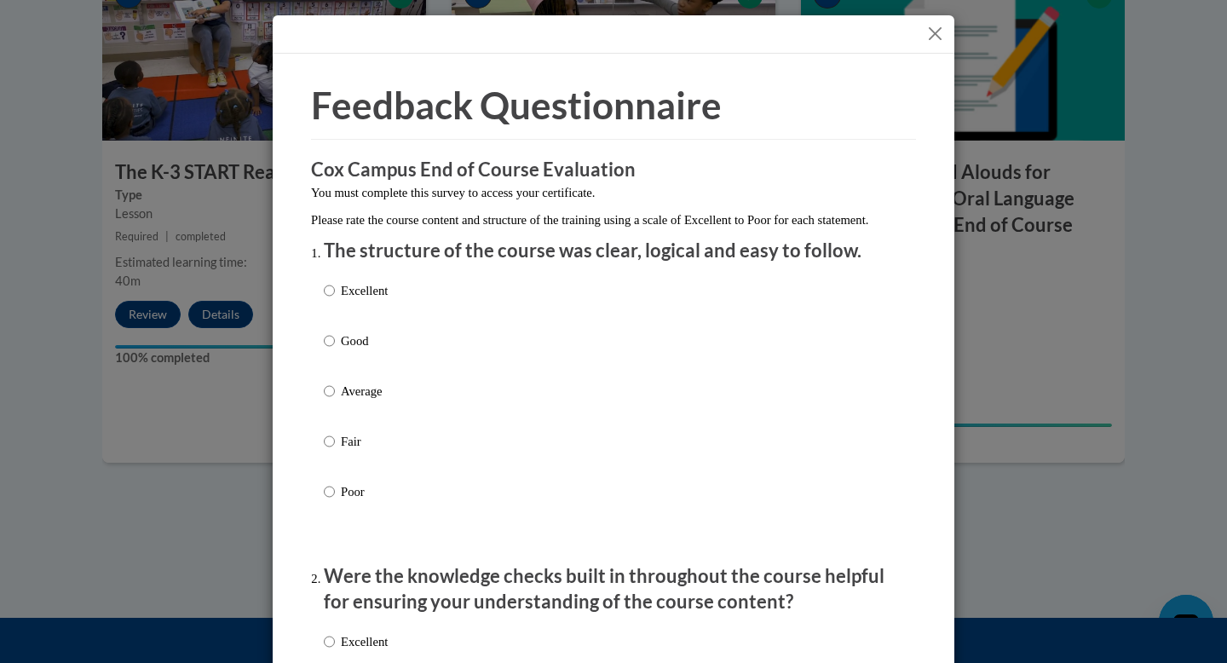
click at [938, 31] on button "Close" at bounding box center [934, 33] width 21 height 21
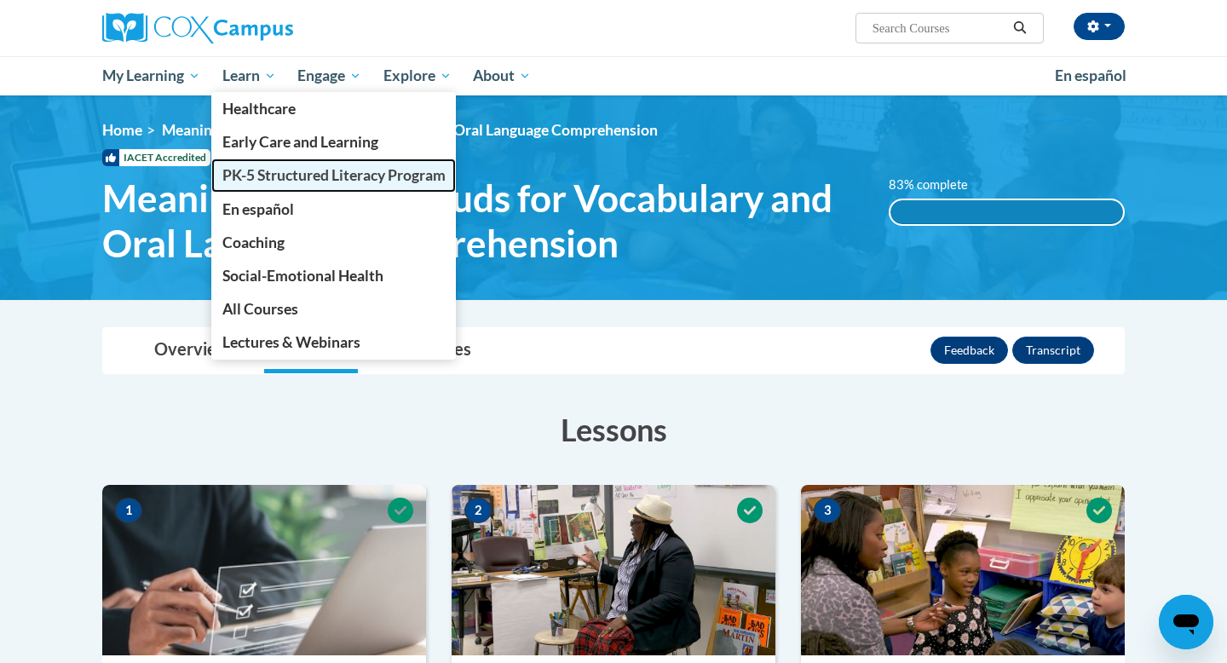
click at [253, 176] on span "PK-5 Structured Literacy Program" at bounding box center [333, 175] width 223 height 18
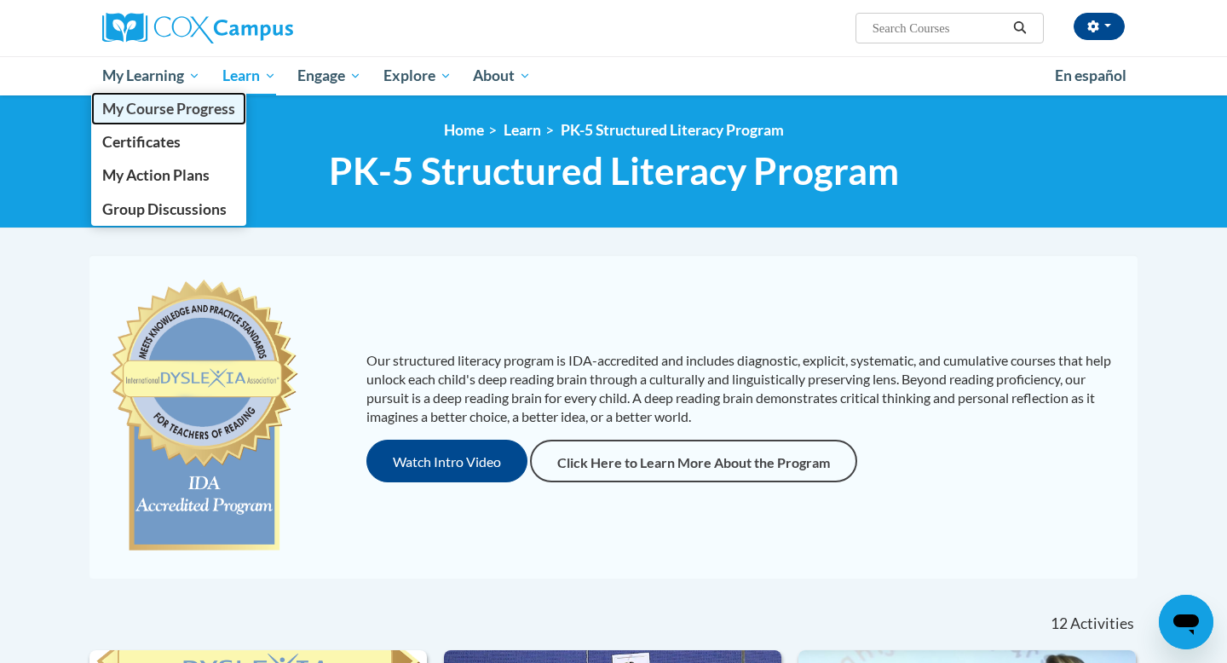
click at [164, 110] on span "My Course Progress" at bounding box center [168, 109] width 133 height 18
